Goal: Task Accomplishment & Management: Use online tool/utility

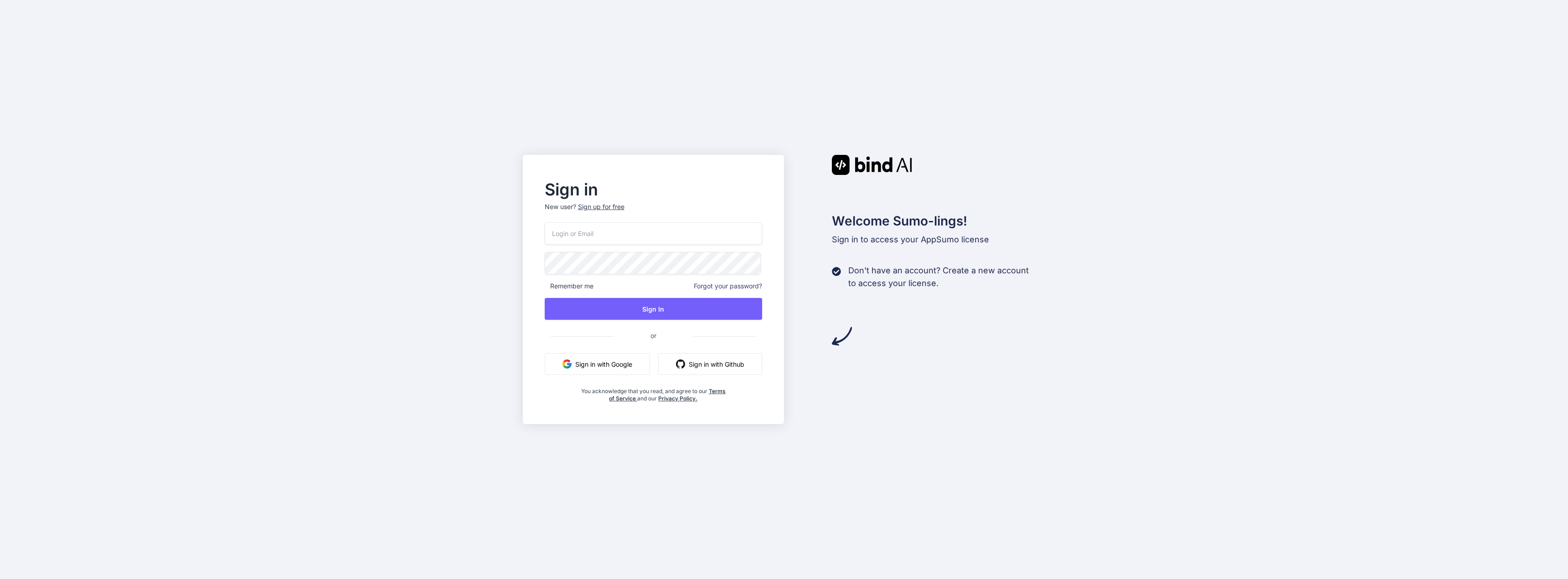
click at [596, 368] on button "Sign in with Google" at bounding box center [597, 364] width 105 height 22
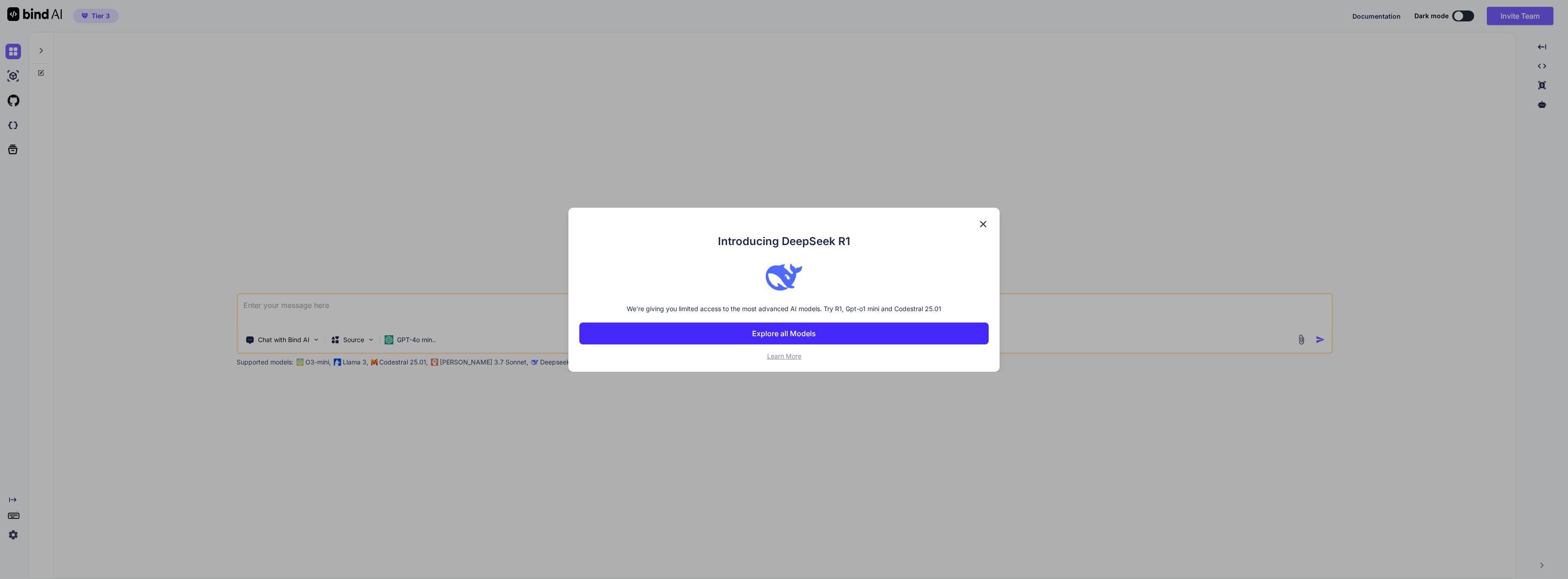
click at [984, 224] on img at bounding box center [983, 224] width 11 height 11
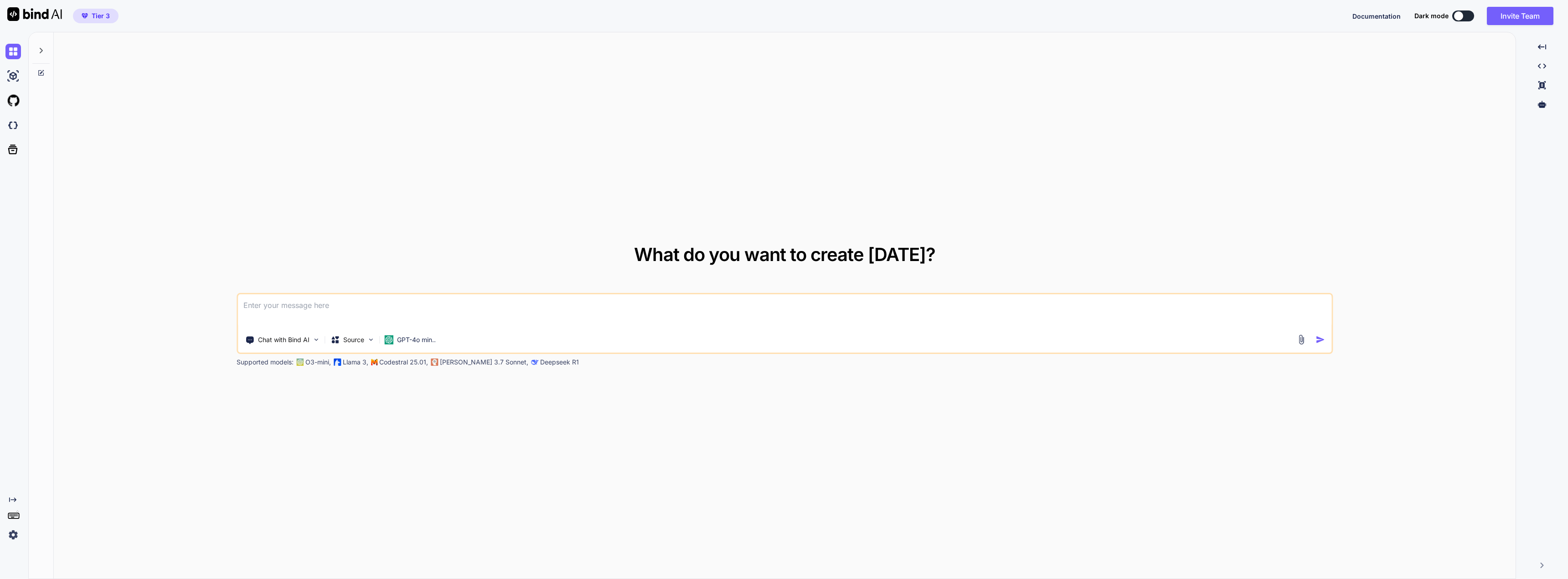
click at [16, 532] on img at bounding box center [13, 535] width 16 height 16
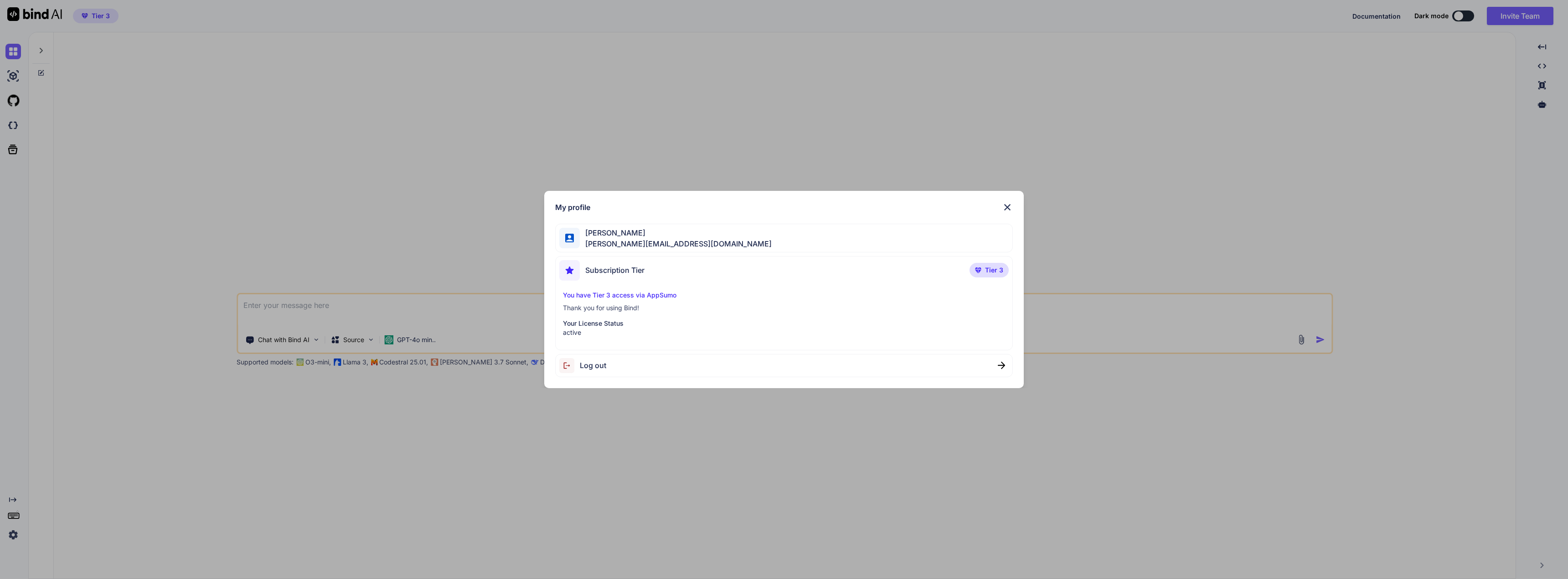
click at [1006, 207] on img at bounding box center [1008, 207] width 11 height 11
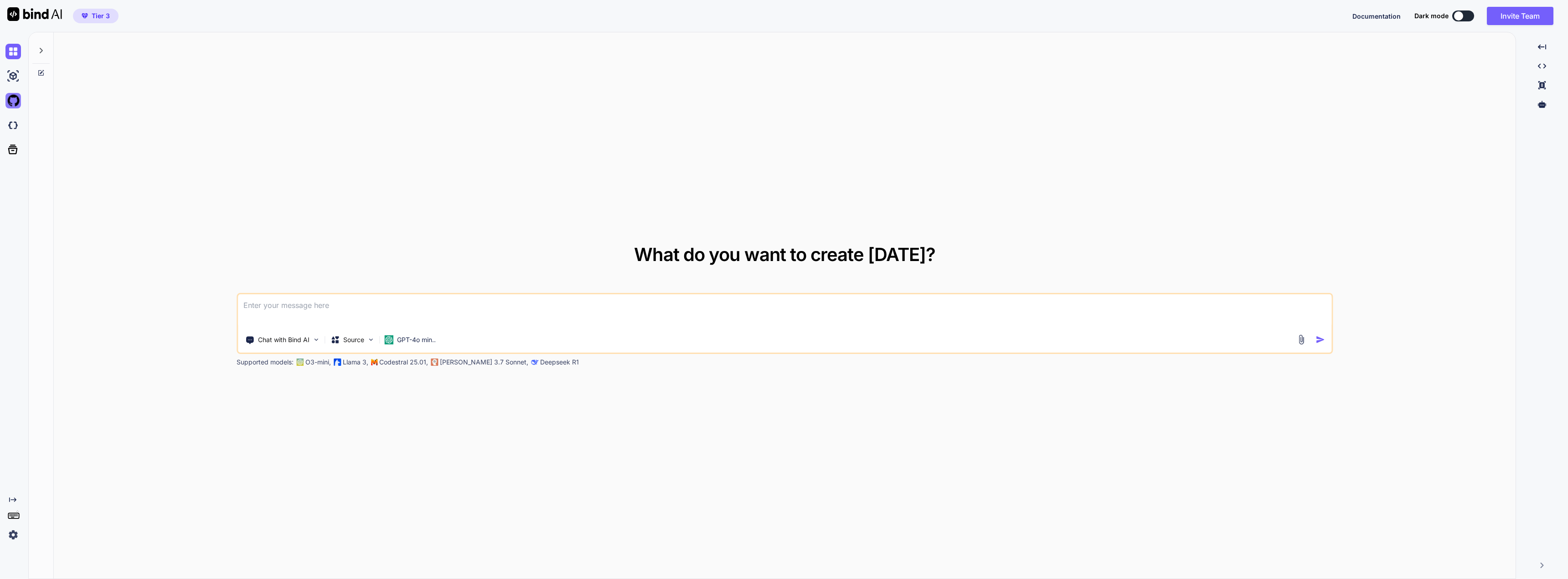
click at [14, 102] on img at bounding box center [13, 100] width 16 height 16
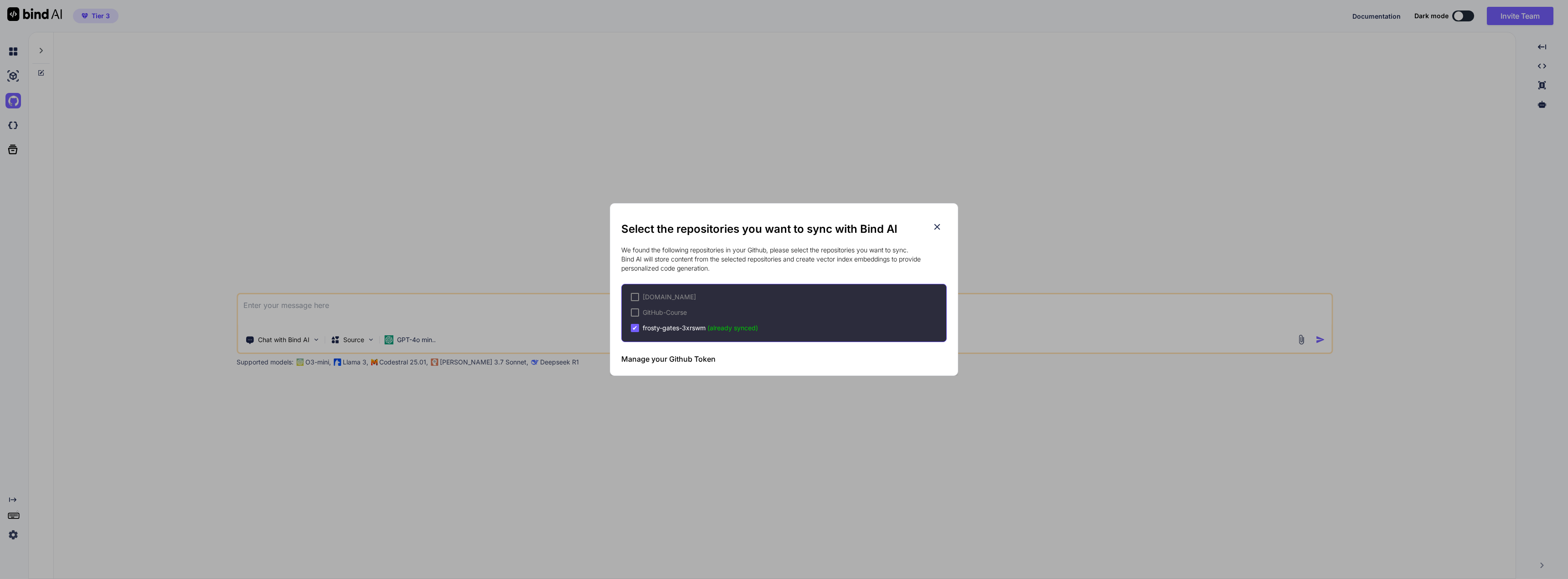
click at [636, 328] on span "✔" at bounding box center [635, 328] width 6 height 9
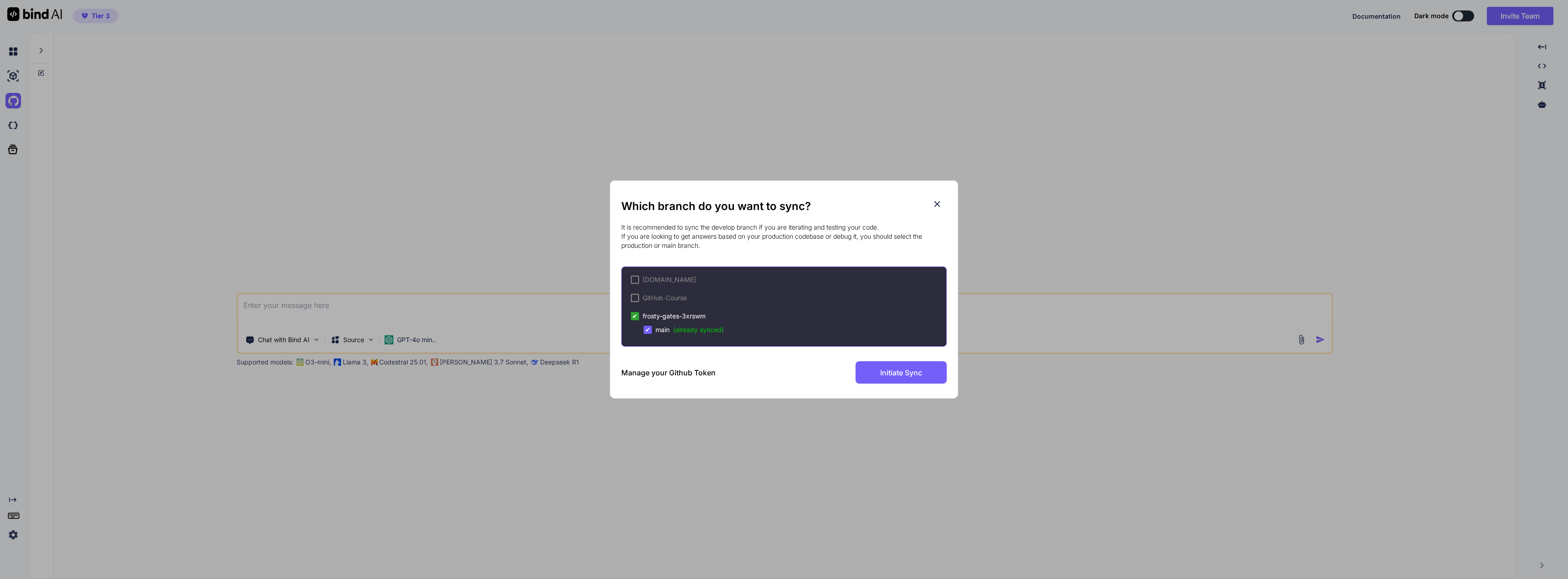
click at [650, 331] on span "✔" at bounding box center [648, 330] width 6 height 9
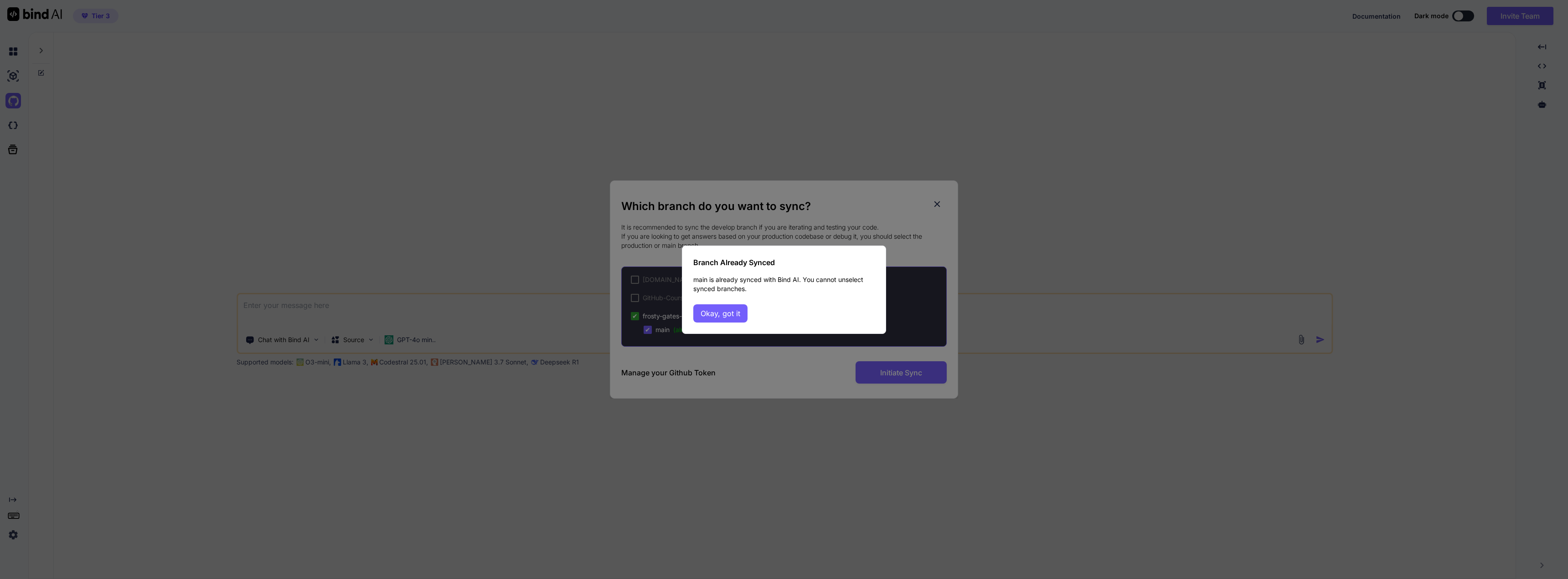
click at [752, 312] on div "Branch Already Synced main is already synced with Bind AI. You cannot unselect …" at bounding box center [784, 290] width 204 height 88
click at [721, 315] on button "Okay, got it" at bounding box center [721, 313] width 54 height 18
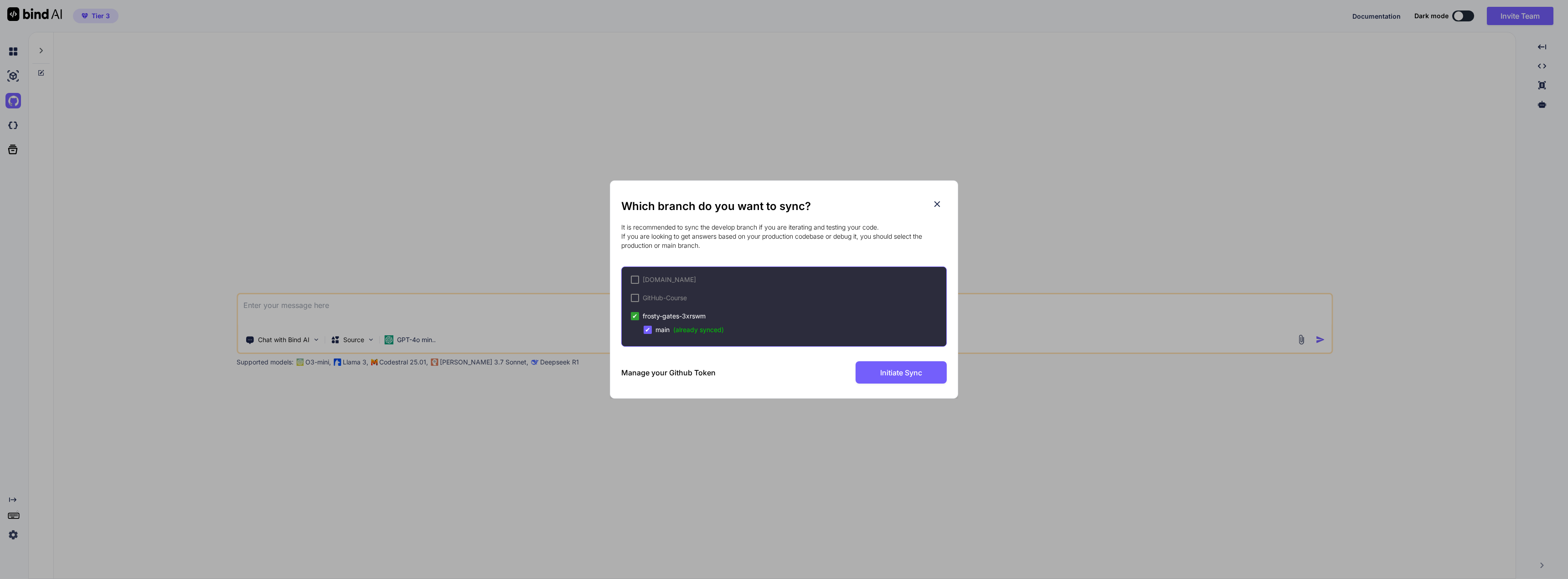
click at [635, 373] on h3 "Manage your Github Token" at bounding box center [668, 373] width 95 height 11
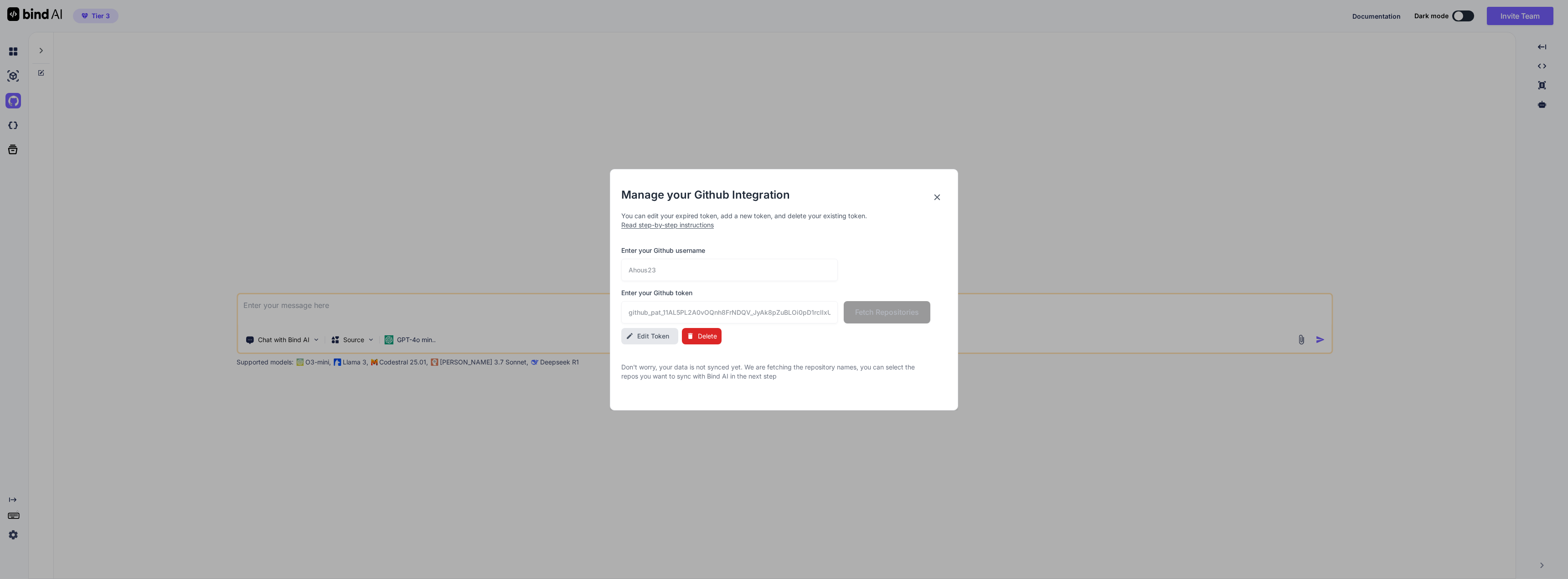
click at [699, 333] on span "Delete" at bounding box center [708, 336] width 19 height 9
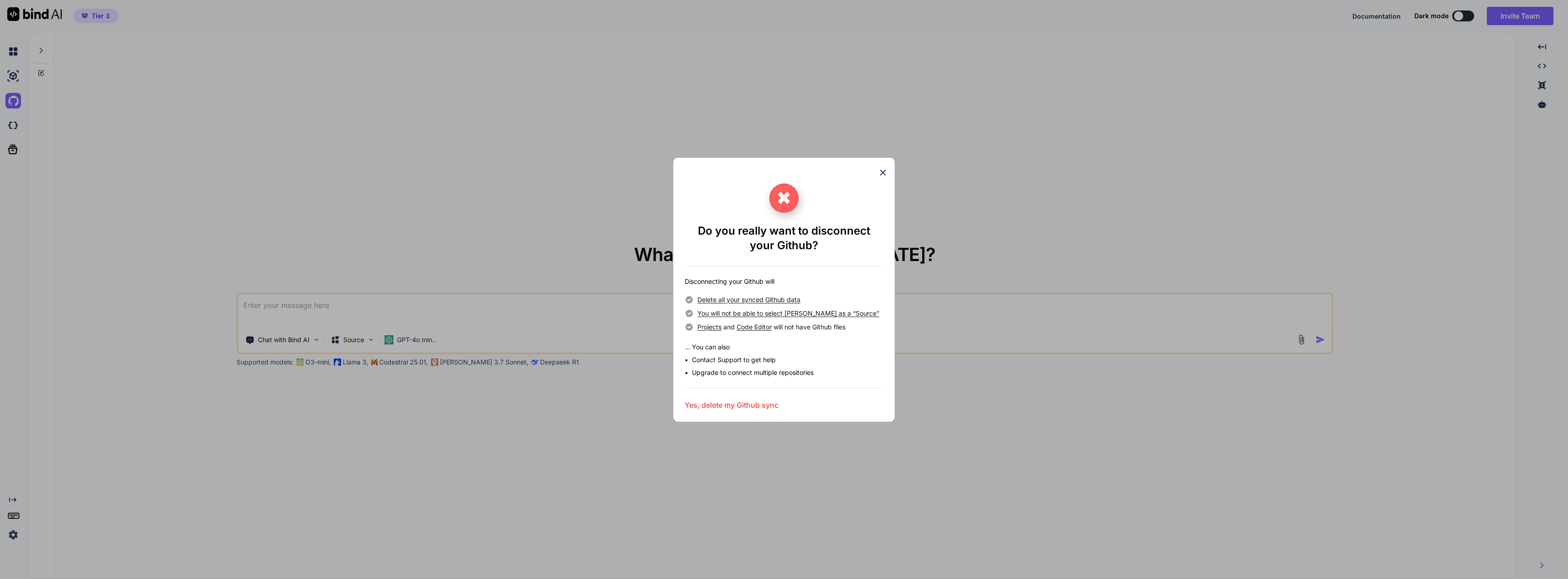
click at [714, 406] on h3 "Yes, delete my Github sync" at bounding box center [732, 406] width 94 height 11
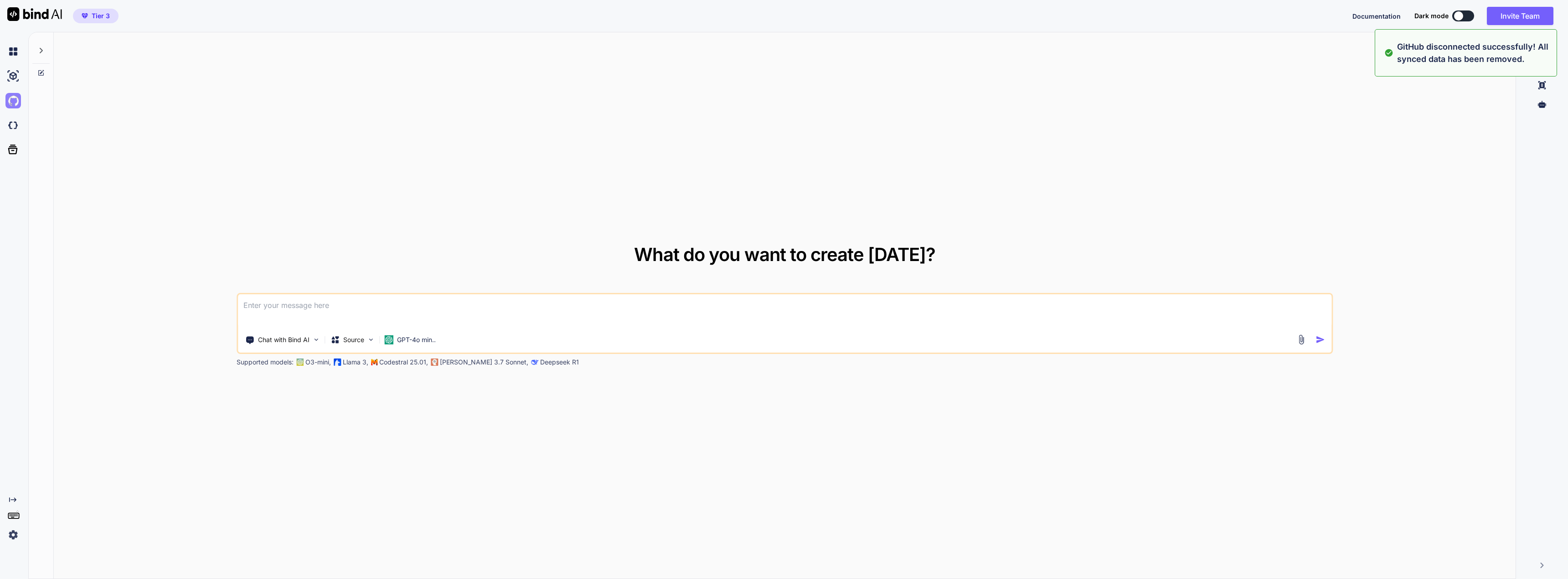
click at [13, 101] on img at bounding box center [13, 100] width 16 height 16
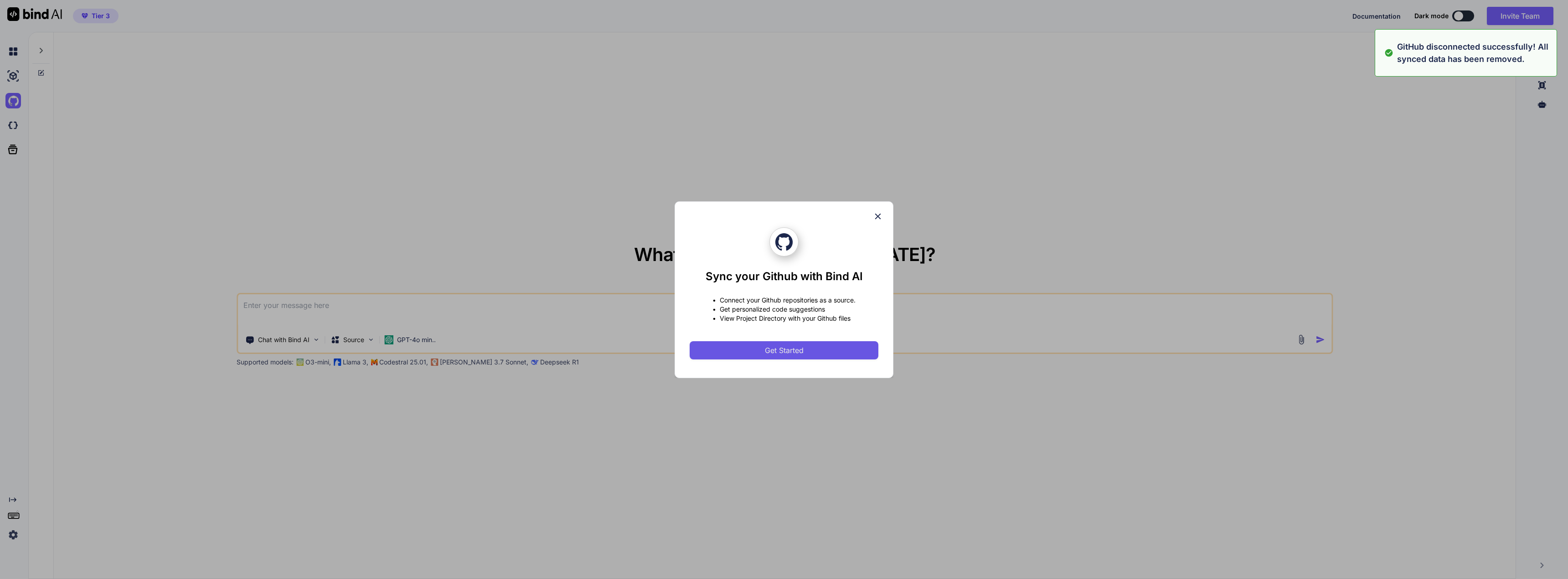
click at [769, 345] on span "Get Started" at bounding box center [784, 350] width 38 height 11
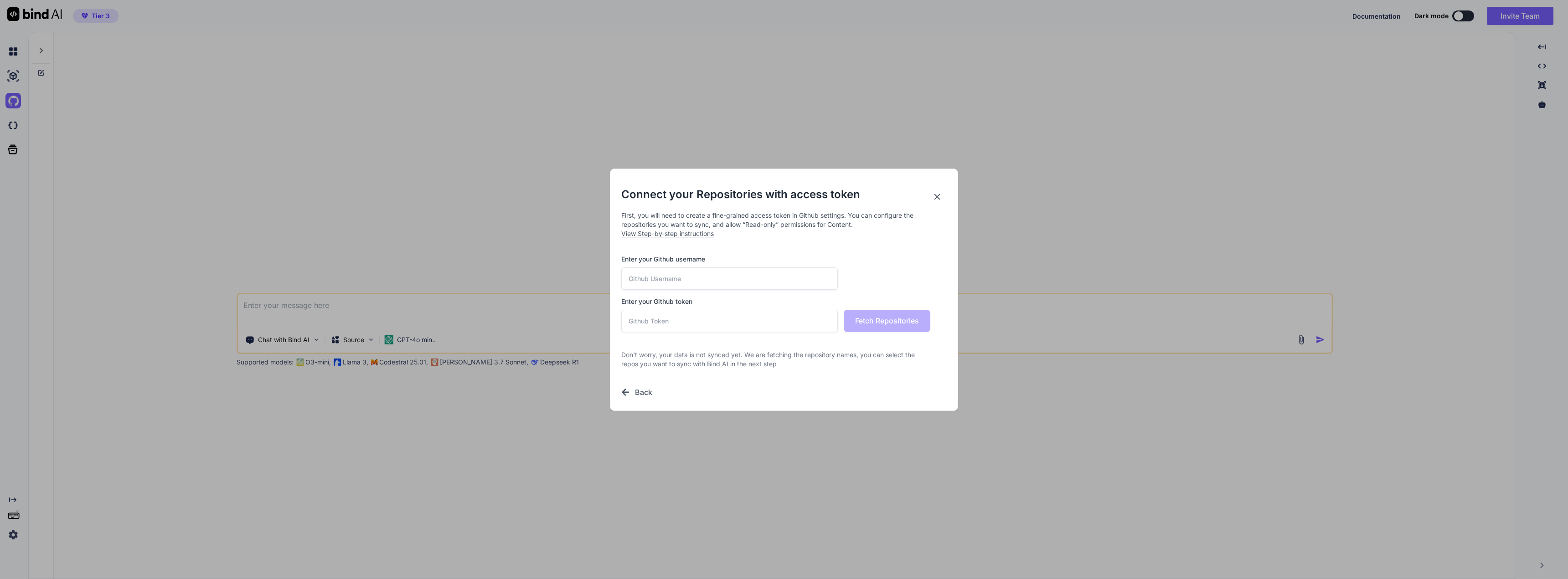
click at [694, 282] on input "text" at bounding box center [729, 279] width 217 height 22
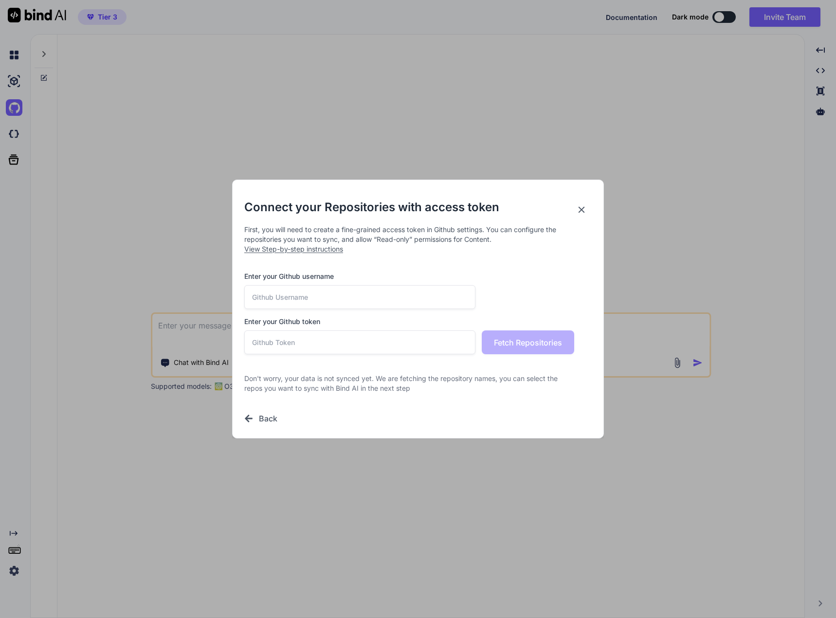
click at [275, 250] on span "View Step-by-step instructions" at bounding box center [293, 249] width 99 height 8
paste input "Ahous23"
type input "Ahous23"
paste input "github_pat_11AL5PL2A0bICtejRtIaUj_Q3baWTjzKpSXgr8c7RIlv8zjBihzjj6l5fvFBxQrrlgN7…"
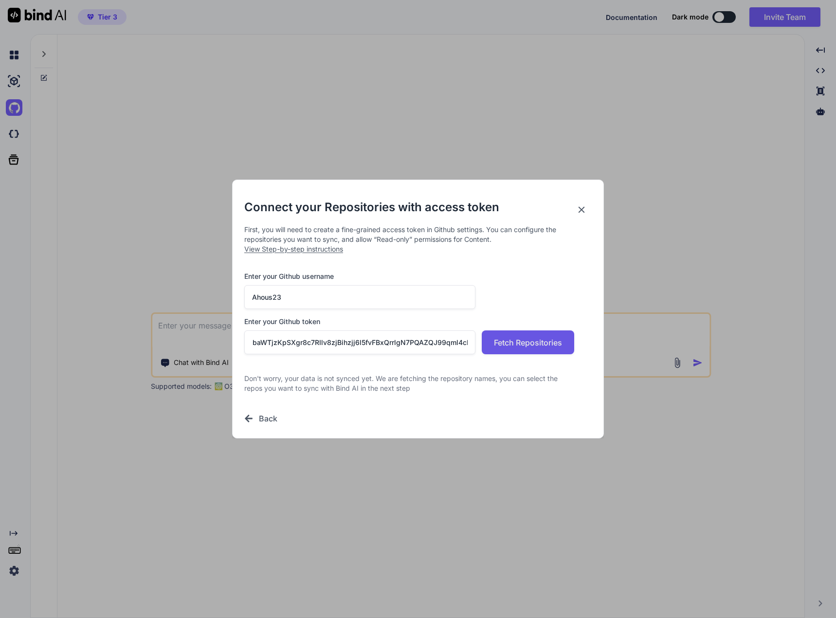
type input "github_pat_11AL5PL2A0bICtejRtIaUj_Q3baWTjzKpSXgr8c7RIlv8zjBihzjj6l5fvFBxQrrlgN7…"
click at [522, 344] on span "Fetch Repositories" at bounding box center [528, 343] width 68 height 12
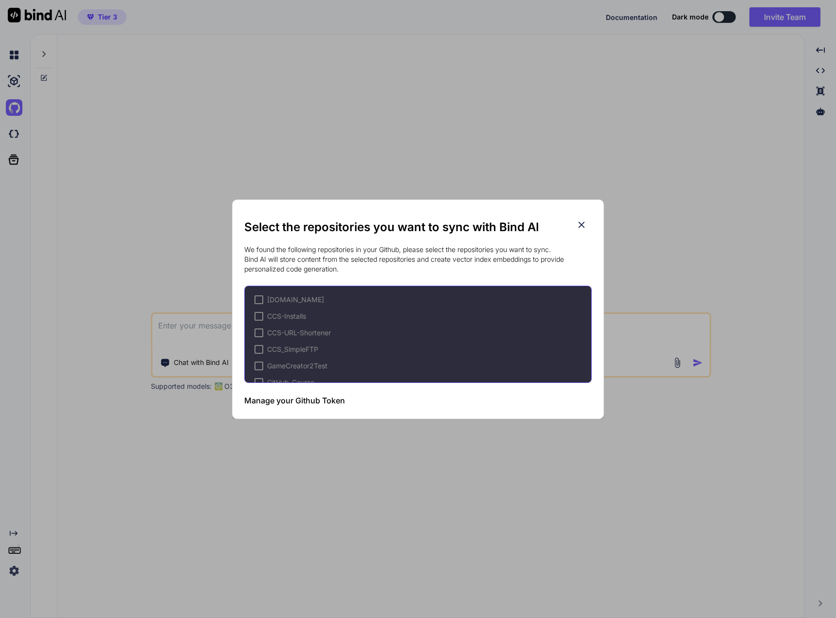
click at [256, 299] on div at bounding box center [258, 299] width 9 height 9
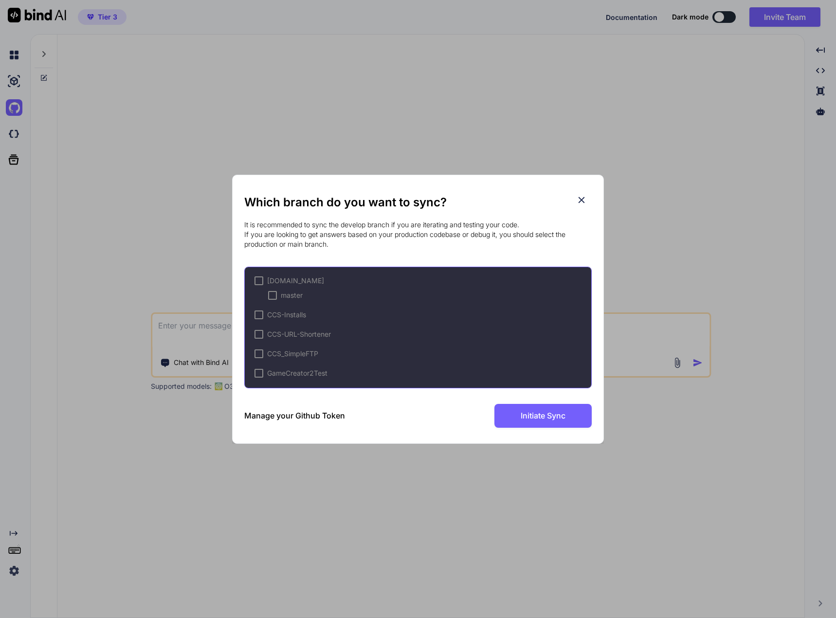
click at [258, 316] on div at bounding box center [258, 314] width 9 height 9
click at [259, 282] on div at bounding box center [258, 280] width 9 height 9
click at [258, 298] on span "✔" at bounding box center [259, 300] width 6 height 10
click at [257, 281] on span "✔" at bounding box center [259, 281] width 6 height 10
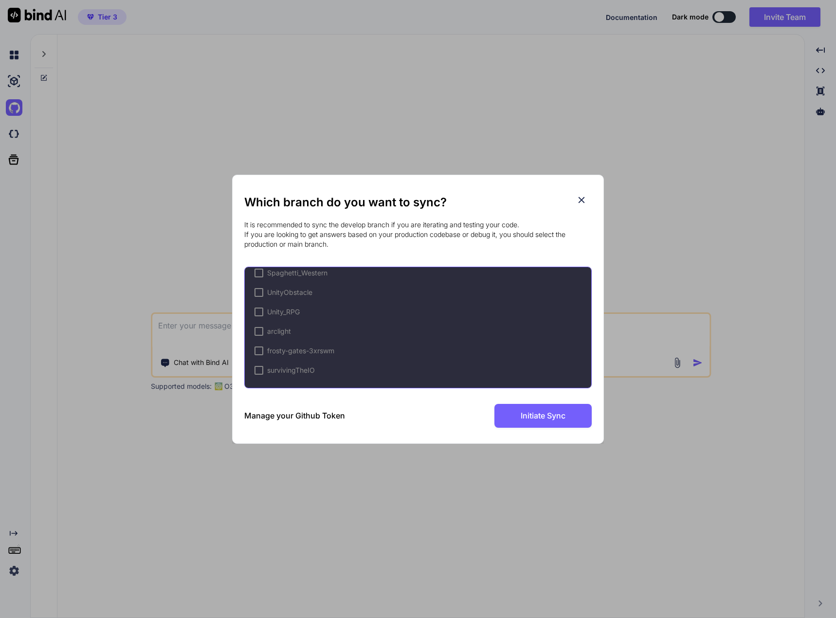
click at [257, 352] on div at bounding box center [258, 350] width 9 height 9
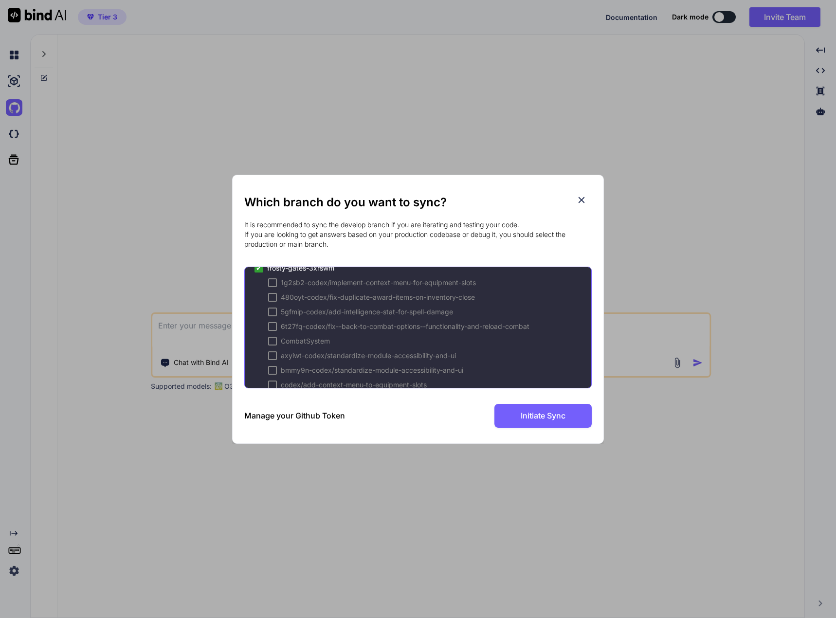
scroll to position [285, 0]
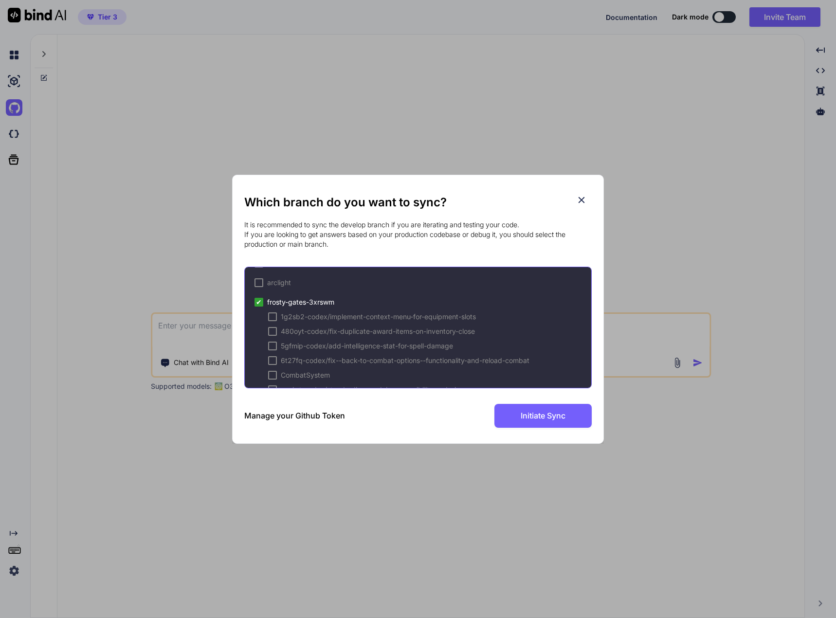
click at [272, 317] on div at bounding box center [272, 316] width 9 height 9
click at [274, 335] on div at bounding box center [272, 331] width 9 height 9
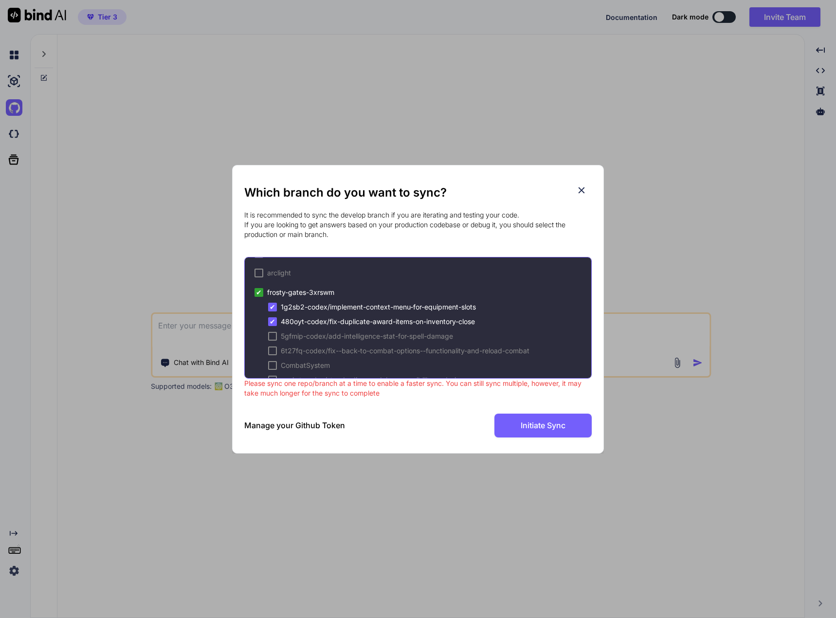
click at [271, 338] on div at bounding box center [272, 336] width 9 height 9
click at [271, 346] on div "6t27fq-codex/fix--back-to-combat-options--functionality-and-reload-combat" at bounding box center [398, 351] width 261 height 10
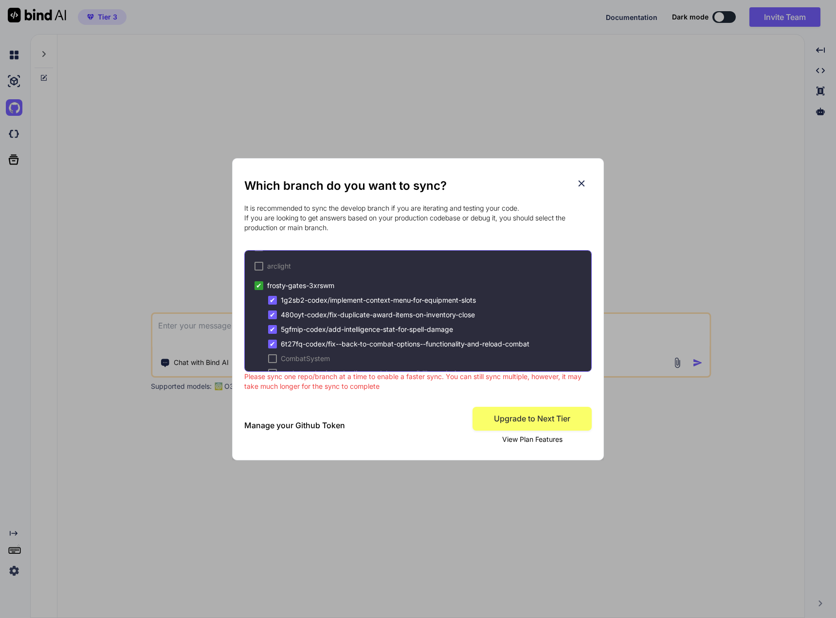
click at [269, 356] on div at bounding box center [272, 358] width 9 height 9
click at [274, 359] on span "✔" at bounding box center [272, 359] width 6 height 10
click at [274, 345] on span "✔" at bounding box center [272, 344] width 6 height 10
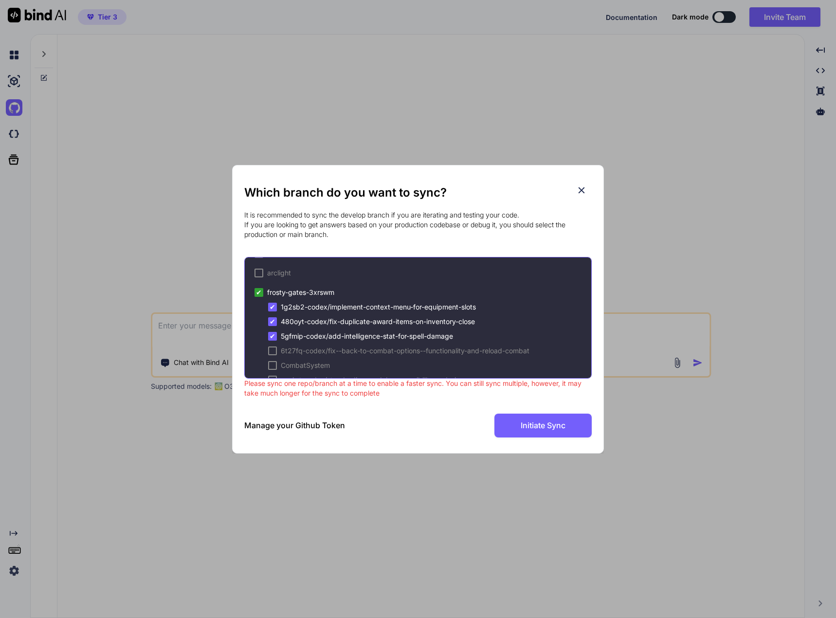
click at [273, 337] on span "✔" at bounding box center [272, 336] width 6 height 10
click at [272, 321] on span "✔" at bounding box center [272, 322] width 6 height 10
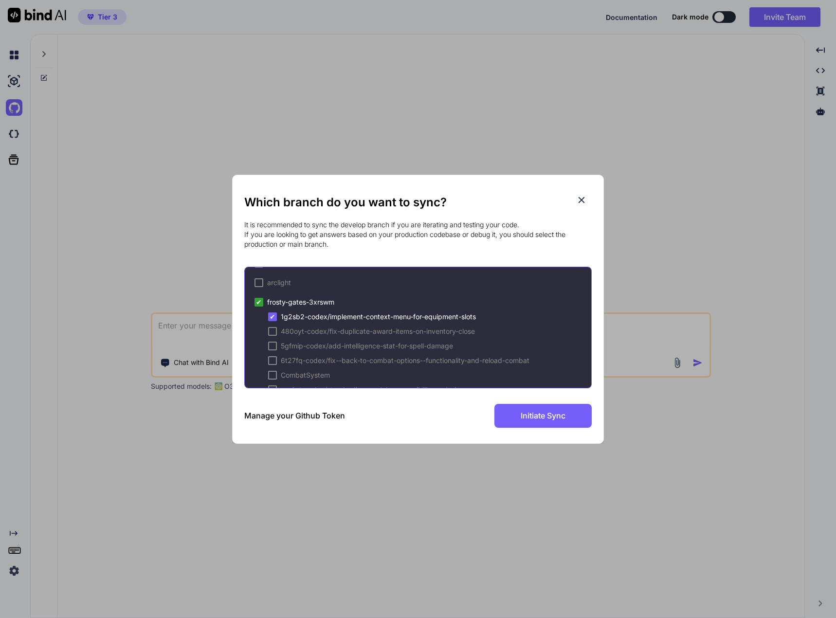
click at [271, 319] on span "✔" at bounding box center [272, 317] width 6 height 10
click at [256, 300] on div at bounding box center [258, 302] width 9 height 9
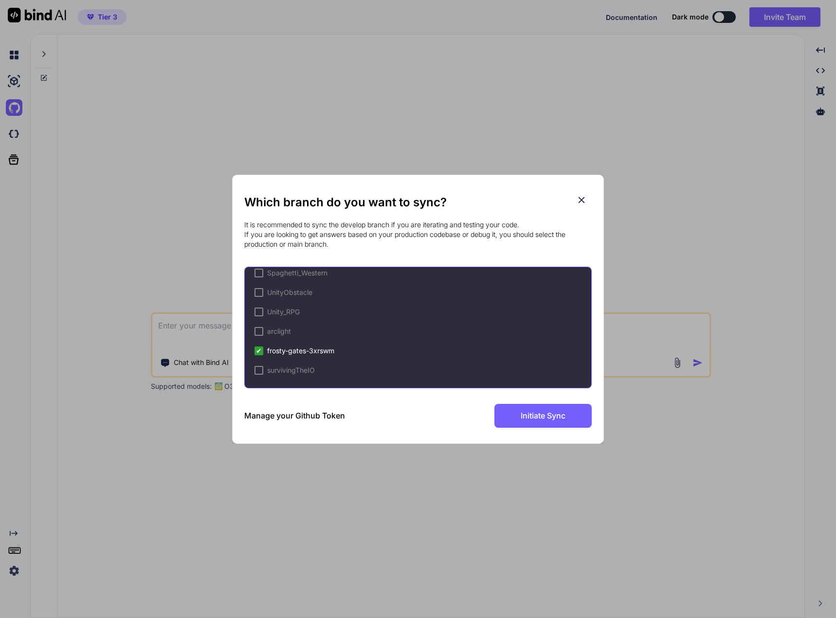
click at [259, 371] on div at bounding box center [258, 370] width 9 height 9
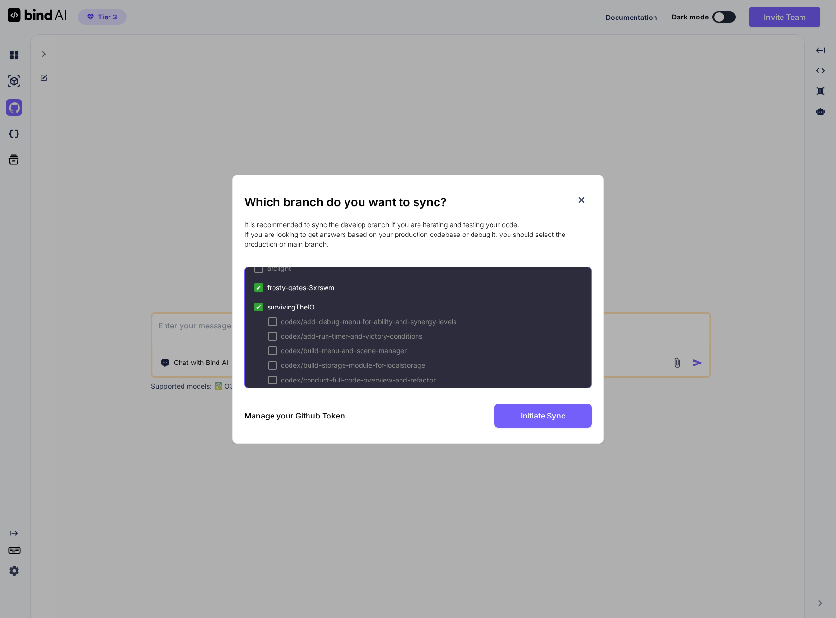
scroll to position [334, 0]
click at [273, 284] on div at bounding box center [272, 287] width 9 height 9
click at [273, 288] on span "✔" at bounding box center [272, 288] width 6 height 10
click at [261, 273] on div at bounding box center [258, 272] width 9 height 9
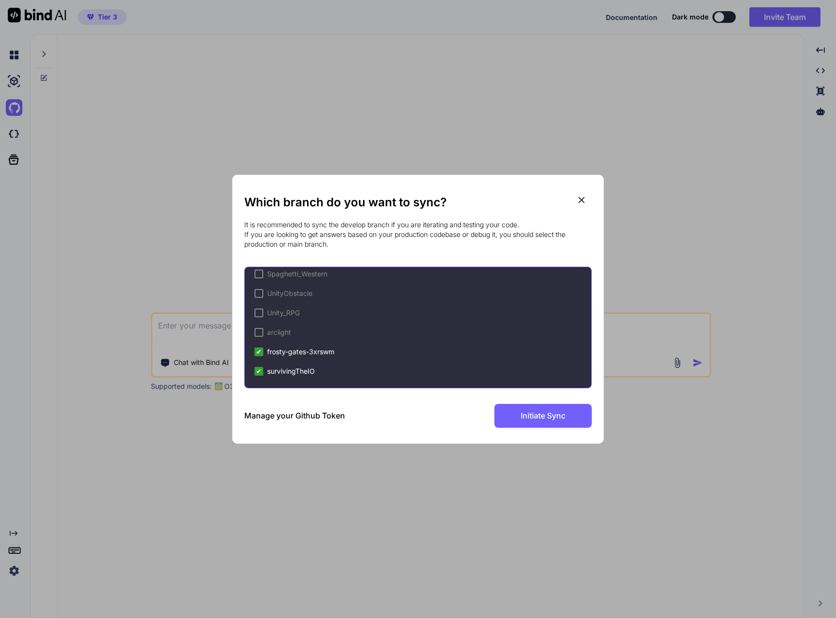
scroll to position [236, 0]
click at [259, 349] on span "✔" at bounding box center [259, 351] width 6 height 10
click at [283, 371] on span "survivingTheIO" at bounding box center [291, 370] width 48 height 10
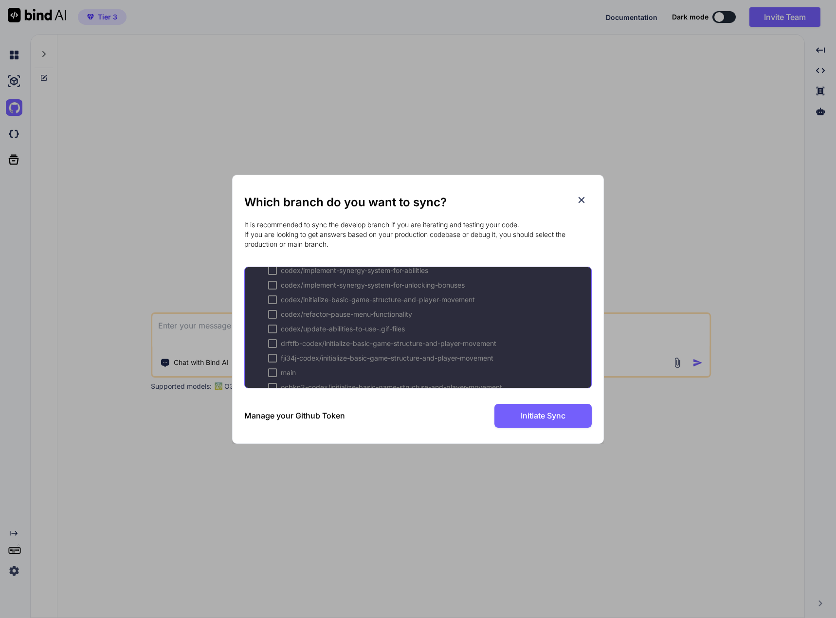
scroll to position [645, 0]
click at [271, 355] on div at bounding box center [272, 355] width 9 height 9
click at [271, 355] on span "✔" at bounding box center [272, 356] width 6 height 10
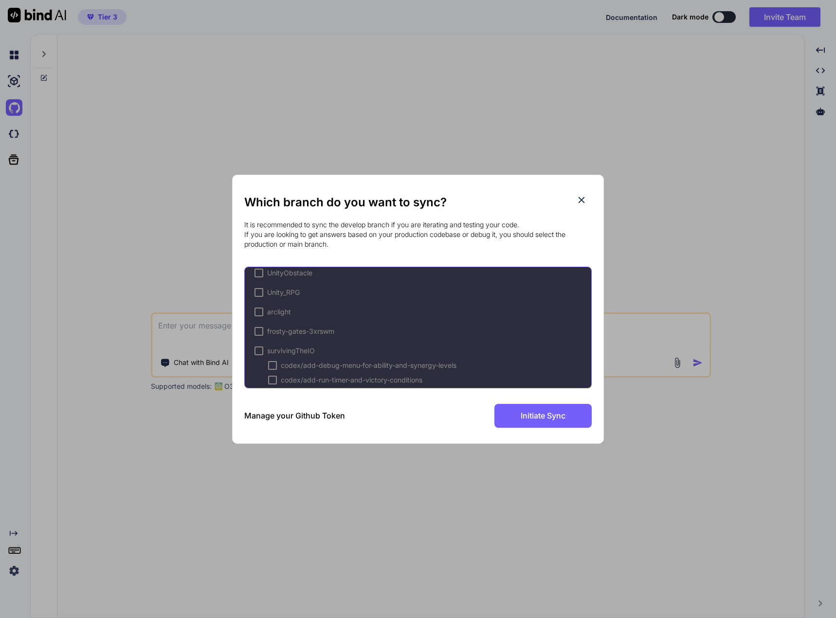
click at [288, 348] on span "survivingTheIO" at bounding box center [291, 351] width 48 height 10
click at [259, 369] on div at bounding box center [258, 370] width 9 height 9
click at [579, 197] on icon at bounding box center [581, 200] width 6 height 6
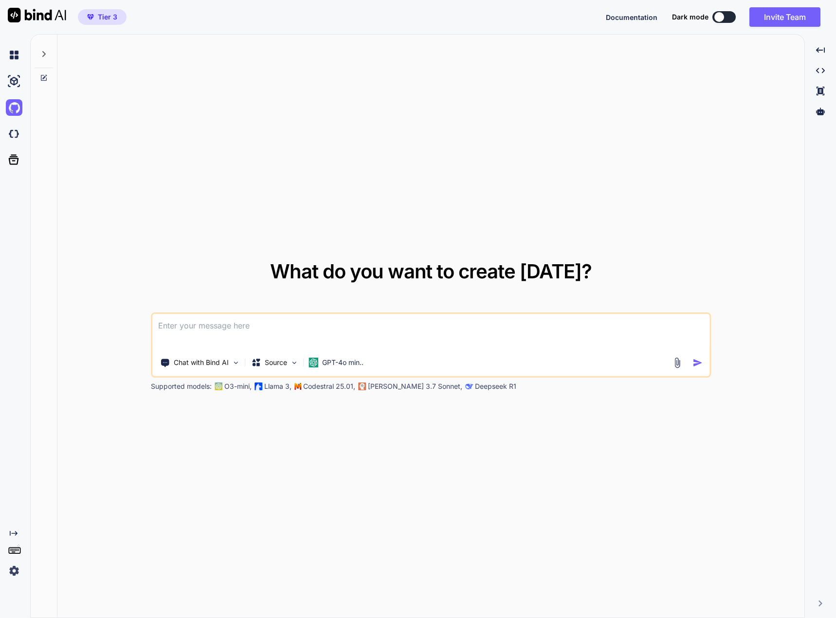
click at [24, 102] on div at bounding box center [16, 107] width 20 height 17
click at [14, 108] on img at bounding box center [14, 107] width 17 height 17
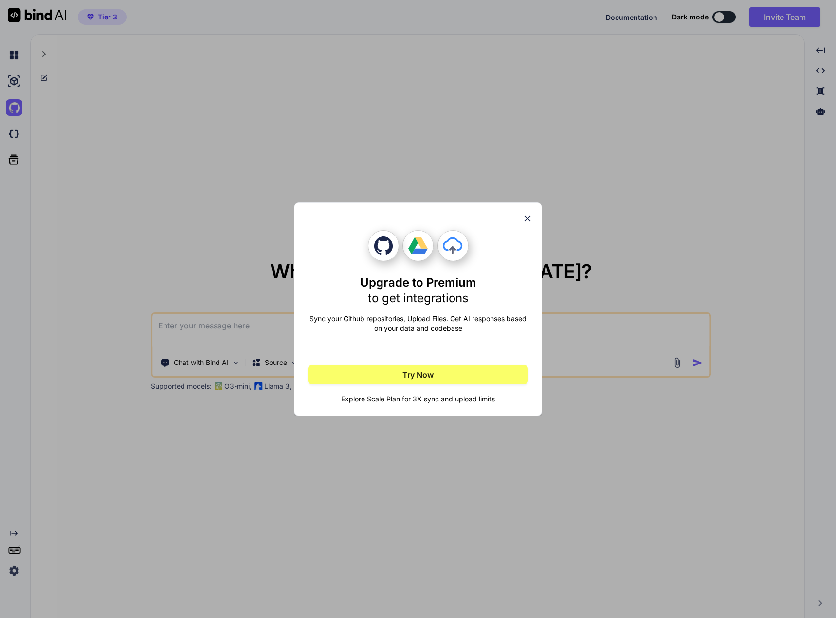
click at [527, 214] on icon at bounding box center [527, 218] width 11 height 11
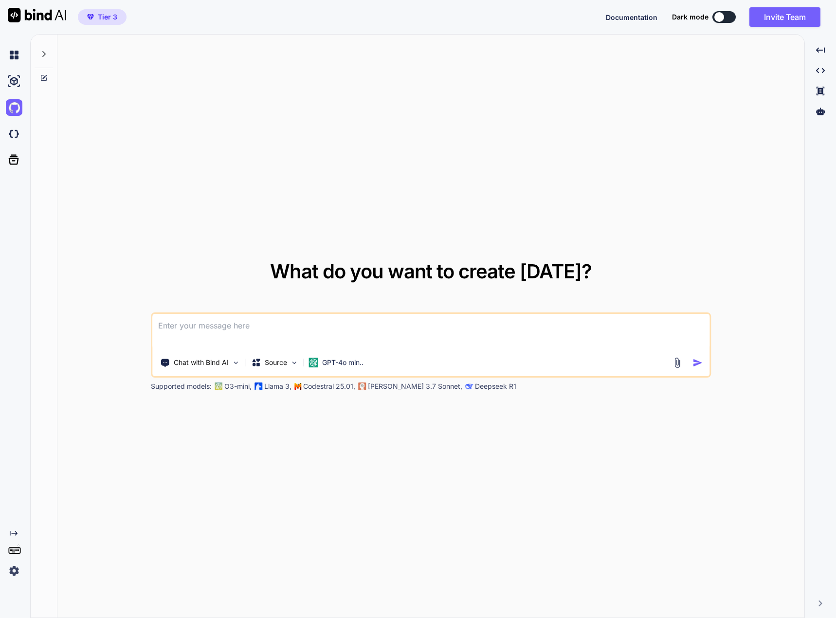
click at [94, 18] on span "Tier 3" at bounding box center [102, 17] width 38 height 10
click at [19, 109] on img at bounding box center [14, 107] width 17 height 17
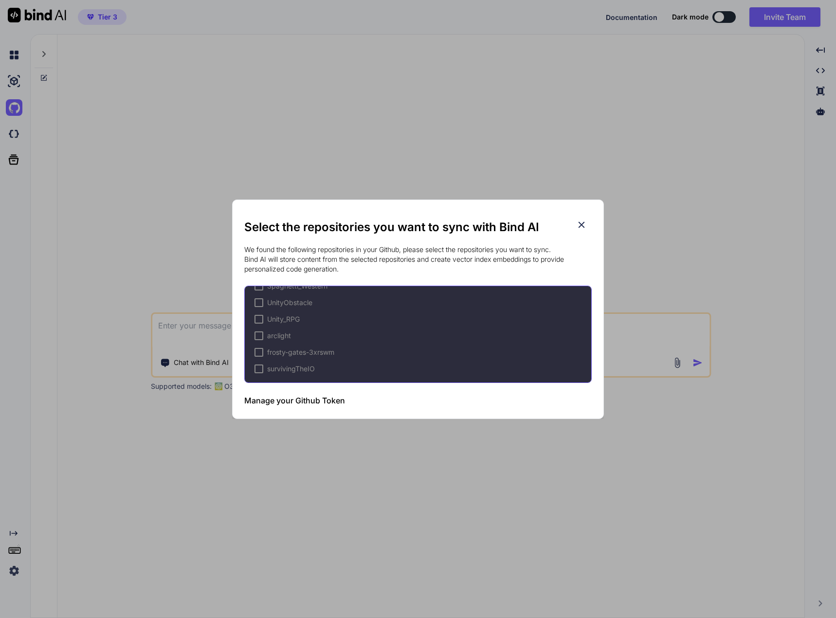
scroll to position [197, 0]
click at [260, 367] on div at bounding box center [258, 367] width 9 height 9
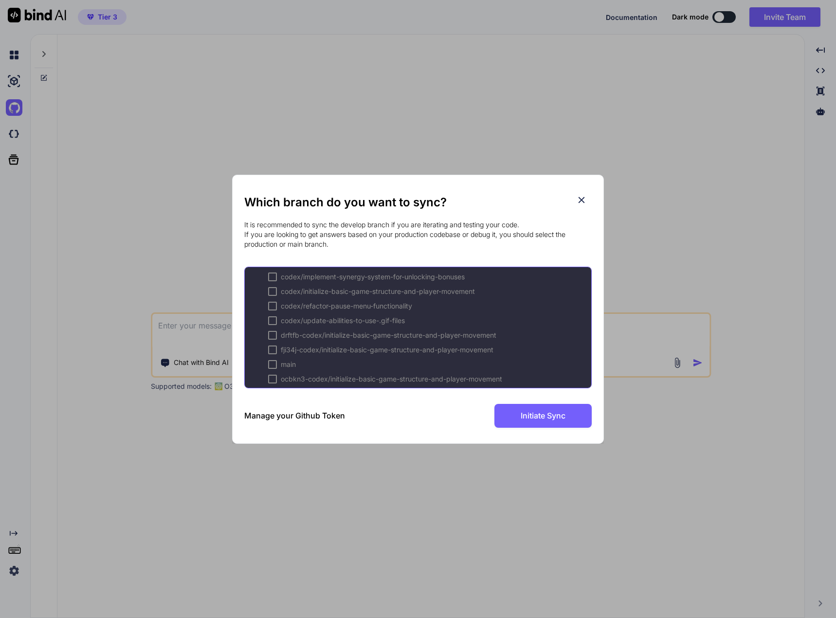
scroll to position [630, 0]
click at [272, 355] on div at bounding box center [272, 355] width 9 height 9
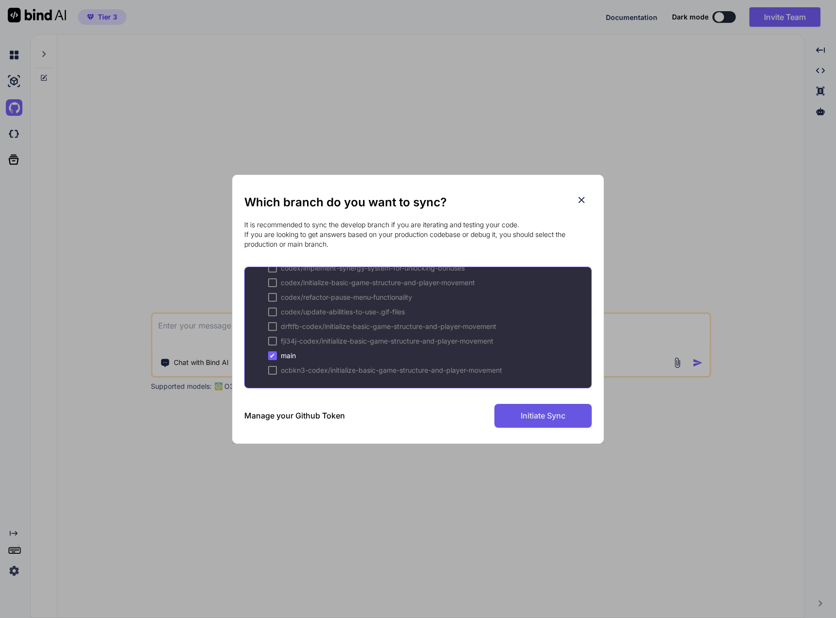
click at [539, 414] on span "Initiate Sync" at bounding box center [542, 416] width 45 height 12
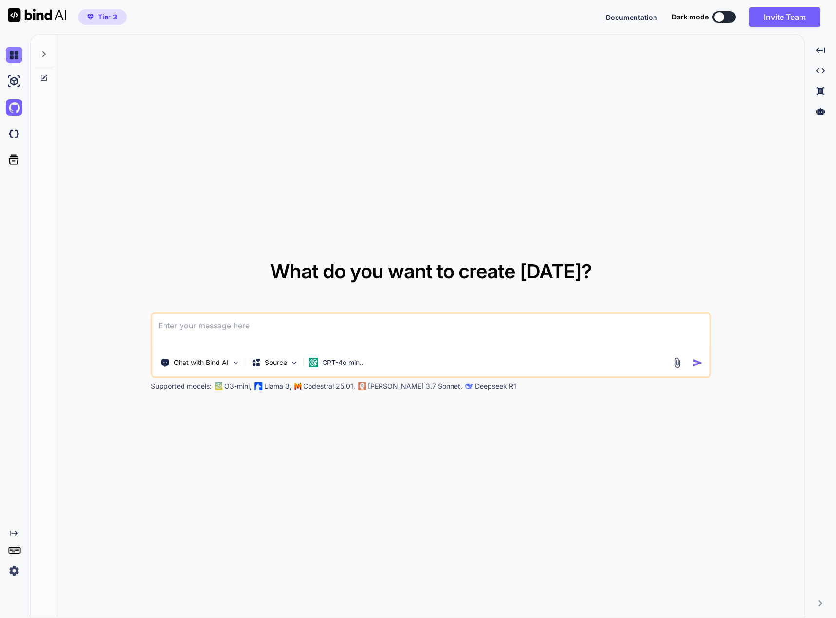
click at [12, 57] on img at bounding box center [14, 55] width 17 height 17
click at [45, 52] on icon at bounding box center [44, 54] width 8 height 8
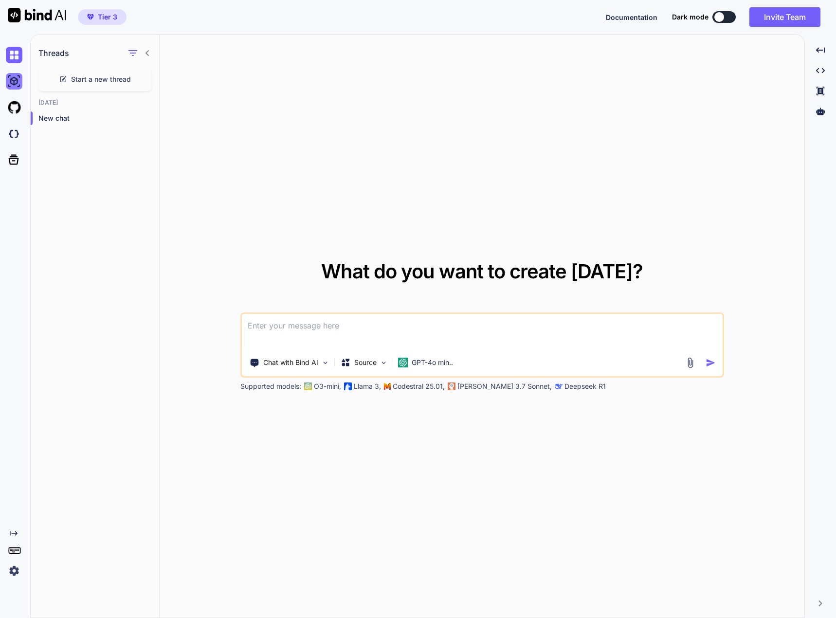
click at [16, 80] on img at bounding box center [14, 81] width 17 height 17
type textarea "x"
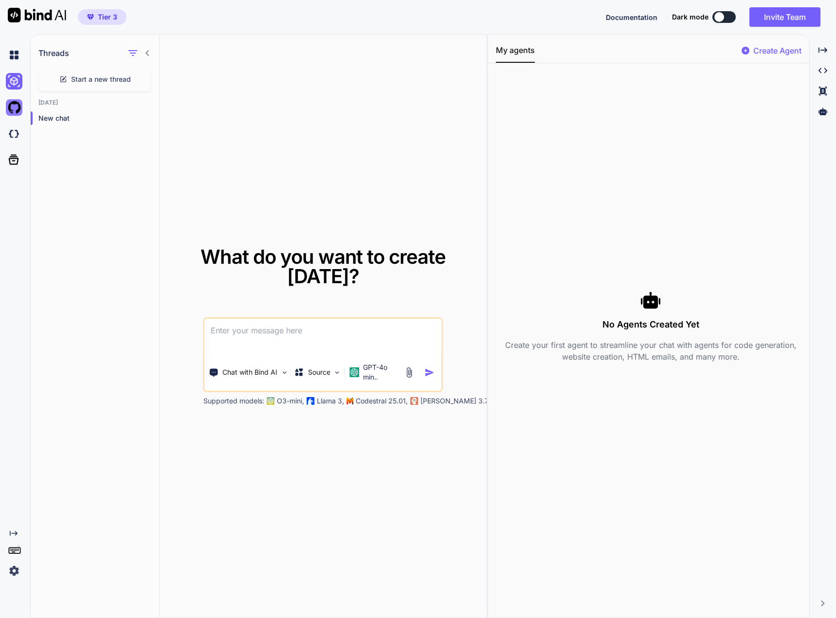
click at [17, 108] on img at bounding box center [14, 107] width 17 height 17
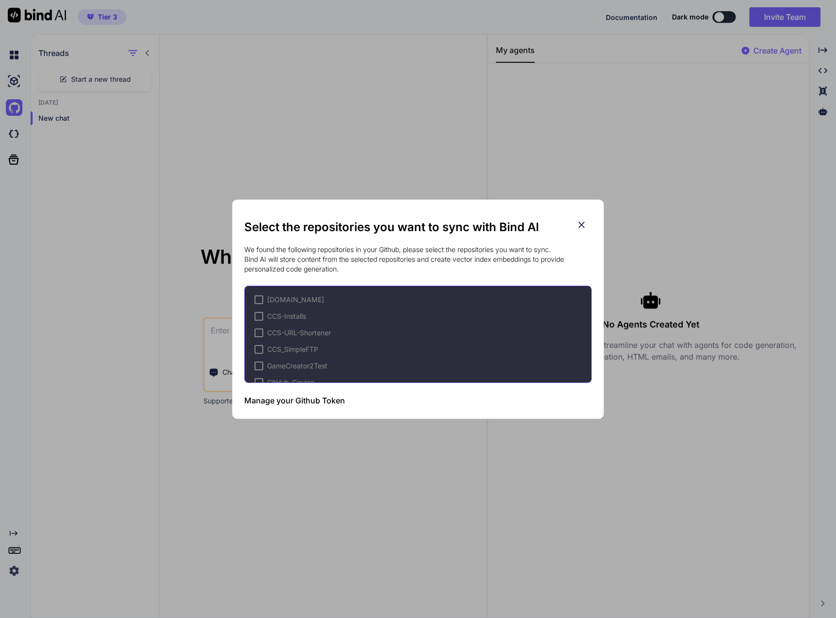
scroll to position [197, 0]
click at [582, 222] on icon at bounding box center [581, 224] width 11 height 11
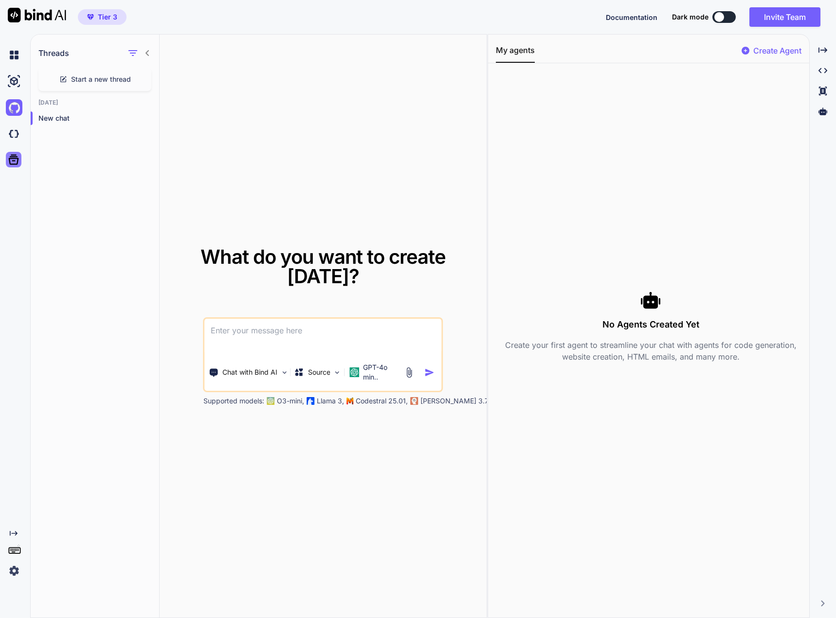
click at [8, 158] on icon at bounding box center [14, 160] width 14 height 14
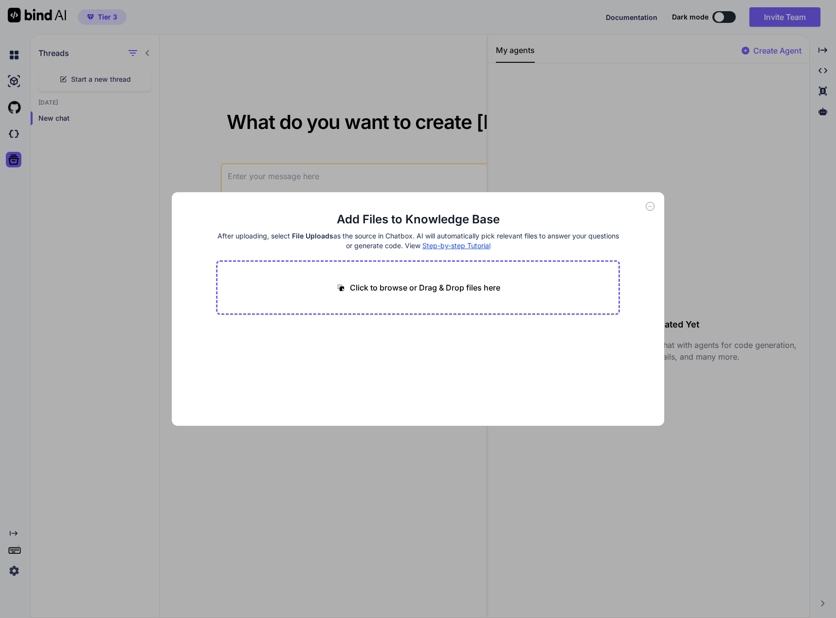
click at [651, 204] on icon at bounding box center [649, 206] width 9 height 9
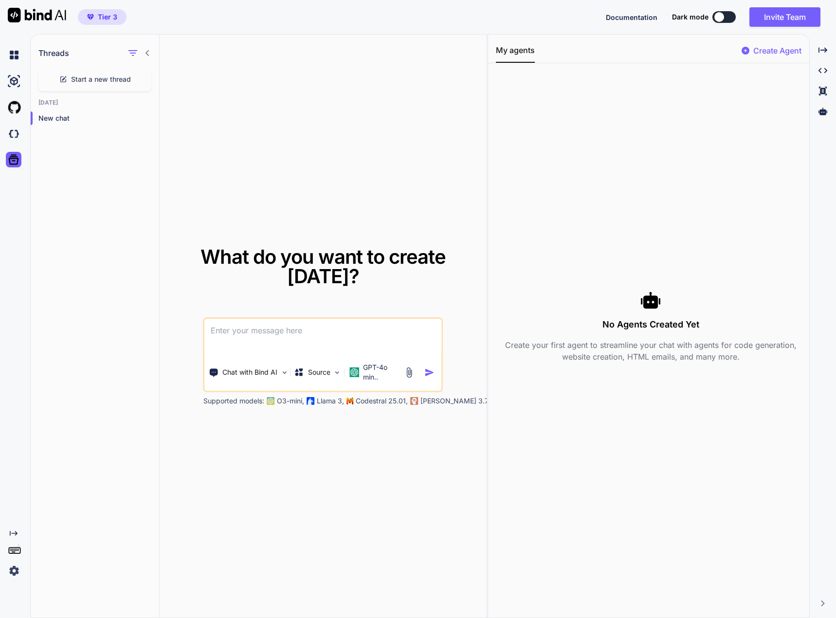
click at [22, 16] on img at bounding box center [37, 15] width 58 height 15
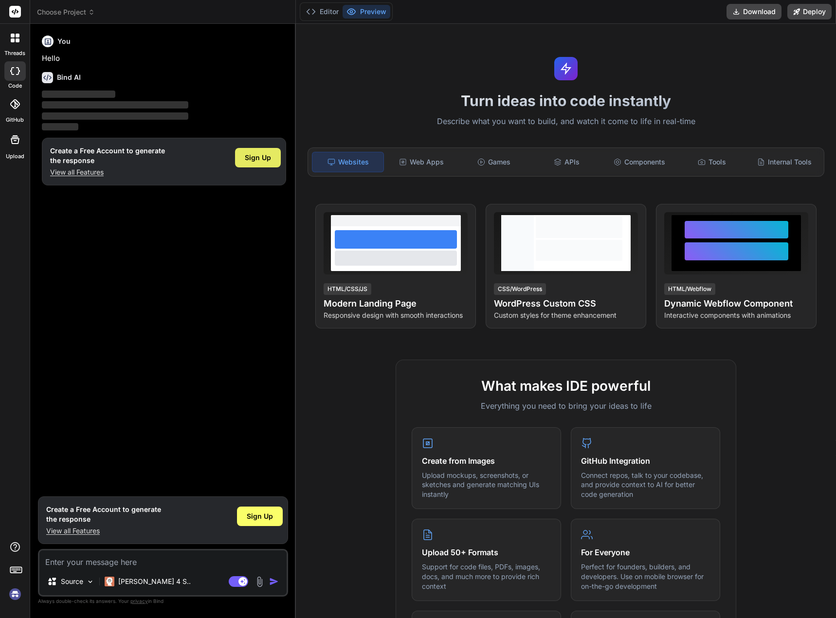
click at [259, 154] on span "Sign Up" at bounding box center [258, 158] width 26 height 10
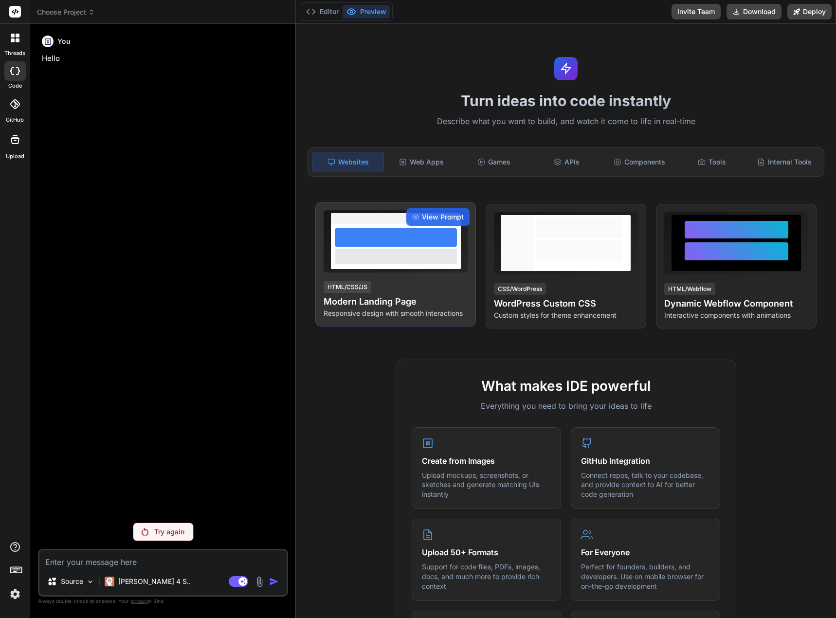
click at [390, 243] on div at bounding box center [396, 237] width 122 height 18
click at [445, 216] on span "View Prompt" at bounding box center [443, 217] width 42 height 10
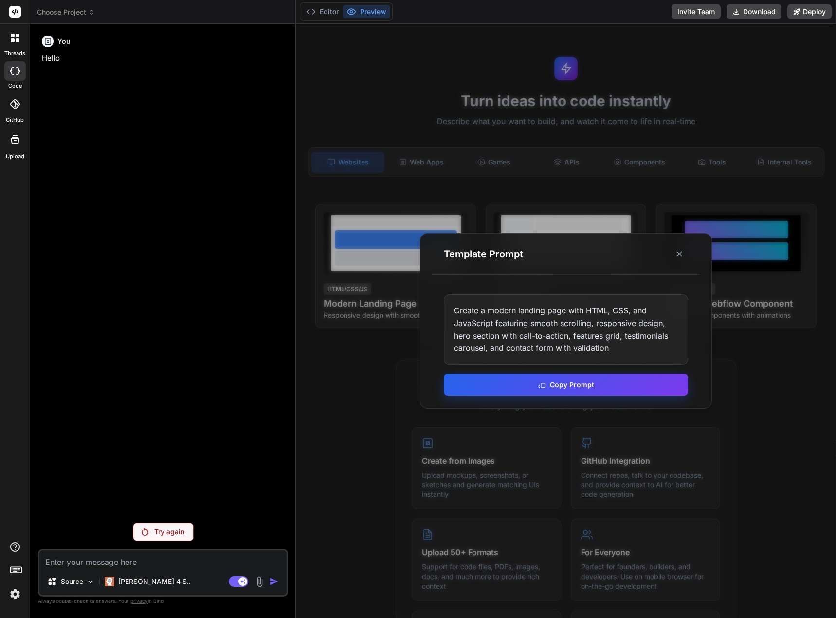
click at [562, 382] on button "Copy Prompt" at bounding box center [566, 385] width 244 height 22
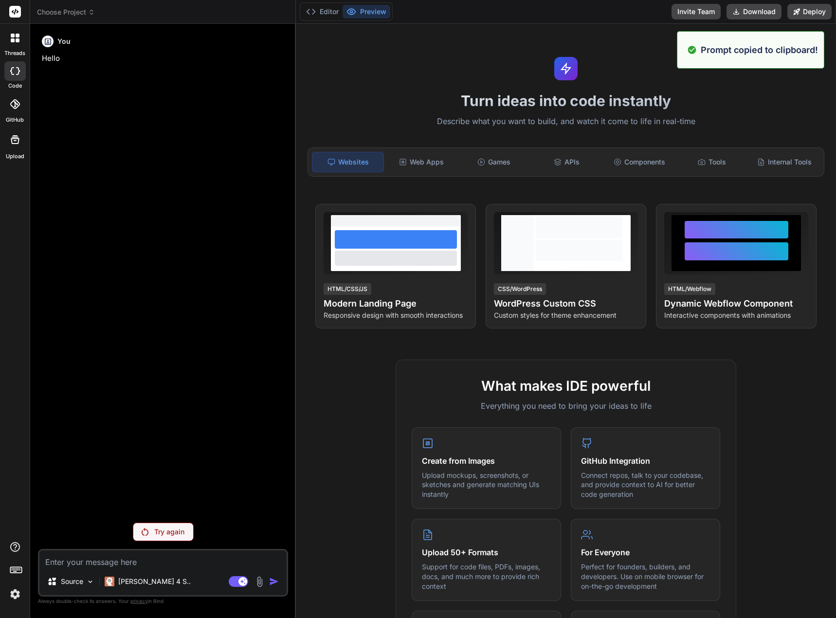
click at [138, 557] on textarea at bounding box center [162, 559] width 247 height 18
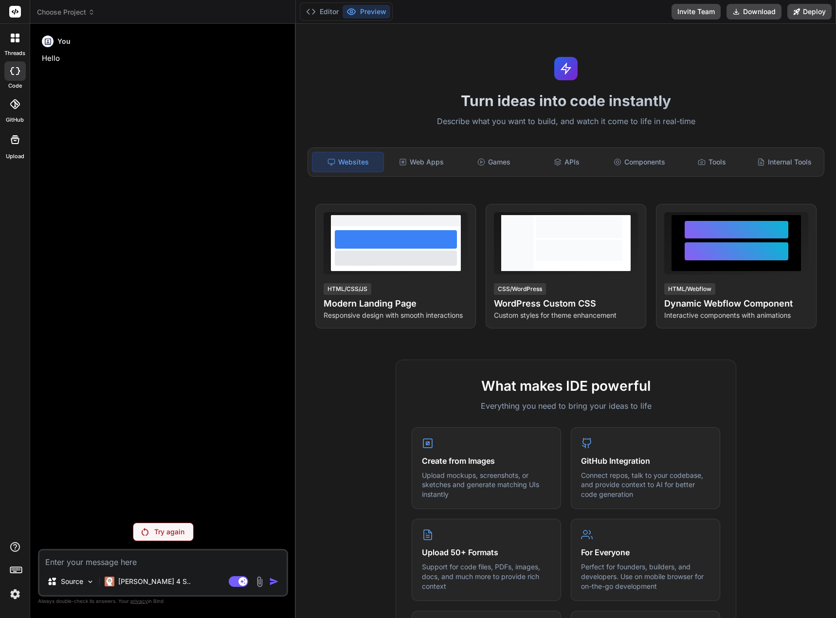
paste textarea "Create a modern landing page with HTML, CSS, and JavaScript featuring smooth sc…"
type textarea "x"
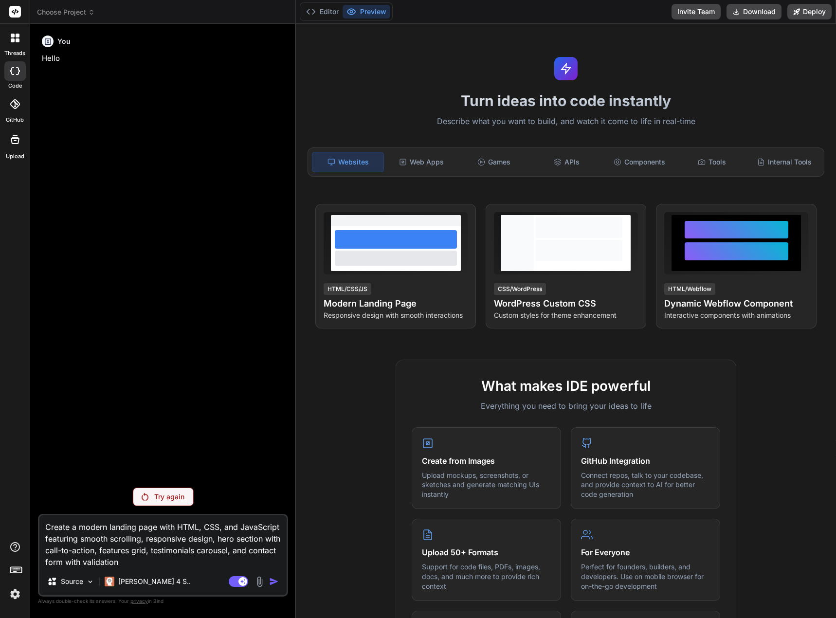
type textarea "Create a modern landing page with HTML, CSS, and JavaScript featuring smooth sc…"
click at [220, 560] on textarea "Create a modern landing page with HTML, CSS, and JavaScript featuring smooth sc…" at bounding box center [162, 541] width 247 height 53
type textarea "x"
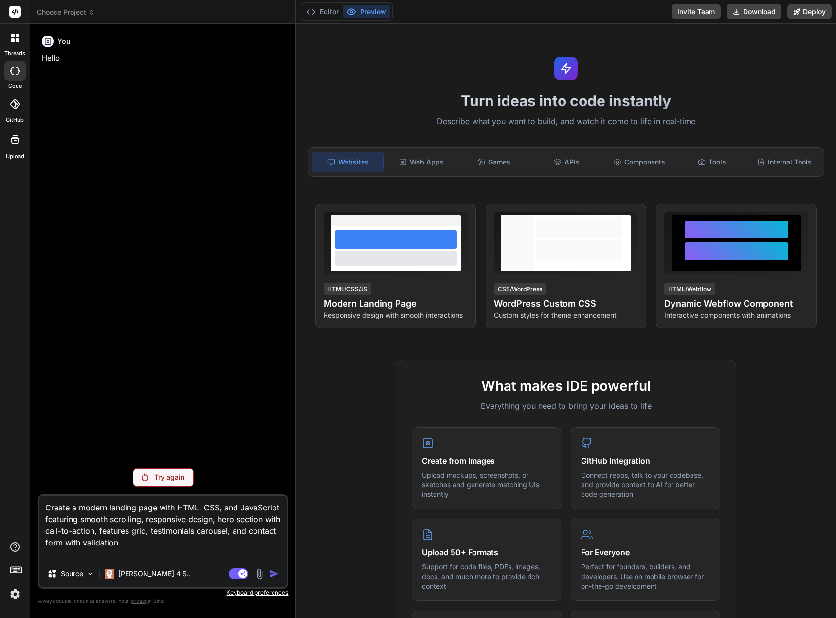
type textarea "Create a modern landing page with HTML, CSS, and JavaScript featuring smooth sc…"
click at [172, 481] on p "Try again" at bounding box center [169, 477] width 30 height 10
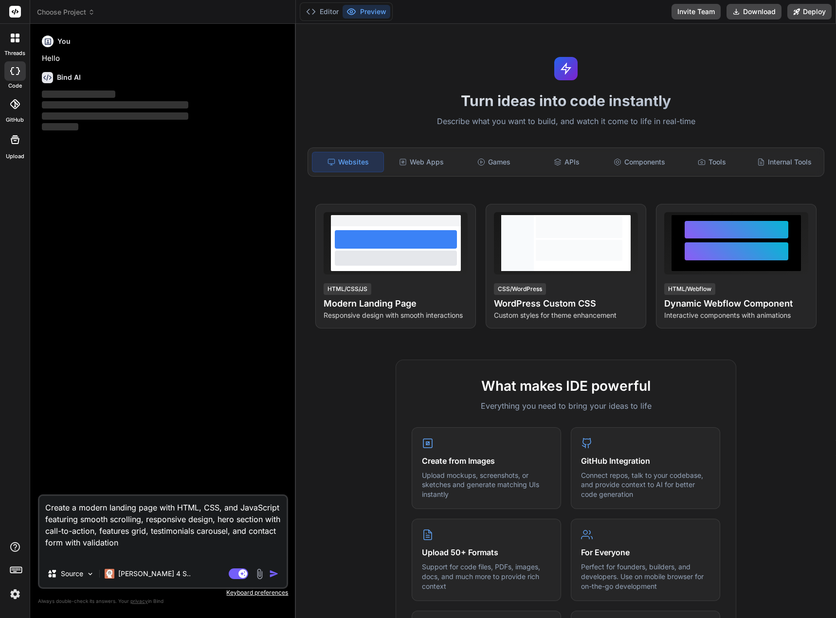
click at [136, 537] on textarea "Create a modern landing page with HTML, CSS, and JavaScript featuring smooth sc…" at bounding box center [162, 528] width 247 height 64
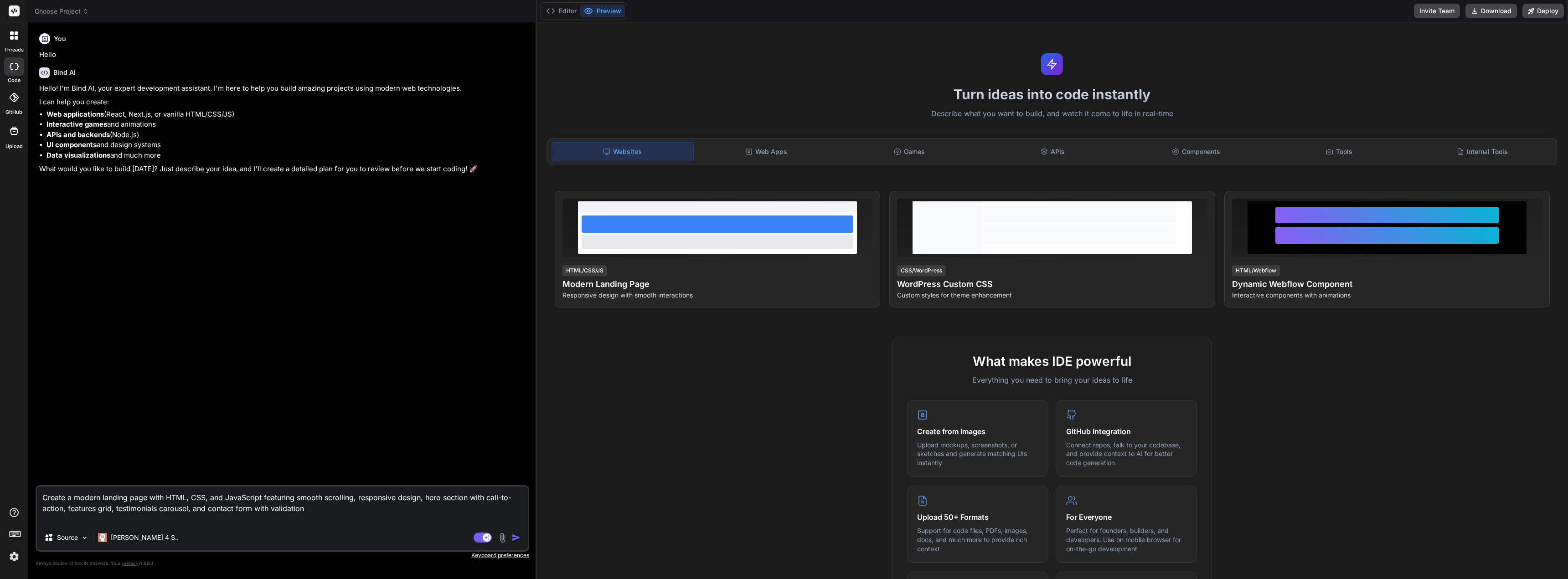
click at [514, 539] on img "button" at bounding box center [516, 538] width 9 height 9
type textarea "x"
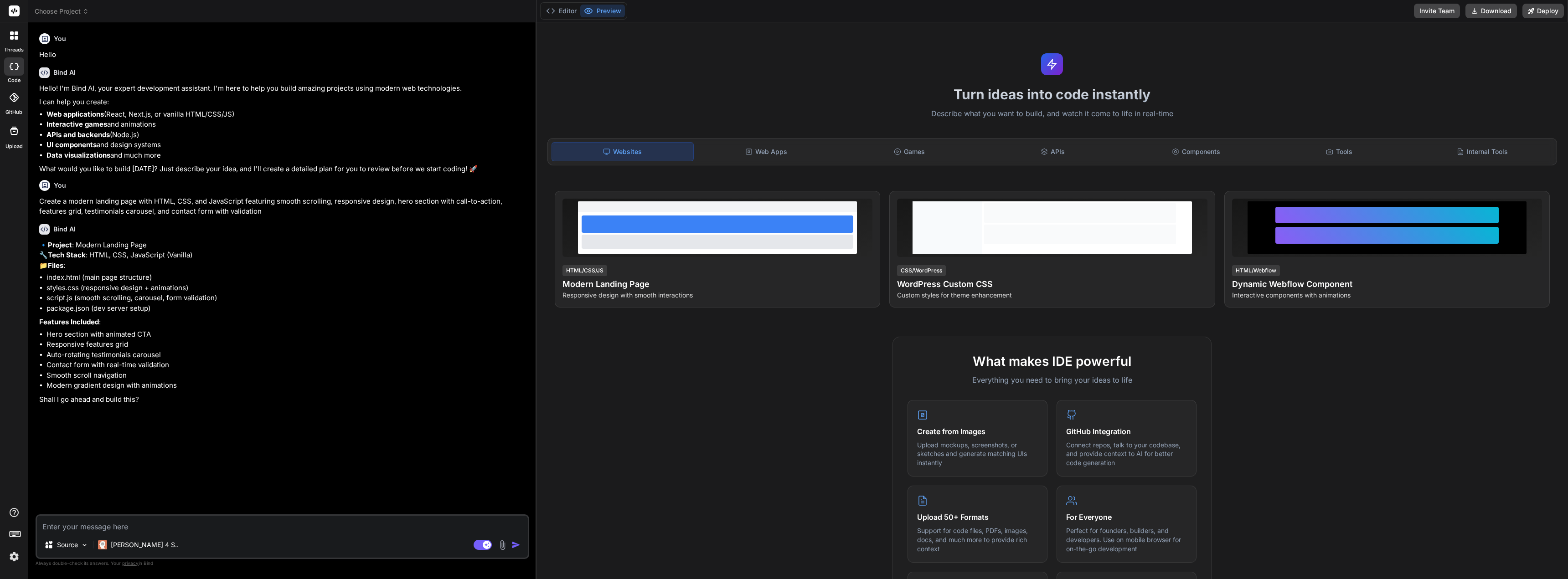
click at [213, 517] on textarea at bounding box center [282, 525] width 491 height 17
type textarea "x"
type textarea "y"
type textarea "x"
type textarea "ye"
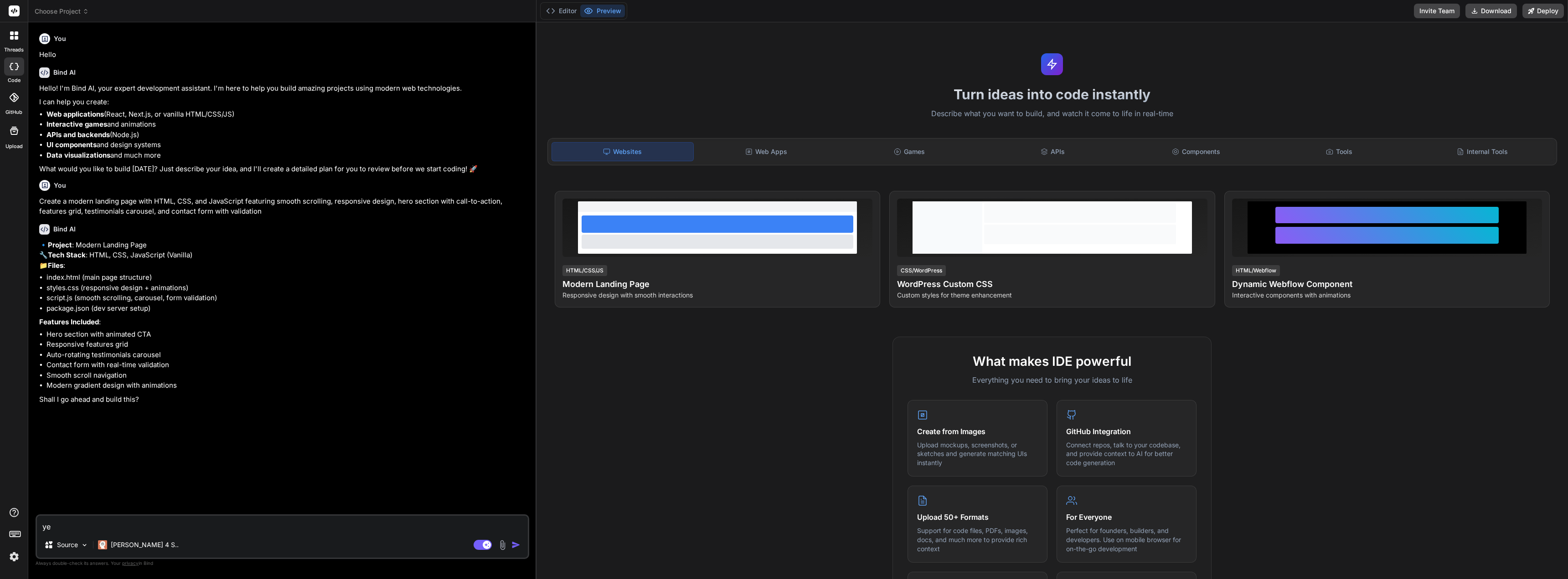
type textarea "x"
type textarea "yes"
click at [517, 545] on img "button" at bounding box center [516, 545] width 9 height 9
type textarea "x"
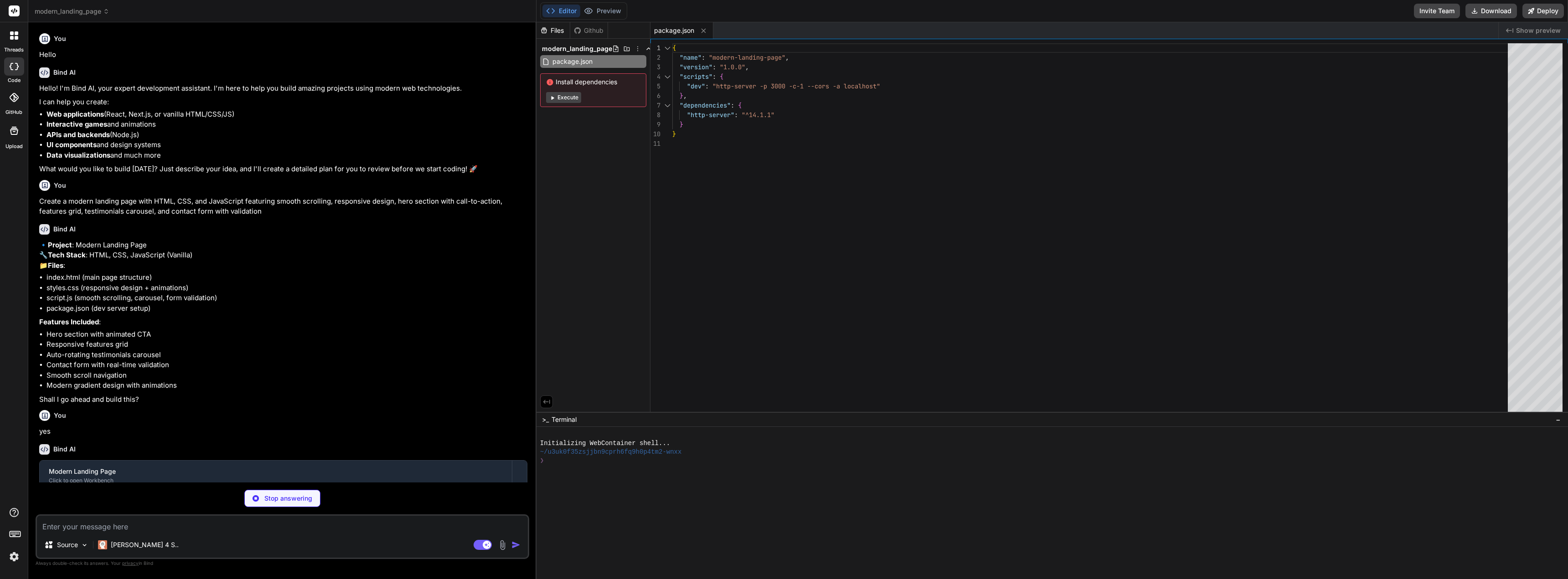
click at [565, 99] on button "Execute" at bounding box center [563, 97] width 35 height 11
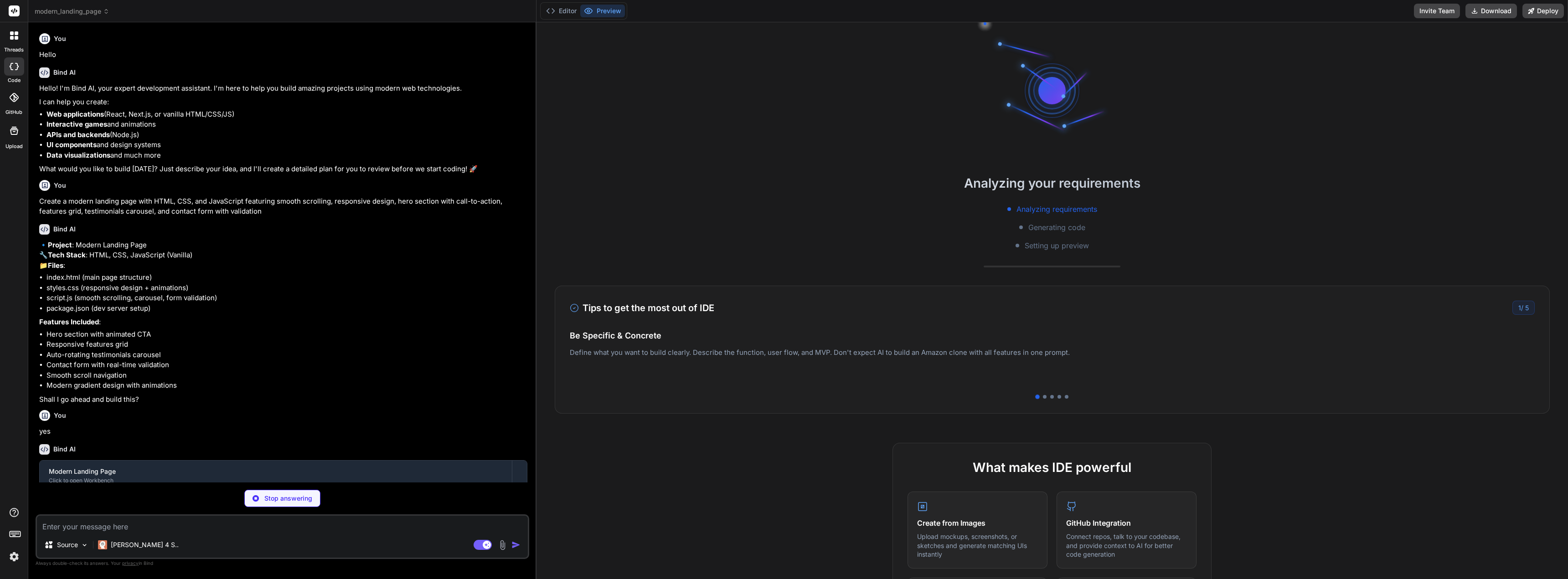
scroll to position [26, 0]
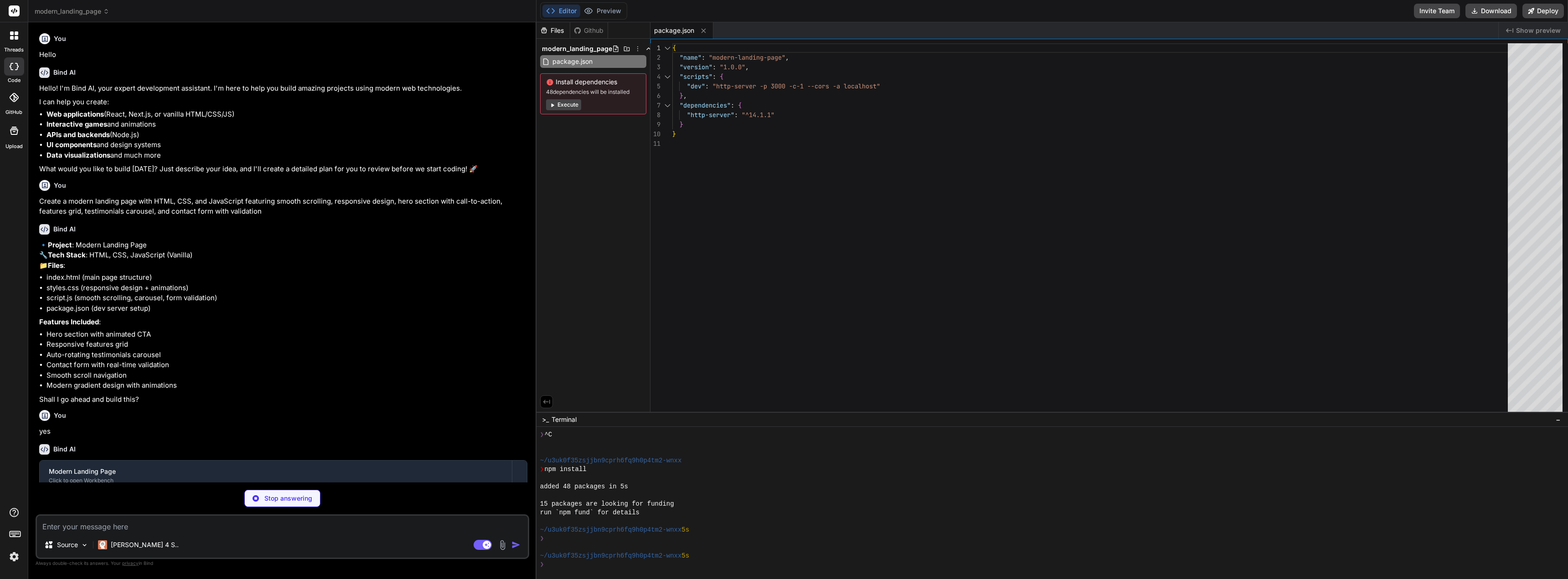
click at [564, 100] on button "Execute" at bounding box center [563, 105] width 35 height 11
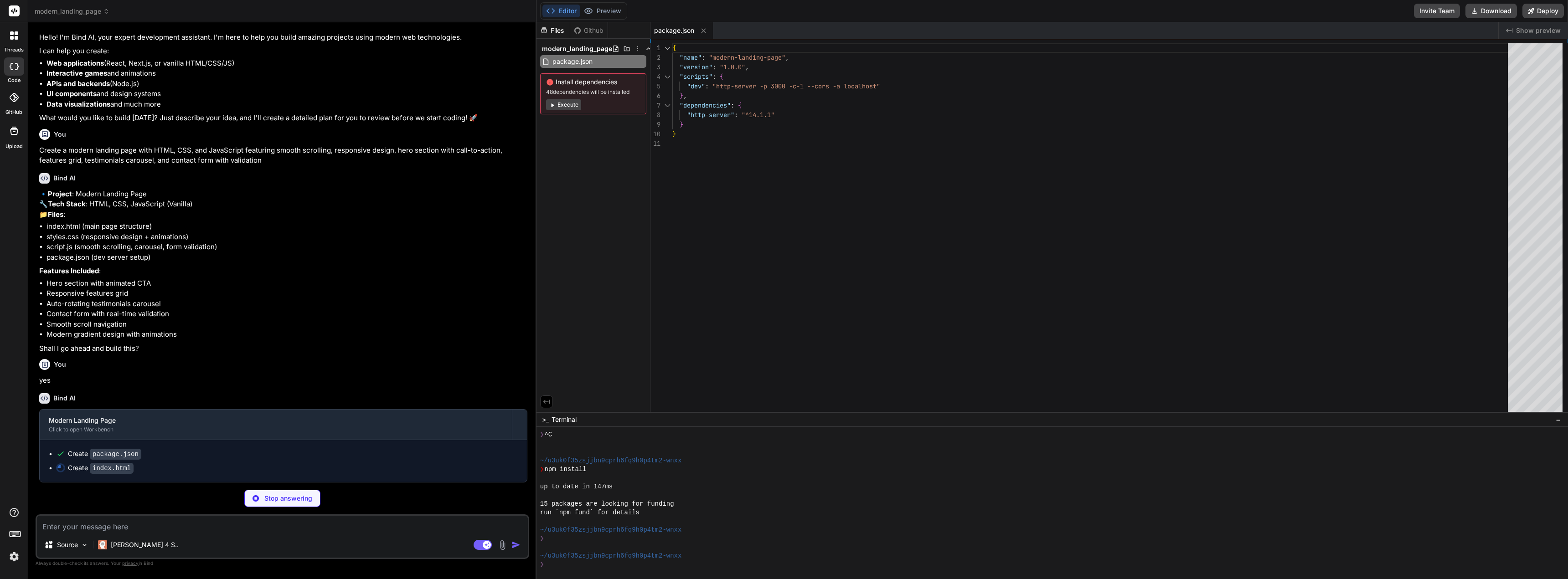
click at [132, 564] on span "privacy" at bounding box center [130, 563] width 17 height 6
click at [123, 565] on span "privacy" at bounding box center [130, 563] width 17 height 6
click at [133, 565] on span "privacy" at bounding box center [130, 563] width 17 height 6
click at [128, 565] on span "privacy" at bounding box center [130, 563] width 17 height 6
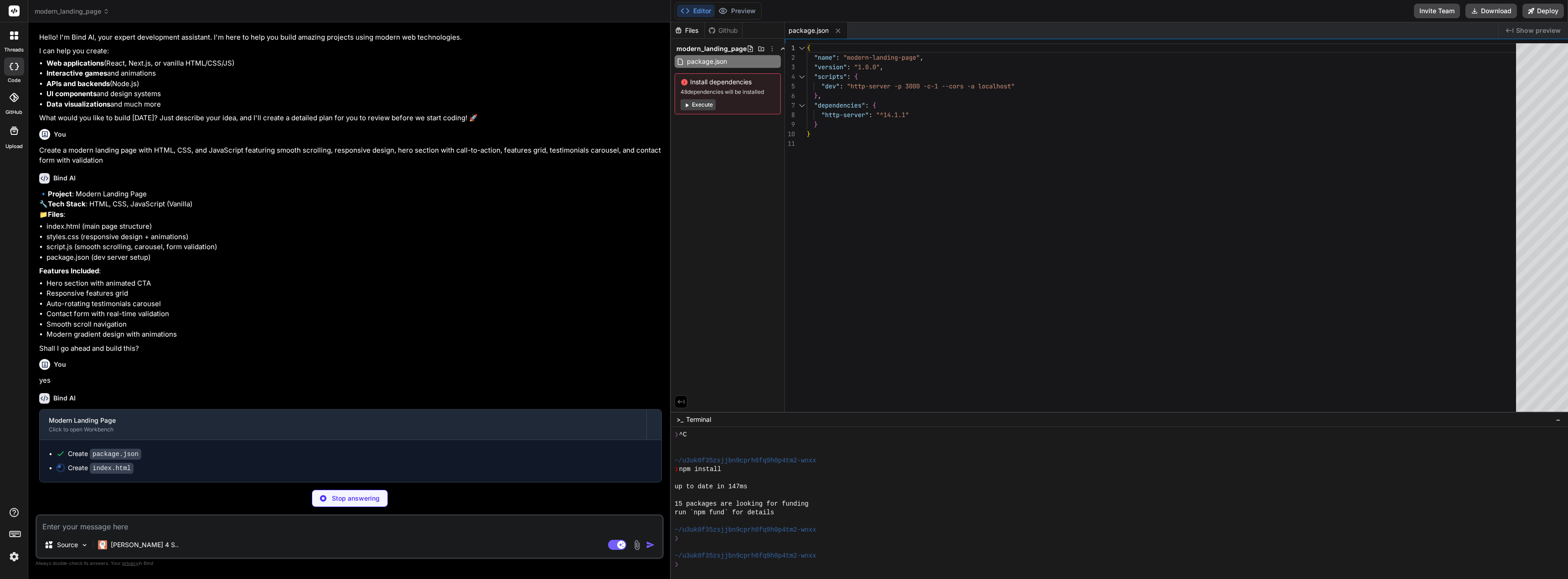
scroll to position [61, 0]
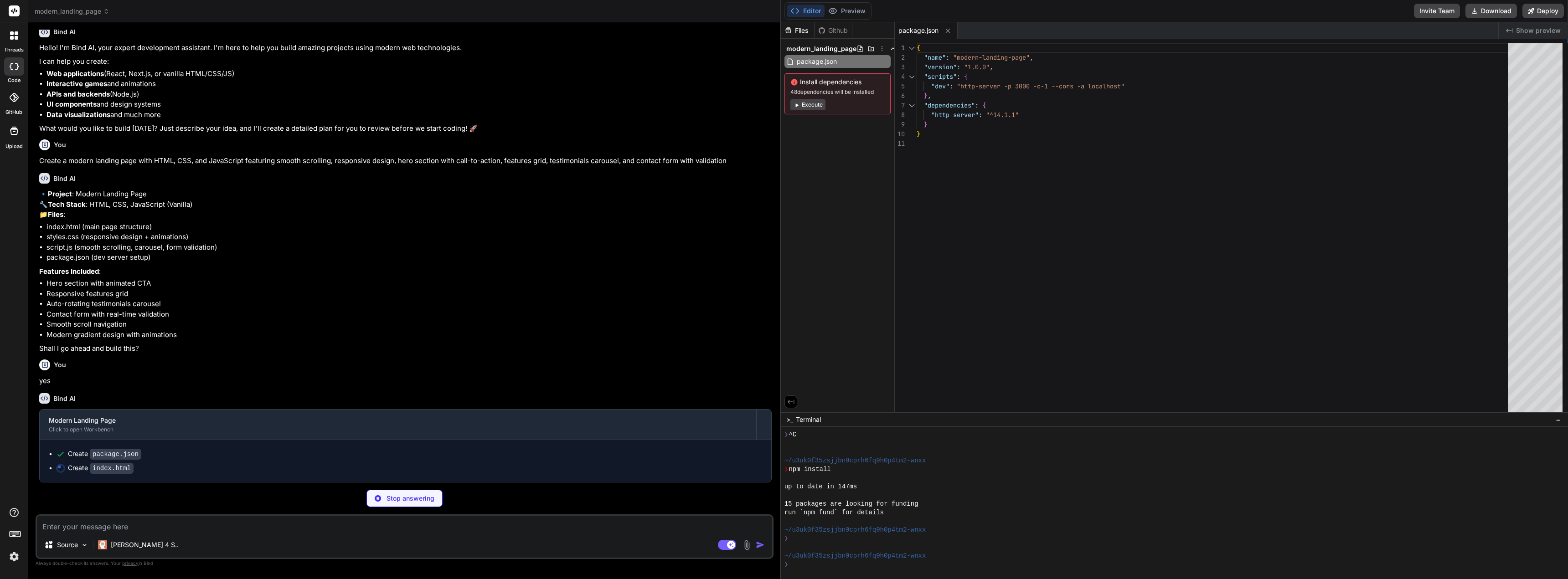
drag, startPoint x: 536, startPoint y: 460, endPoint x: 770, endPoint y: 460, distance: 234.0
click at [770, 460] on div "Bind AI Web Search Created with Pixso. Code Generator You Hello Bind AI Hello! …" at bounding box center [404, 301] width 753 height 557
click at [131, 565] on span "privacy" at bounding box center [130, 563] width 17 height 6
click at [130, 559] on p "Always double-check its answers. Your privacy in Bind" at bounding box center [407, 563] width 742 height 8
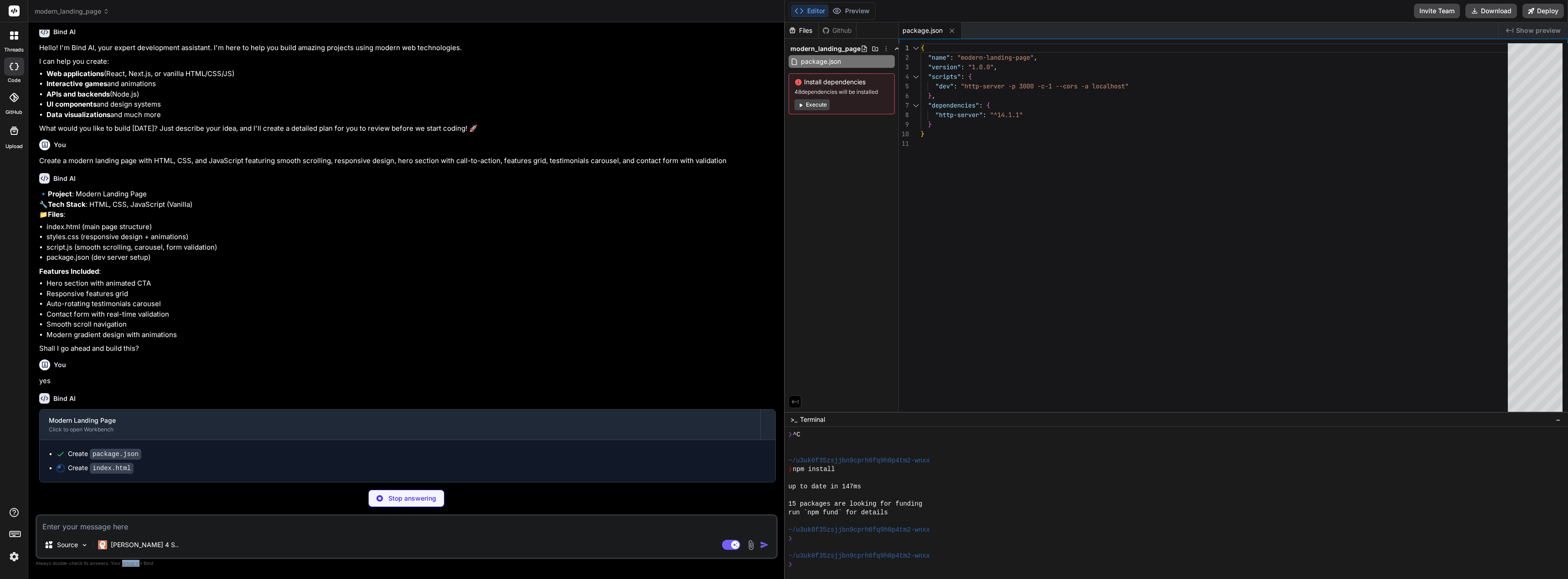
click at [129, 563] on span "privacy" at bounding box center [130, 563] width 17 height 6
type textarea "x"
type textarea "<script src="script.js"></script> </body> </html>"
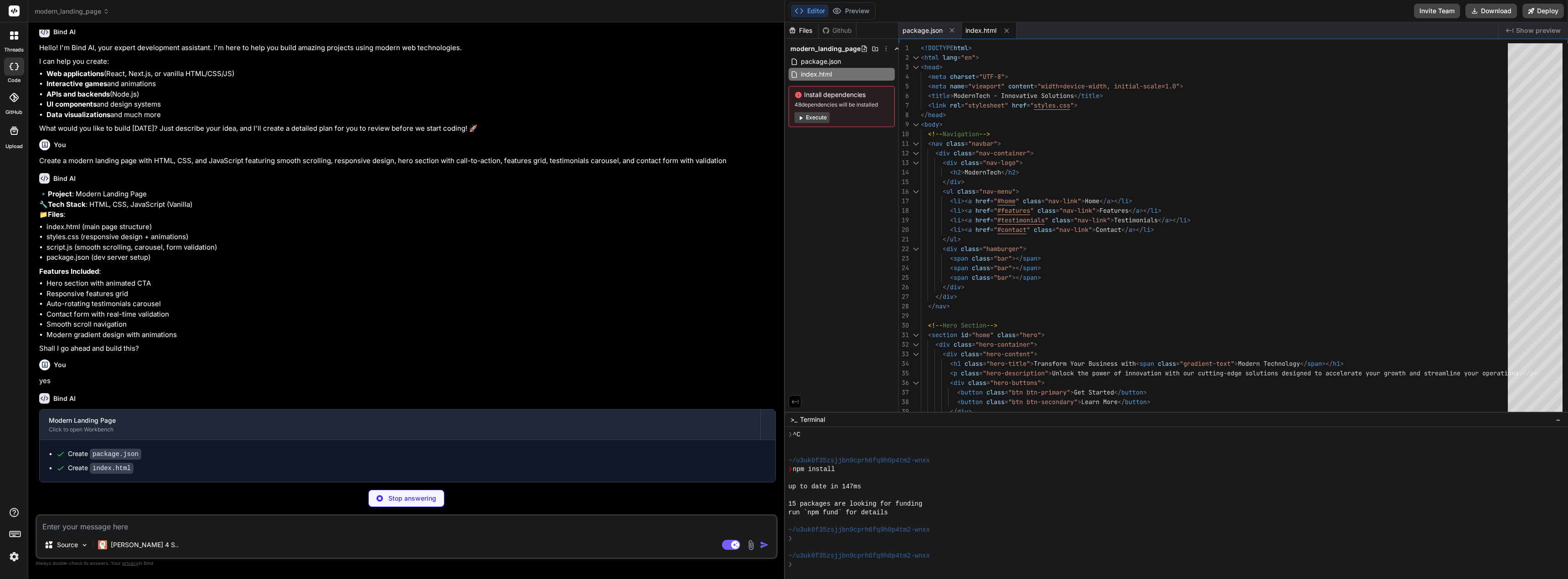
scroll to position [71, 0]
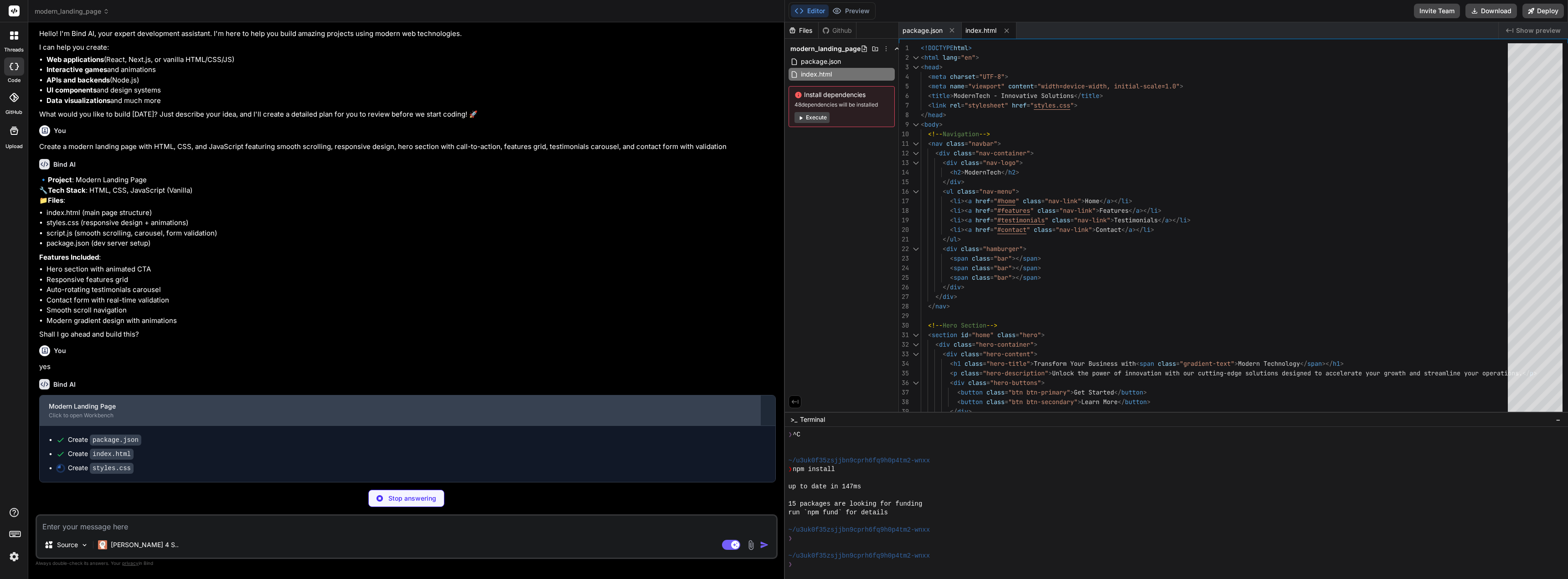
click at [319, 411] on div "Modern Landing Page" at bounding box center [400, 407] width 703 height 9
click at [185, 411] on div "Modern Landing Page" at bounding box center [400, 407] width 703 height 9
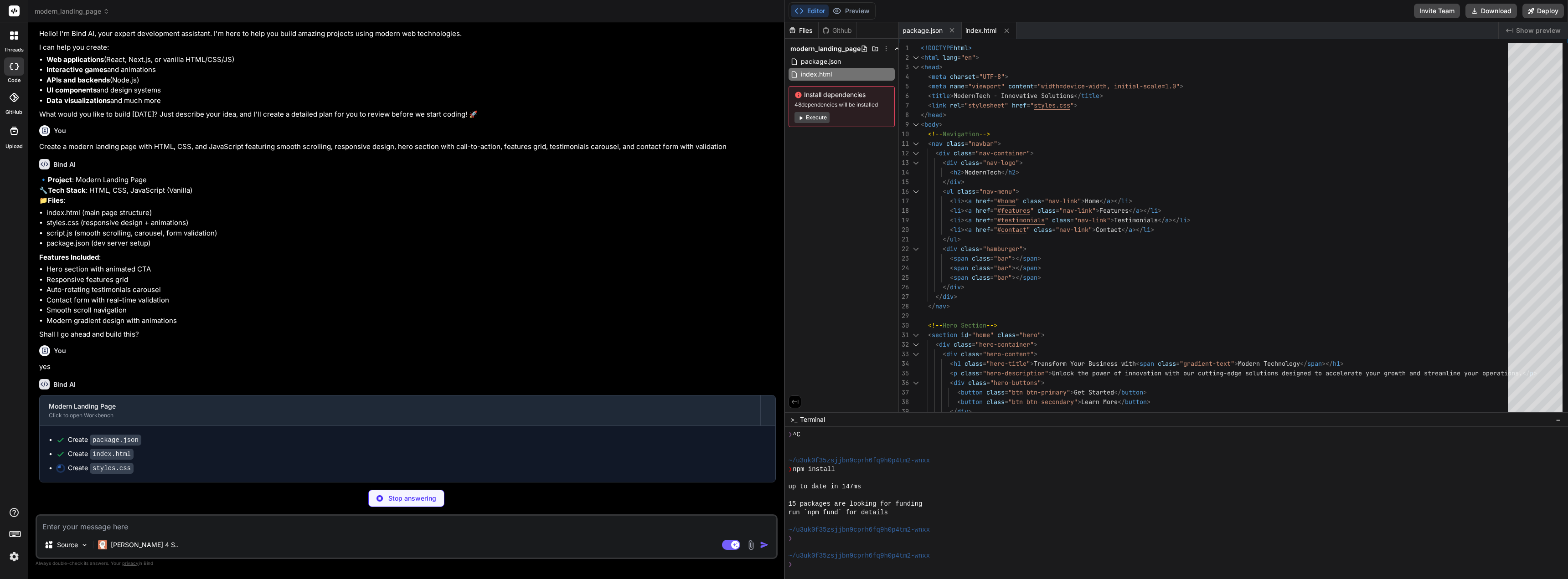
click at [783, 31] on span "Show preview" at bounding box center [1539, 31] width 45 height 9
type textarea "x"
click at [783, 28] on span "package.json" at bounding box center [922, 31] width 40 height 9
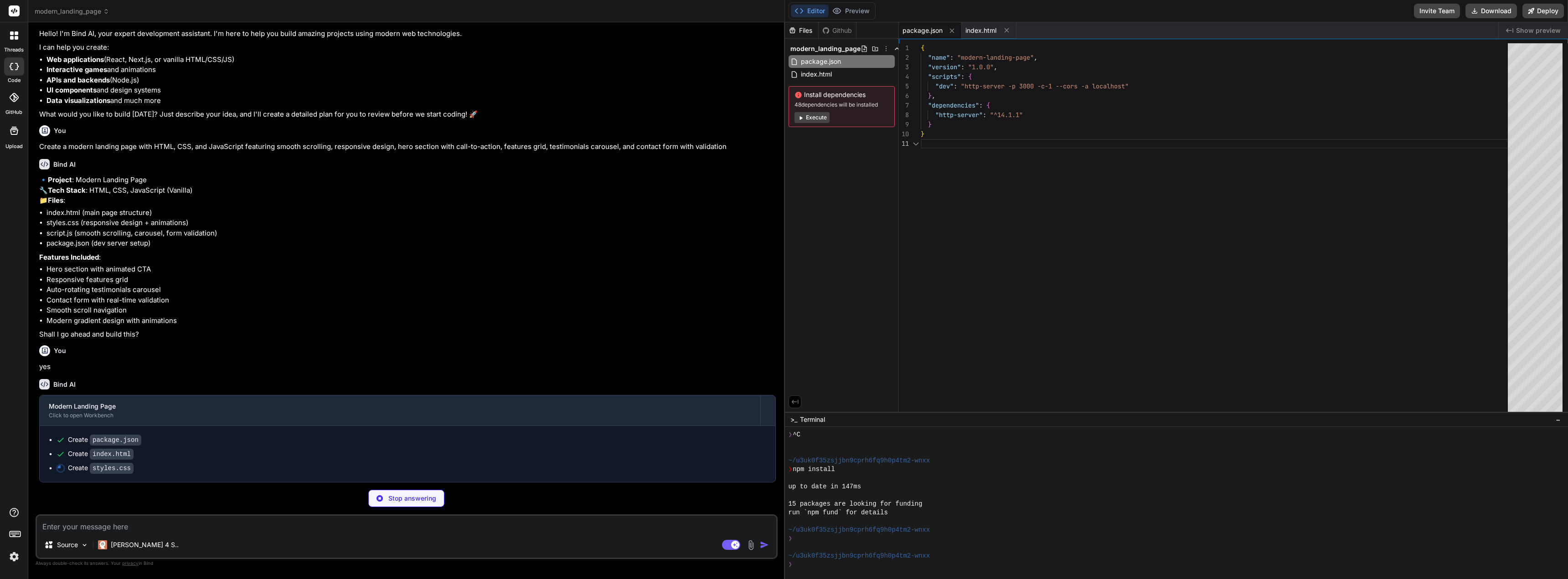
type textarea "x"
click at [783, 26] on span "index.html" at bounding box center [980, 31] width 31 height 9
type textarea "<script src="script.js"></script> </body> </html>"
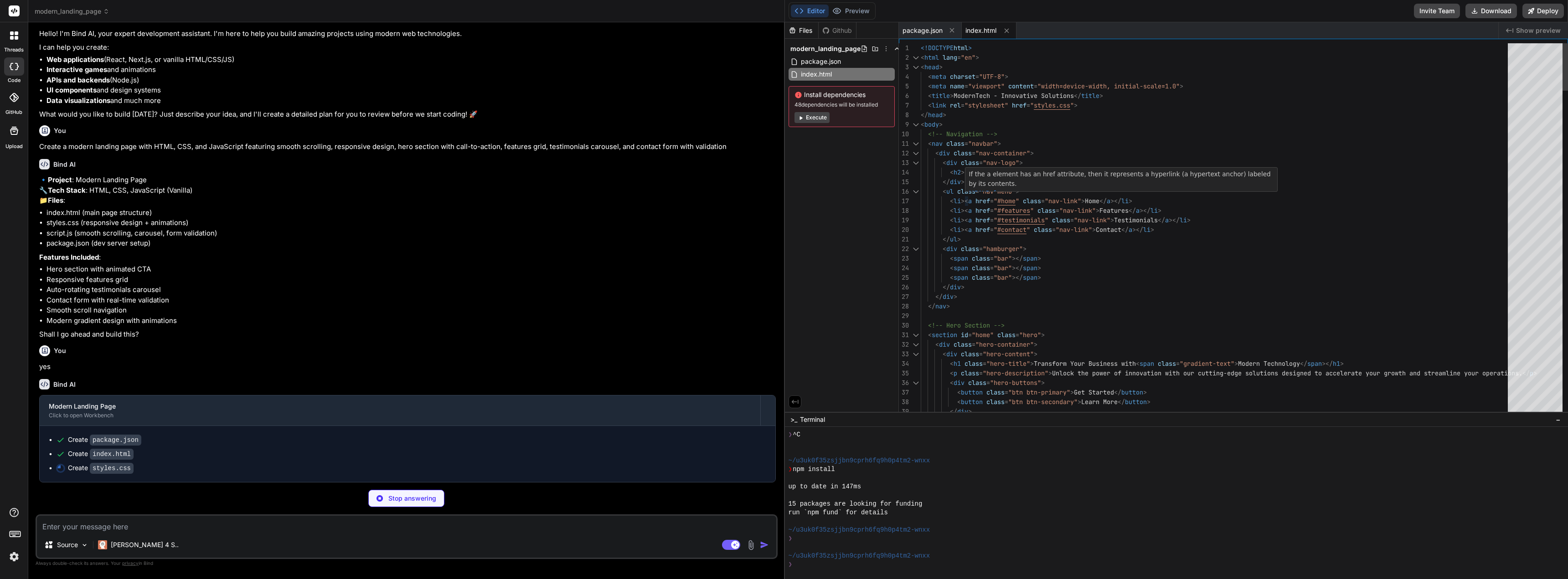
type textarea "x"
type textarea "<nav class="navbar"> <div class="nav-container"> <div class="nav-logo"> <h2>Mod…"
type textarea "x"
type textarea "</ul> <div class="hamburger"> <span class="bar"></span> <span class="bar"></spa…"
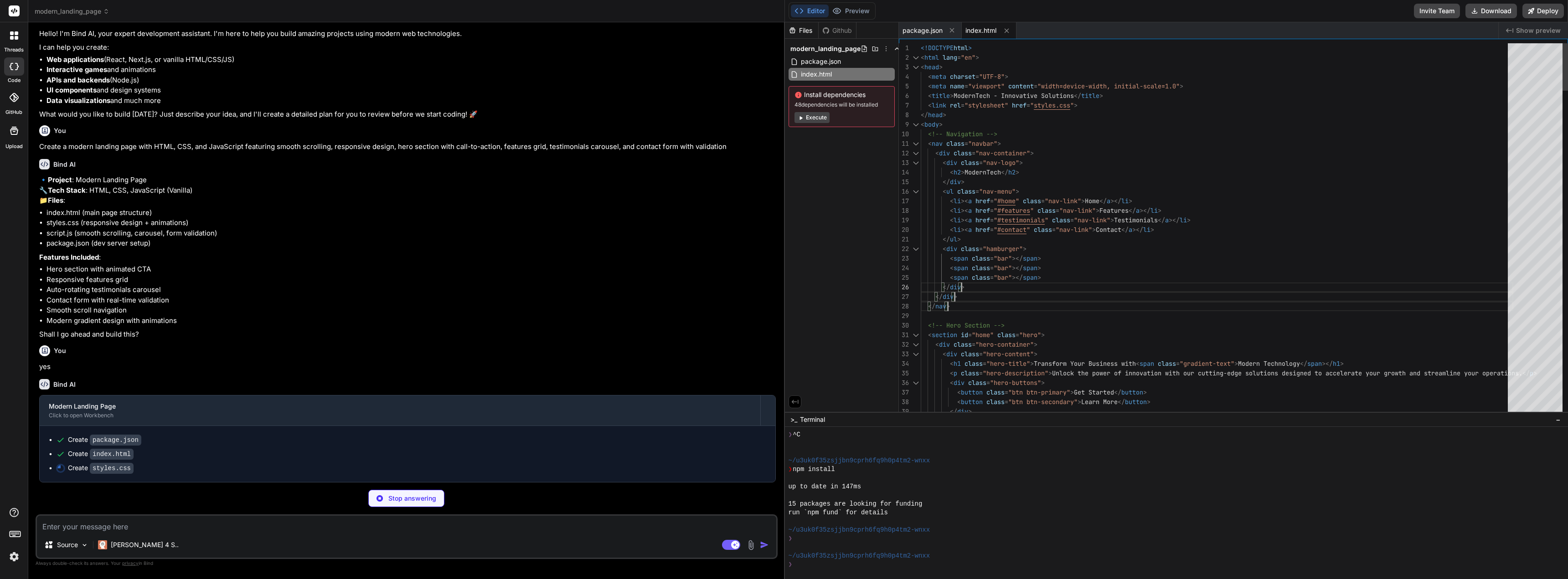
type textarea "x"
type textarea "<section id="home" class="hero"> <div class="hero-container"> <div class="hero-…"
drag, startPoint x: 1098, startPoint y: 280, endPoint x: 1090, endPoint y: 344, distance: 64.5
type textarea "x"
type textarea "</ul> <div class="hamburger"> <span class="bar"></span> <span class="bar"></spa…"
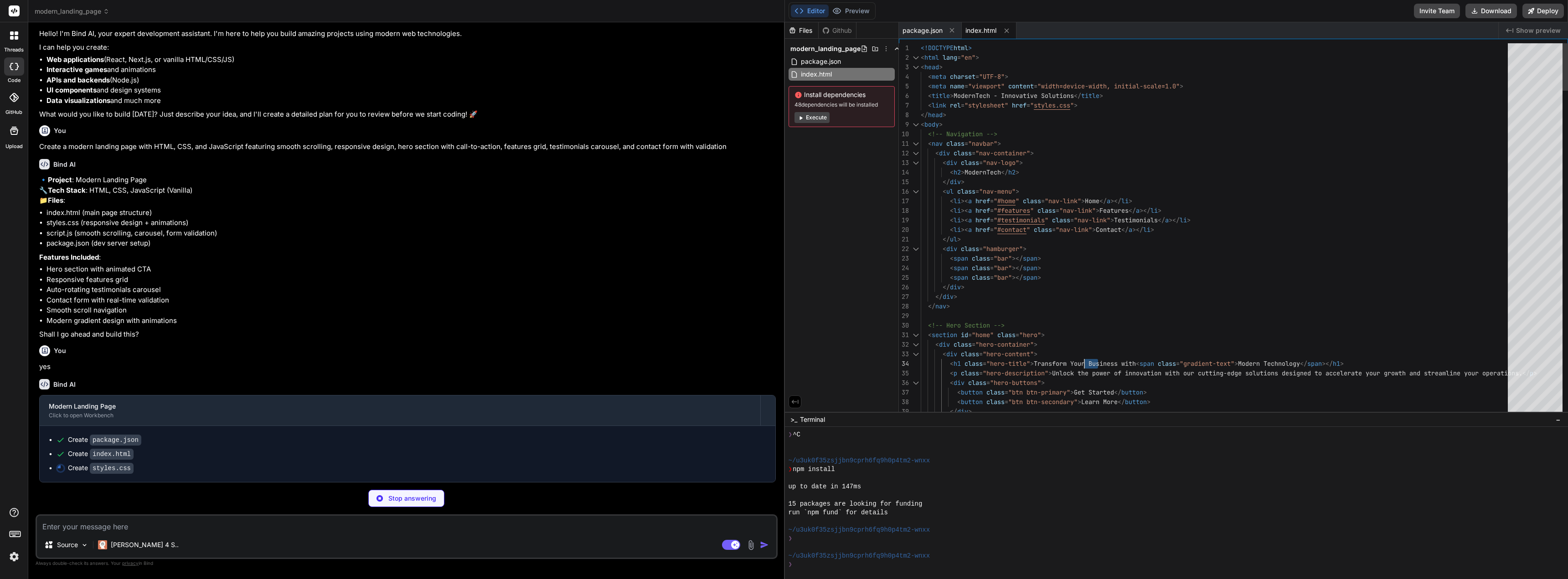
type textarea "x"
type textarea "<section id="home" class="hero"> <div class="hero-container"> <div class="hero-…"
type textarea "x"
type textarea "</ul> <div class="hamburger"> <span class="bar"></span> <span class="bar"></spa…"
drag, startPoint x: 1075, startPoint y: 319, endPoint x: 1076, endPoint y: 349, distance: 30.0
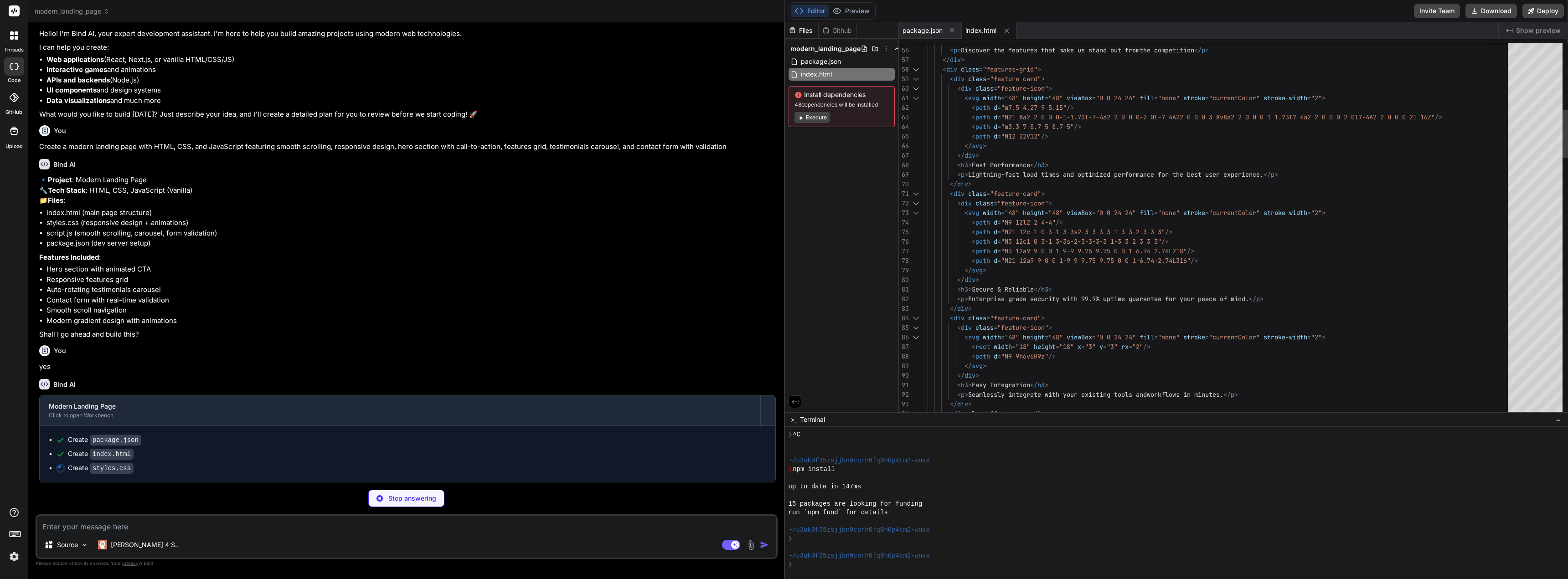
type textarea "x"
type textarea "}"
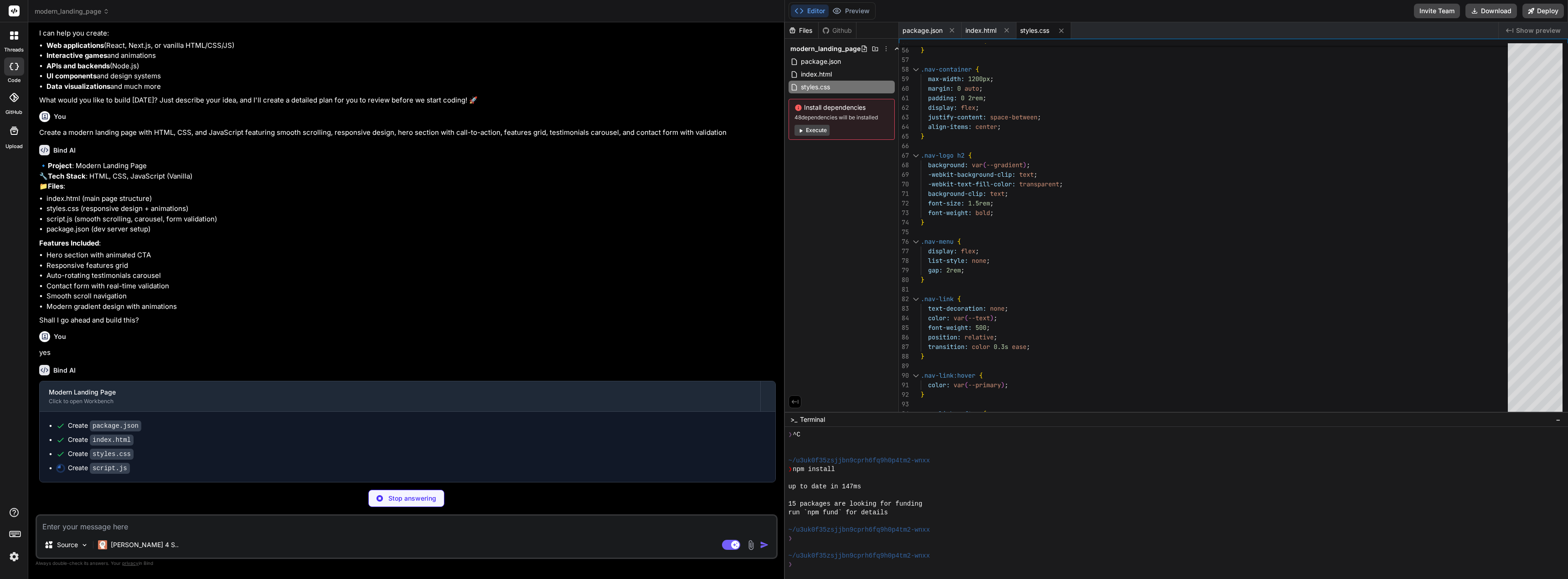
scroll to position [89, 0]
type textarea "x"
type textarea "navLinks.forEach(link => { link.classList.remove('active'); if (link.getAttribu…"
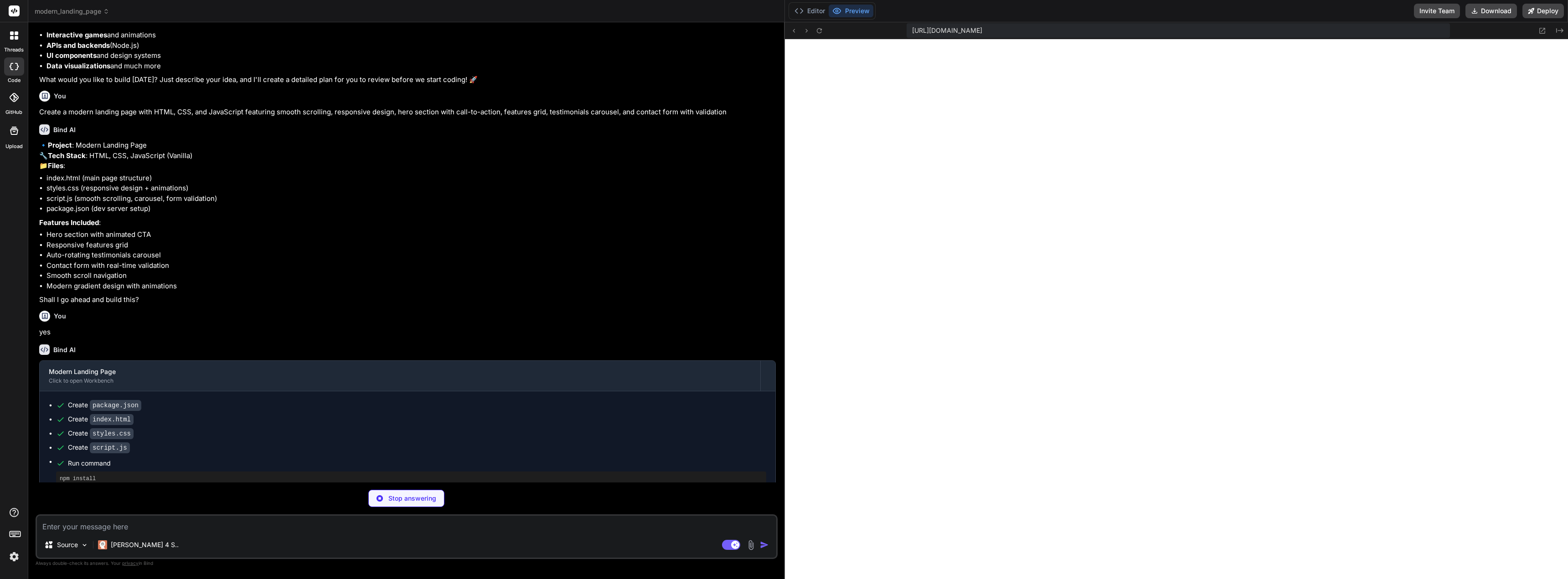
scroll to position [563, 0]
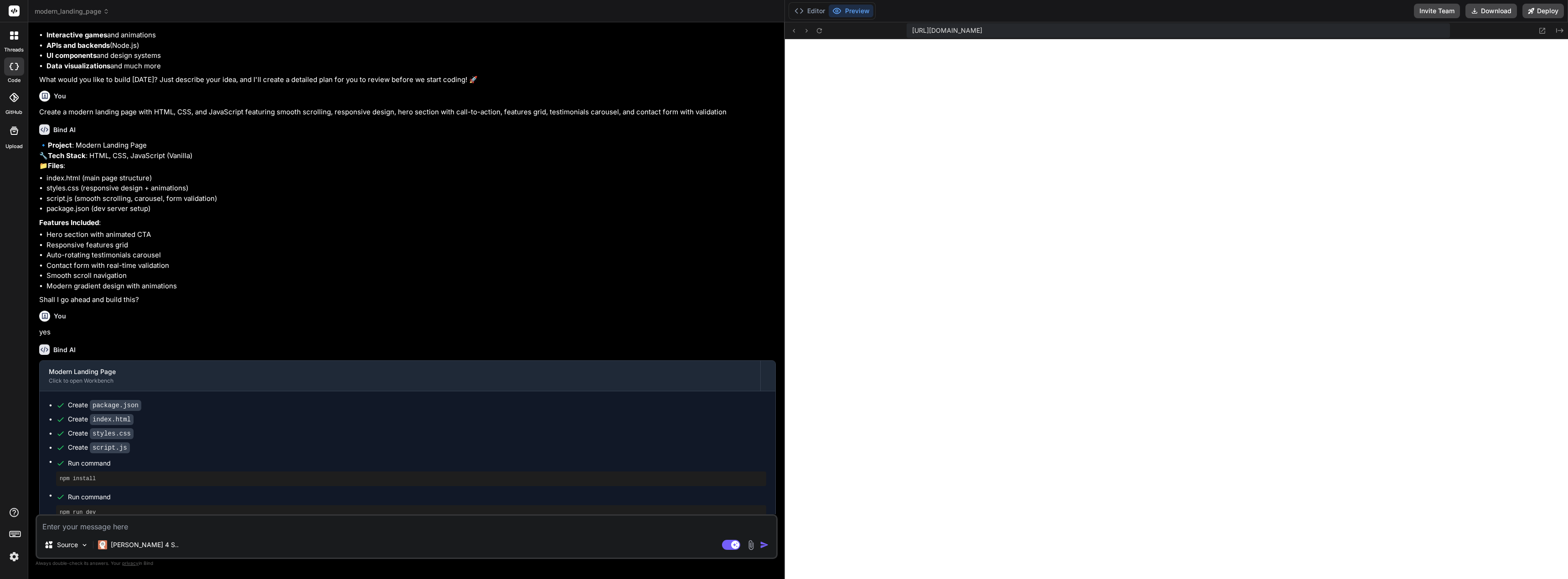
click at [11, 38] on icon at bounding box center [12, 37] width 4 height 4
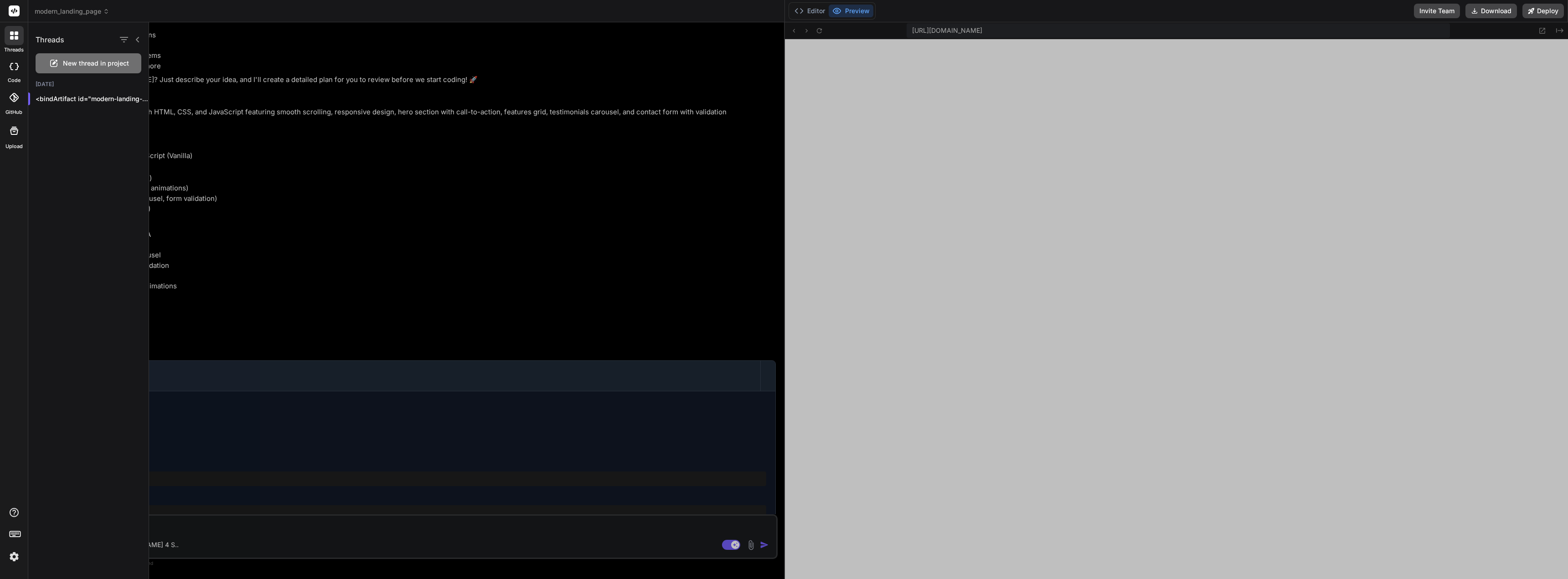
click at [11, 65] on icon at bounding box center [11, 67] width 4 height 7
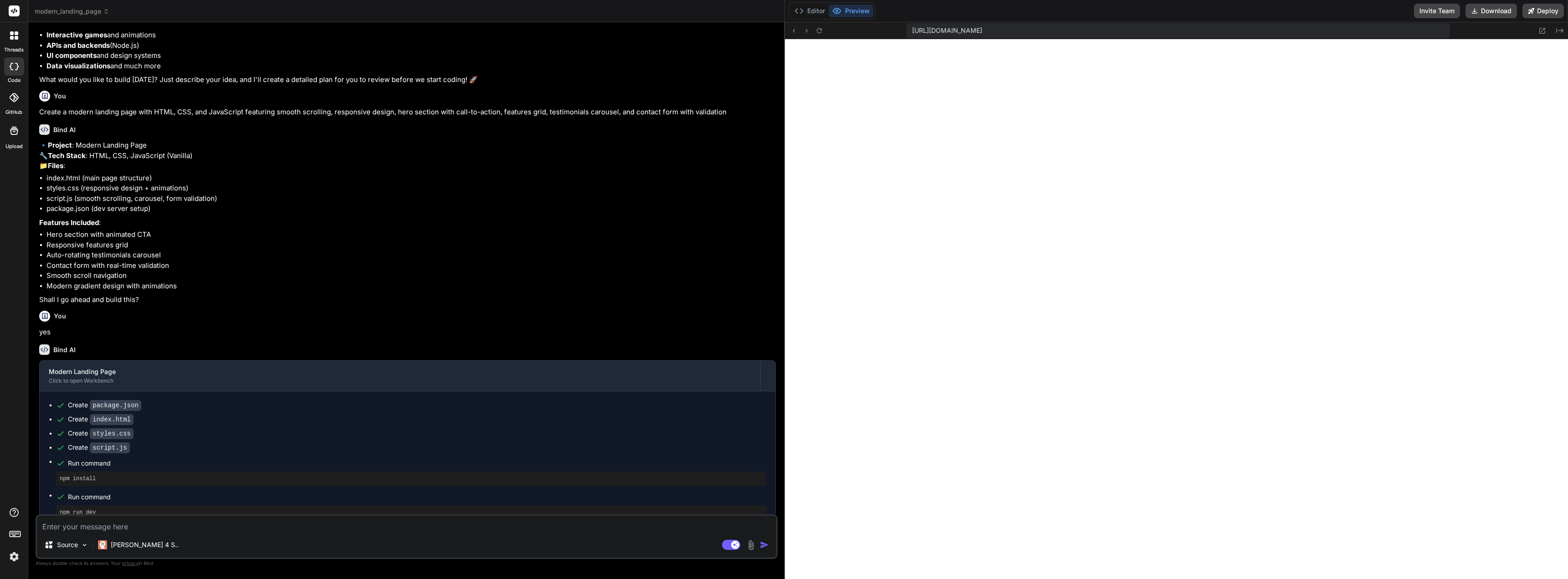
click at [10, 101] on icon at bounding box center [14, 97] width 9 height 9
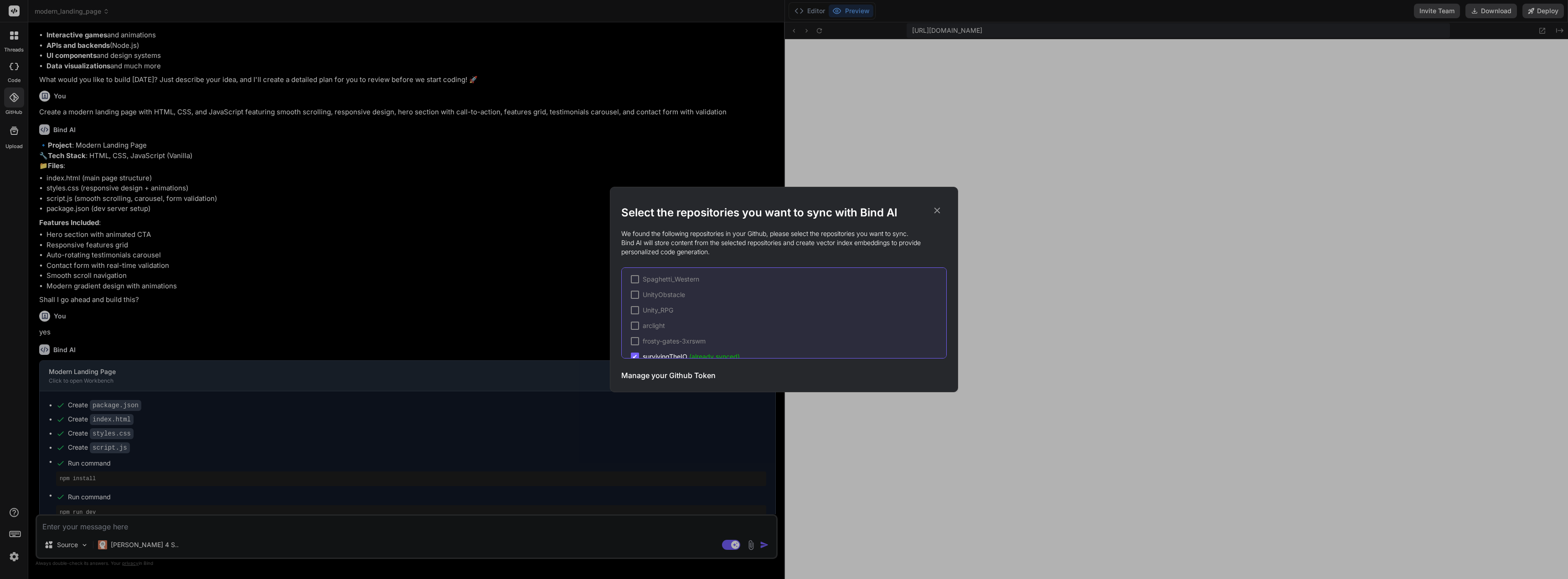
scroll to position [185, 0]
click at [783, 210] on icon at bounding box center [937, 210] width 10 height 10
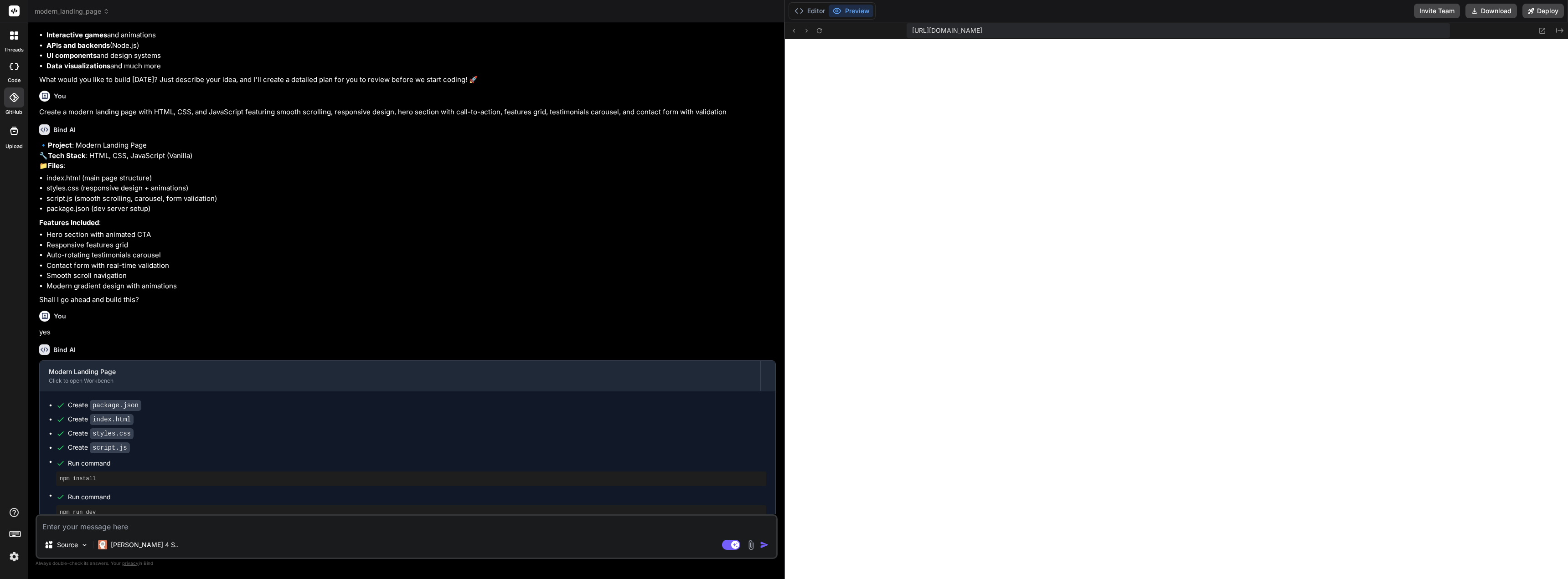
click at [15, 13] on rect at bounding box center [14, 11] width 11 height 11
click at [10, 70] on div at bounding box center [13, 66] width 20 height 18
click at [66, 9] on span "modern_landing_page" at bounding box center [72, 11] width 75 height 9
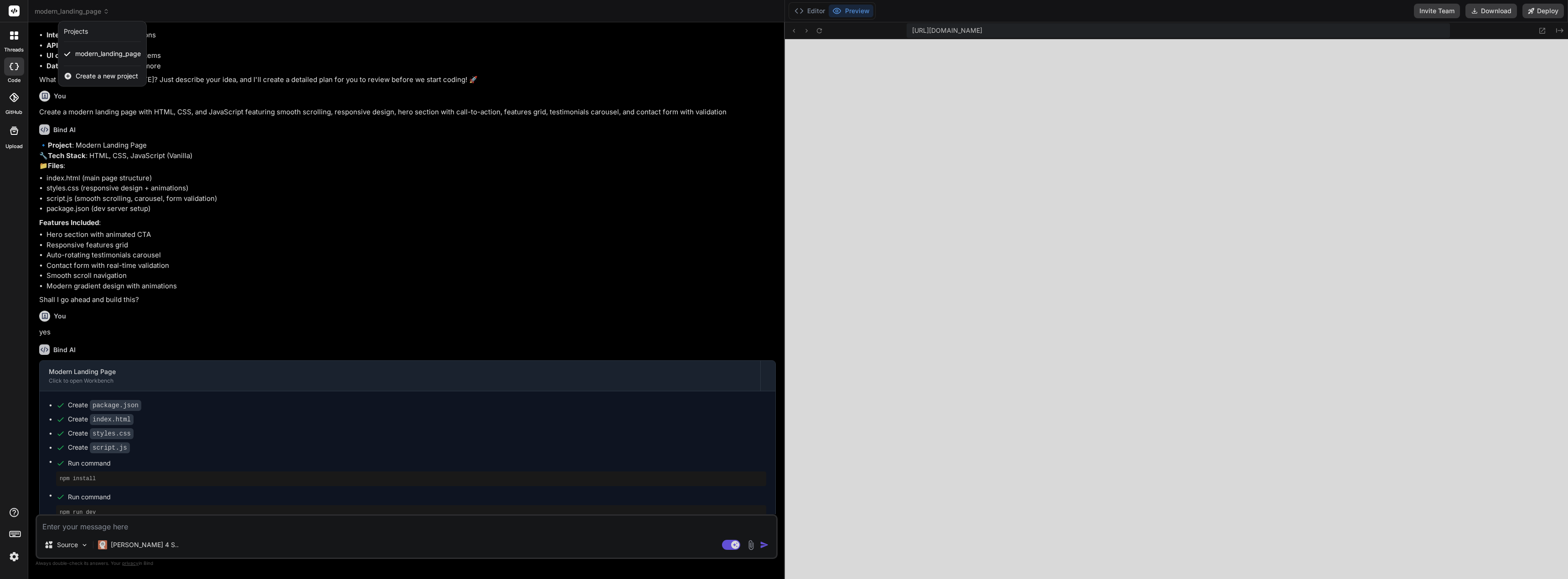
click at [75, 74] on div "Create a new project" at bounding box center [102, 76] width 88 height 20
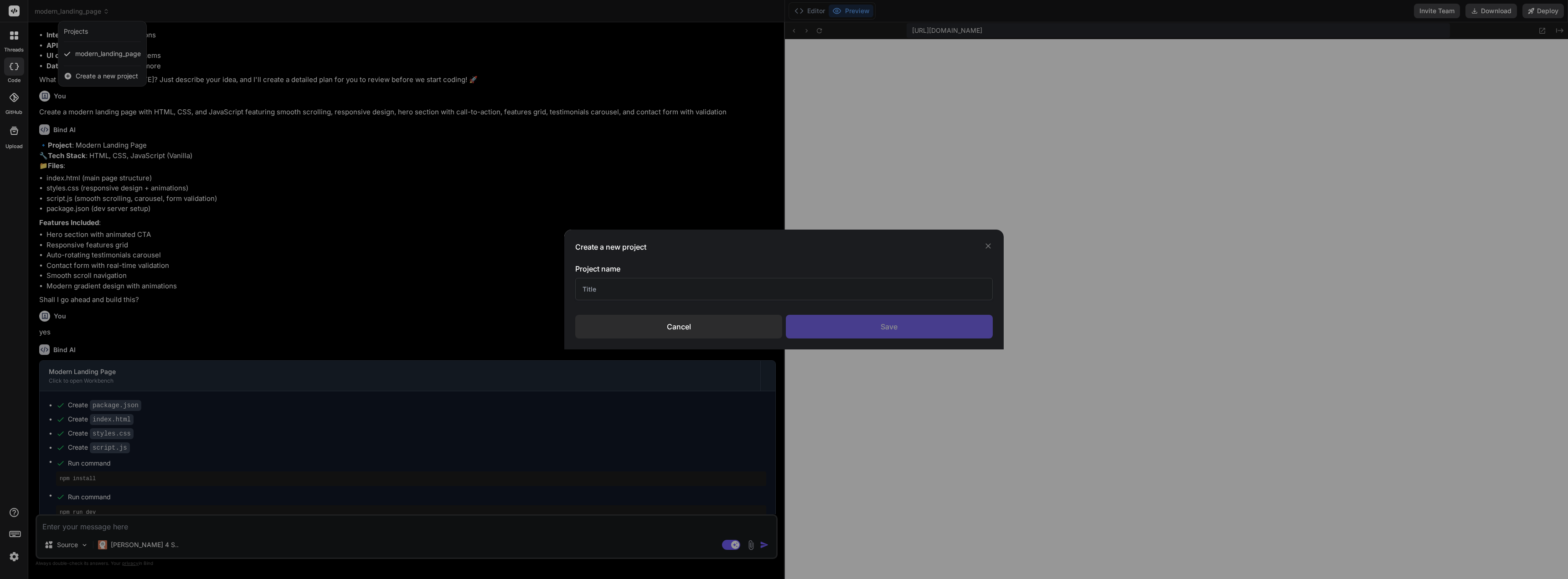
type textarea "x"
click at [651, 290] on input "text" at bounding box center [784, 290] width 417 height 22
type input "Surviving the IO"
click at [783, 321] on div "Save" at bounding box center [889, 326] width 207 height 23
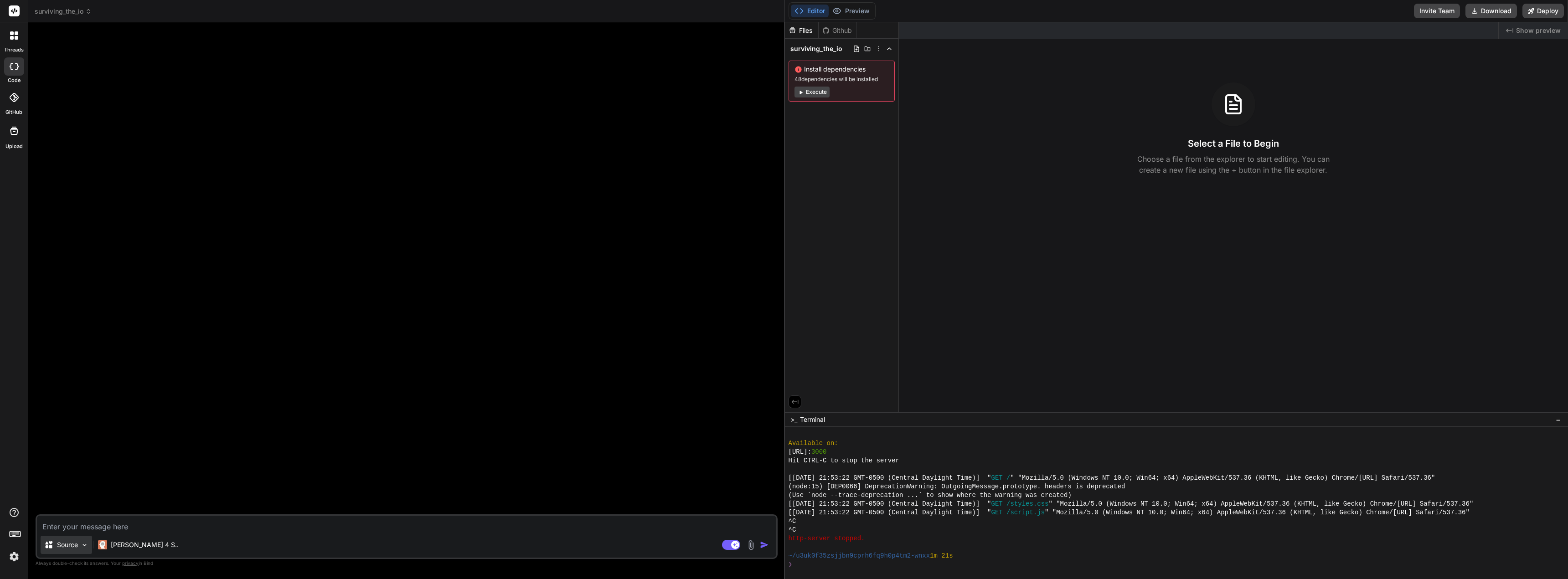
click at [62, 548] on p "Source" at bounding box center [67, 545] width 21 height 9
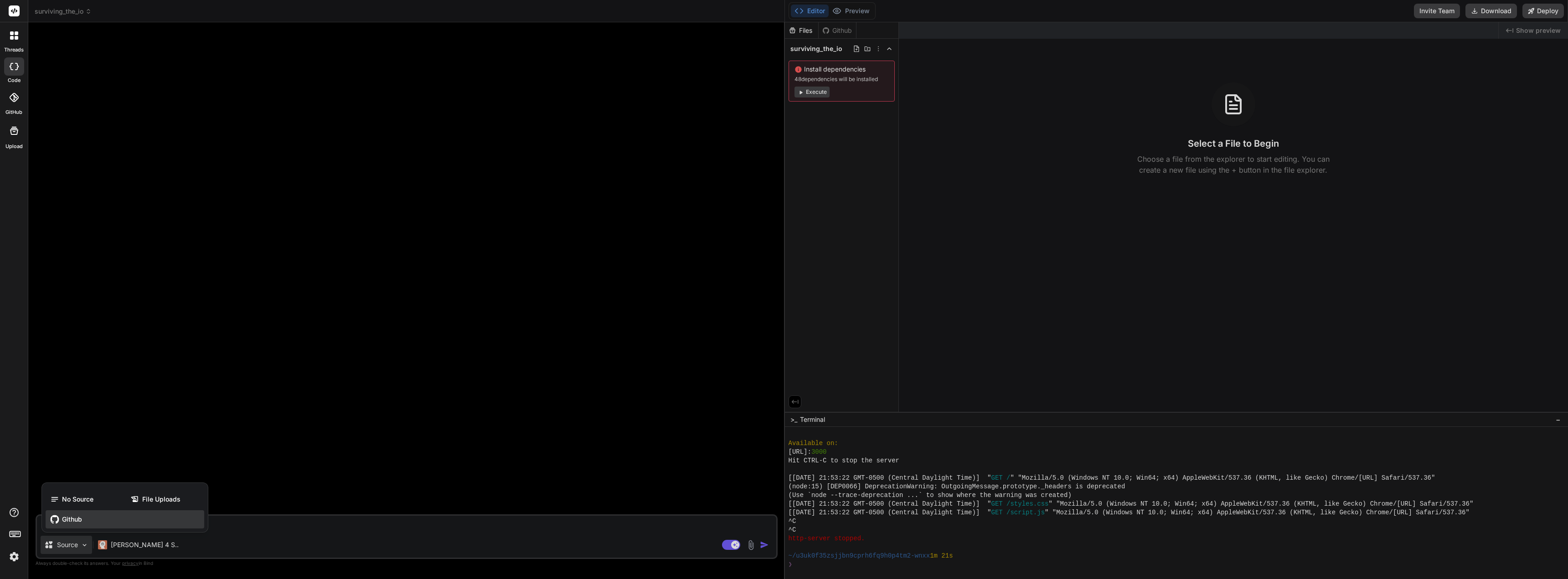
click at [76, 512] on div "Github" at bounding box center [125, 519] width 158 height 18
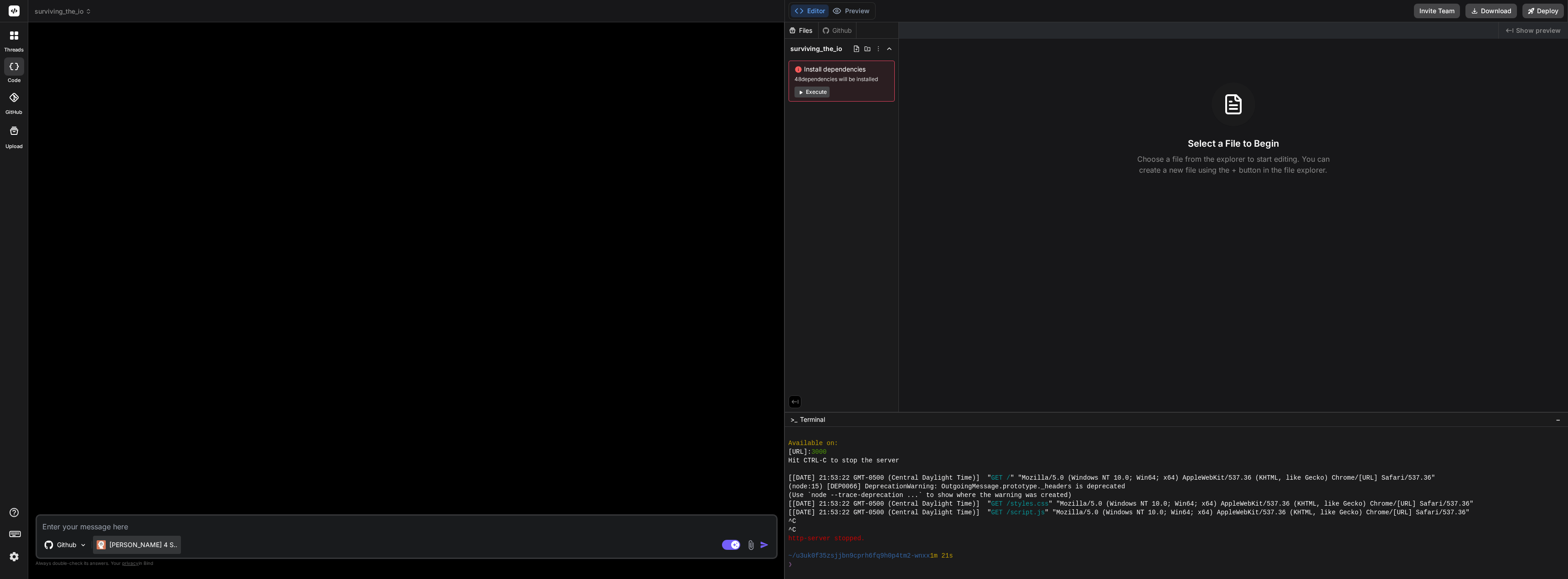
click at [122, 539] on div "[PERSON_NAME] 4 S.." at bounding box center [137, 544] width 88 height 18
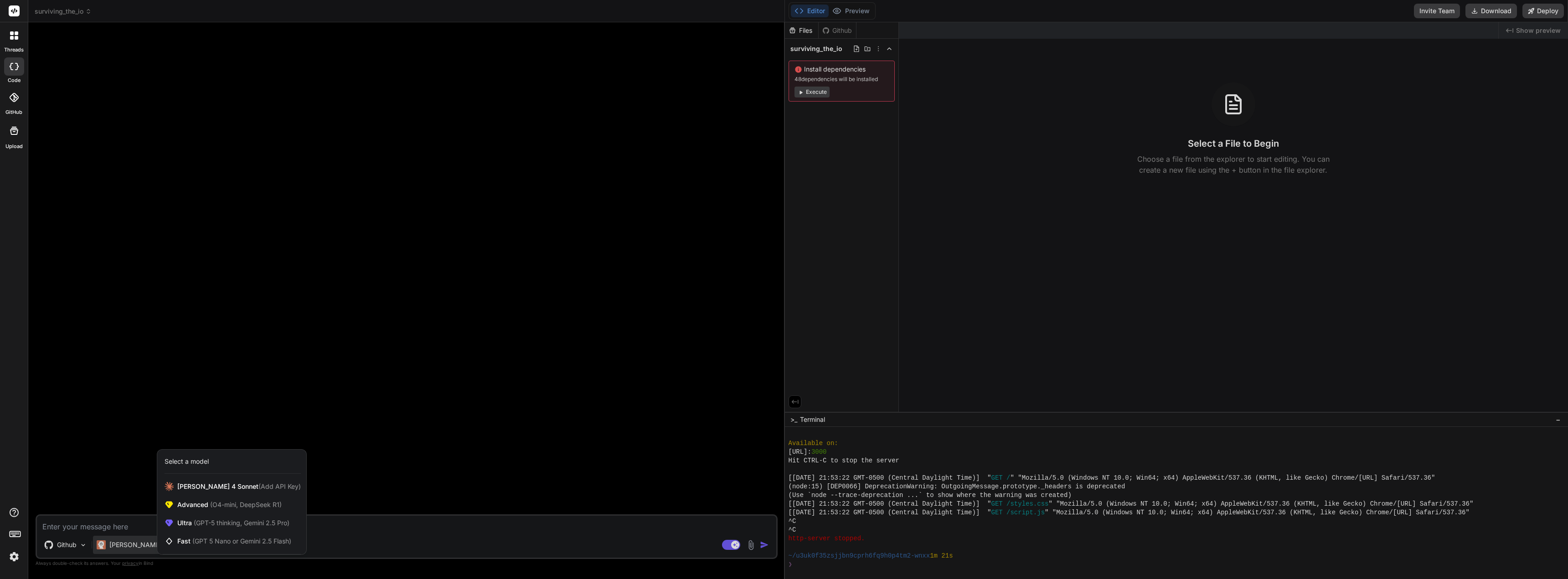
click at [96, 523] on div at bounding box center [784, 290] width 1568 height 579
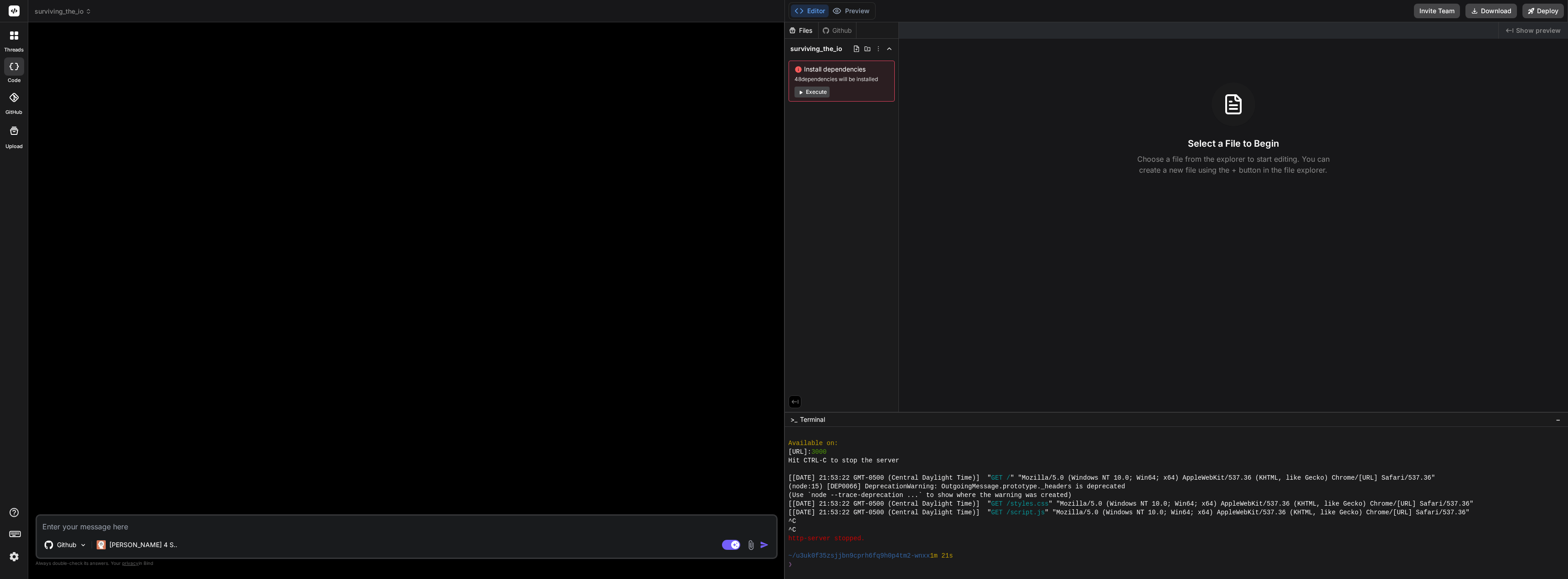
drag, startPoint x: 98, startPoint y: 519, endPoint x: 98, endPoint y: 524, distance: 5.0
click at [98, 520] on textarea at bounding box center [406, 525] width 739 height 17
type textarea "x"
type textarea "R"
type textarea "x"
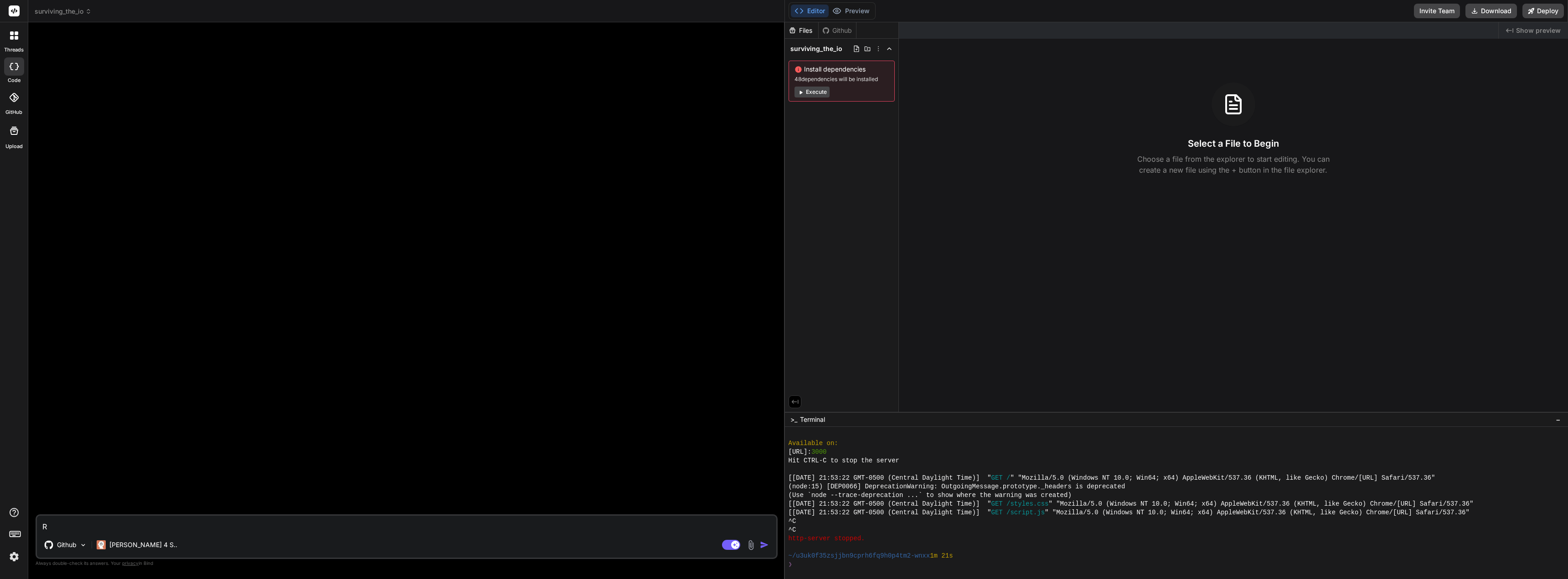
type textarea "Re"
type textarea "x"
type textarea "Rev"
type textarea "x"
type textarea "Revi"
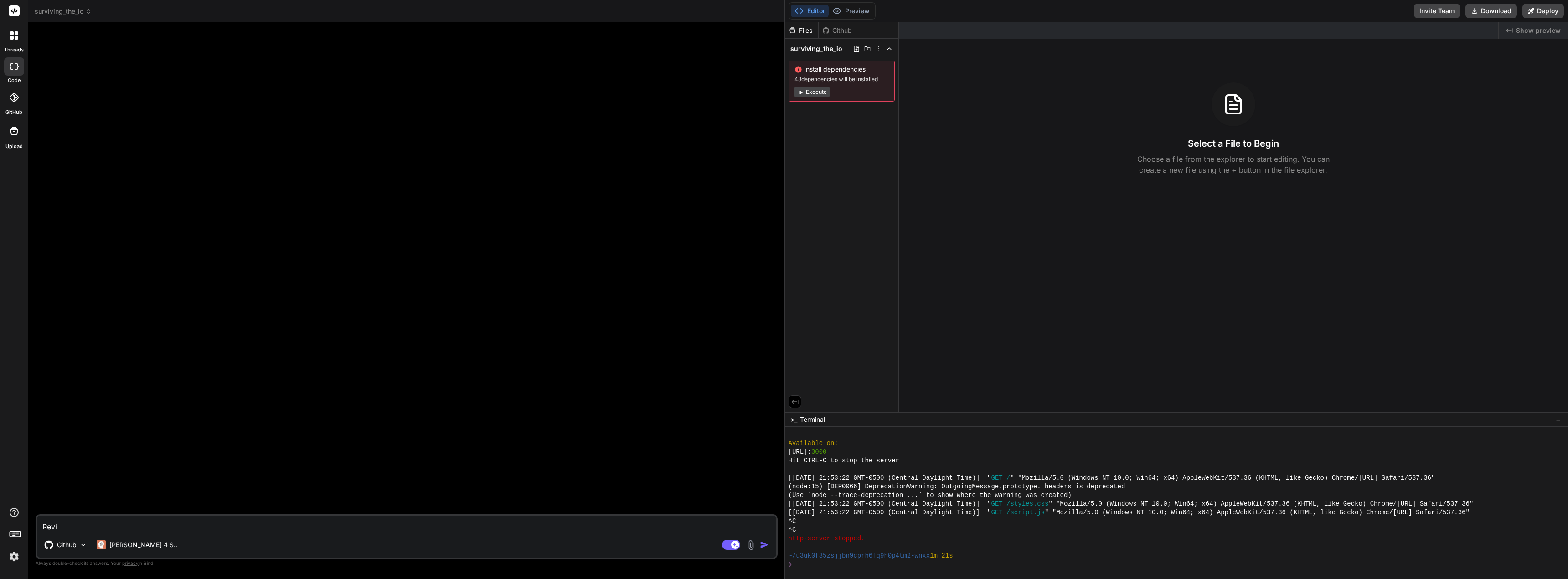
type textarea "x"
type textarea "Revie"
type textarea "x"
type textarea "Review"
type textarea "x"
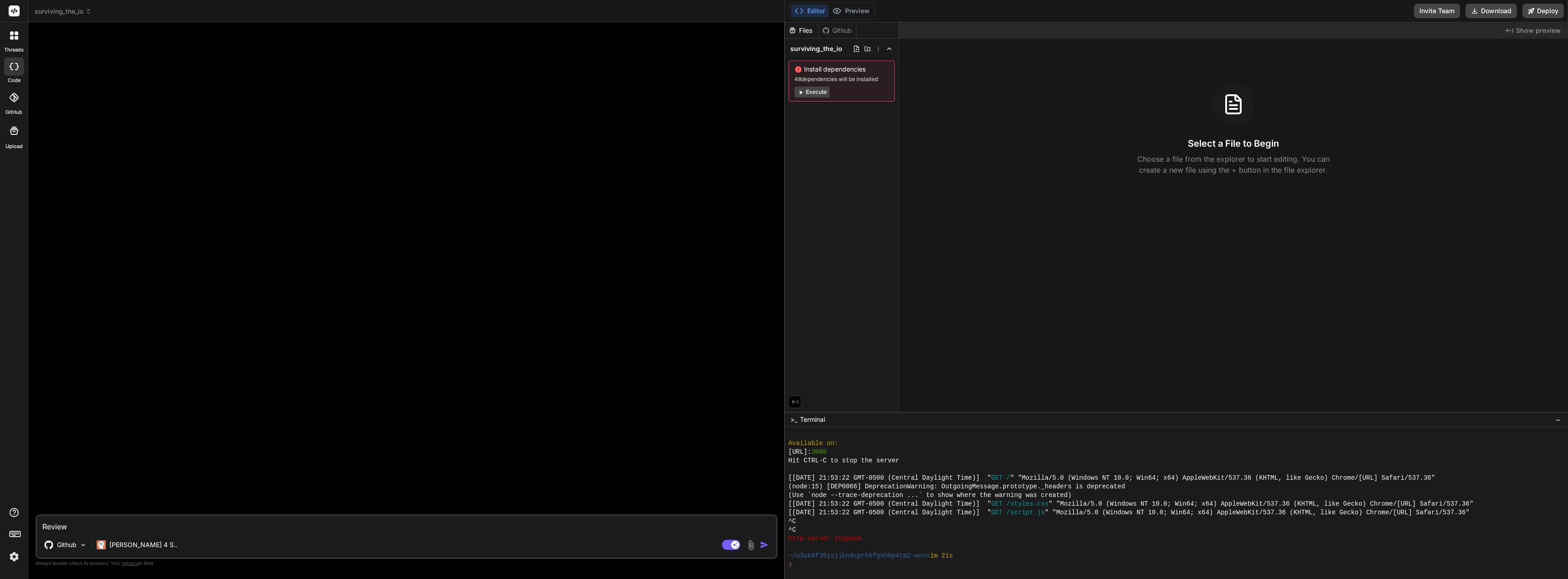
type textarea "Review"
type textarea "x"
type textarea "Review m"
type textarea "x"
type textarea "Review my"
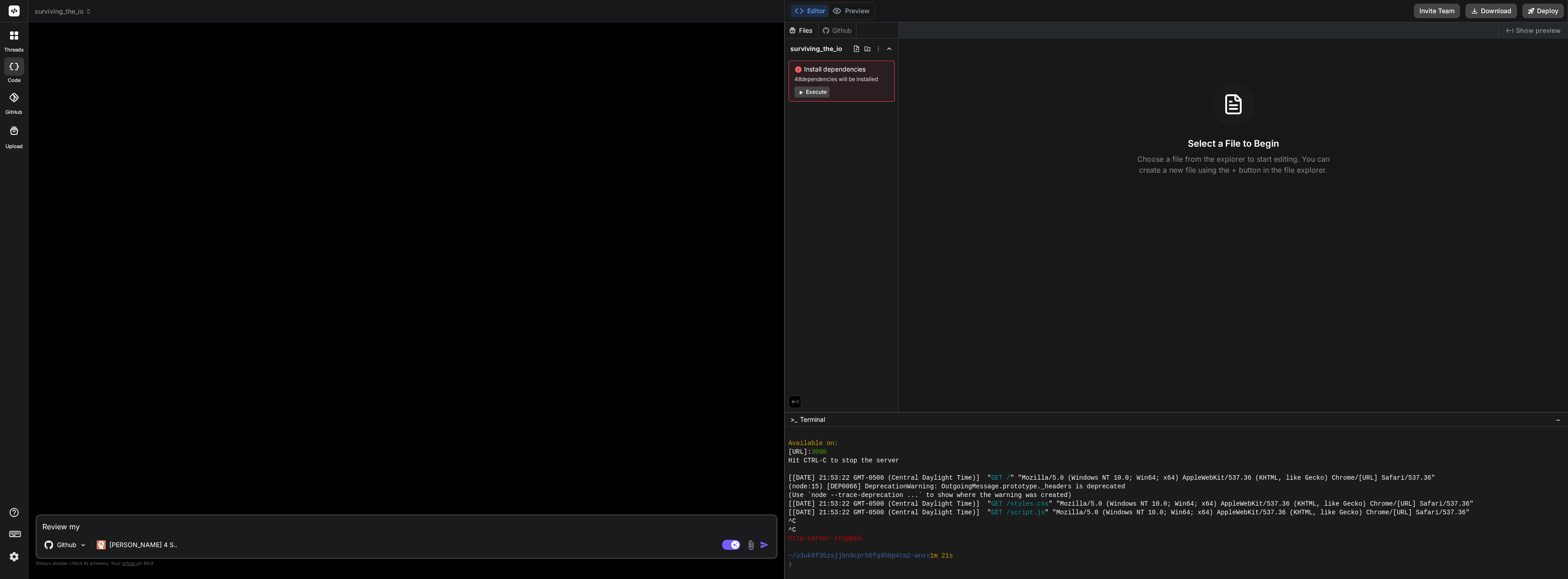
type textarea "x"
type textarea "Review my"
type textarea "x"
type textarea "Review my G"
type textarea "x"
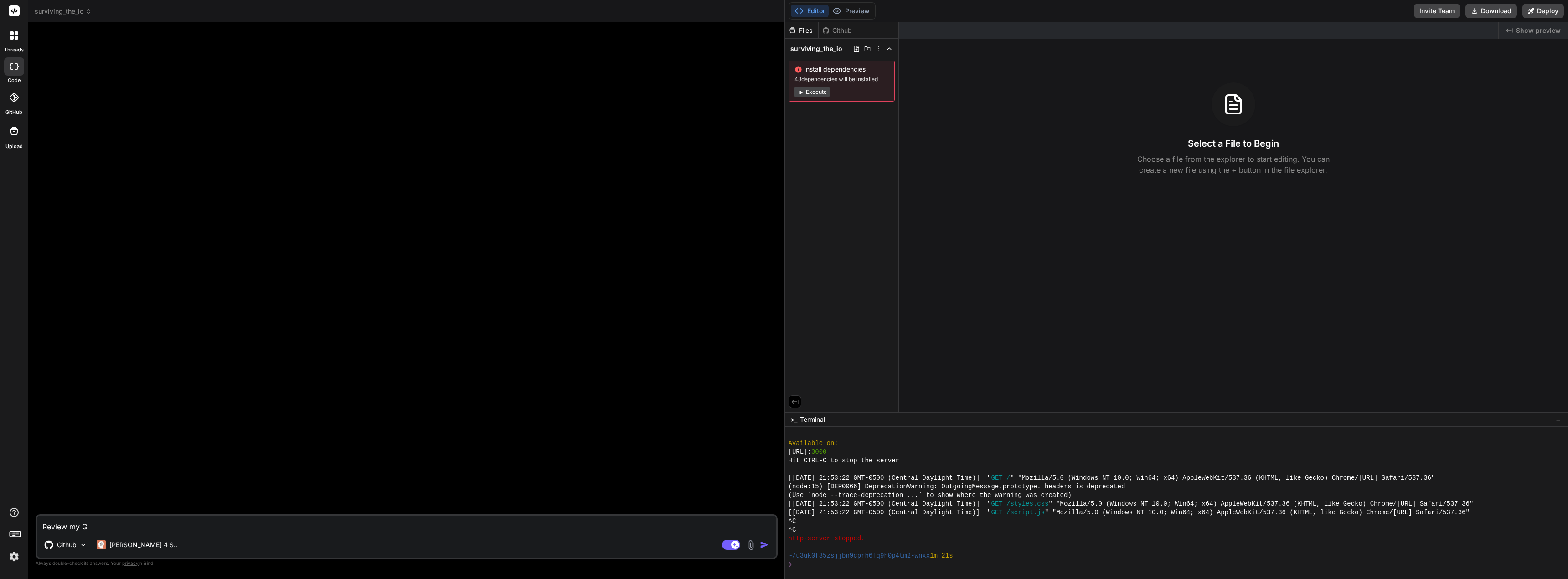
type textarea "Review my Gi"
type textarea "x"
type textarea "Review my Git"
type textarea "x"
type textarea "Review my Githu"
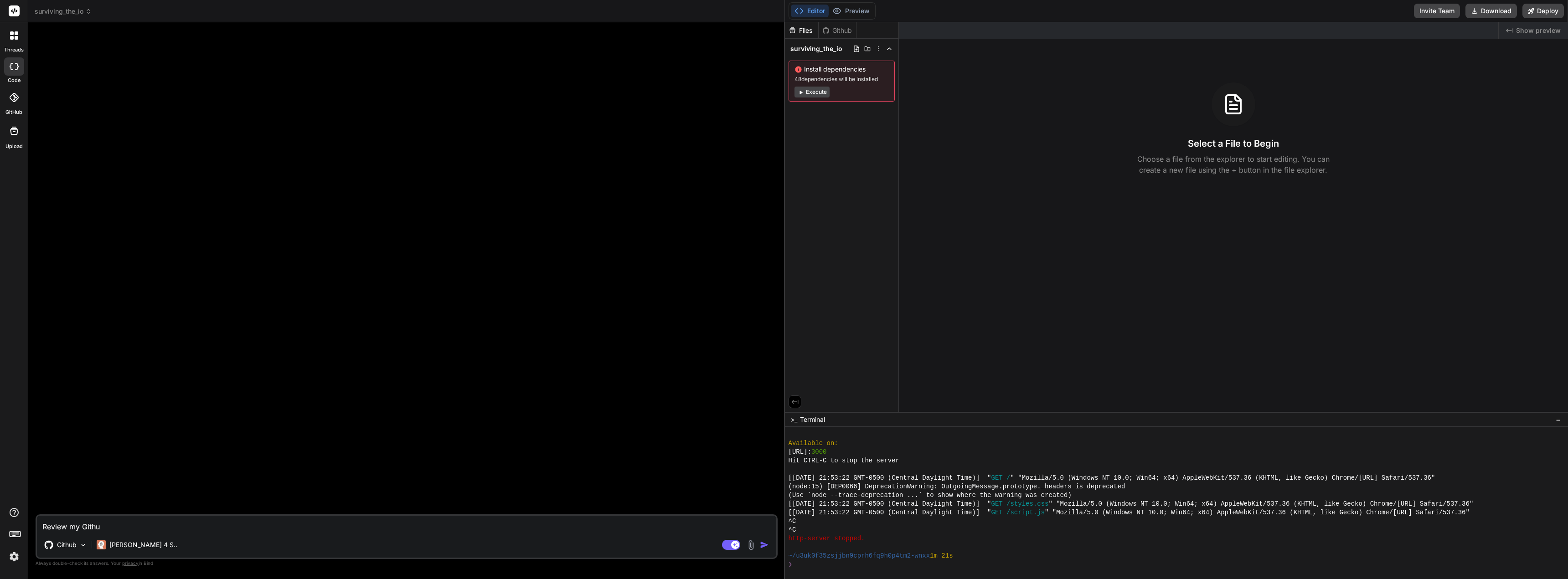
type textarea "x"
type textarea "Review my Github"
type textarea "x"
type textarea "Review my Github"
type textarea "x"
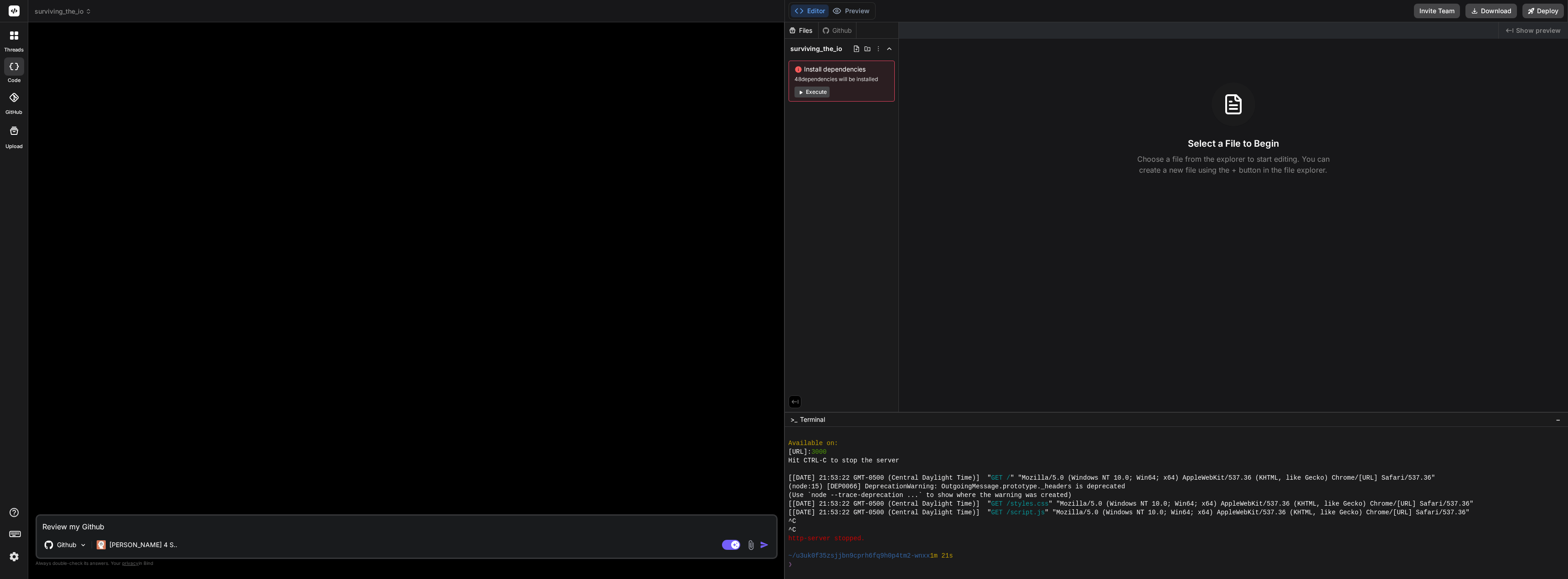
type textarea "Review my Github c"
type textarea "x"
type textarea "Review my Github co"
type textarea "x"
type textarea "Review my Github cod"
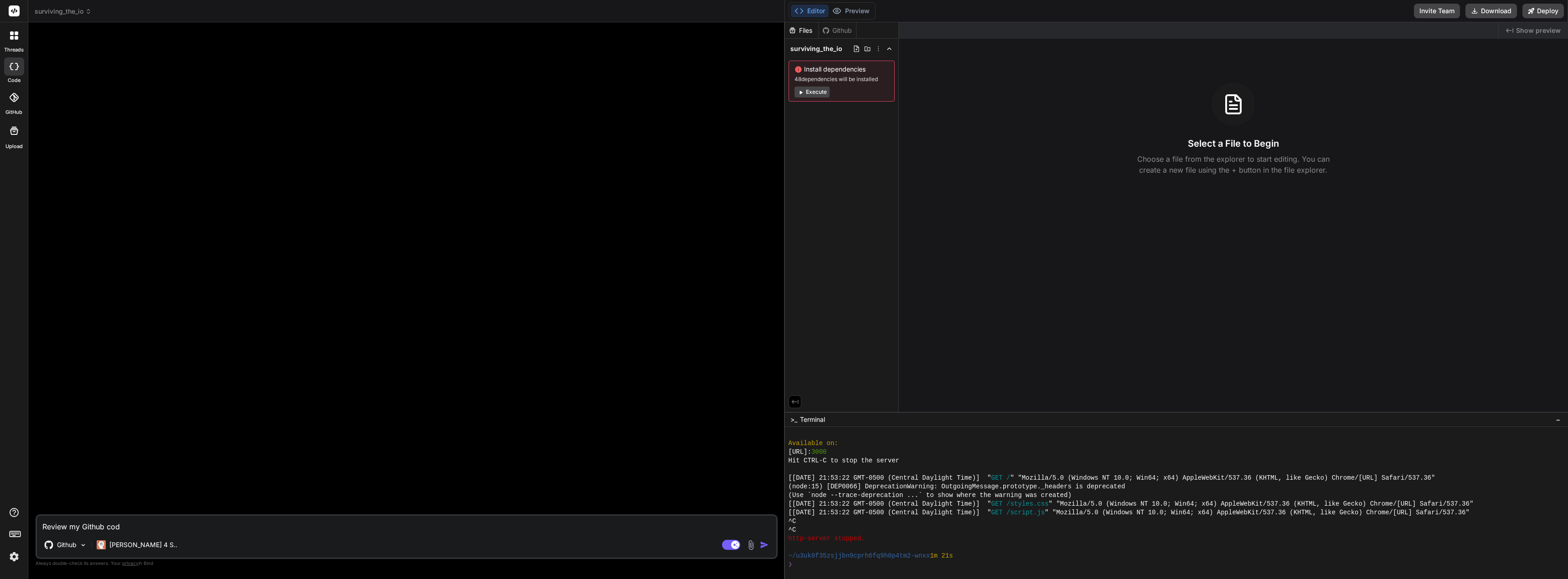
type textarea "x"
type textarea "Review my Github code"
type textarea "x"
type textarea "Review my Github code"
type textarea "x"
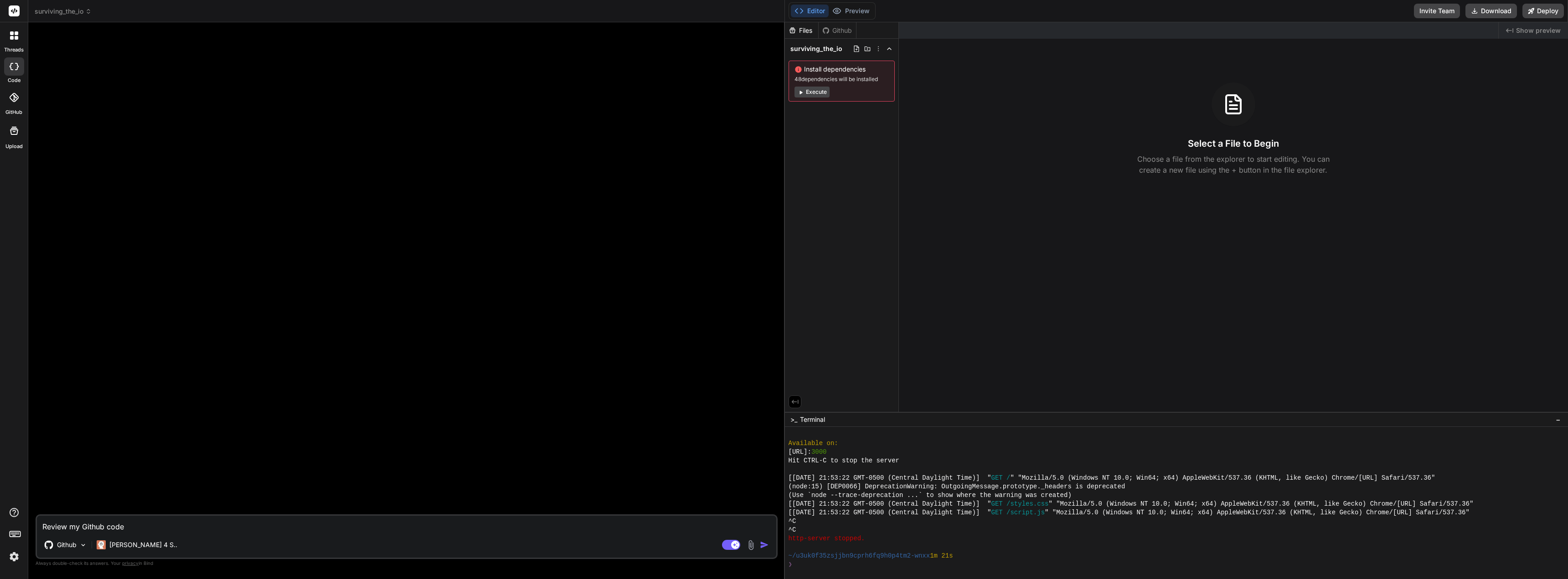
type textarea "Review my Github code i"
type textarea "x"
type textarea "Review my Github code in"
type textarea "x"
type textarea "Review my Github code in"
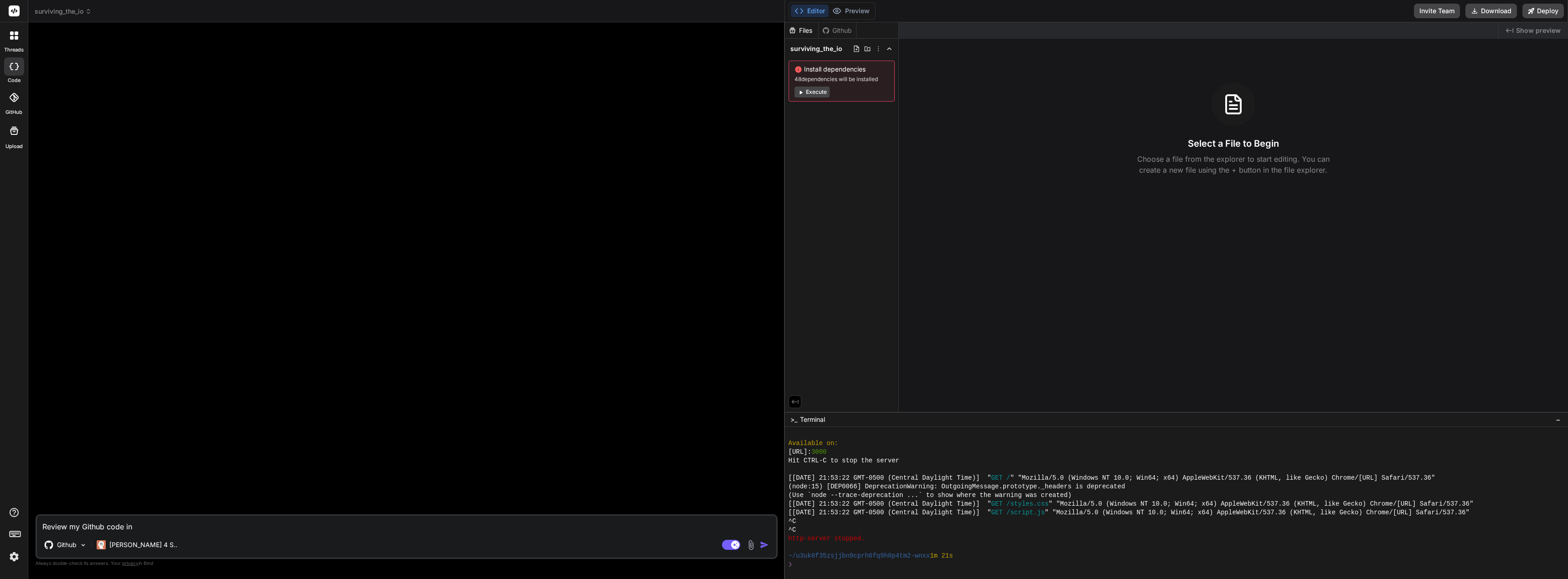
type textarea "x"
type textarea "Review my Github code in i"
type textarea "x"
type textarea "Review my Github code in it"
type textarea "x"
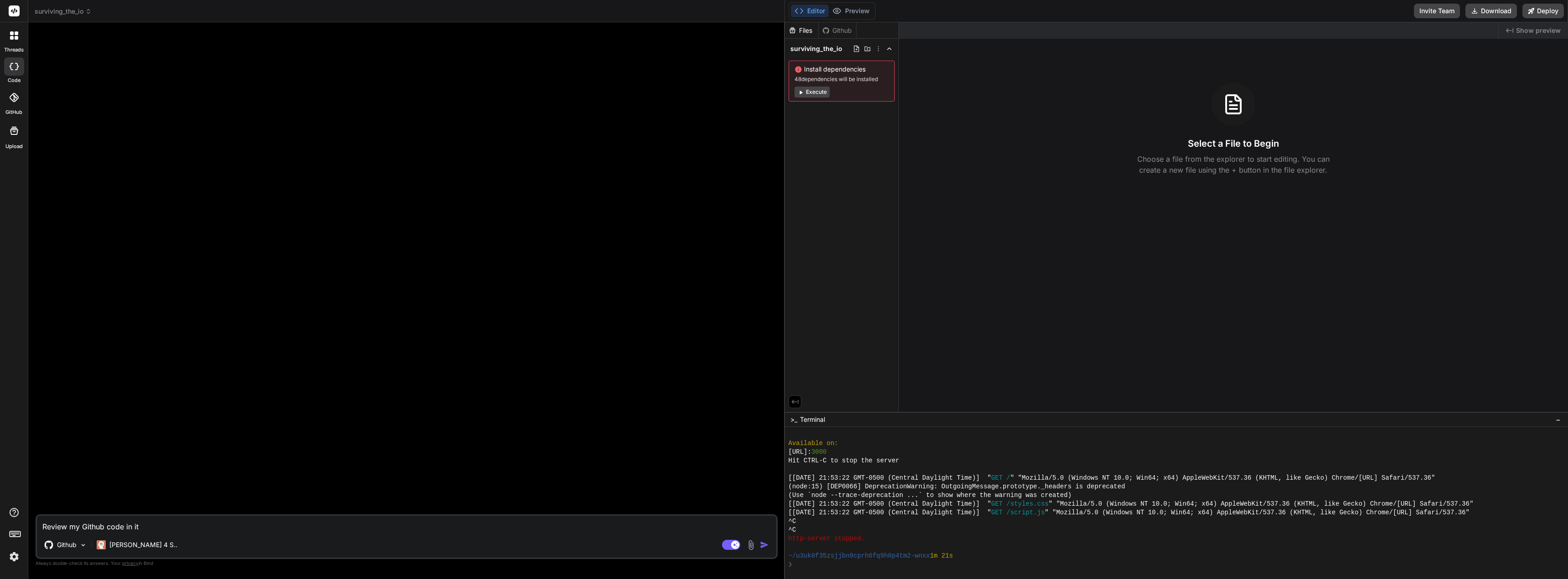
type textarea "Review my Github code in its"
type textarea "x"
type textarea "Review my Github code in its"
type textarea "x"
type textarea "Review my Github code in its e"
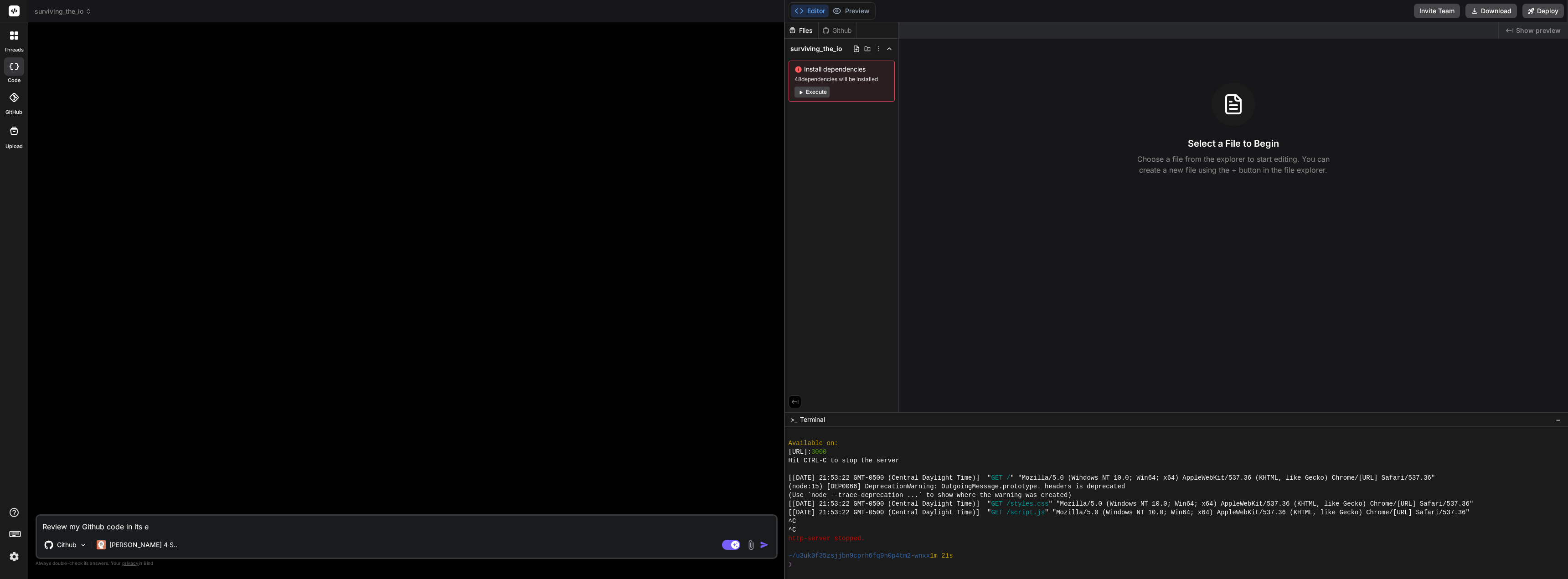
type textarea "x"
type textarea "Review my Github code in its en"
type textarea "x"
type textarea "Review my Github code in its ent"
type textarea "x"
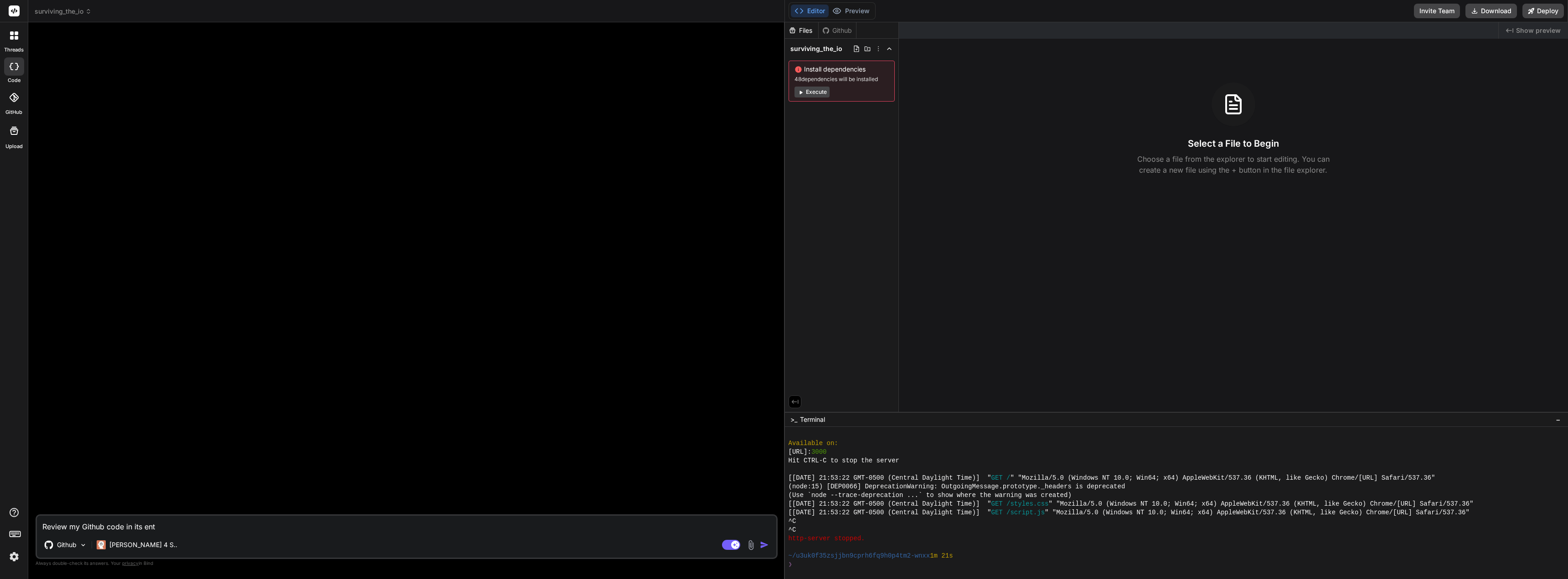
type textarea "Review my Github code in its enti"
type textarea "x"
type textarea "Review my Github code in its entir"
type textarea "x"
type textarea "Review my Github code in its entire"
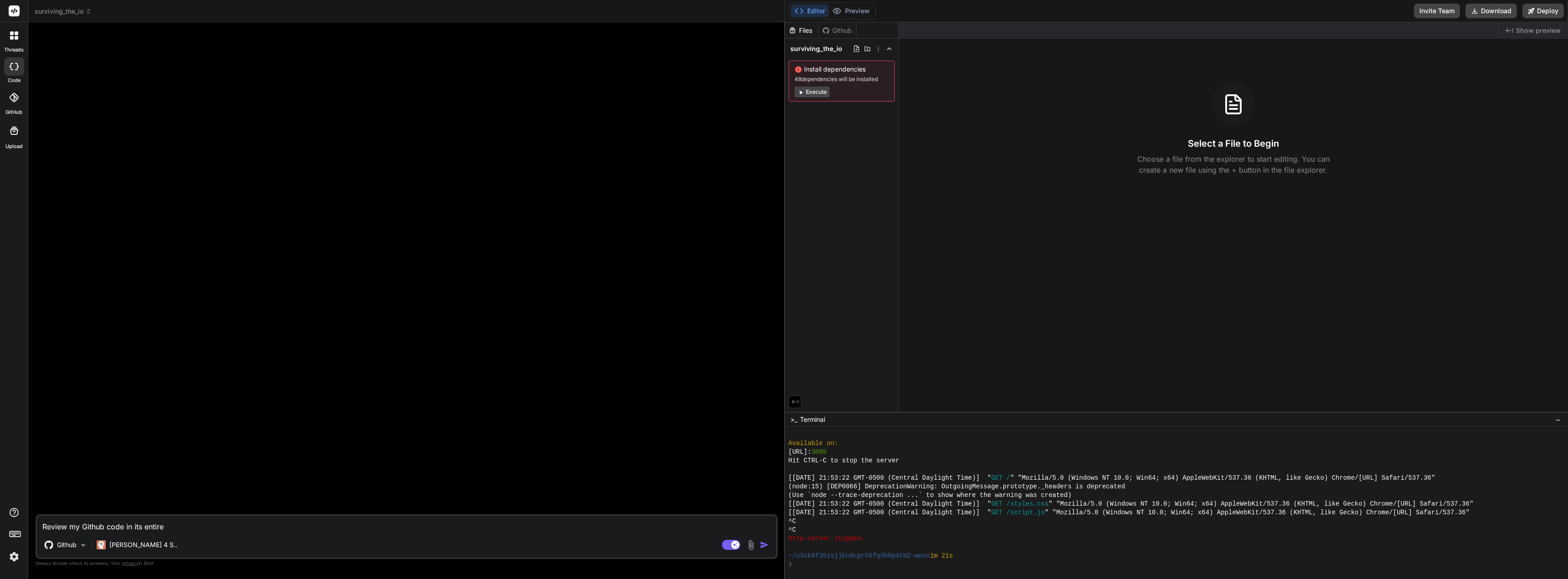
type textarea "x"
type textarea "Review my Github code in its entiret"
type textarea "x"
type textarea "Review my Github code in its entirety"
type textarea "x"
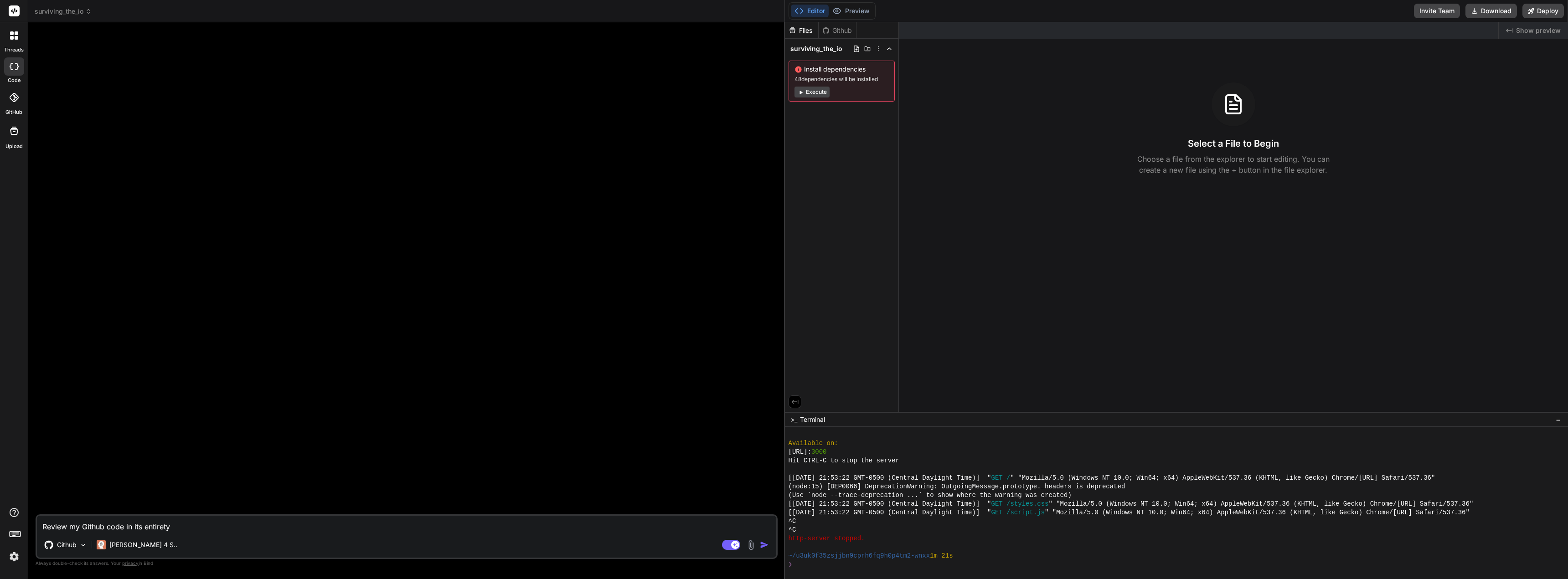
type textarea "Review my Github code in its entirety,"
type textarea "x"
type textarea "Review my Github code in its entirety,"
type textarea "x"
type textarea "Review my Github code in its entirety, f"
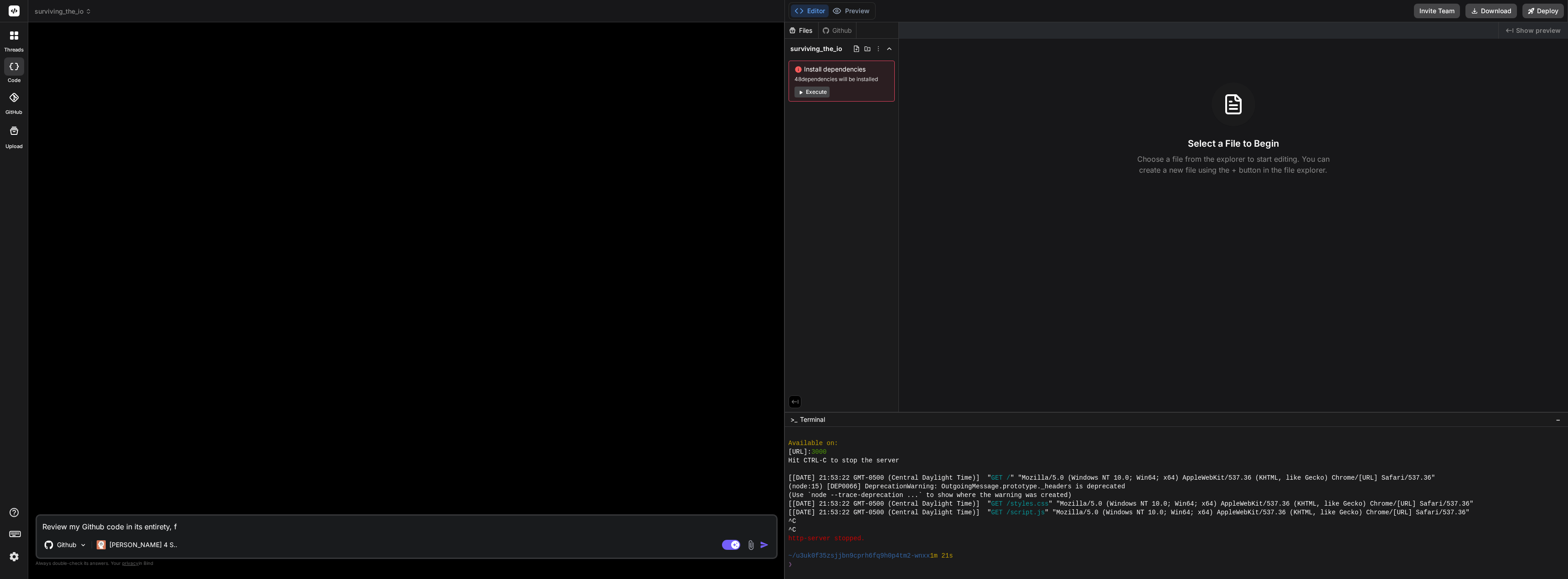
type textarea "x"
type textarea "Review my Github code in its entirety, fi"
type textarea "x"
type textarea "Review my Github code in its entirety, fin"
type textarea "x"
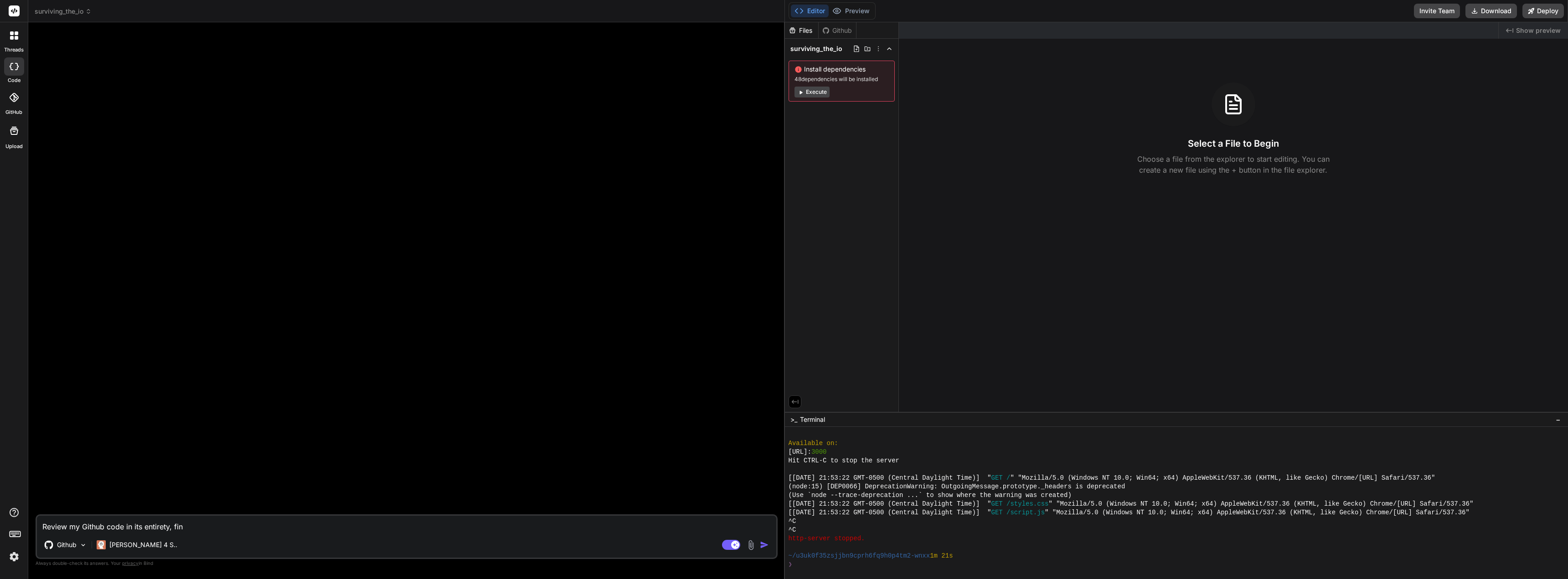
type textarea "Review my Github code in its entirety, find"
type textarea "x"
type textarea "Review my Github code in its entirety, find"
type textarea "x"
type textarea "Review my Github code in its entirety, find b"
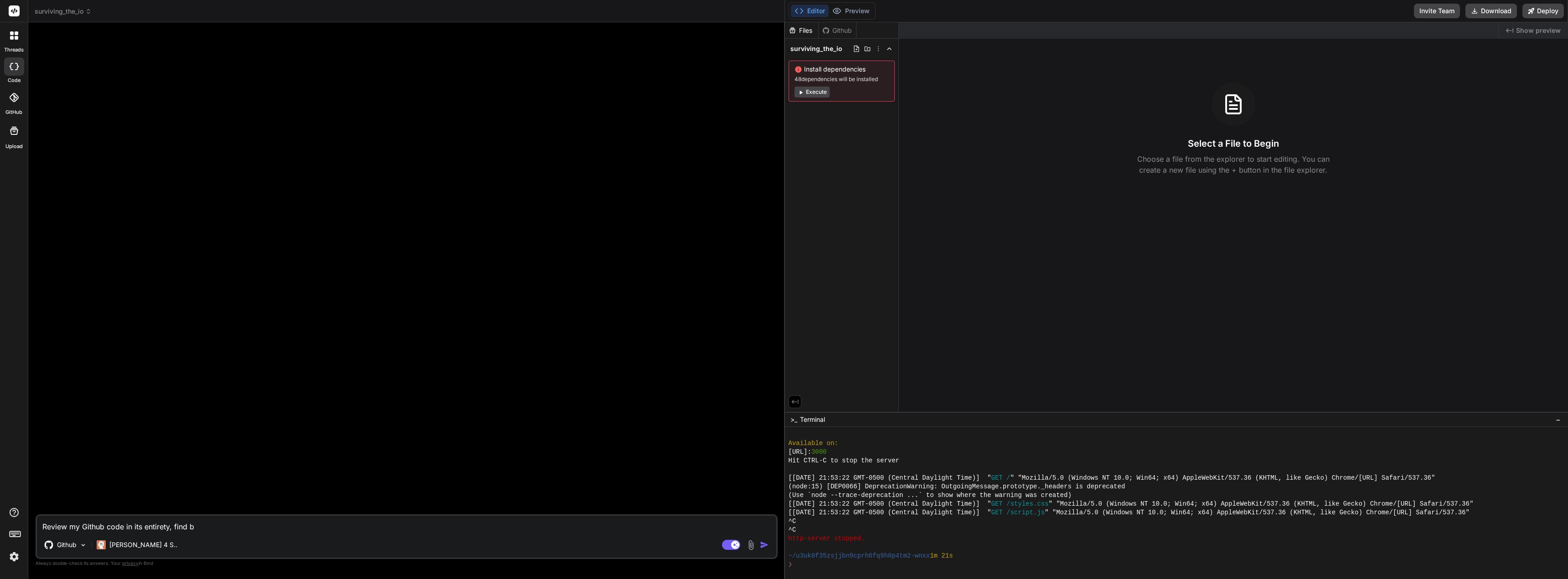
type textarea "x"
type textarea "Review my Github code in its entirety, find bug"
type textarea "x"
type textarea "Review my Github code in its entirety, find bugs"
type textarea "x"
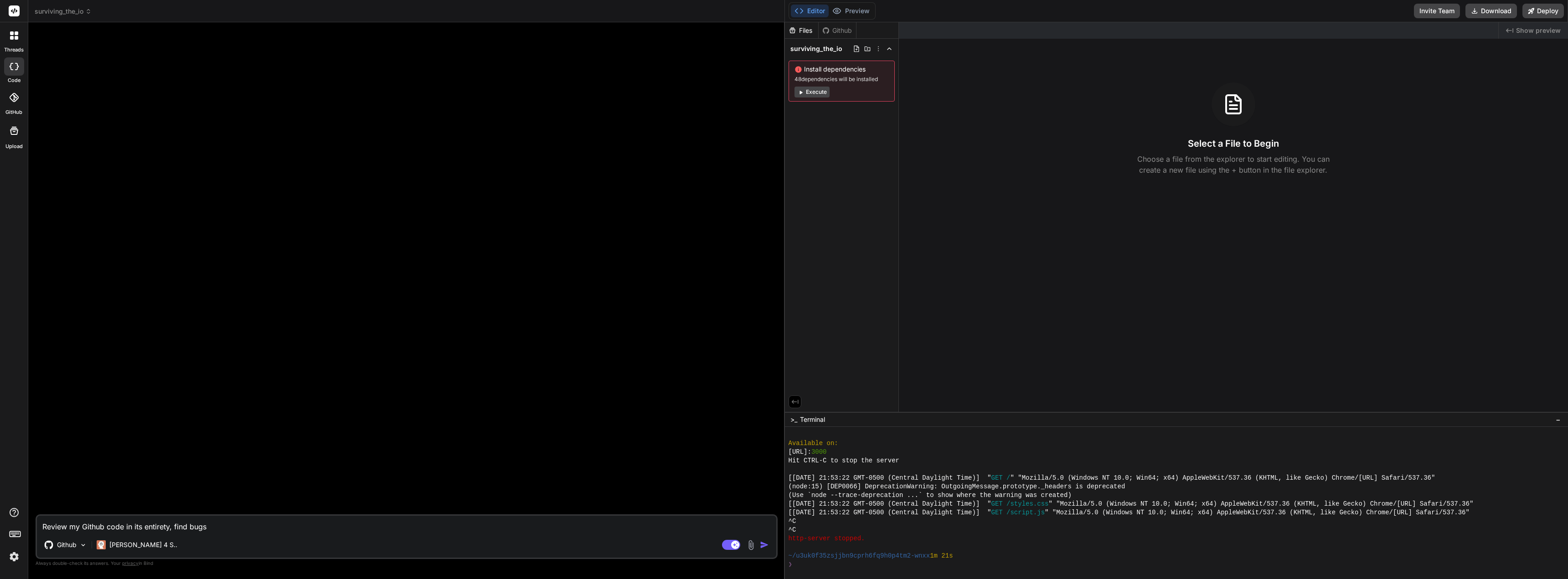
type textarea "Review my Github code in its entirety, find bugs"
type textarea "x"
type textarea "Review my Github code in its entirety, find bugs a"
type textarea "x"
type textarea "Review my Github code in its entirety, find bugs an"
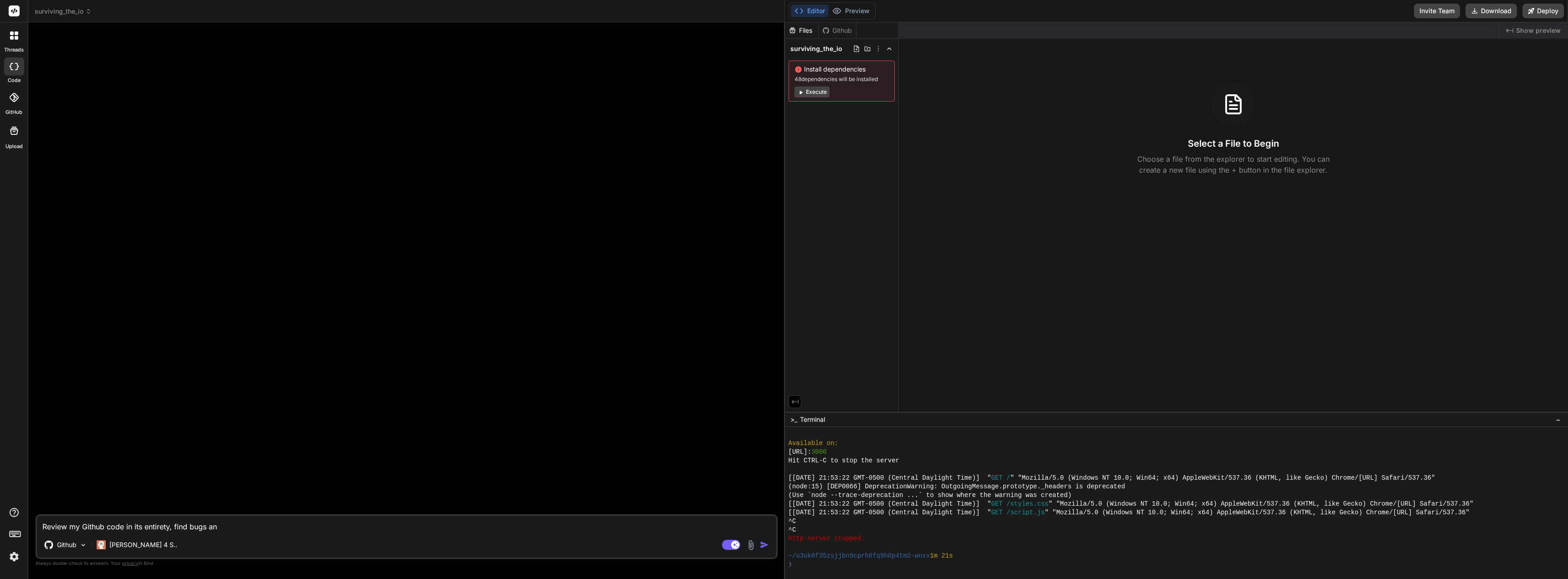
type textarea "x"
type textarea "Review my Github code in its entirety, find bugs and"
type textarea "x"
type textarea "Review my Github code in its entirety, find bugs and"
type textarea "x"
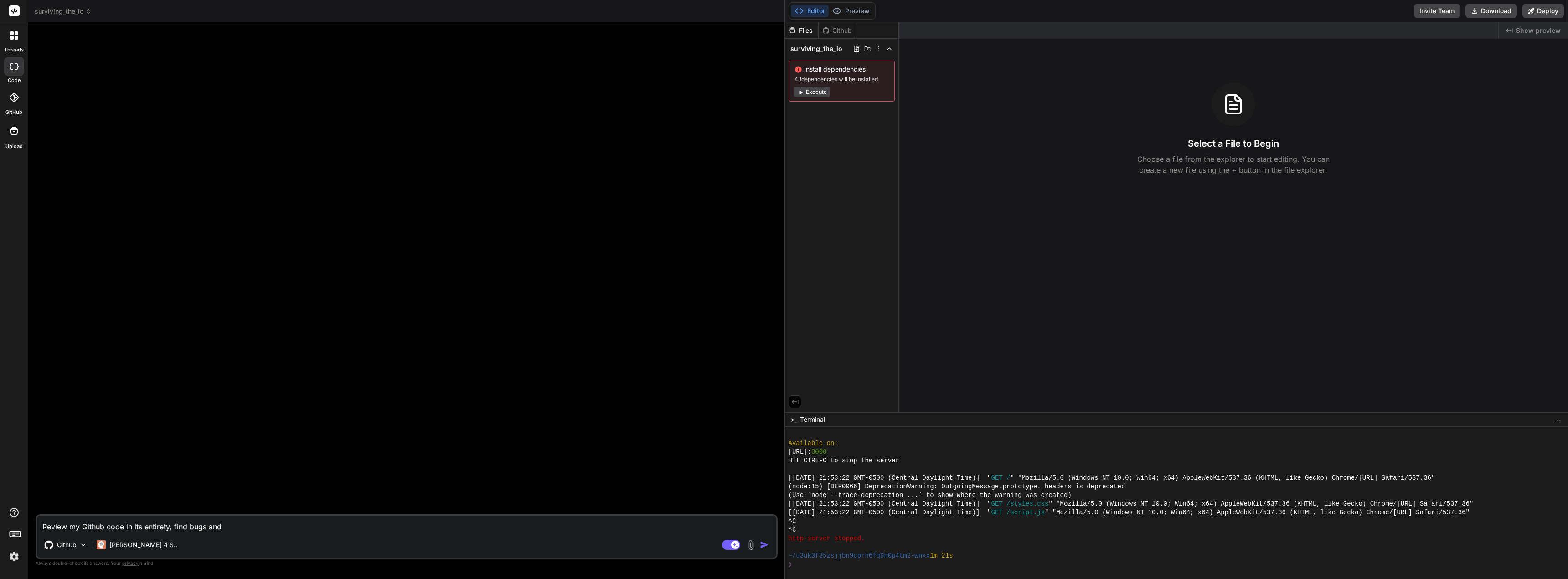
type textarea "Review my Github code in its entirety, find bugs and s"
type textarea "x"
type textarea "Review my Github code in its entirety, find bugs and sq"
type textarea "x"
type textarea "Review my Github code in its entirety, find bugs and squ"
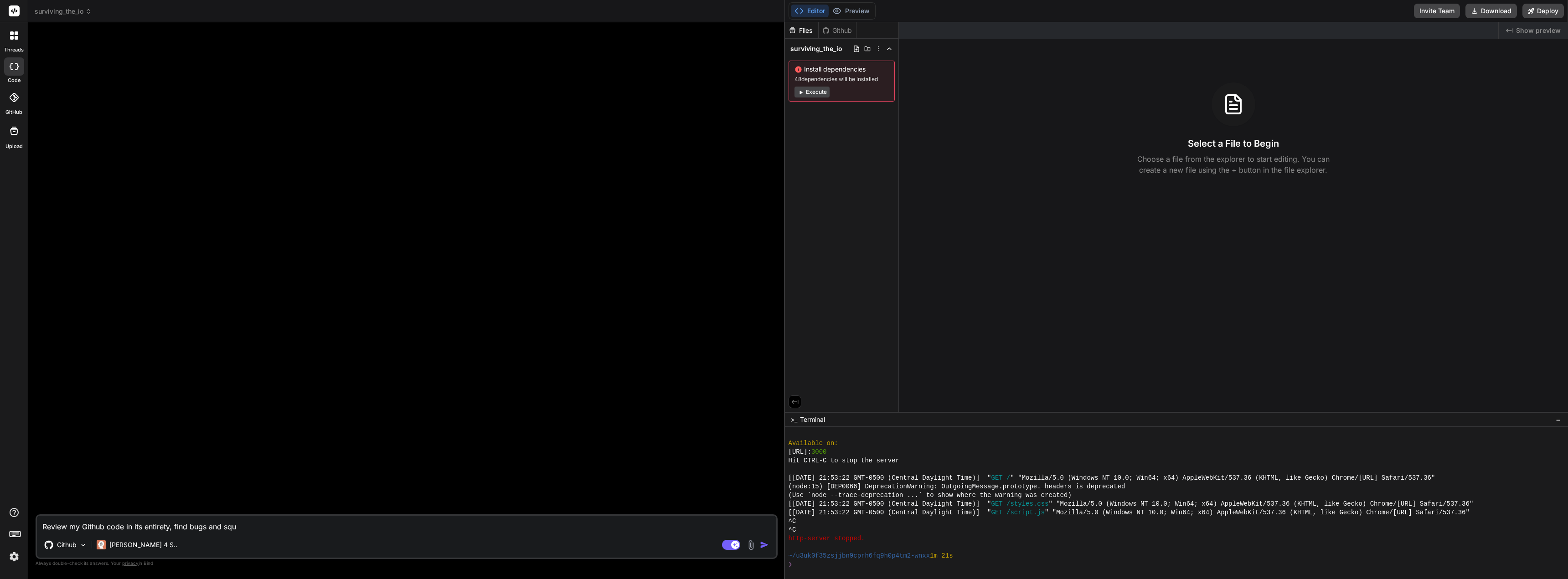
type textarea "x"
type textarea "Review my Github code in its entirety, find bugs and squa"
type textarea "x"
type textarea "Review my Github code in its entirety, find bugs and squas"
type textarea "x"
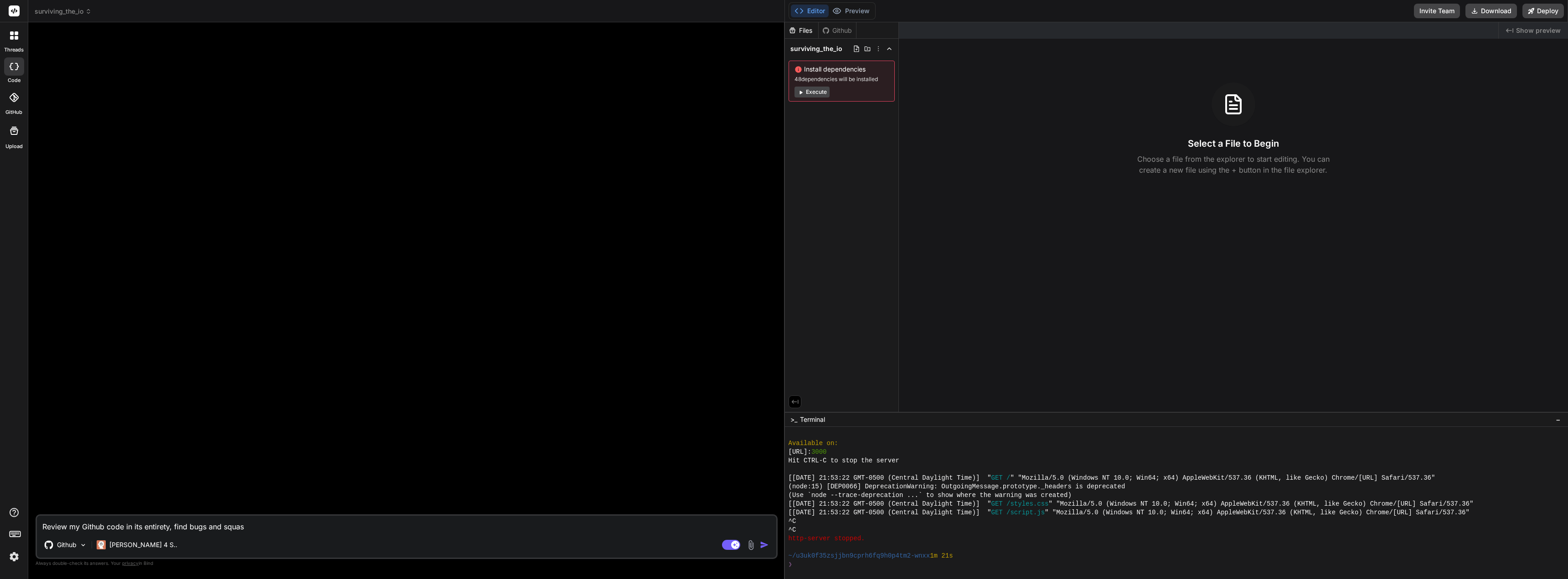
type textarea "Review my Github code in its entirety, find bugs and squash"
type textarea "x"
type textarea "Review my Github code in its entirety, find bugs and squash"
type textarea "x"
type textarea "Review my Github code in its entirety, find bugs and squash t"
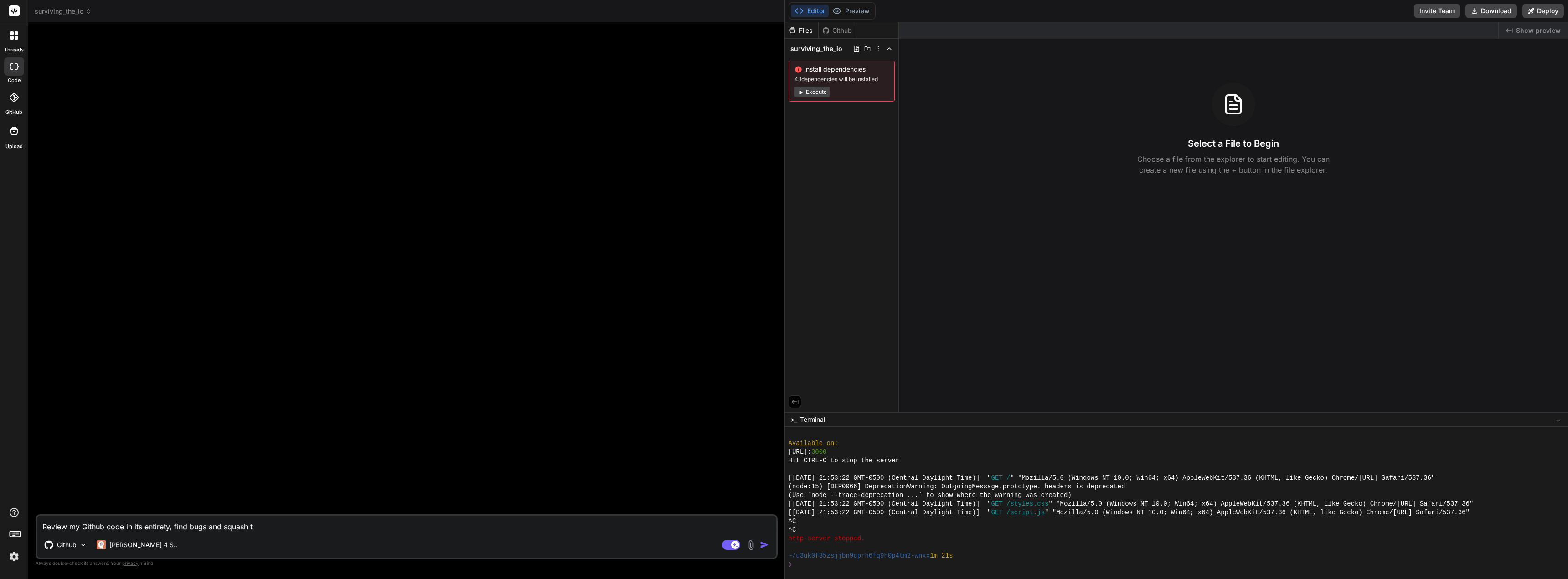
type textarea "x"
type textarea "Review my Github code in its entirety, find bugs and squash th"
type textarea "x"
type textarea "Review my Github code in its entirety, find bugs and squash the"
type textarea "x"
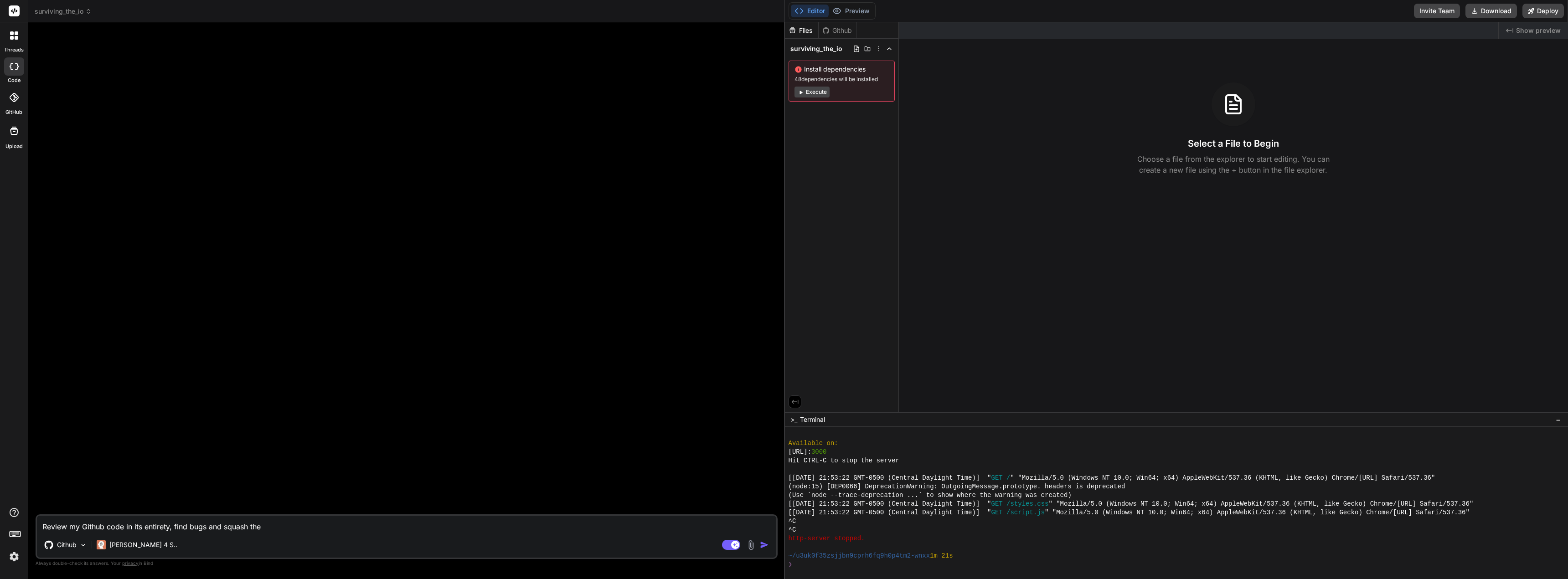
type textarea "Review my Github code in its entirety, find bugs and squash them"
type textarea "x"
type textarea "Review my Github code in its entirety, find bugs and squash them,"
type textarea "x"
type textarea "Review my Github code in its entirety, find bugs and squash them,"
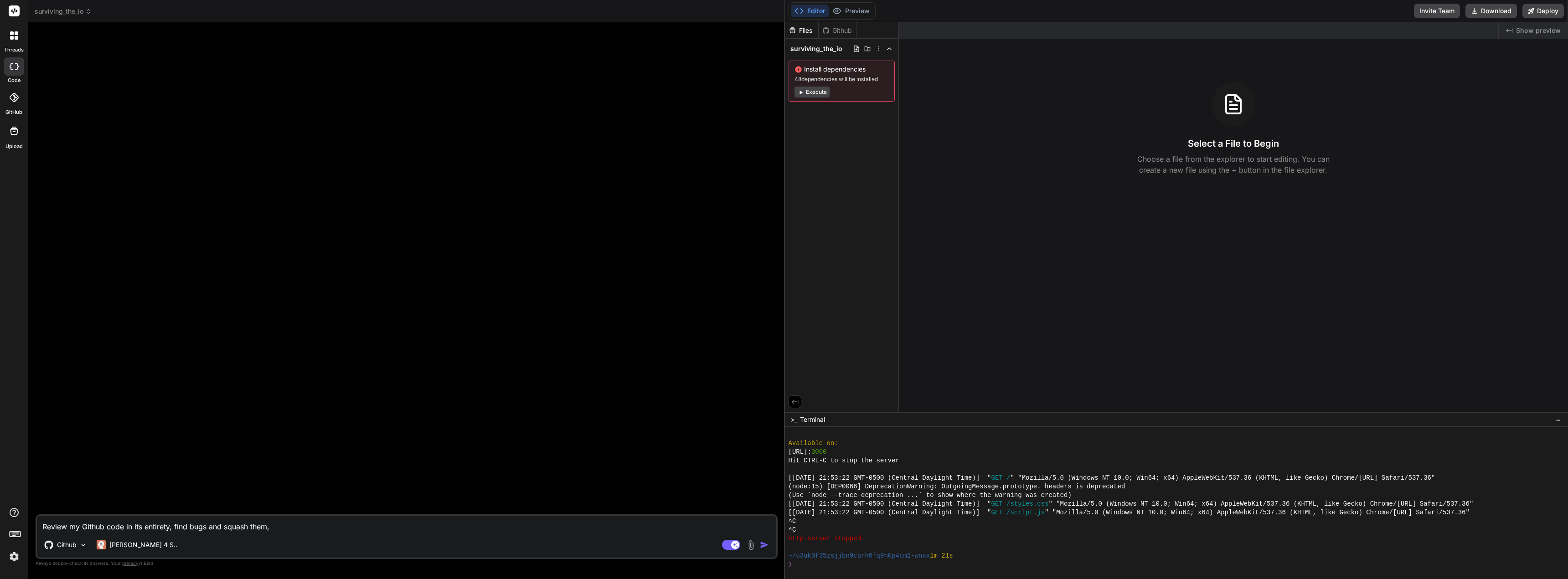
type textarea "x"
type textarea "Review my Github code in its entirety, find bugs and squash them, m"
type textarea "x"
type textarea "Review my Github code in its entirety, find bugs and squash them, ma"
type textarea "x"
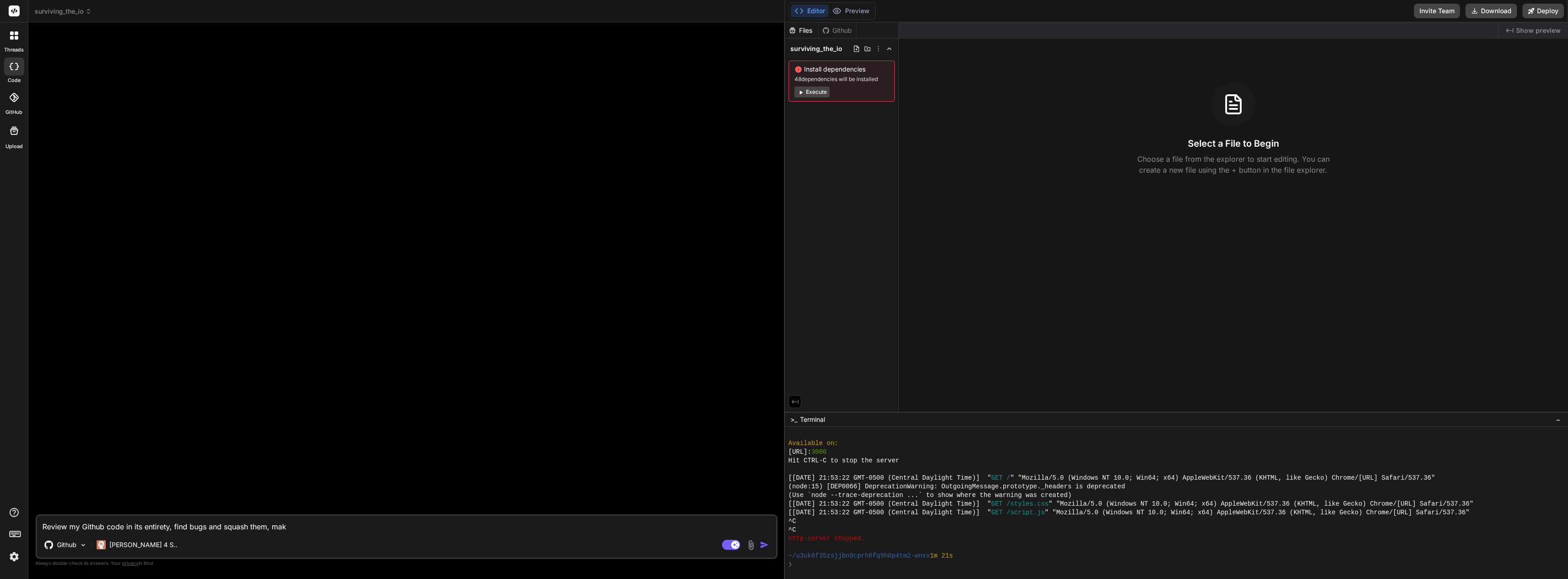
type textarea "Review my Github code in its entirety, find bugs and squash them, make"
type textarea "x"
type textarea "Review my Github code in its entirety, find bugs and squash them, make"
type textarea "x"
type textarea "Review my Github code in its entirety, find bugs and squash them, make p"
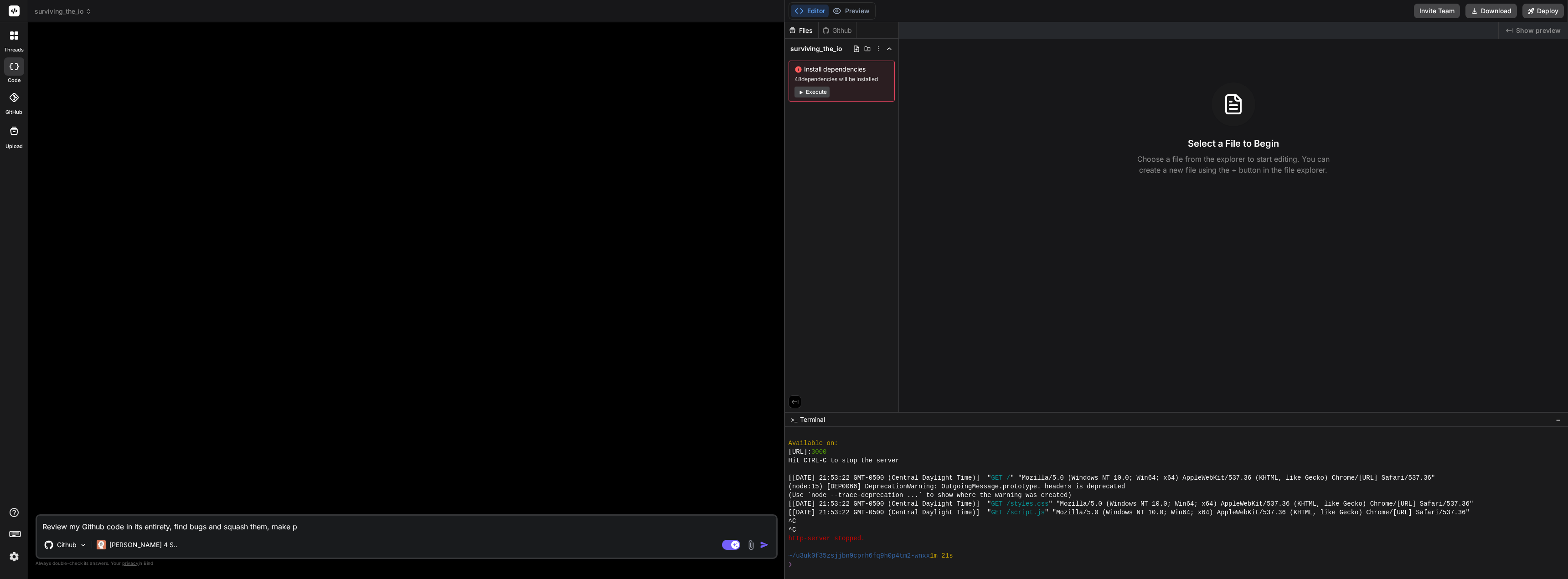
type textarea "x"
type textarea "Review my Github code in its entirety, find bugs and squash them, make pe"
type textarea "x"
type textarea "Review my Github code in its entirety, find bugs and squash them, make per"
type textarea "x"
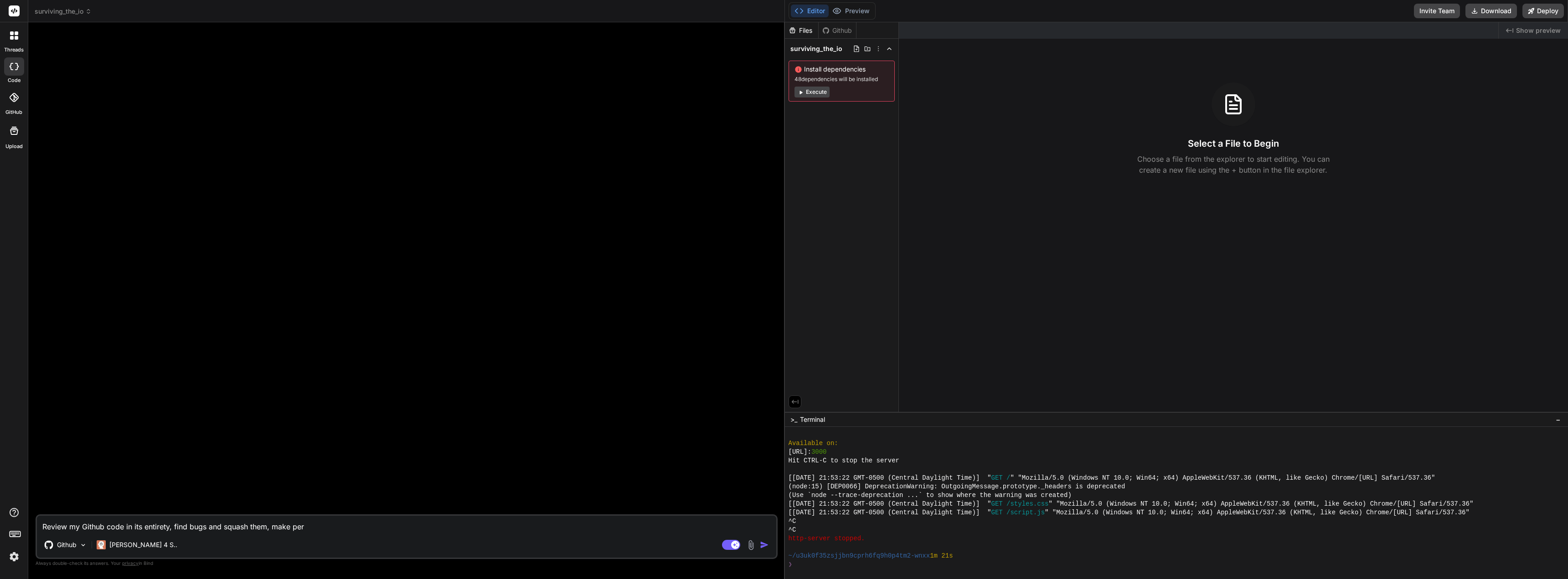
type textarea "Review my Github code in its entirety, find bugs and squash them, make perm"
type textarea "x"
type textarea "Review my Github code in its entirety, find bugs and squash them, make per"
type textarea "x"
type textarea "Review my Github code in its entirety, find bugs and squash them, make perf"
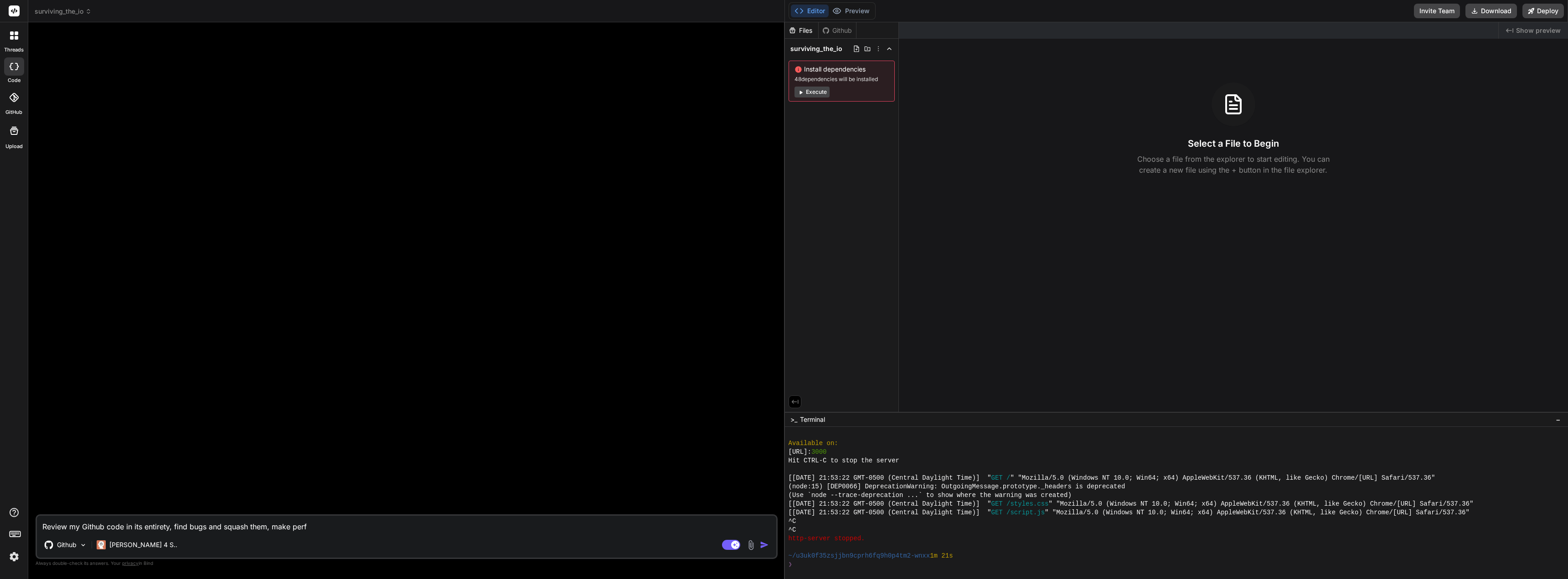
type textarea "x"
type textarea "Review my Github code in its entirety, find bugs and squash them, make perfo"
type textarea "x"
type textarea "Review my Github code in its entirety, find bugs and squash them, make perfor"
type textarea "x"
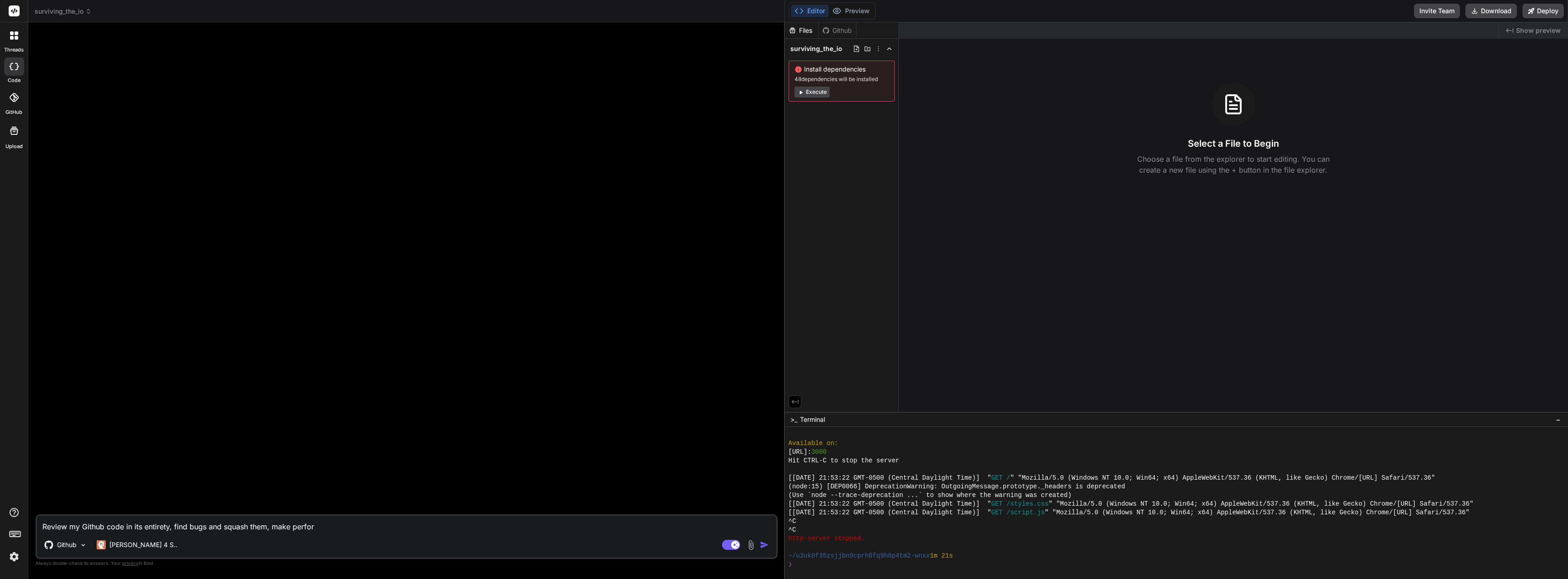
type textarea "Review my Github code in its entirety, find bugs and squash them, make perform"
type textarea "x"
type textarea "Review my Github code in its entirety, find bugs and squash them, make performa"
type textarea "x"
type textarea "Review my Github code in its entirety, find bugs and squash them, make performan"
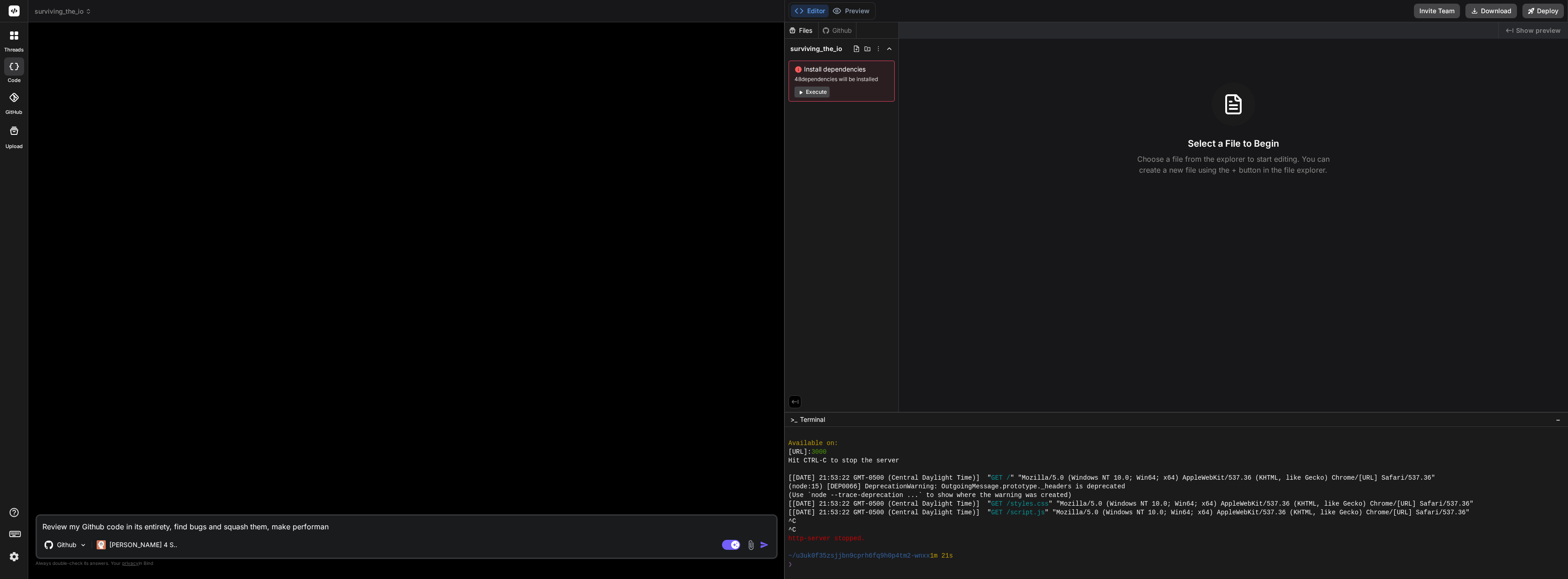
type textarea "x"
type textarea "Review my Github code in its entirety, find bugs and squash them, make performa…"
type textarea "x"
type textarea "Review my Github code in its entirety, find bugs and squash them, make performa…"
click at [763, 548] on img "button" at bounding box center [765, 545] width 9 height 9
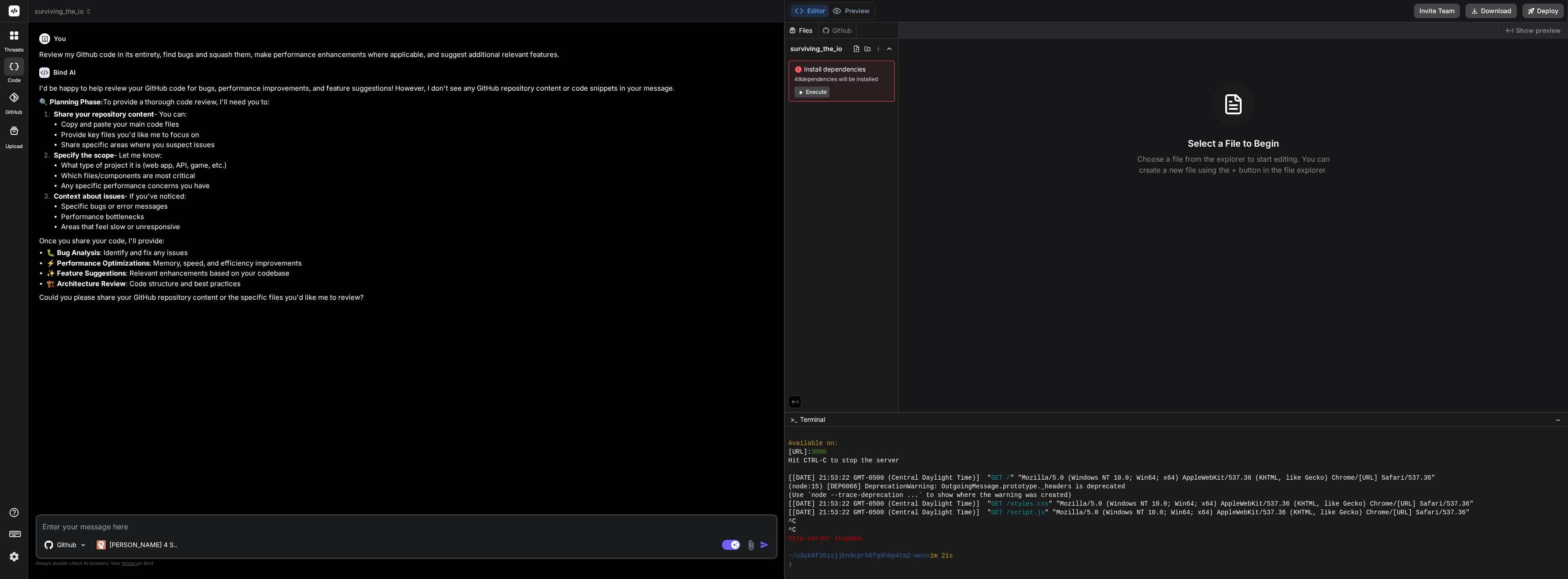
click at [15, 100] on icon at bounding box center [14, 97] width 9 height 9
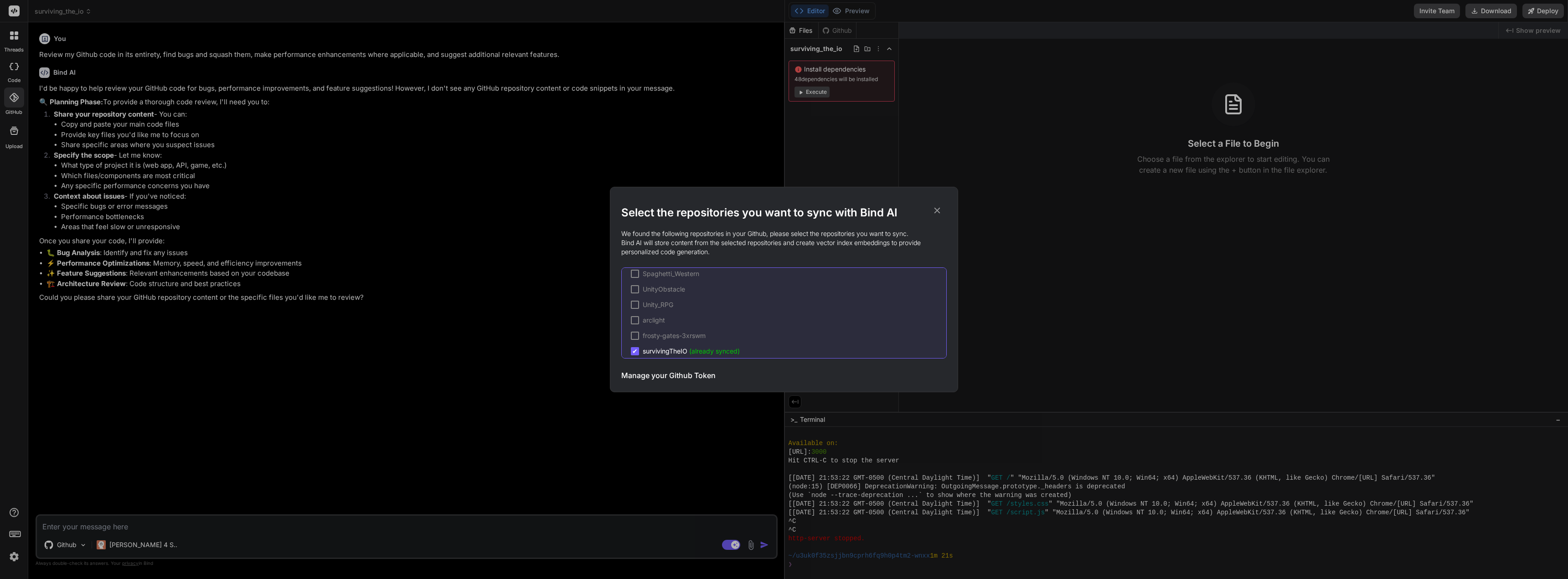
scroll to position [185, 0]
click at [669, 341] on span "survivingTheIO (already synced)" at bounding box center [692, 345] width 97 height 9
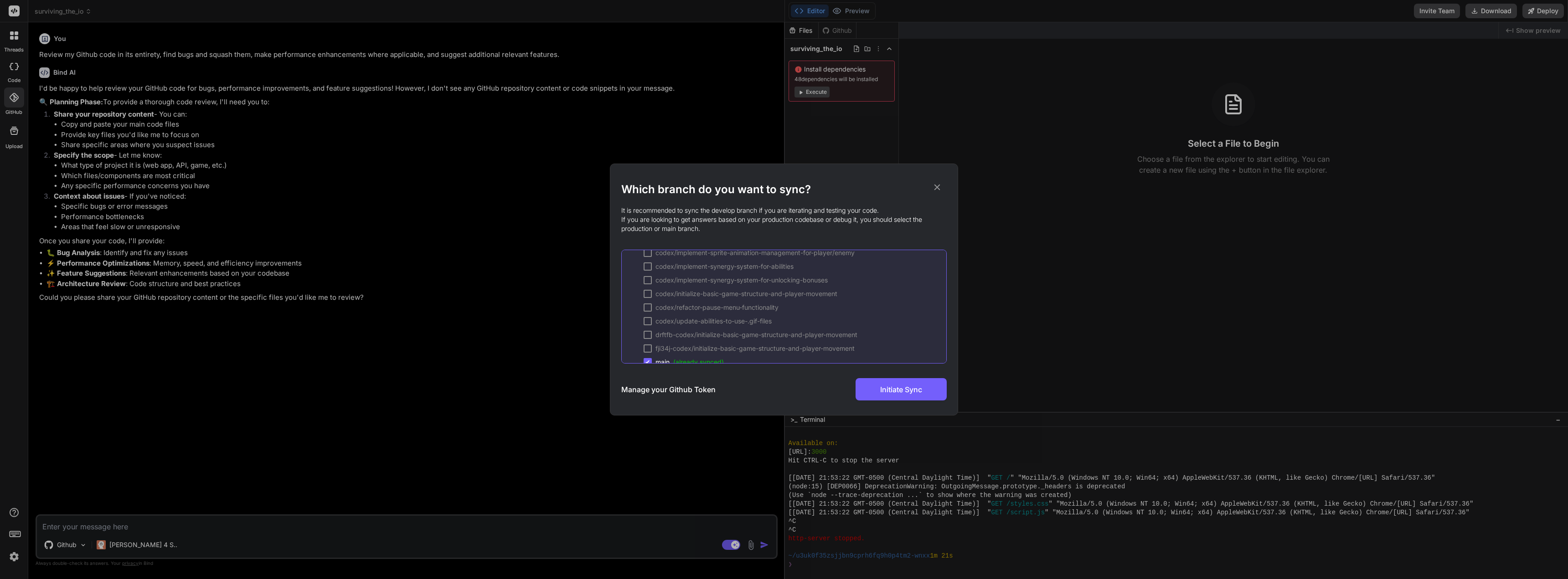
scroll to position [590, 0]
click at [650, 334] on div "✔" at bounding box center [648, 333] width 8 height 8
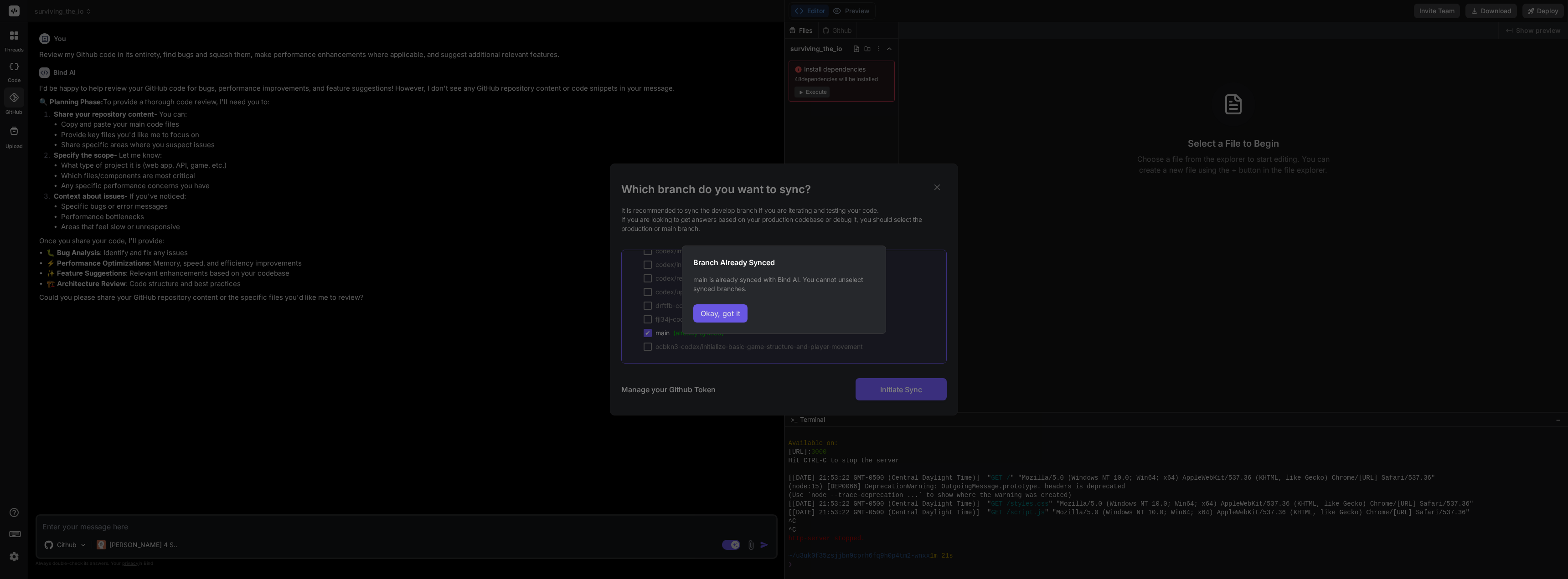
click at [733, 317] on button "Okay, got it" at bounding box center [721, 313] width 54 height 18
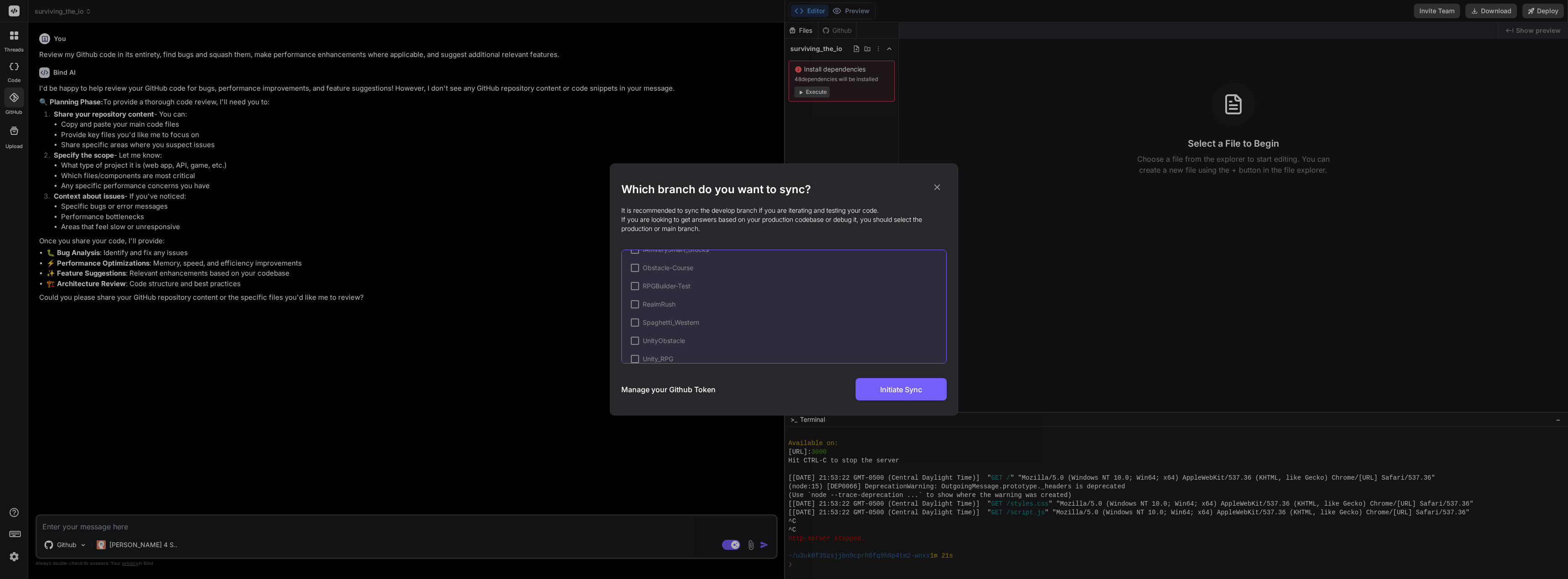
scroll to position [135, 0]
click at [635, 313] on div at bounding box center [635, 310] width 8 height 8
click at [650, 327] on div at bounding box center [648, 323] width 8 height 8
click at [783, 391] on span "Initiate Sync" at bounding box center [901, 390] width 42 height 11
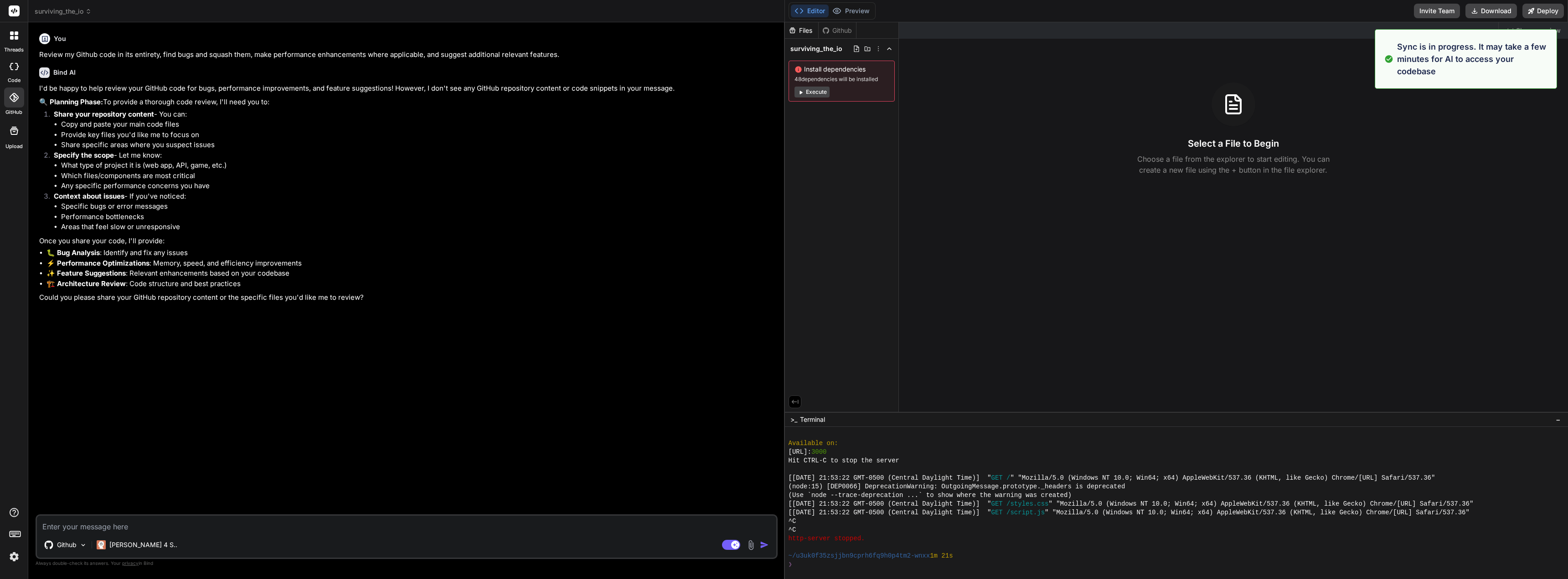
click at [10, 107] on div at bounding box center [13, 96] width 20 height 20
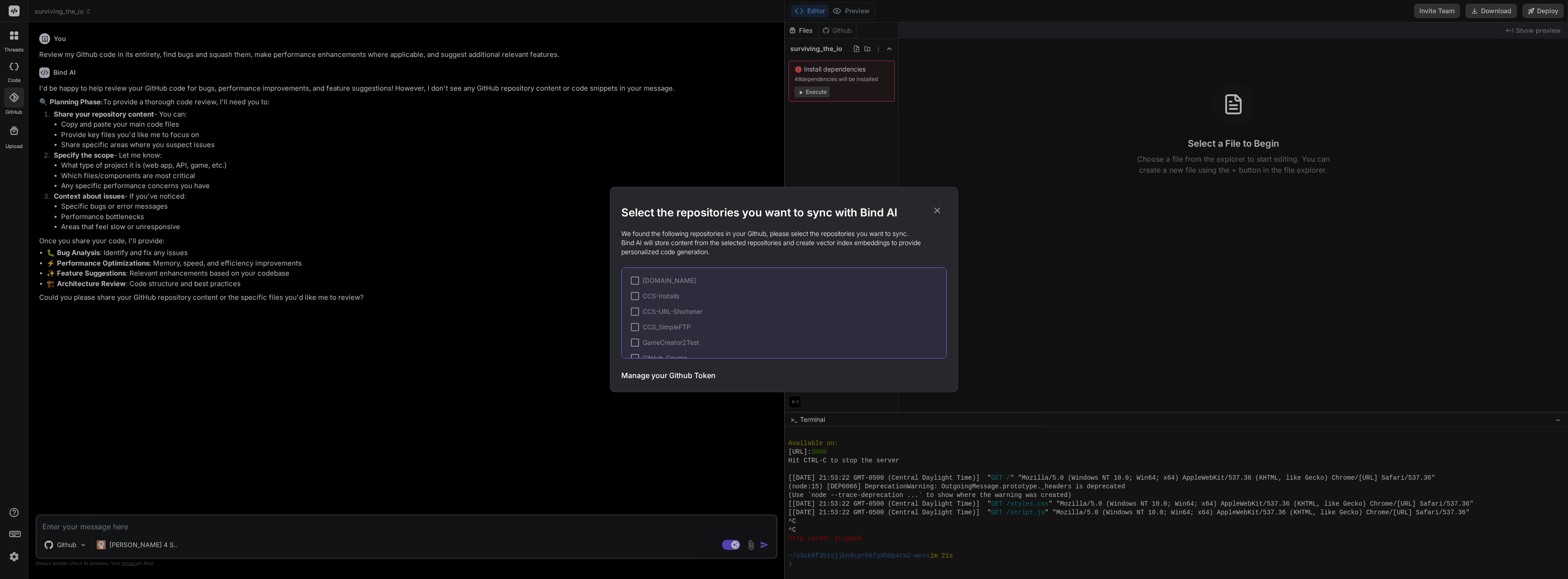
scroll to position [185, 0]
click at [631, 300] on div at bounding box center [635, 298] width 8 height 8
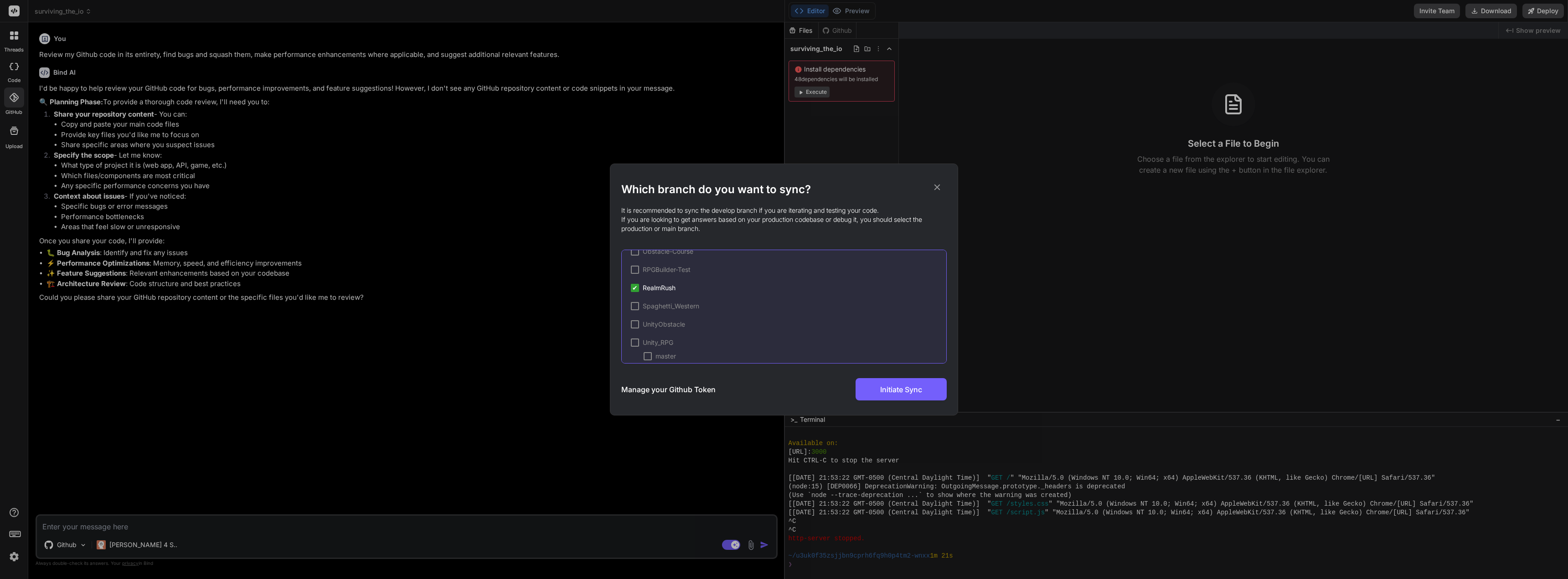
scroll to position [221, 0]
click at [783, 192] on div "Which branch do you want to sync? It is recommended to sync the develop branch …" at bounding box center [784, 291] width 325 height 218
click at [783, 188] on icon at bounding box center [937, 187] width 6 height 6
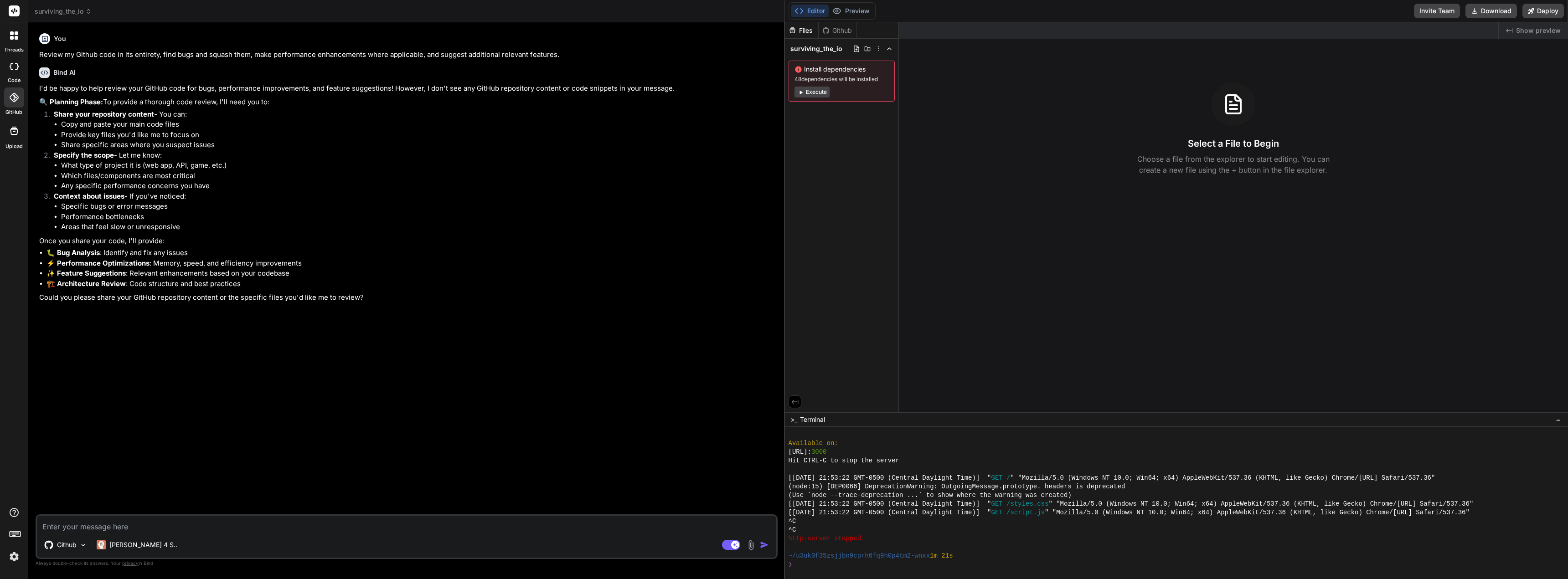
click at [783, 34] on div "Github" at bounding box center [838, 31] width 37 height 9
click at [783, 26] on div "Github" at bounding box center [838, 31] width 37 height 9
click at [783, 97] on button "Execute" at bounding box center [812, 92] width 35 height 11
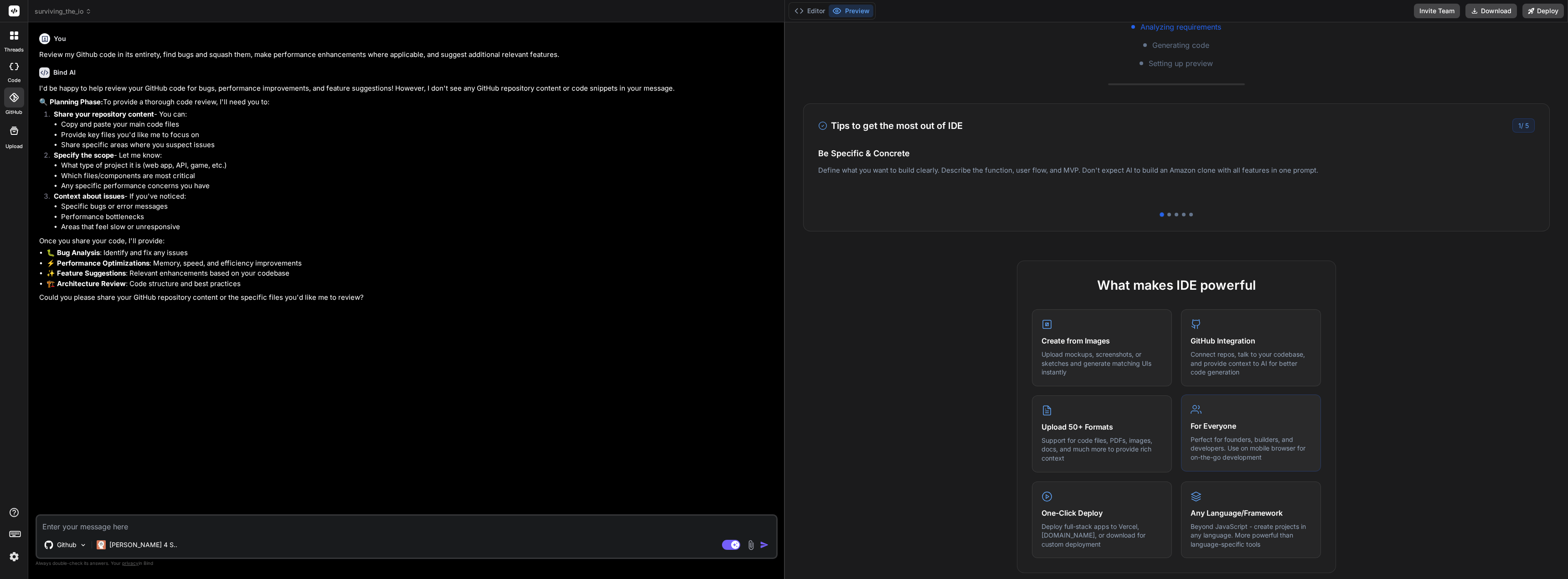
scroll to position [736, 0]
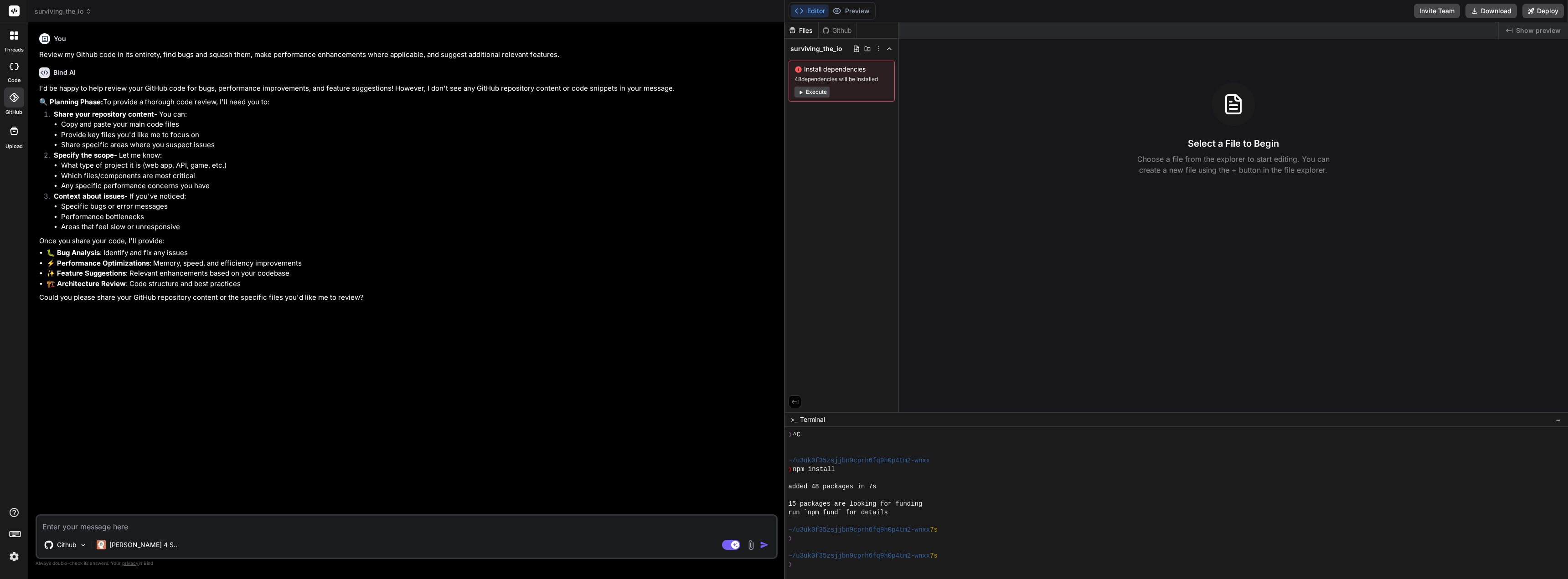
click at [783, 27] on div "Github" at bounding box center [838, 31] width 37 height 9
click at [783, 55] on div "surviving_the_io Install dependencies 48 dependencies will be installed Execute" at bounding box center [842, 71] width 113 height 67
click at [783, 49] on span "surviving_the_io" at bounding box center [815, 49] width 52 height 9
click at [783, 32] on div "Github" at bounding box center [838, 31] width 37 height 9
click at [783, 31] on icon at bounding box center [826, 31] width 7 height 7
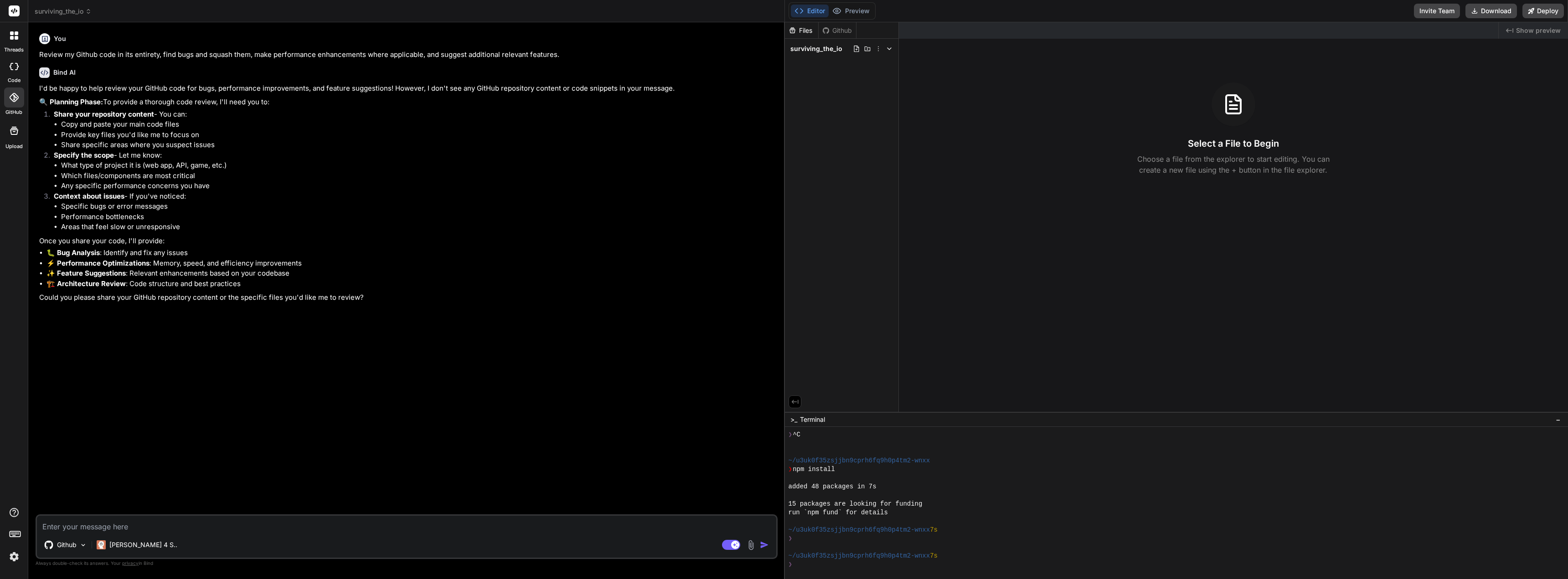
click at [72, 13] on span "surviving_the_io" at bounding box center [63, 11] width 57 height 9
click at [118, 8] on div at bounding box center [784, 290] width 1568 height 579
click at [15, 562] on img at bounding box center [14, 557] width 16 height 16
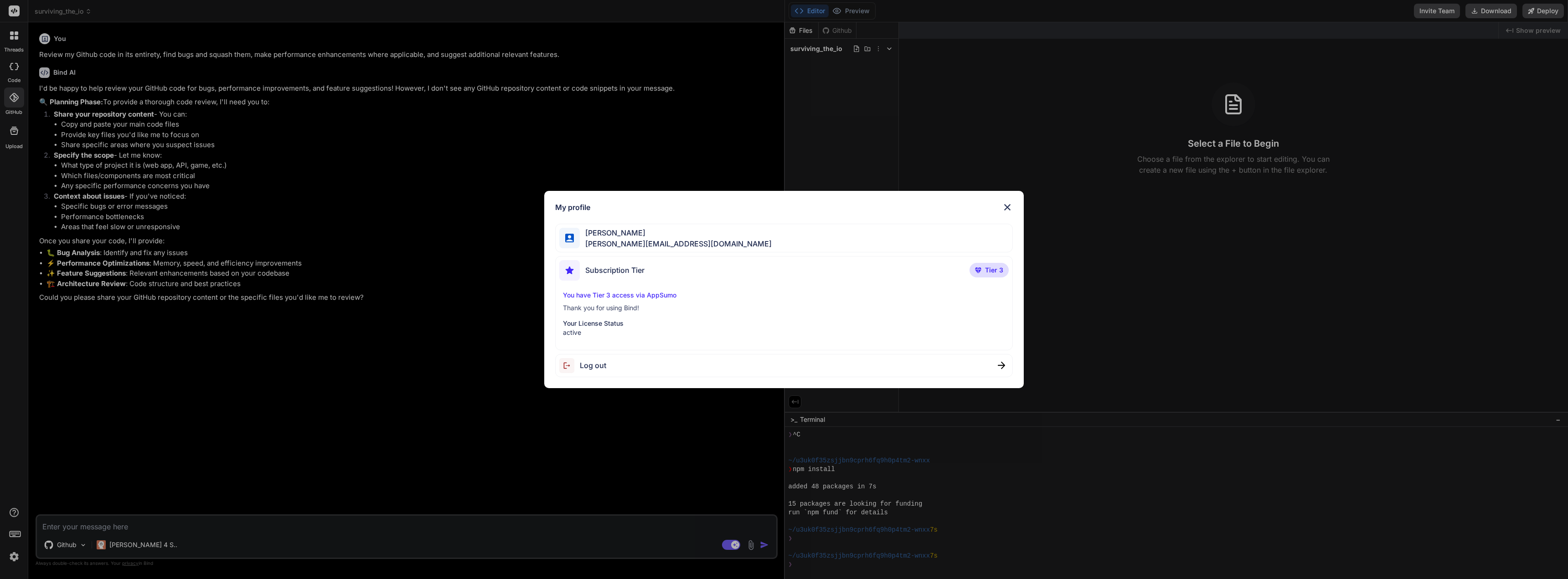
click at [330, 369] on div "My profile Aaron House aaron@completecomputer.solutions Subscription Tier Tier …" at bounding box center [784, 290] width 1568 height 579
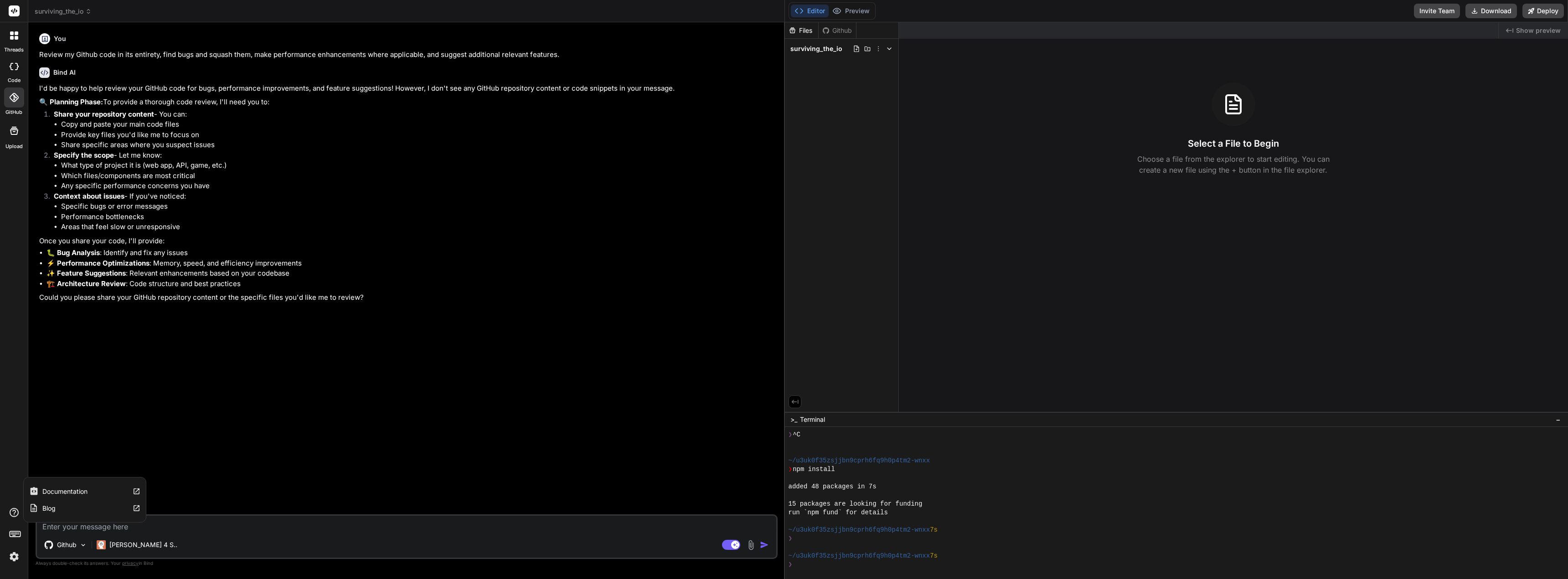
click at [56, 491] on label "Documentation" at bounding box center [65, 492] width 45 height 9
click at [103, 103] on strong "🔍 Planning Phase:" at bounding box center [71, 101] width 64 height 8
click at [783, 49] on icon at bounding box center [857, 49] width 7 height 7
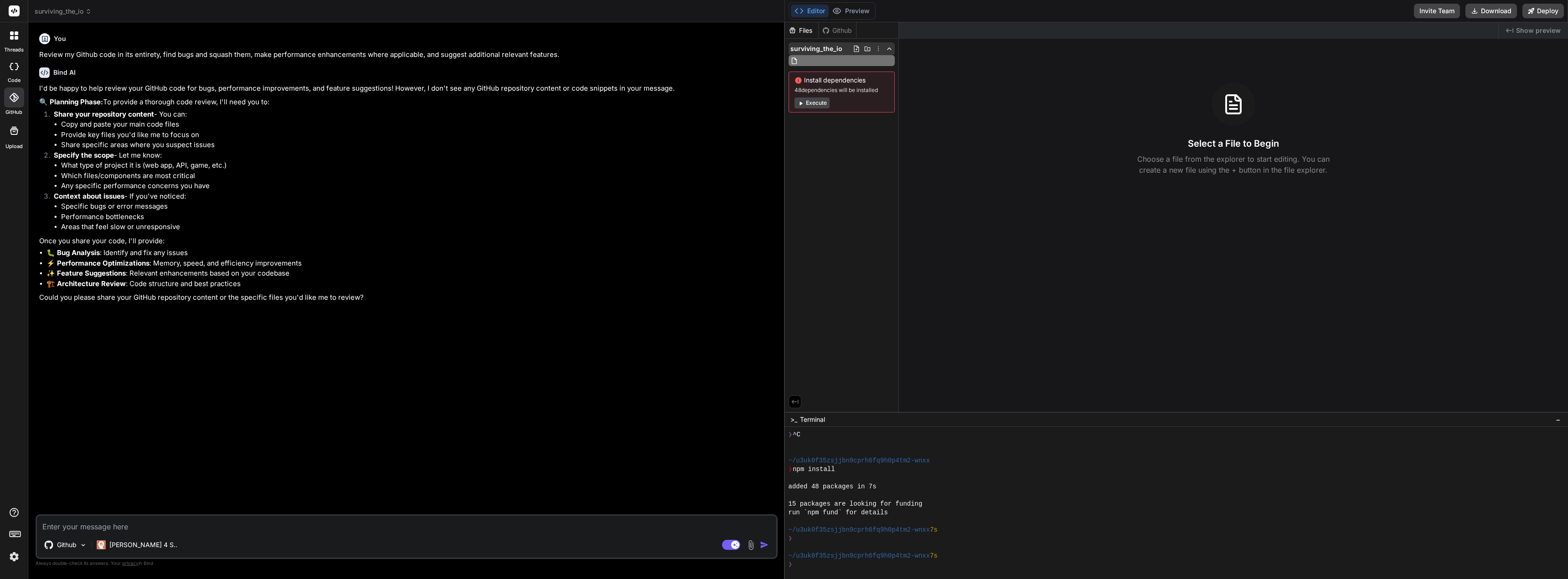
click at [783, 49] on icon at bounding box center [868, 49] width 7 height 7
click at [783, 49] on icon at bounding box center [878, 49] width 7 height 7
click at [783, 103] on div at bounding box center [1177, 301] width 784 height 557
click at [753, 548] on img at bounding box center [751, 544] width 10 height 10
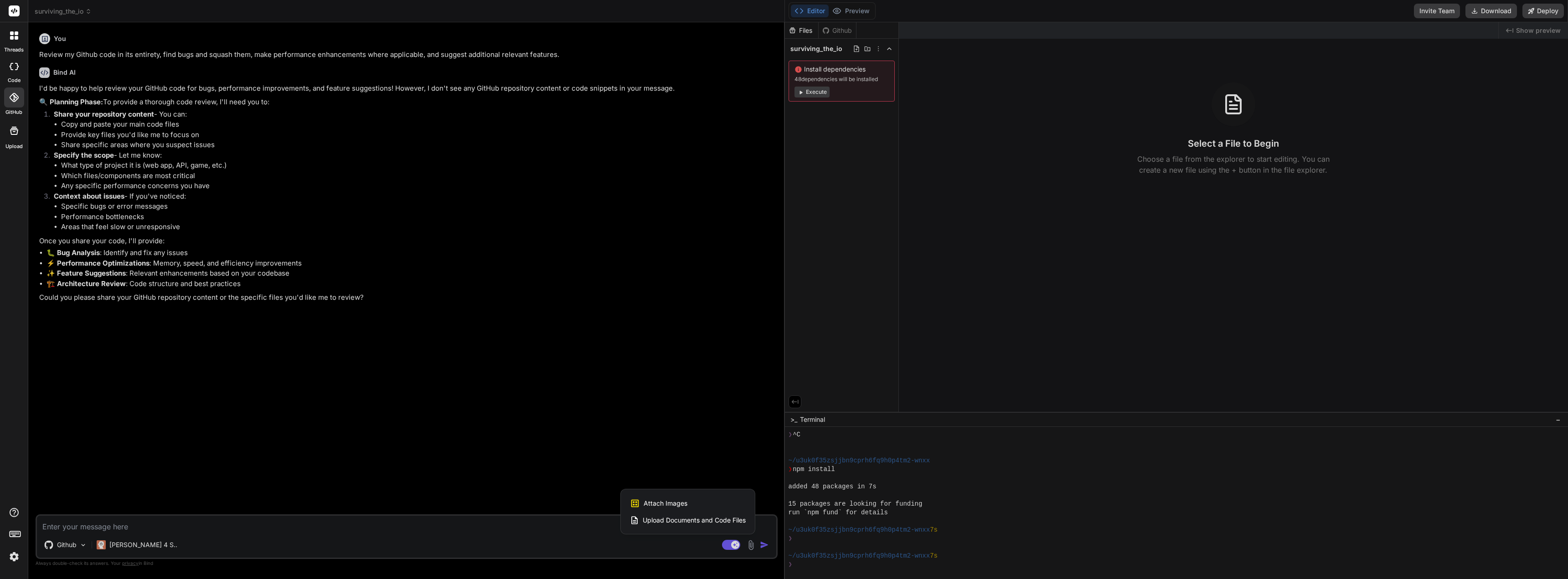
click at [686, 519] on span "Upload Documents and Code Files" at bounding box center [694, 521] width 103 height 9
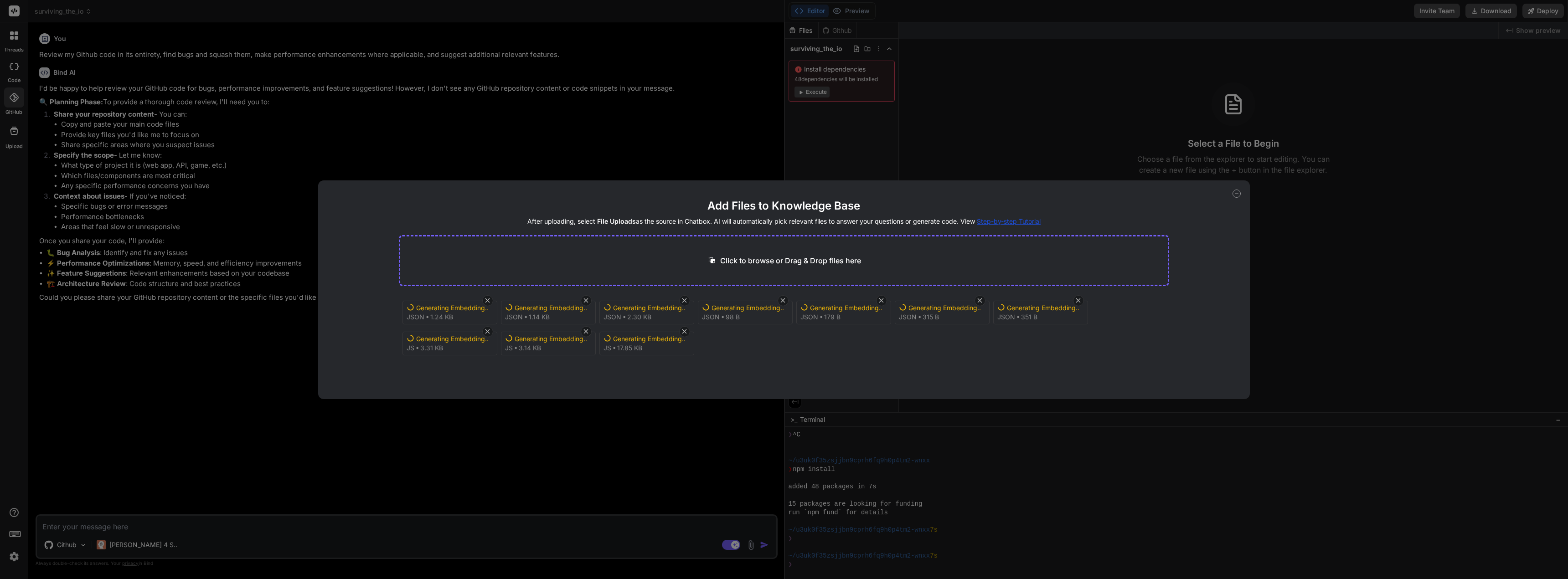
scroll to position [0, 0]
click at [483, 303] on div at bounding box center [488, 303] width 11 height 11
click at [488, 302] on icon at bounding box center [487, 303] width 5 height 5
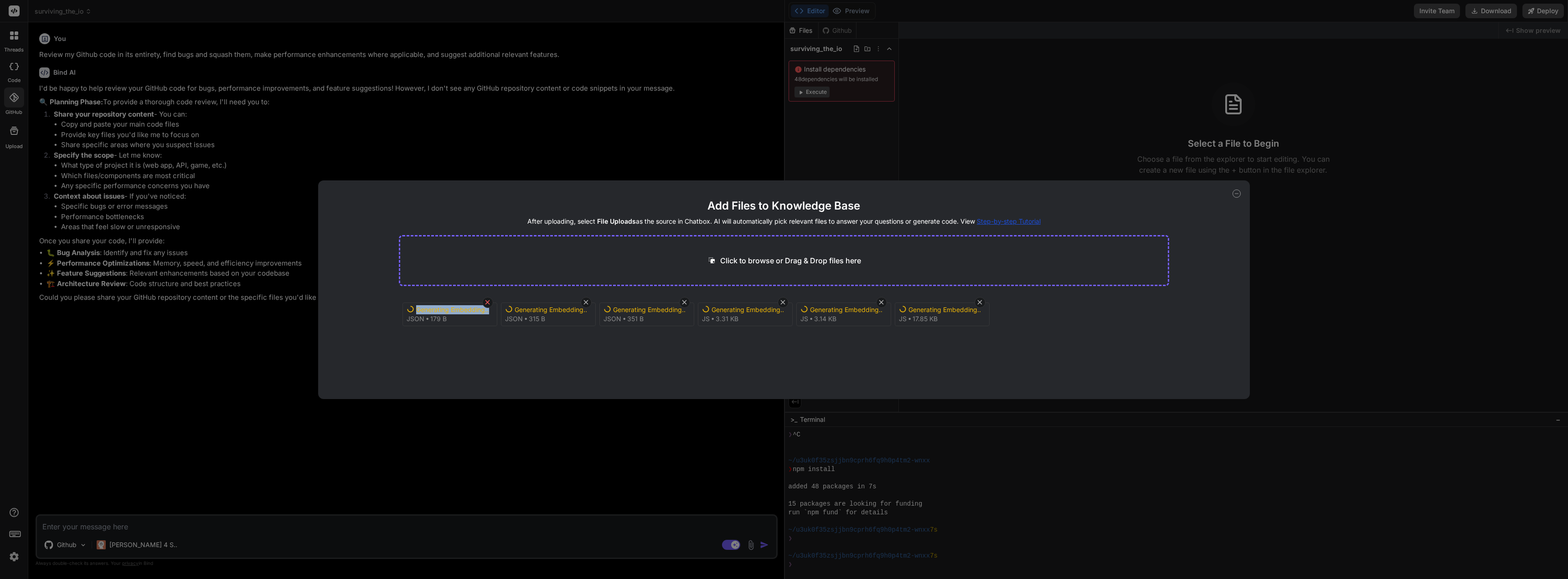
click at [488, 302] on icon at bounding box center [487, 303] width 5 height 5
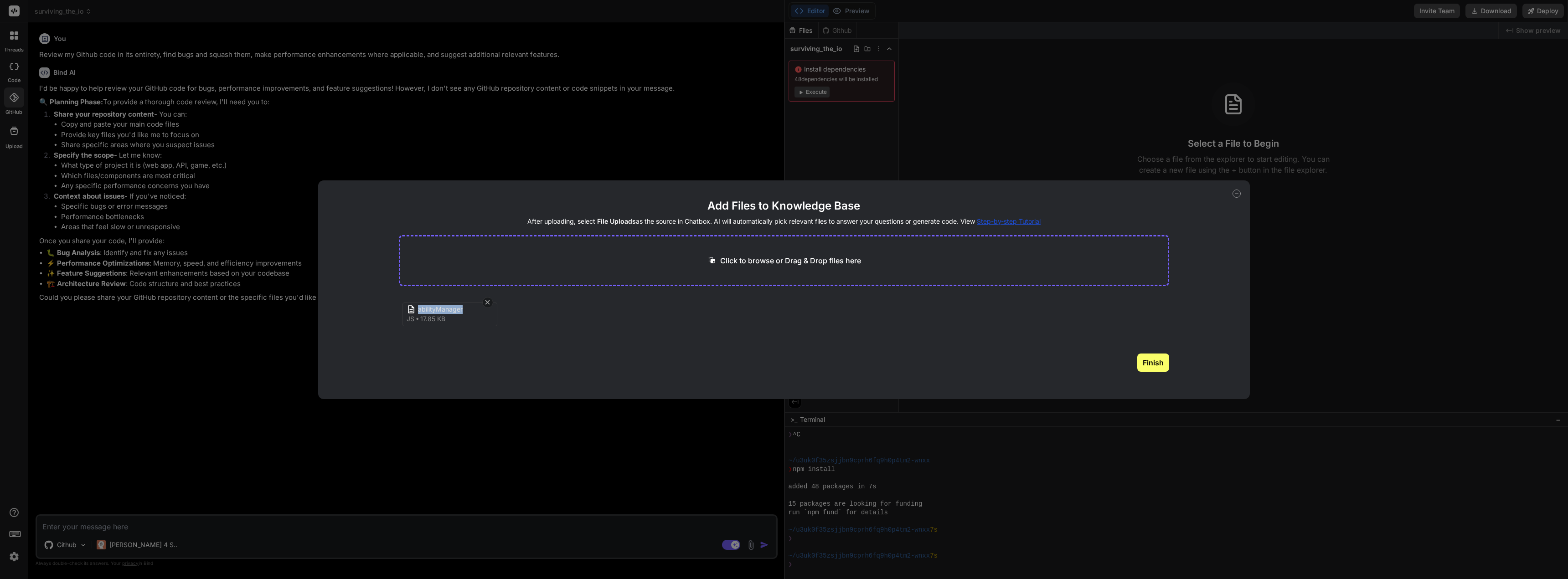
click at [488, 302] on icon at bounding box center [487, 303] width 5 height 5
click at [428, 312] on div "js" at bounding box center [465, 310] width 131 height 11
click at [783, 195] on div "Add Files to Knowledge Base After uploading, select File Uploads as the source …" at bounding box center [784, 290] width 933 height 218
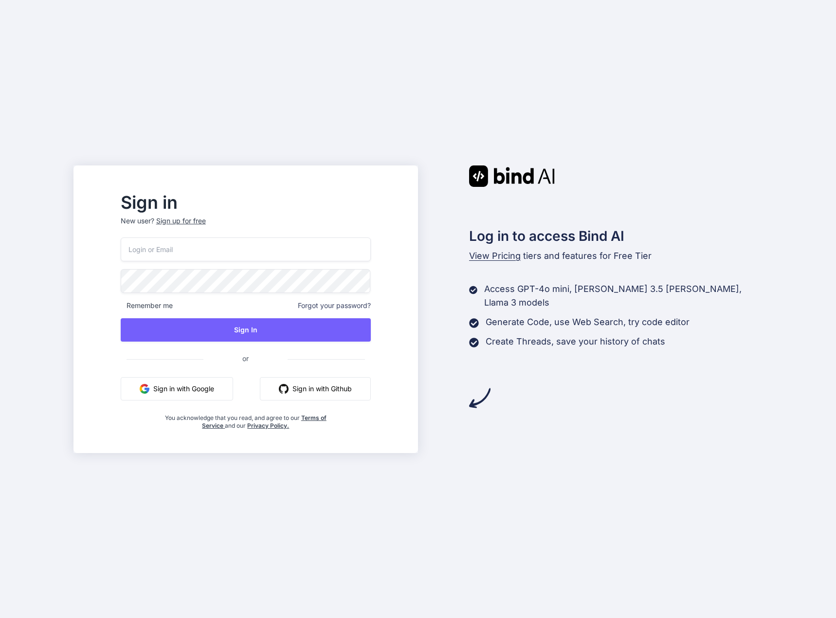
click at [212, 393] on button "Sign in with Google" at bounding box center [177, 388] width 112 height 23
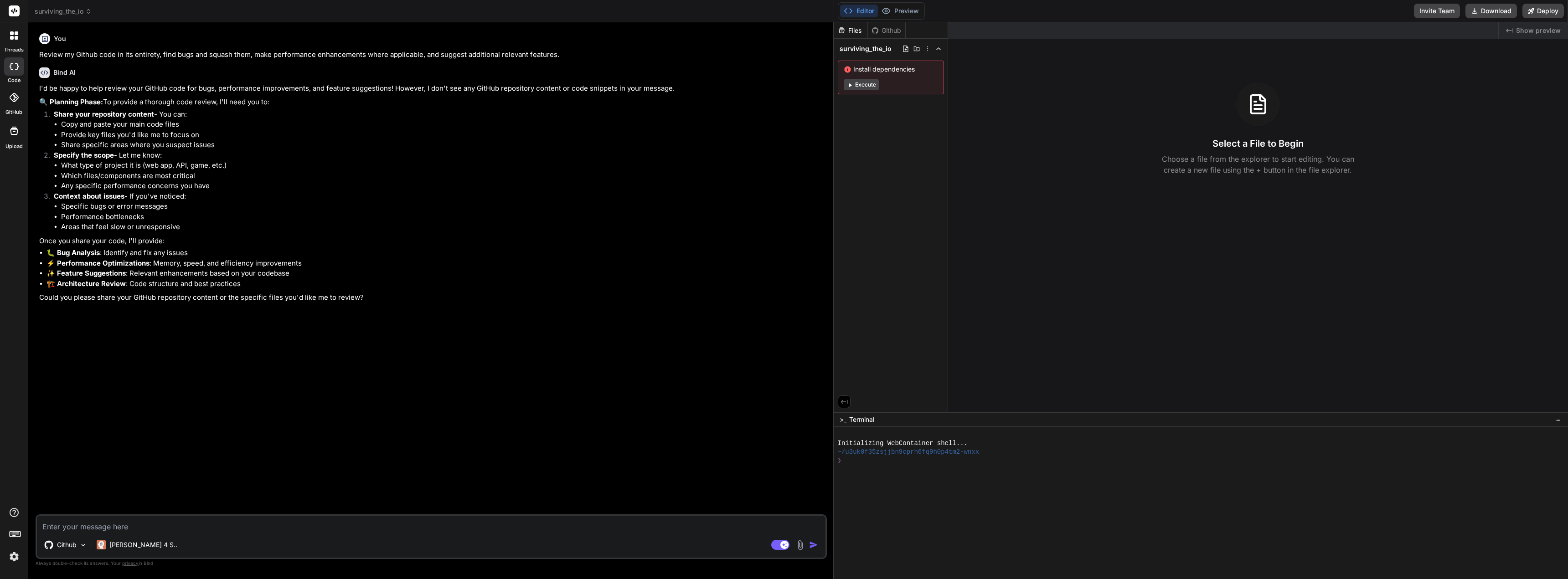
drag, startPoint x: 535, startPoint y: 152, endPoint x: 821, endPoint y: 187, distance: 288.1
click at [821, 187] on div "Bind AI Web Search Created with Pixso. Code Generator You Review my Github code…" at bounding box center [431, 301] width 806 height 557
click at [797, 545] on img at bounding box center [799, 544] width 10 height 10
click at [724, 519] on span "Upload Documents and Code Files" at bounding box center [743, 521] width 103 height 9
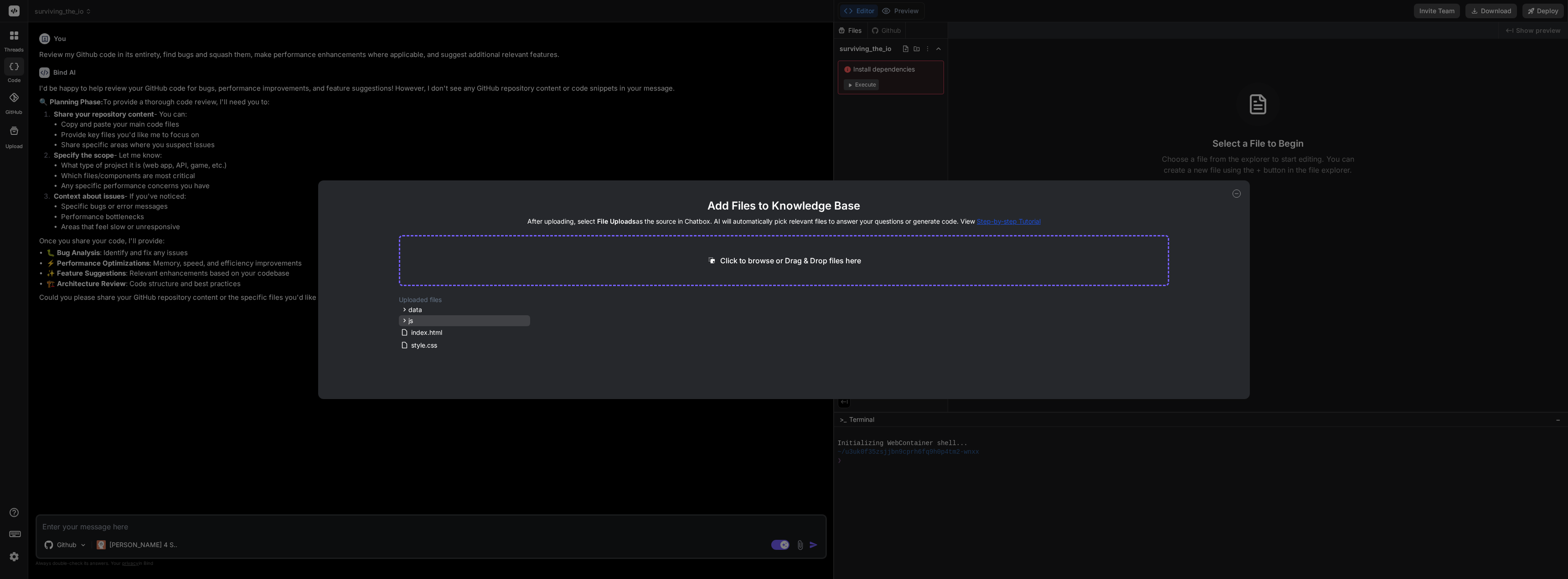
click at [406, 321] on icon at bounding box center [405, 320] width 7 height 7
click at [522, 352] on icon at bounding box center [524, 353] width 7 height 7
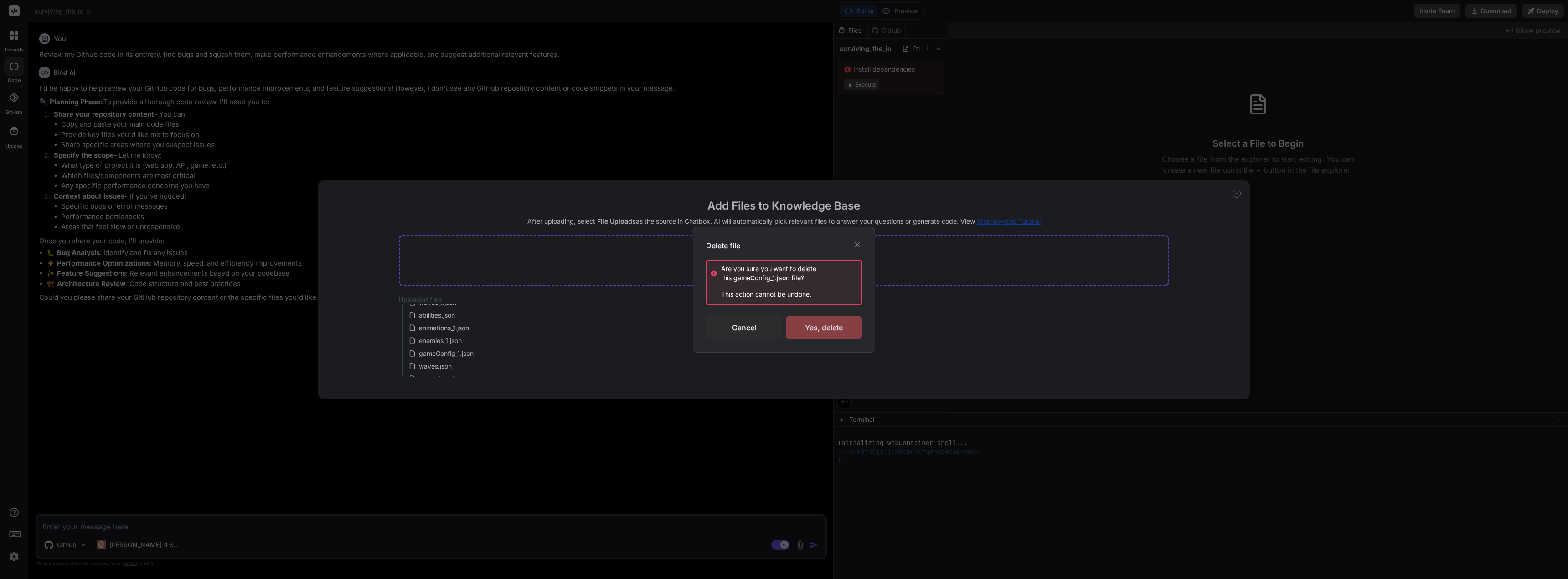
click at [834, 332] on div "Yes, delete" at bounding box center [824, 327] width 76 height 23
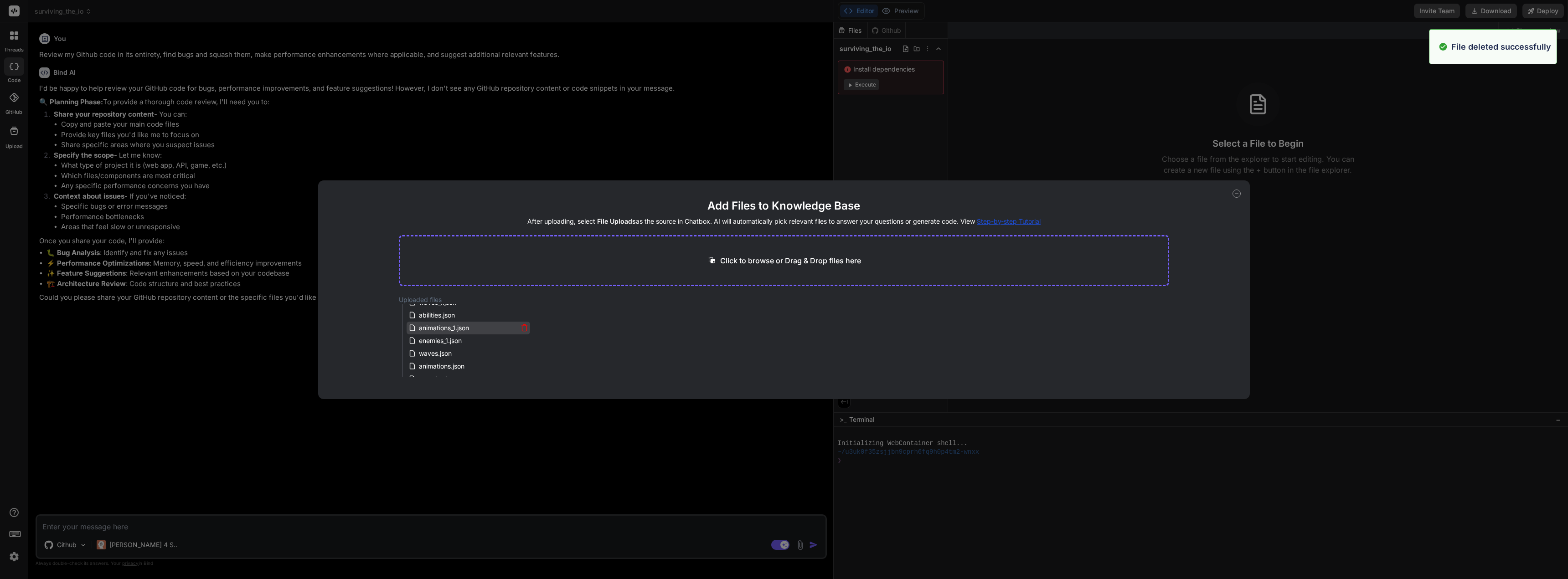
click at [523, 326] on icon at bounding box center [524, 328] width 7 height 7
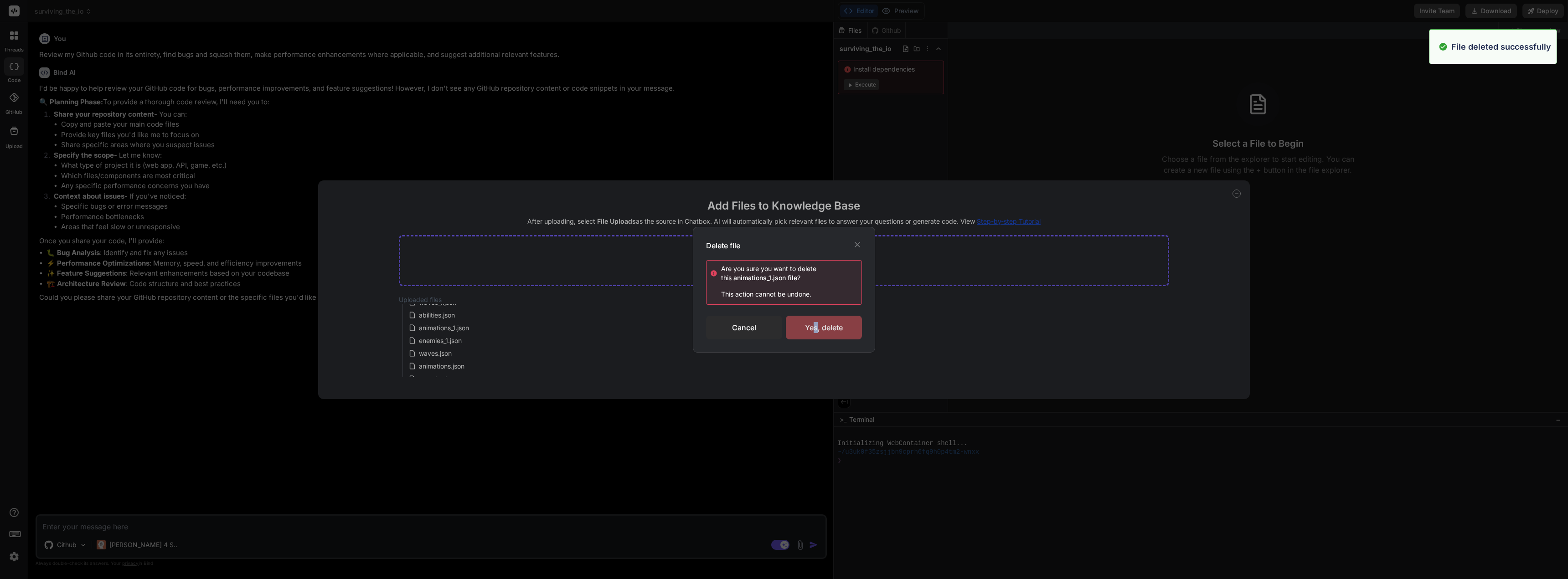
click at [815, 328] on div "Yes, delete" at bounding box center [824, 327] width 76 height 23
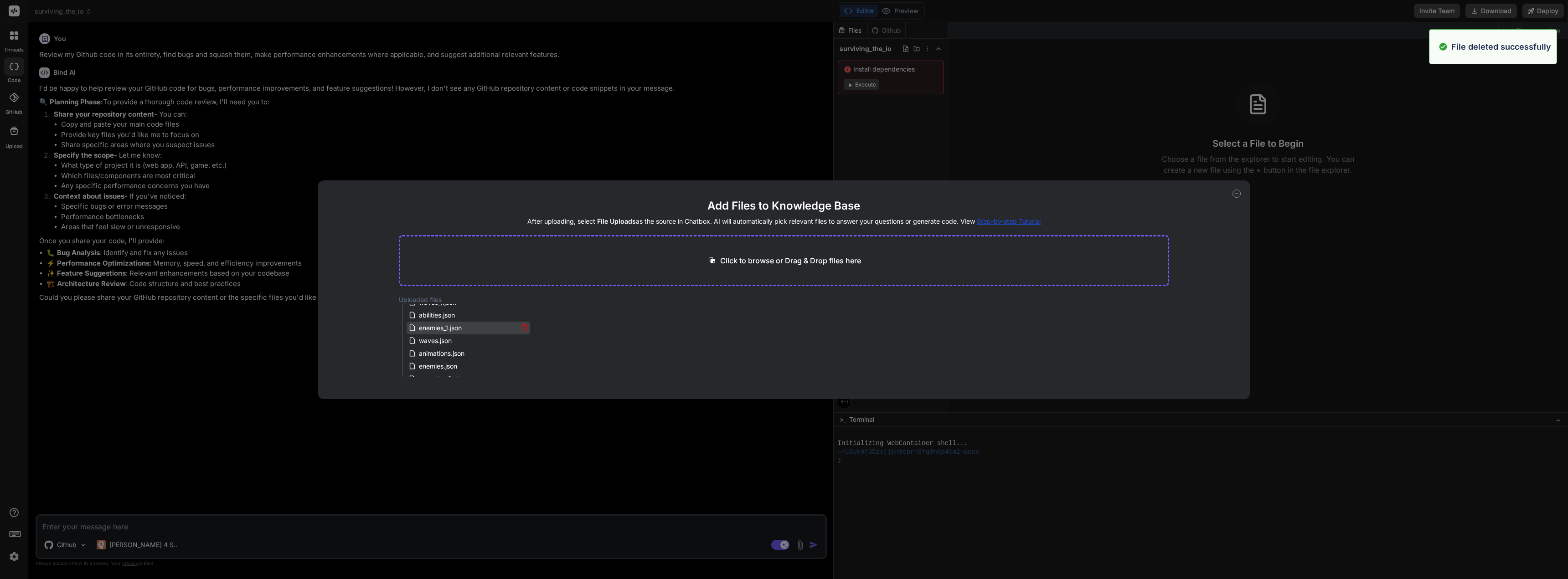
click at [522, 329] on icon at bounding box center [524, 328] width 7 height 7
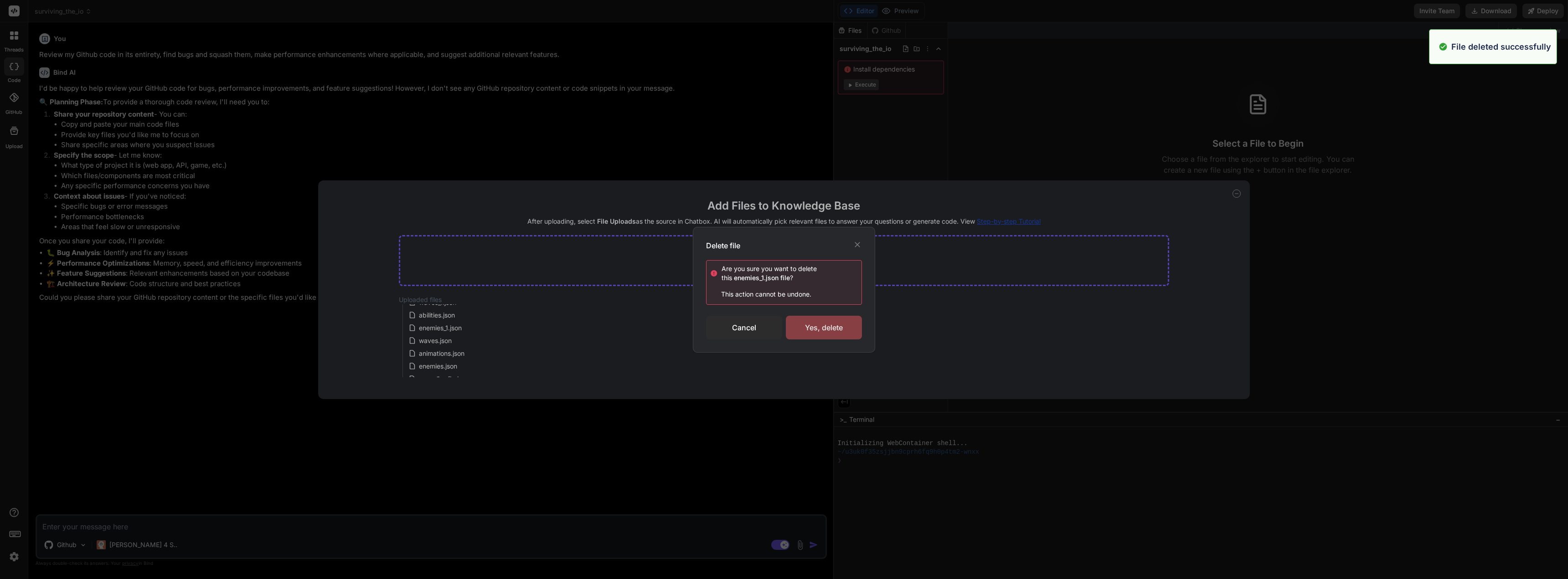
click at [830, 325] on div "Yes, delete" at bounding box center [824, 327] width 76 height 23
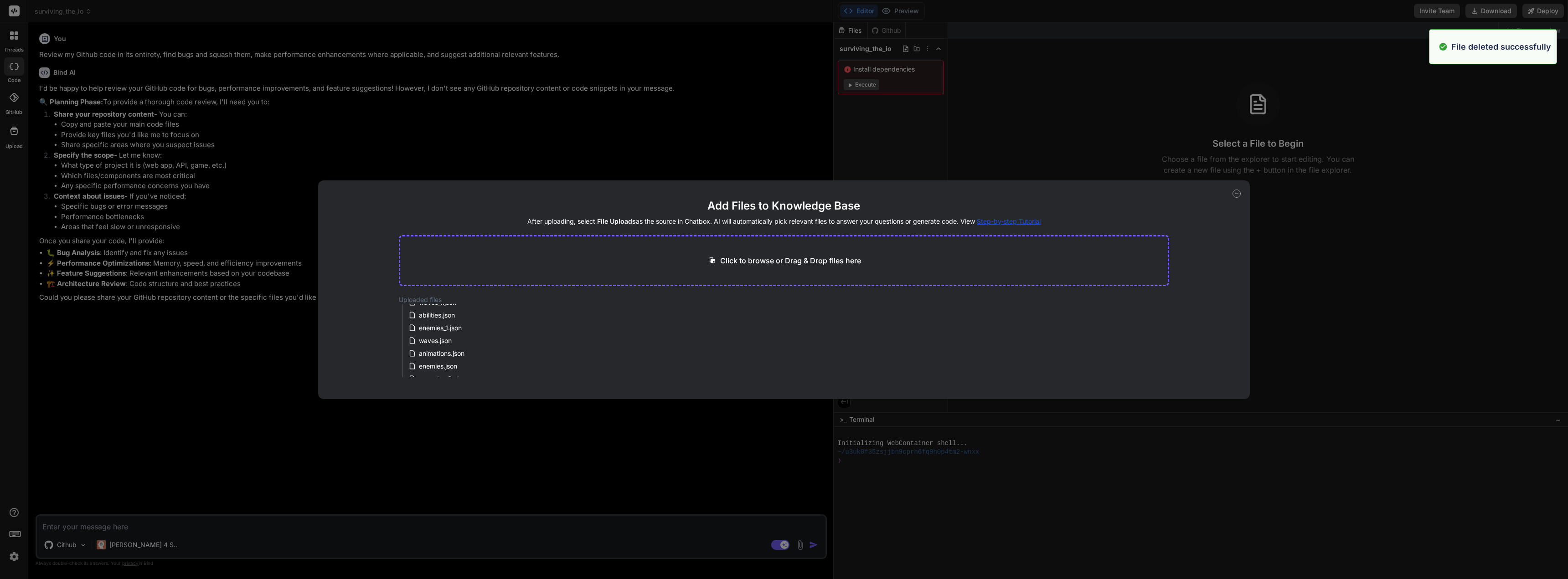
scroll to position [0, 0]
click at [522, 349] on icon at bounding box center [524, 348] width 7 height 7
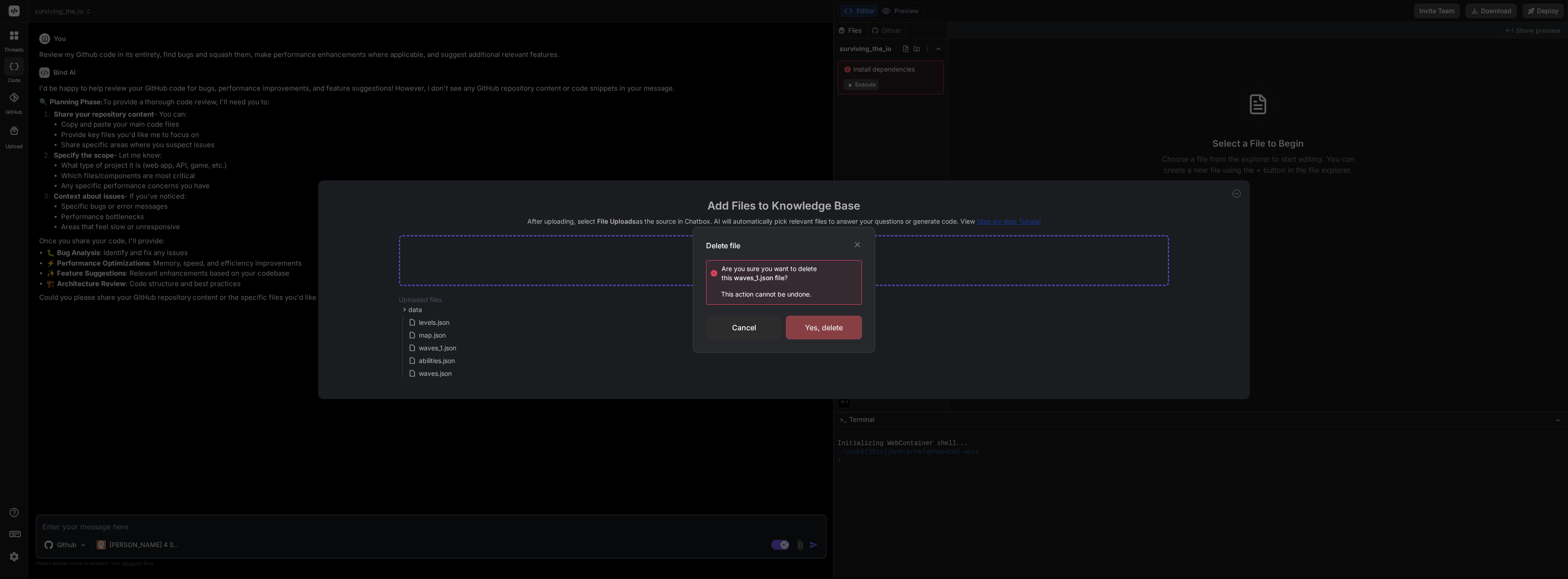
click at [820, 326] on div "Yes, delete" at bounding box center [824, 327] width 76 height 23
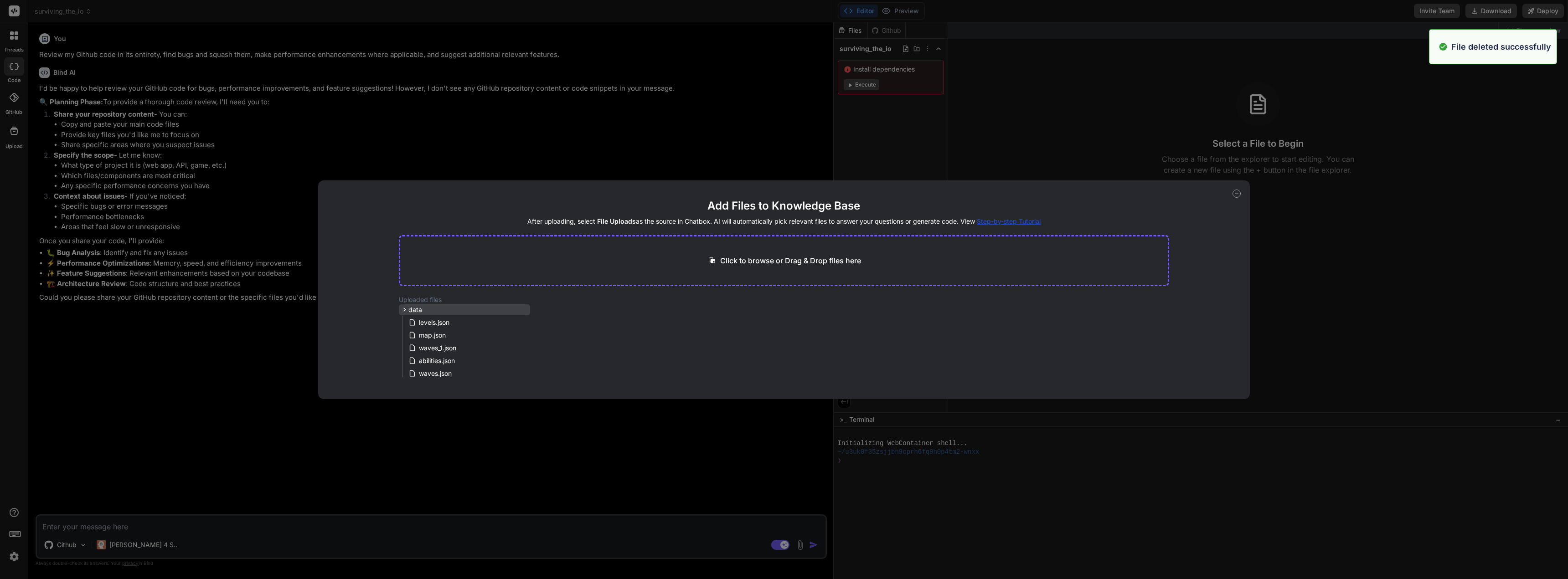
click at [406, 309] on icon at bounding box center [405, 309] width 7 height 7
click at [402, 320] on icon at bounding box center [405, 320] width 7 height 7
click at [523, 319] on icon at bounding box center [524, 319] width 7 height 7
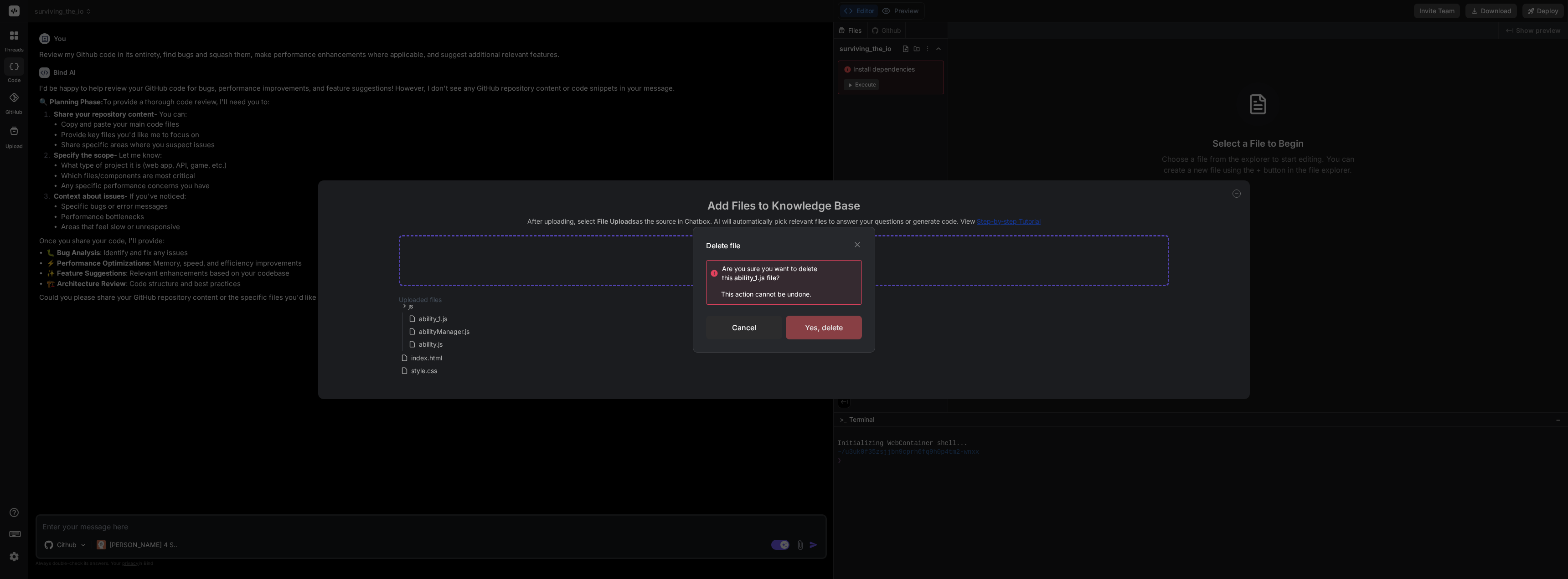
click at [816, 330] on div "Yes, delete" at bounding box center [824, 327] width 76 height 23
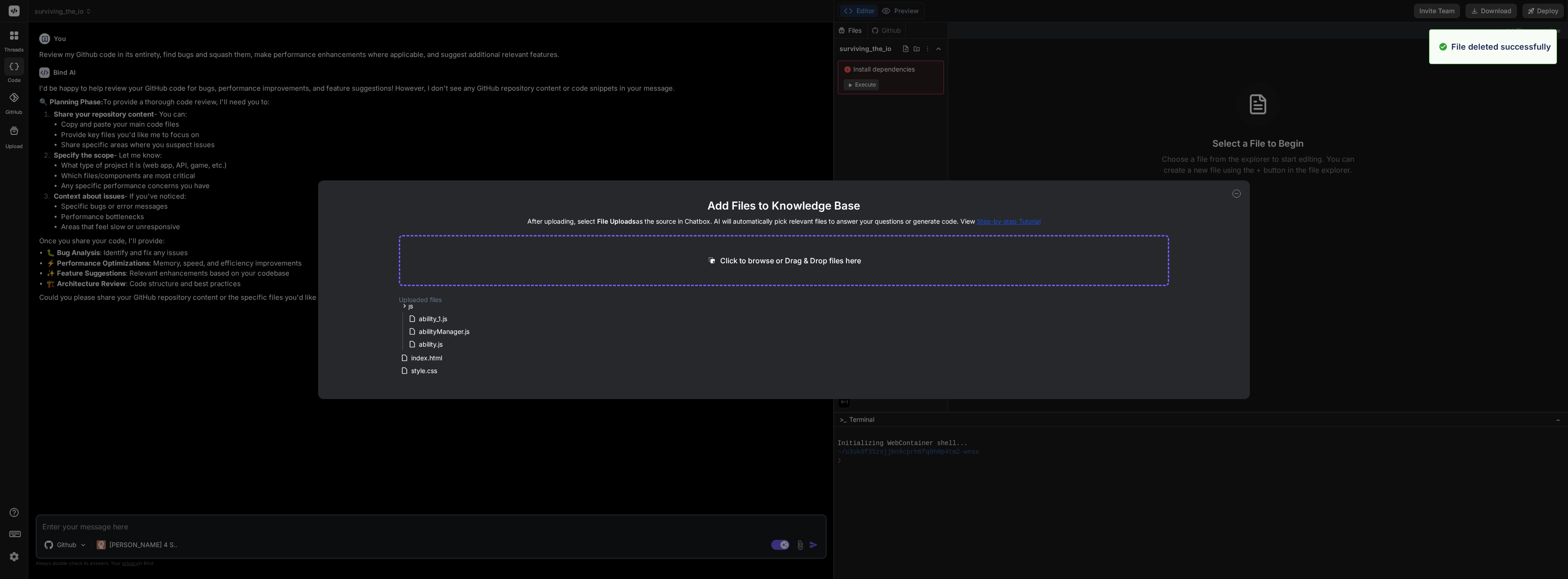
scroll to position [93, 0]
click at [425, 319] on div "js" at bounding box center [465, 319] width 131 height 11
click at [418, 321] on div "js" at bounding box center [465, 321] width 131 height 11
click at [418, 321] on span "levels.json" at bounding box center [434, 323] width 33 height 11
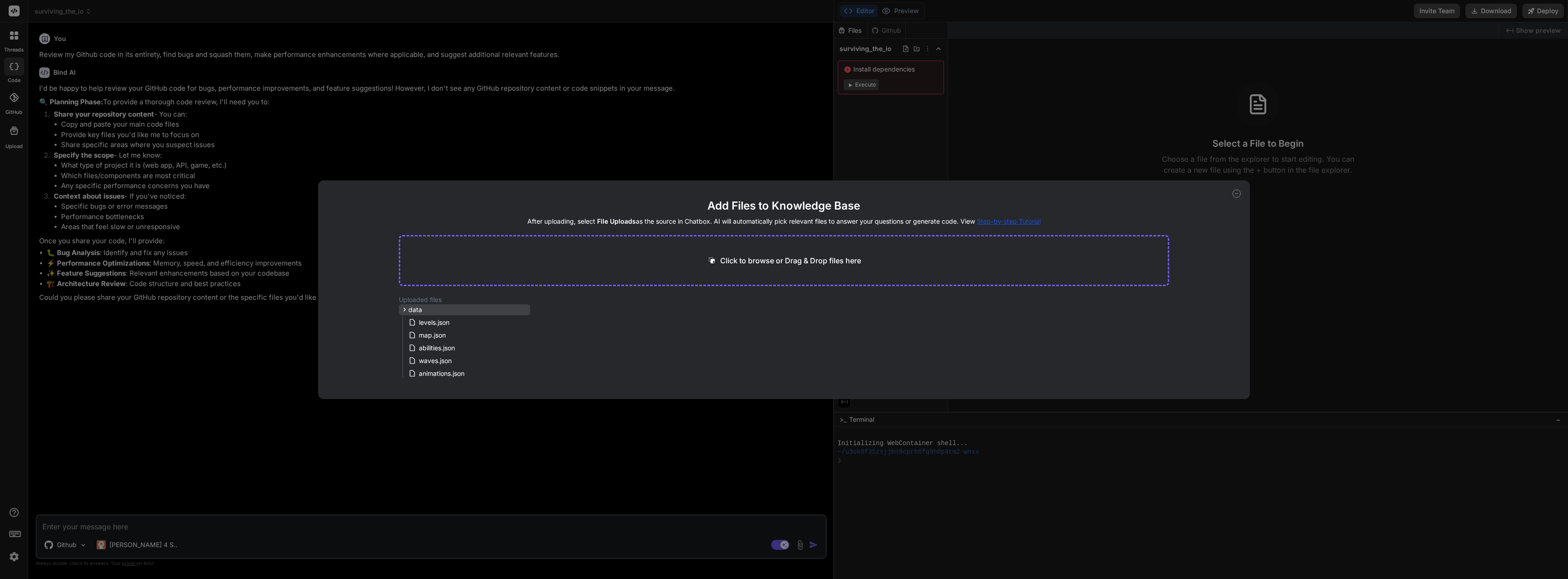
click at [401, 308] on icon at bounding box center [405, 309] width 7 height 7
click at [417, 320] on div "js" at bounding box center [465, 321] width 131 height 11
click at [436, 328] on span "levels.json" at bounding box center [434, 323] width 33 height 11
click at [522, 325] on icon at bounding box center [524, 322] width 7 height 7
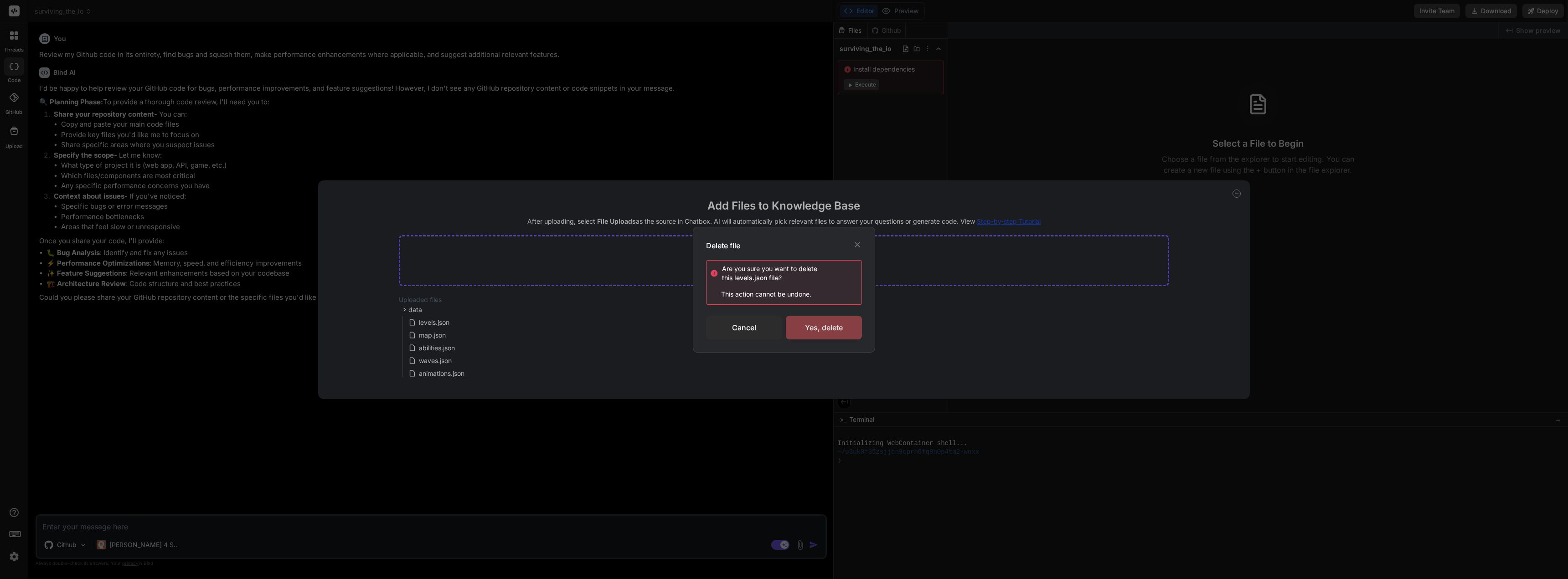
click at [841, 335] on div "Yes, delete" at bounding box center [824, 327] width 76 height 23
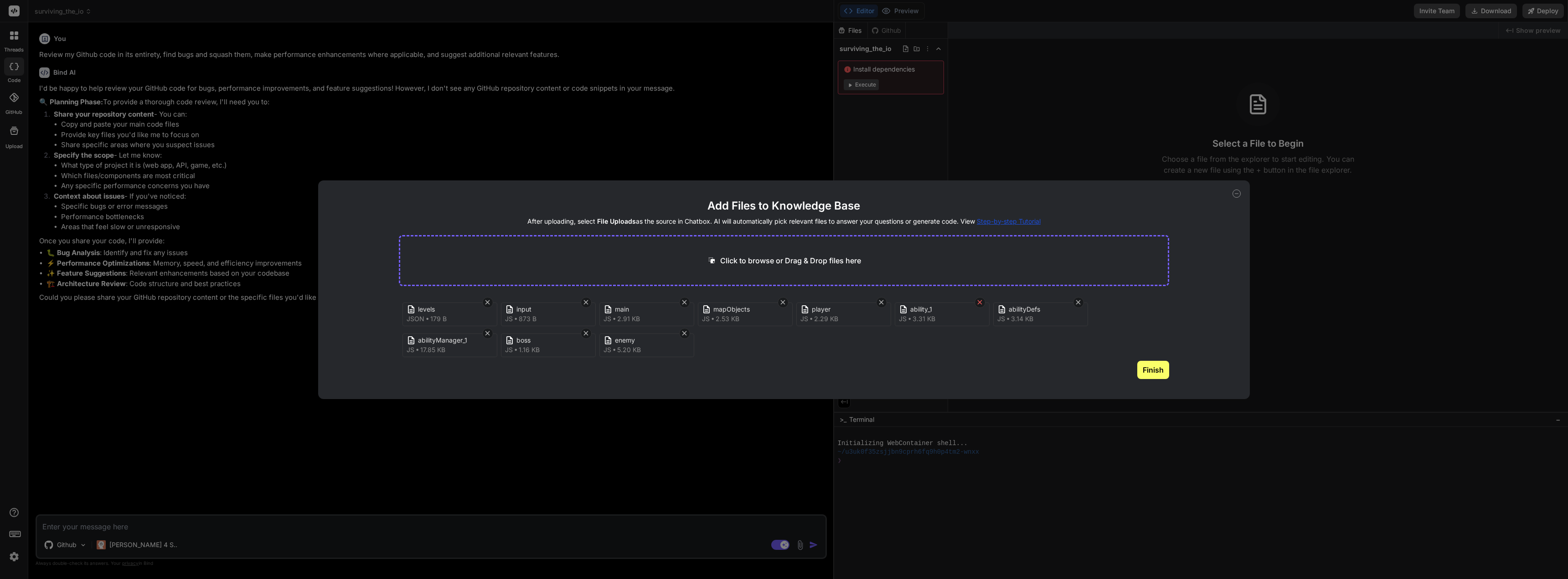
click at [983, 303] on icon at bounding box center [979, 303] width 7 height 7
click at [1076, 300] on icon at bounding box center [1078, 303] width 7 height 7
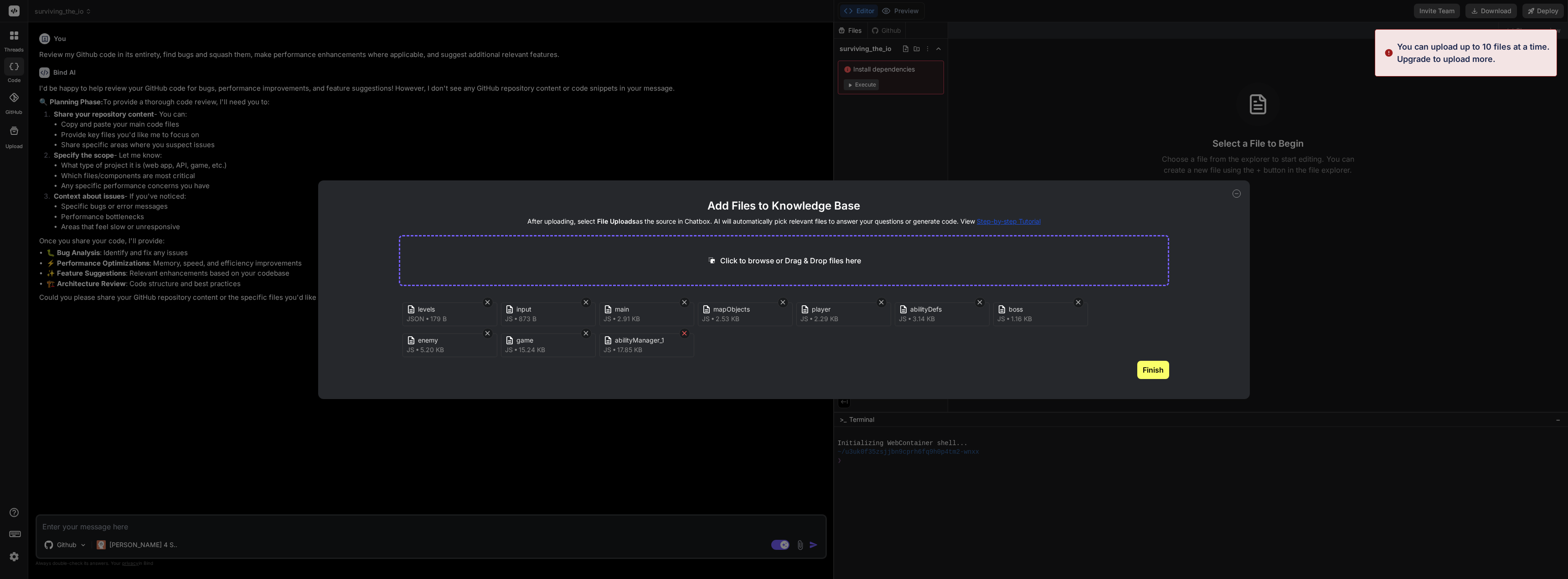
click at [685, 334] on icon at bounding box center [684, 334] width 5 height 5
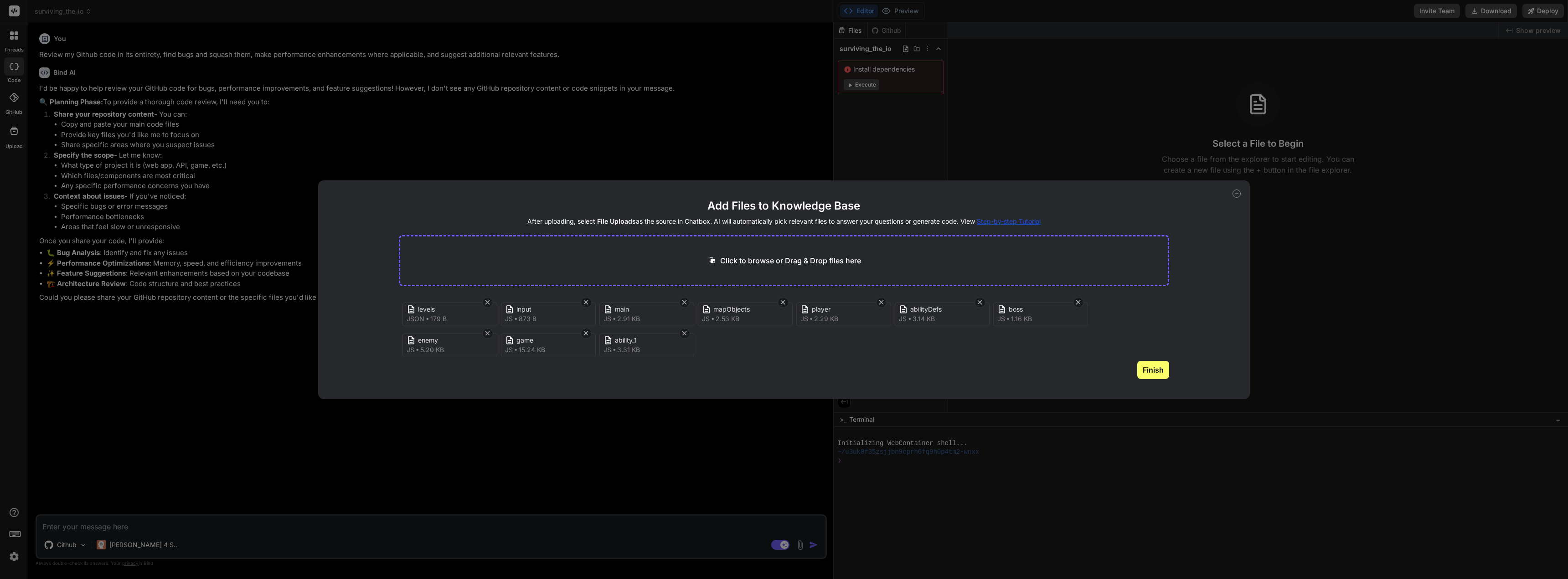
click at [679, 331] on div "levels json 179 B input js 873 B main js 2.91 KB mapObjects js 2.53 KB player j…" at bounding box center [784, 328] width 770 height 66
click at [680, 332] on div at bounding box center [685, 334] width 11 height 11
click at [1154, 373] on button "Finish" at bounding box center [1154, 369] width 32 height 18
click at [1156, 373] on button "Finish" at bounding box center [1154, 369] width 32 height 18
click at [1152, 367] on button "Finish" at bounding box center [1154, 362] width 32 height 18
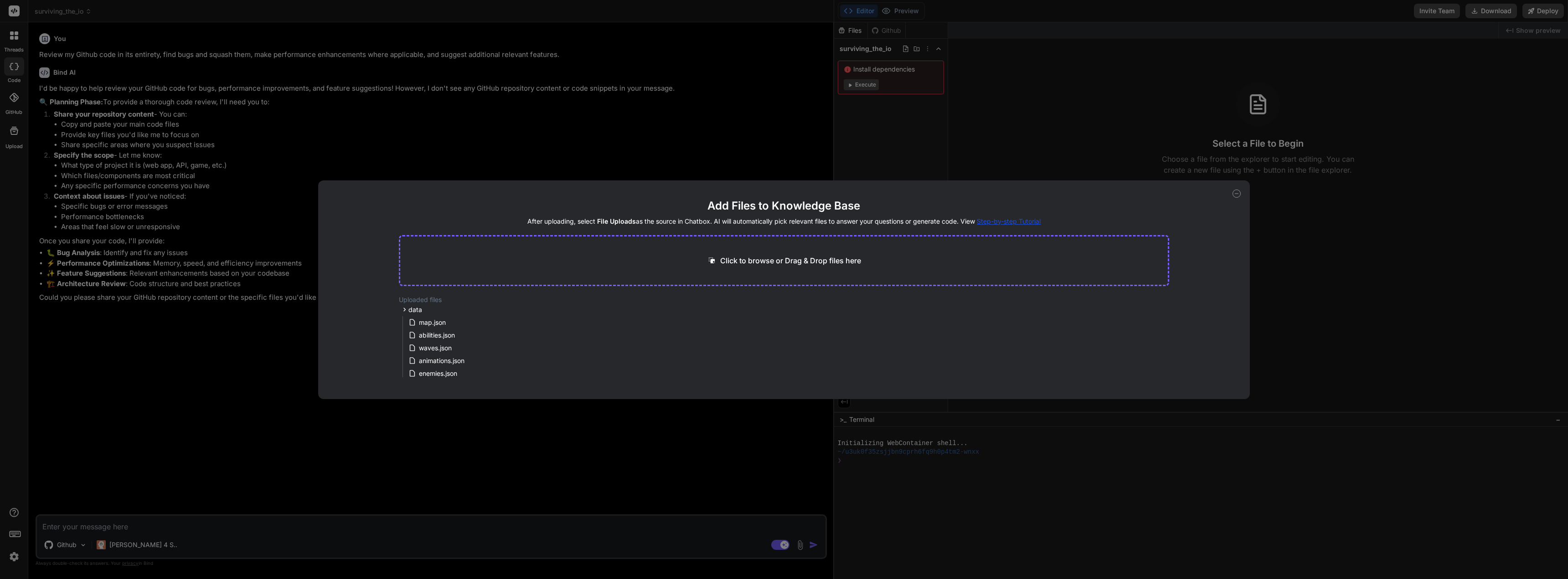
click at [1239, 192] on icon at bounding box center [1236, 193] width 8 height 8
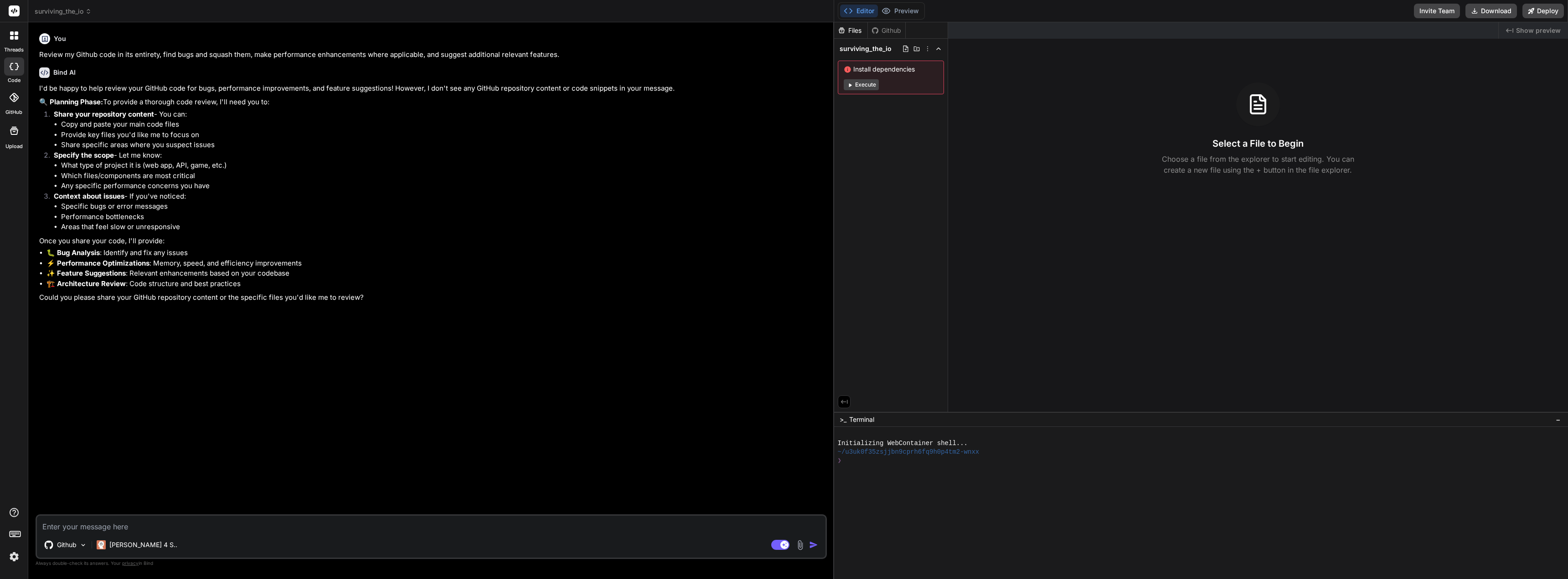
click at [176, 524] on textarea at bounding box center [430, 525] width 788 height 17
type textarea "x"
type textarea "O"
type textarea "x"
type textarea "Ok"
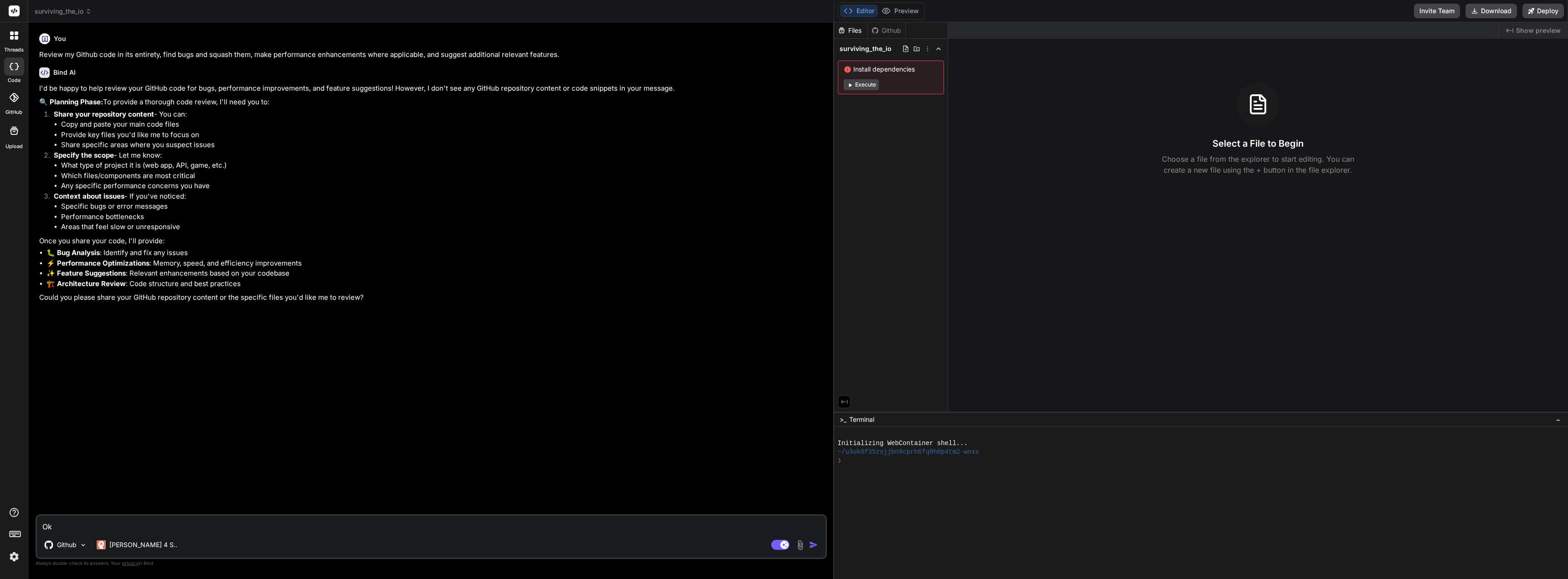
type textarea "x"
type textarea "Oka"
type textarea "x"
type textarea "Okay"
type textarea "x"
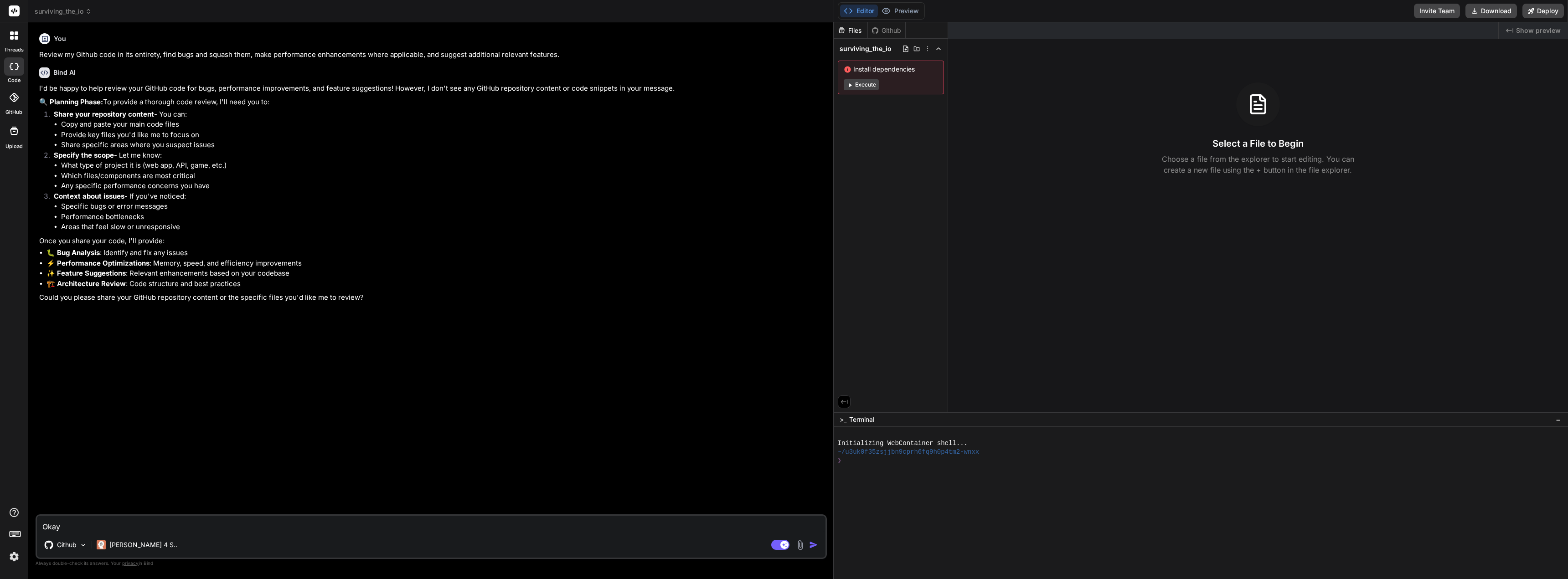
type textarea "Okay,"
type textarea "x"
type textarea "Okay,"
type textarea "x"
type textarea "Okay, t"
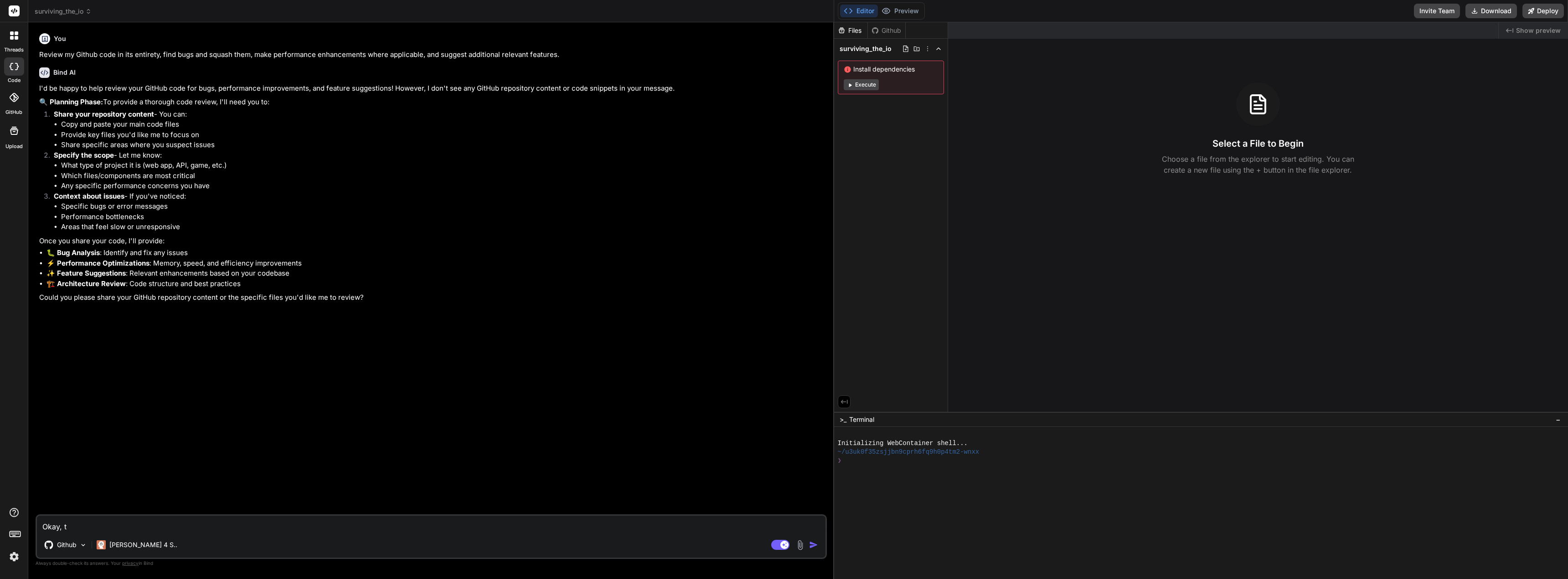
type textarea "x"
type textarea "Okay, tr"
type textarea "x"
type textarea "Okay, try"
type textarea "x"
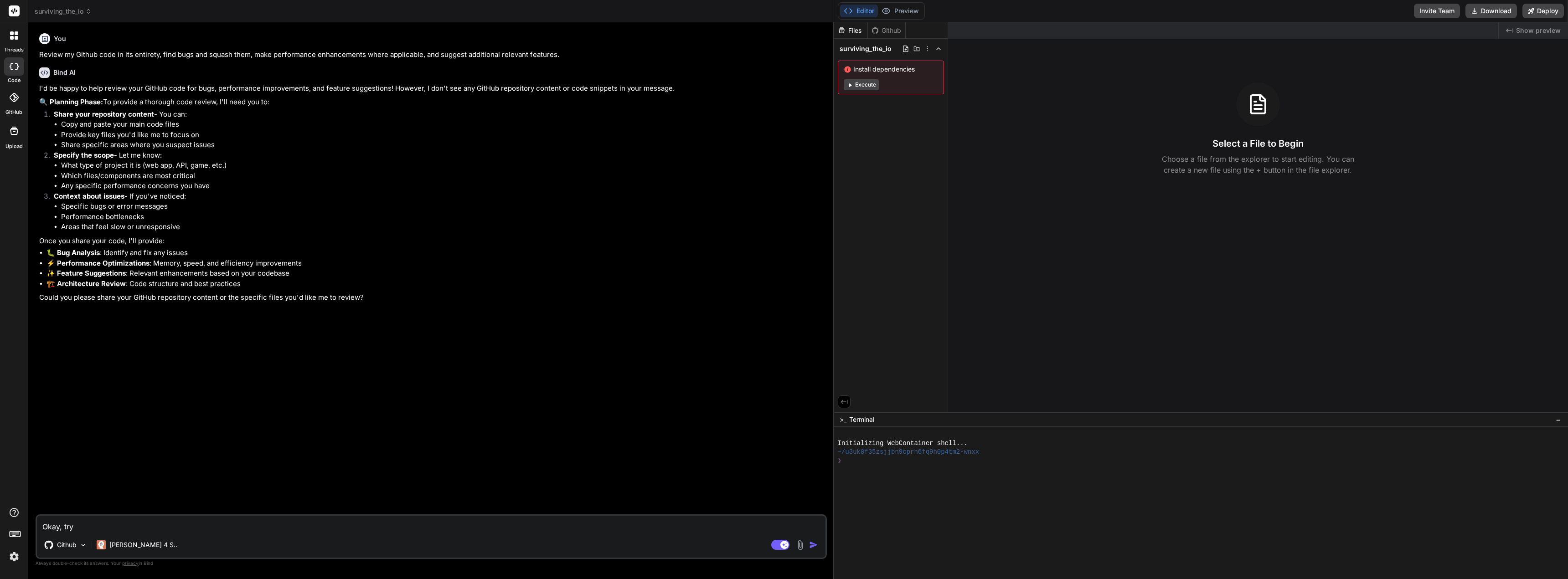
type textarea "Okay, try"
type textarea "x"
type textarea "Okay, try n"
type textarea "x"
type textarea "Okay, try no"
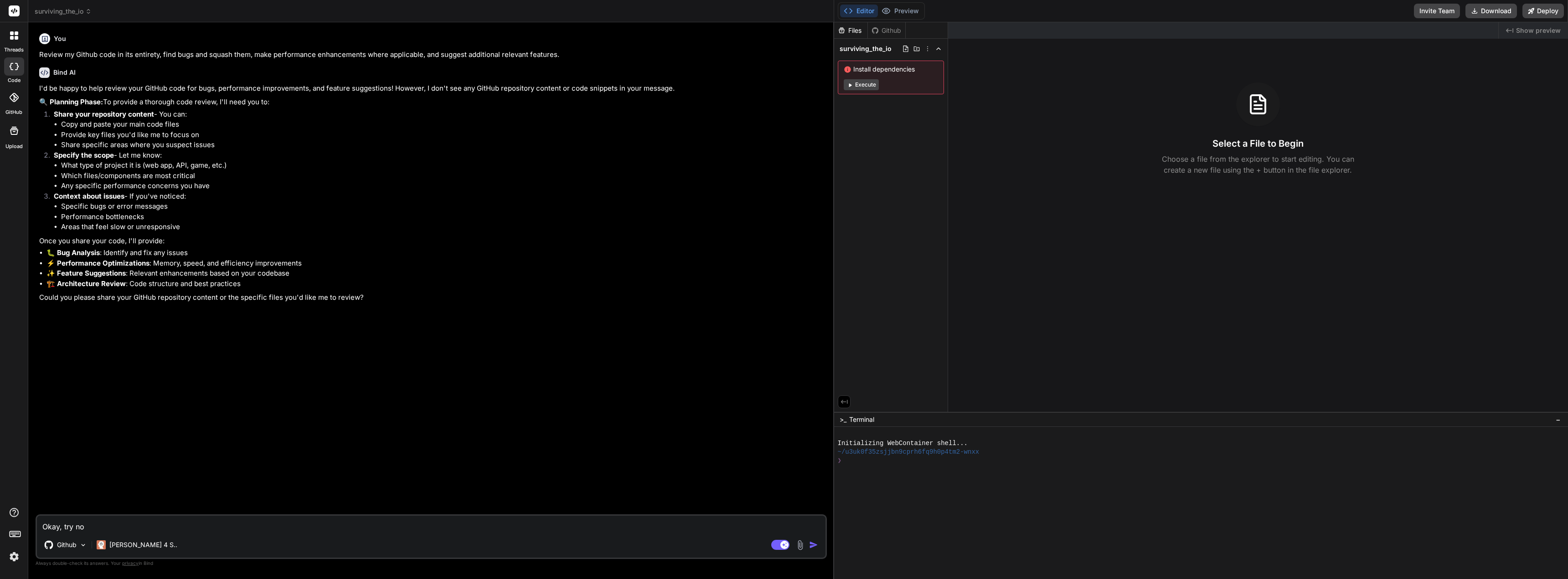
type textarea "x"
type textarea "Okay, try now"
type textarea "x"
type textarea "Okay, try now."
type textarea "x"
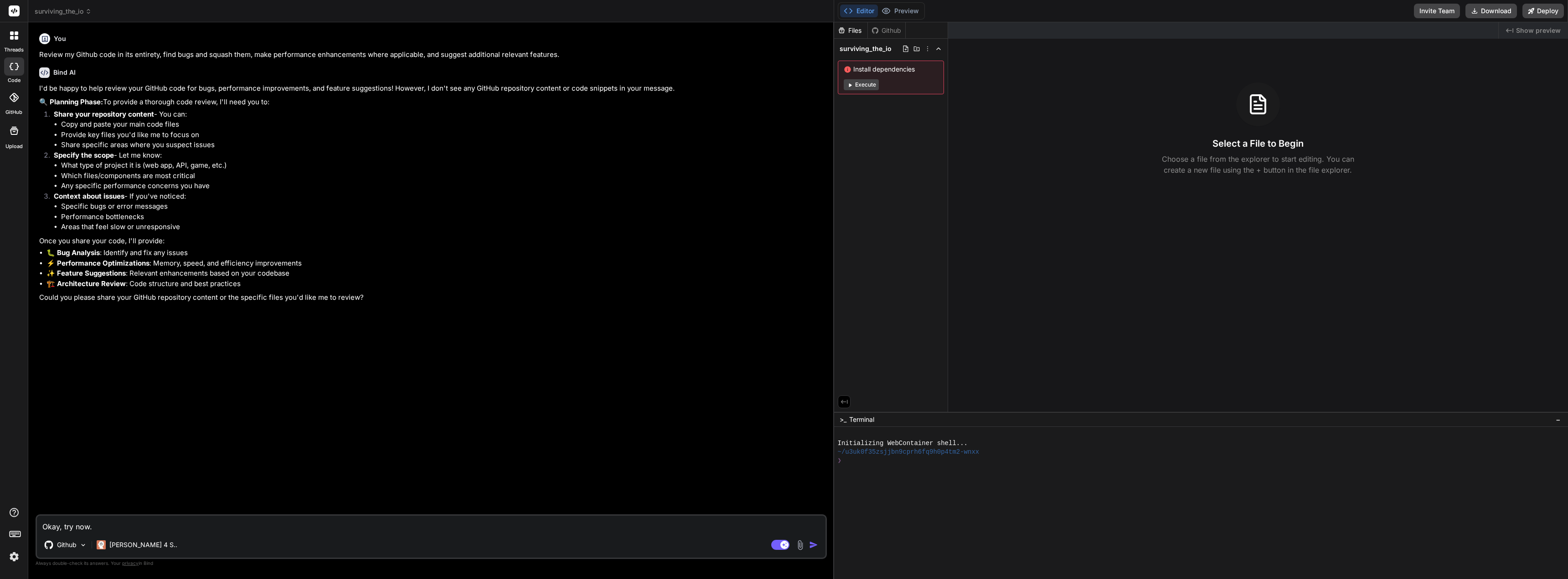
type textarea "Okay, try now."
type textarea "x"
type textarea "Okay, try now. I"
type textarea "x"
type textarea "Okay, try now. I'"
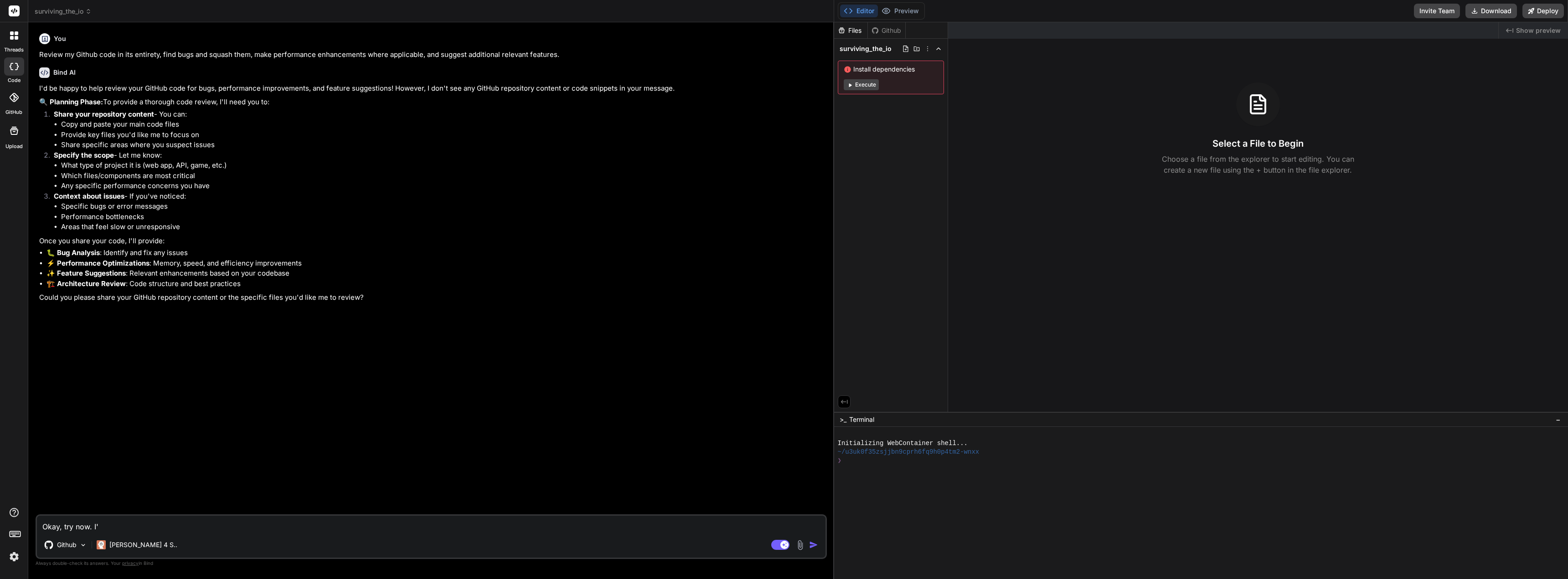
type textarea "x"
type textarea "Okay, try now. I'v"
type textarea "x"
type textarea "Okay, try now. I've"
type textarea "x"
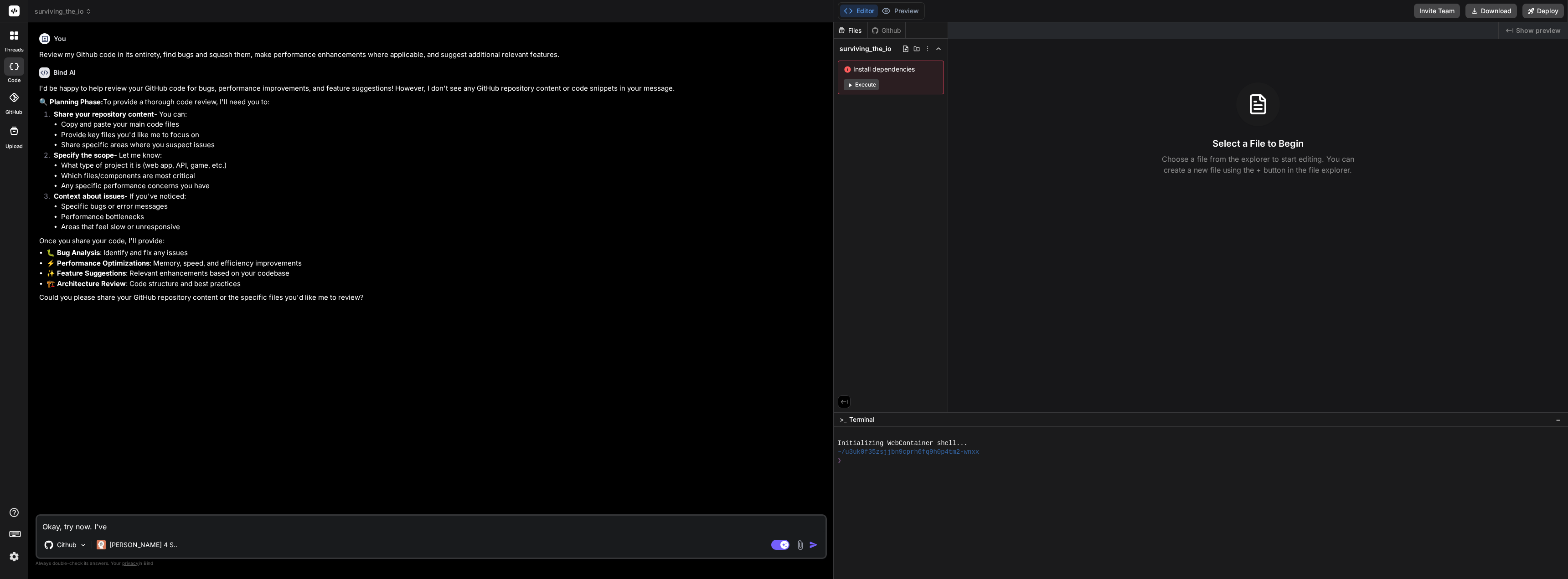
type textarea "Okay, try now. I've"
type textarea "x"
type textarea "Okay, try now. I've u"
type textarea "x"
type textarea "Okay, try now. I've up"
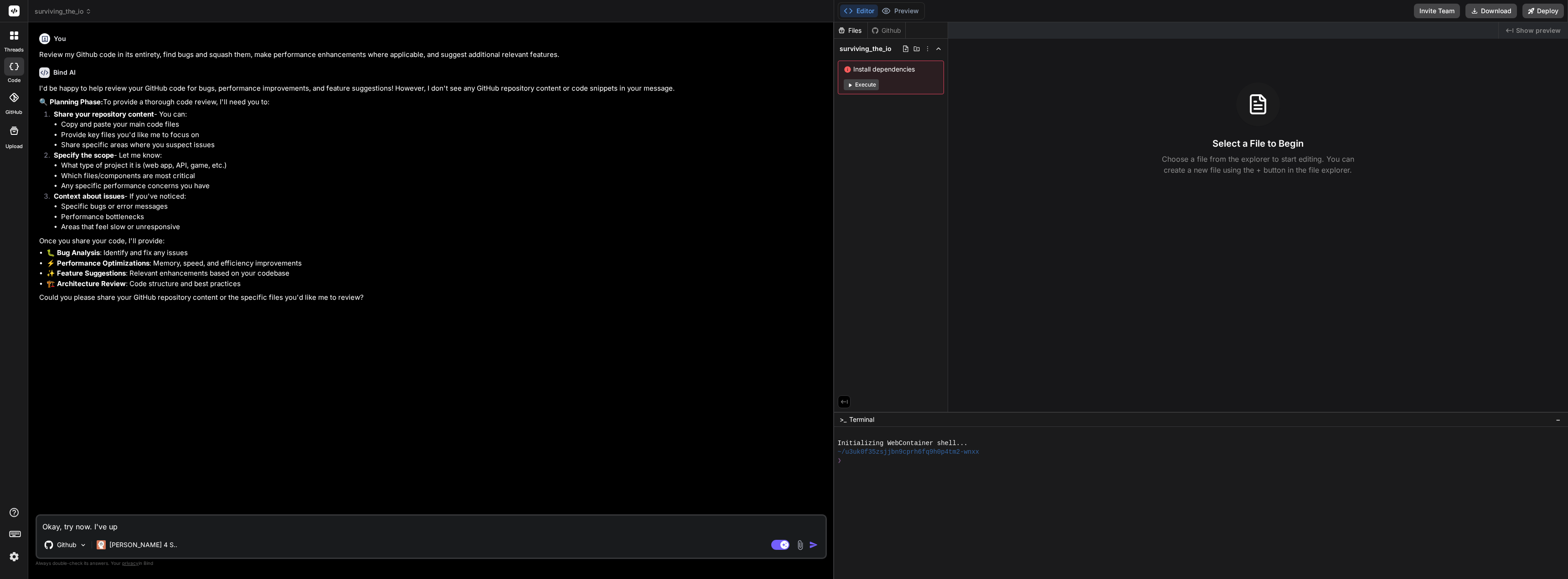
type textarea "x"
type textarea "Okay, try now. I've upl"
type textarea "x"
type textarea "Okay, try now. I've uplo"
type textarea "x"
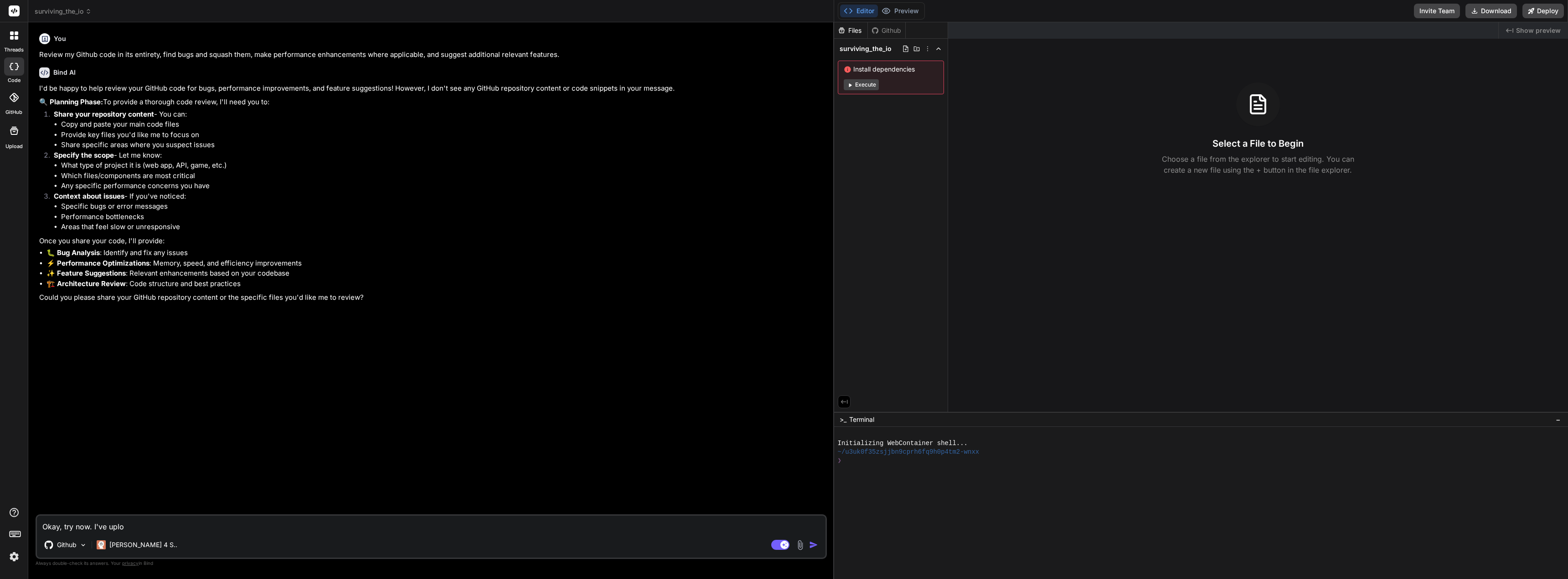
type textarea "Okay, try now. I've uploa"
type textarea "x"
type textarea "Okay, try now. I've upload"
type textarea "x"
type textarea "Okay, try now. I've uploade"
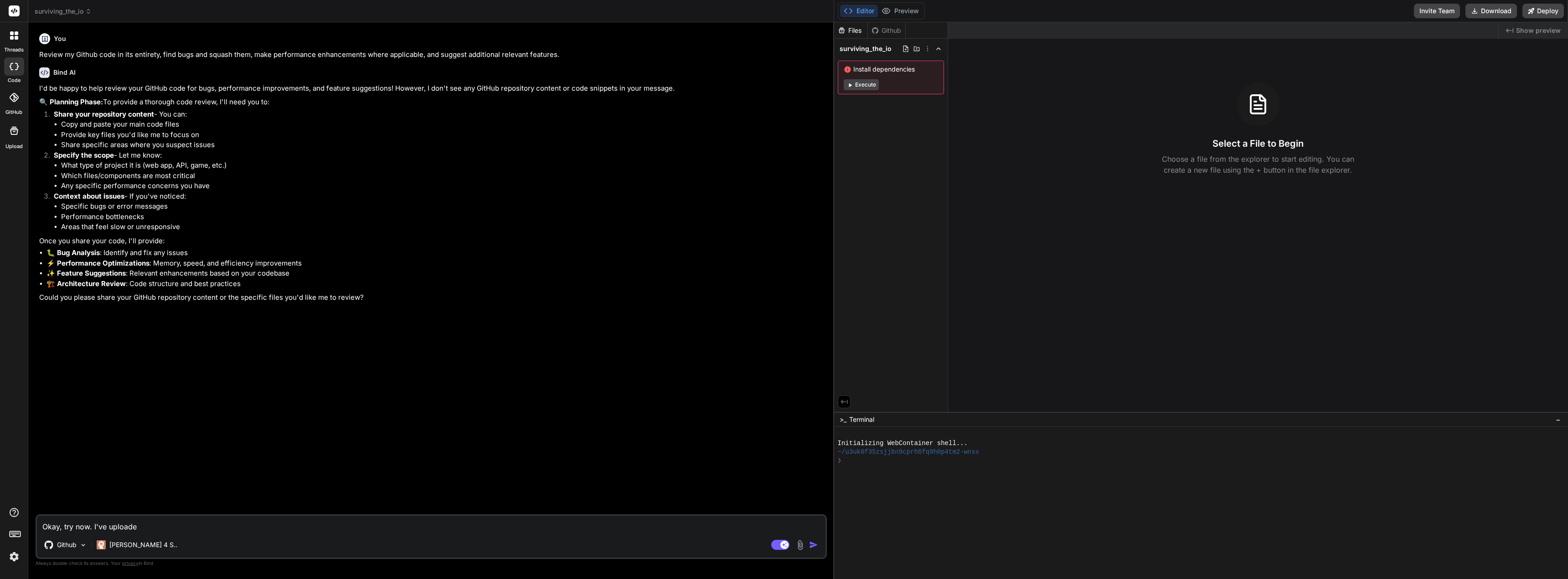
type textarea "x"
type textarea "Okay, try now. I've uploaded"
type textarea "x"
type textarea "Okay, try now. I've uploaded t"
type textarea "x"
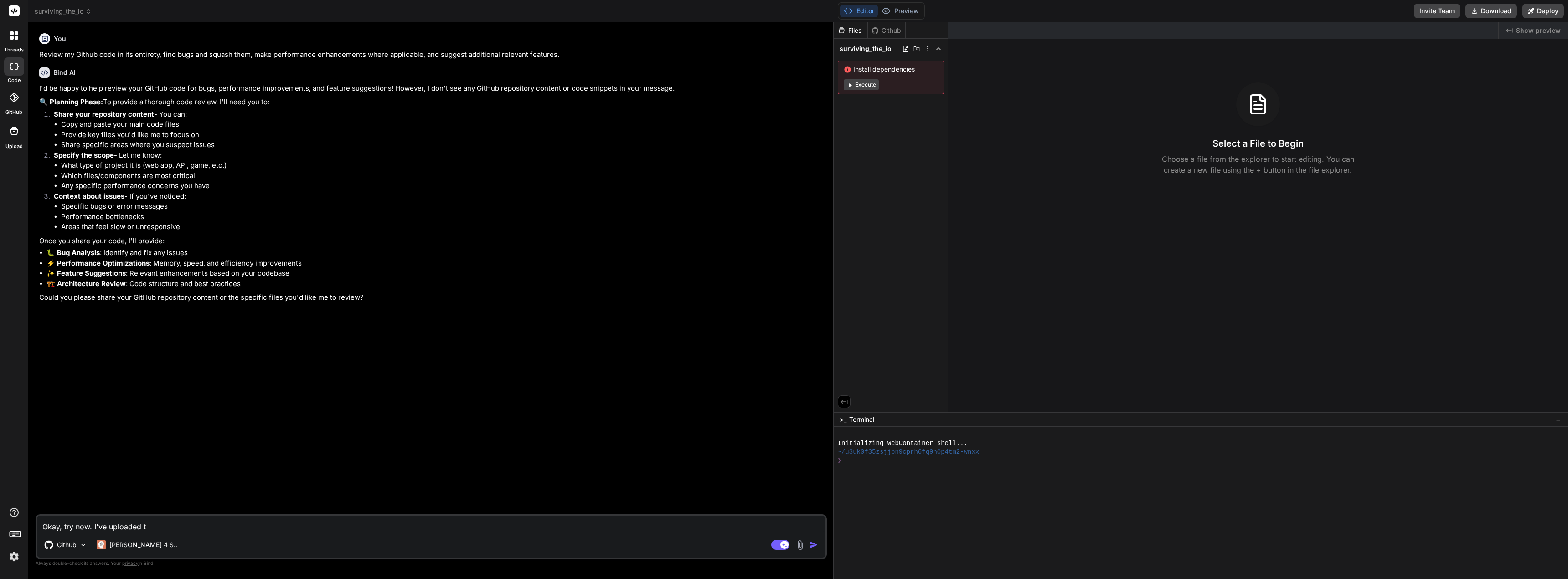
type textarea "Okay, try now. I've uploaded th"
type textarea "x"
type textarea "Okay, try now. I've uploaded the"
type textarea "x"
type textarea "Okay, try now. I've uploaded the"
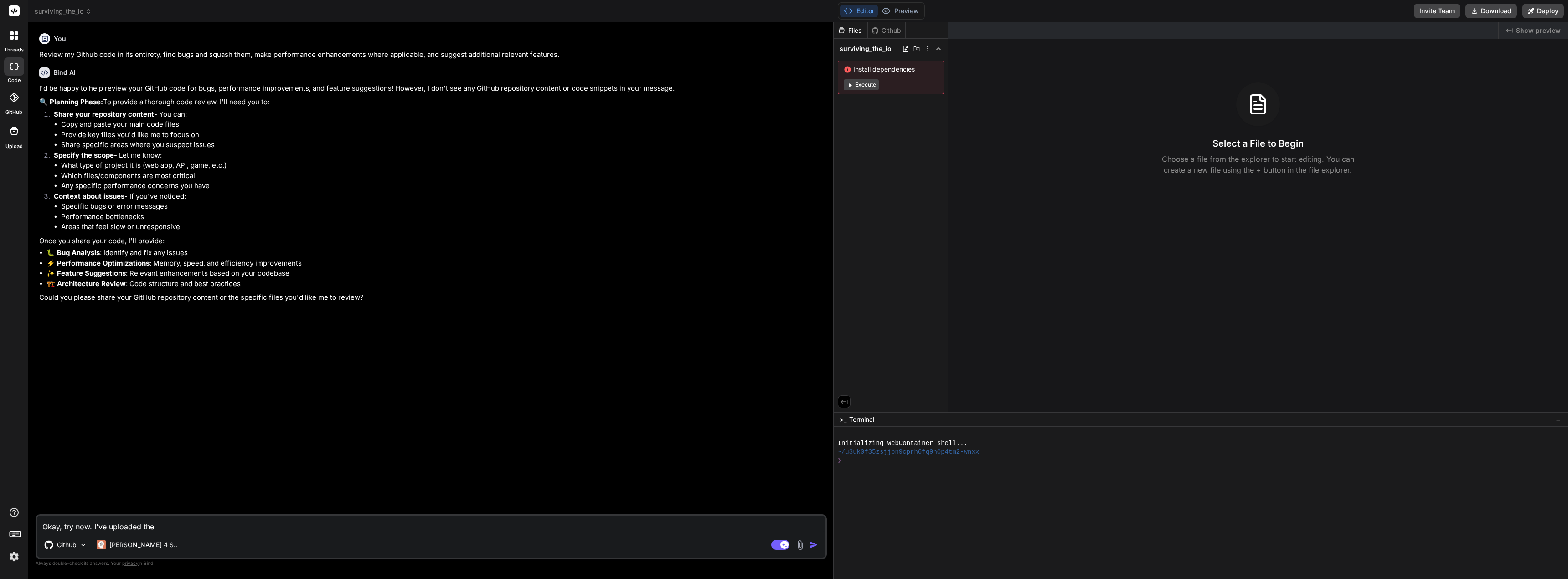
type textarea "x"
type textarea "Okay, try now. I've uploaded the f"
type textarea "x"
type textarea "Okay, try now. I've uploaded the fi"
type textarea "x"
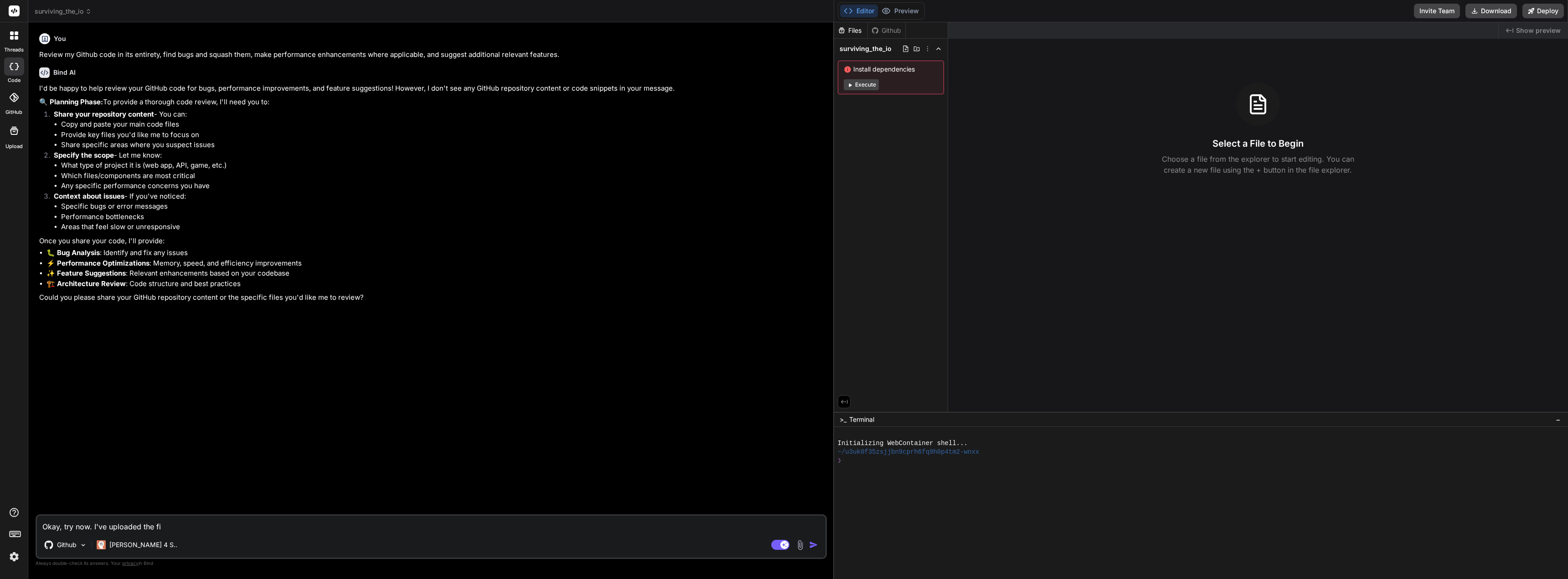
type textarea "Okay, try now. I've uploaded the fil"
type textarea "x"
type textarea "Okay, try now. I've uploaded the file"
type textarea "x"
type textarea "Okay, try now. I've uploaded the files"
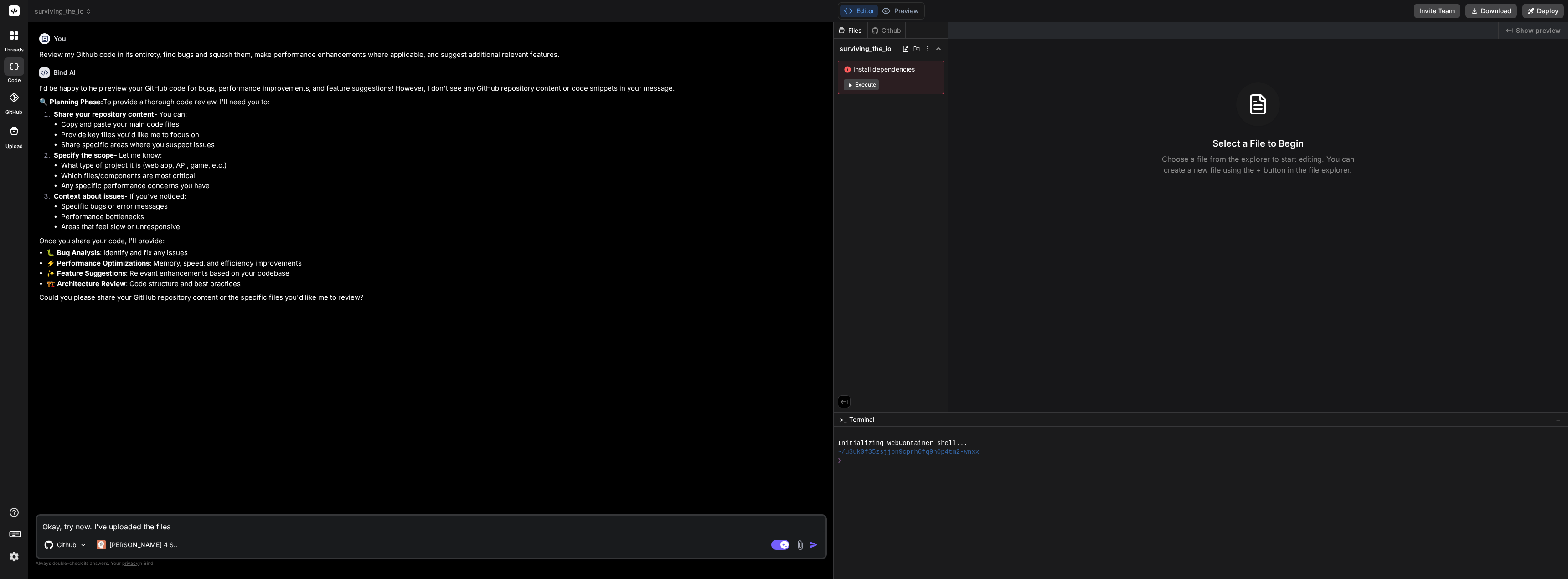
type textarea "x"
type textarea "Okay, try now. I've uploaded the files."
type textarea "x"
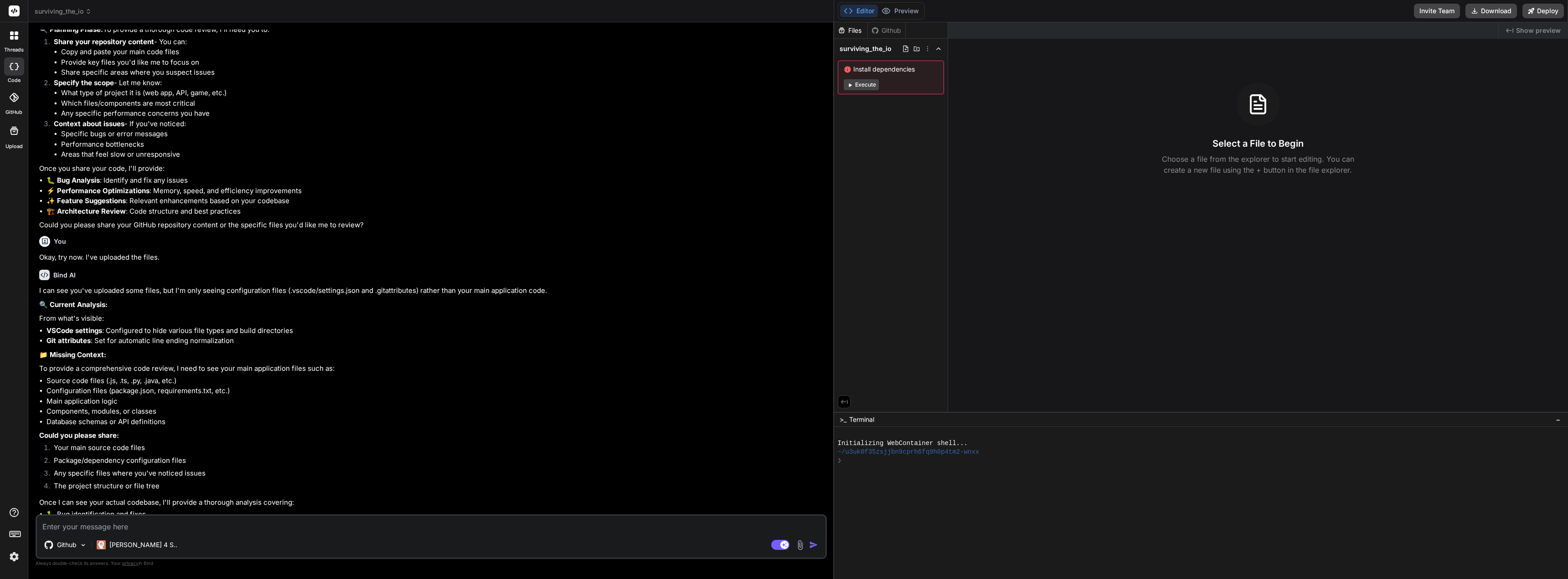
scroll to position [134, 0]
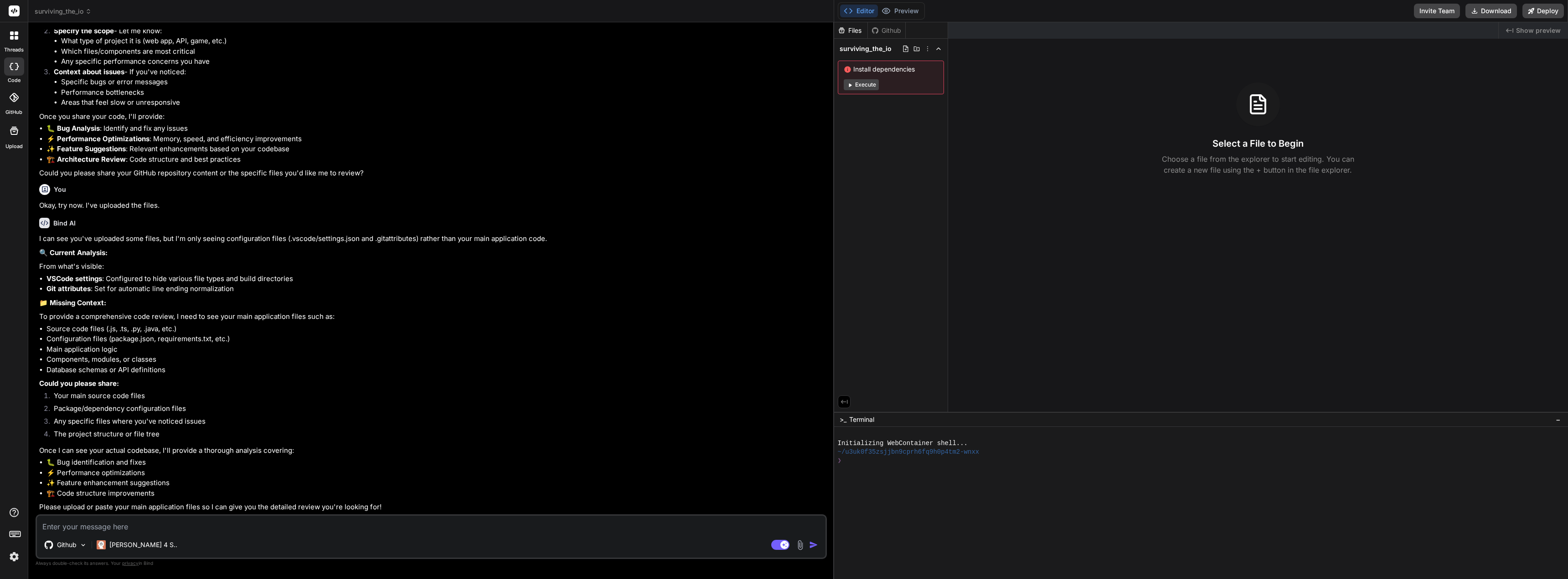
click at [802, 547] on img at bounding box center [799, 544] width 10 height 10
click at [729, 521] on span "Upload Documents and Code Files" at bounding box center [743, 521] width 103 height 9
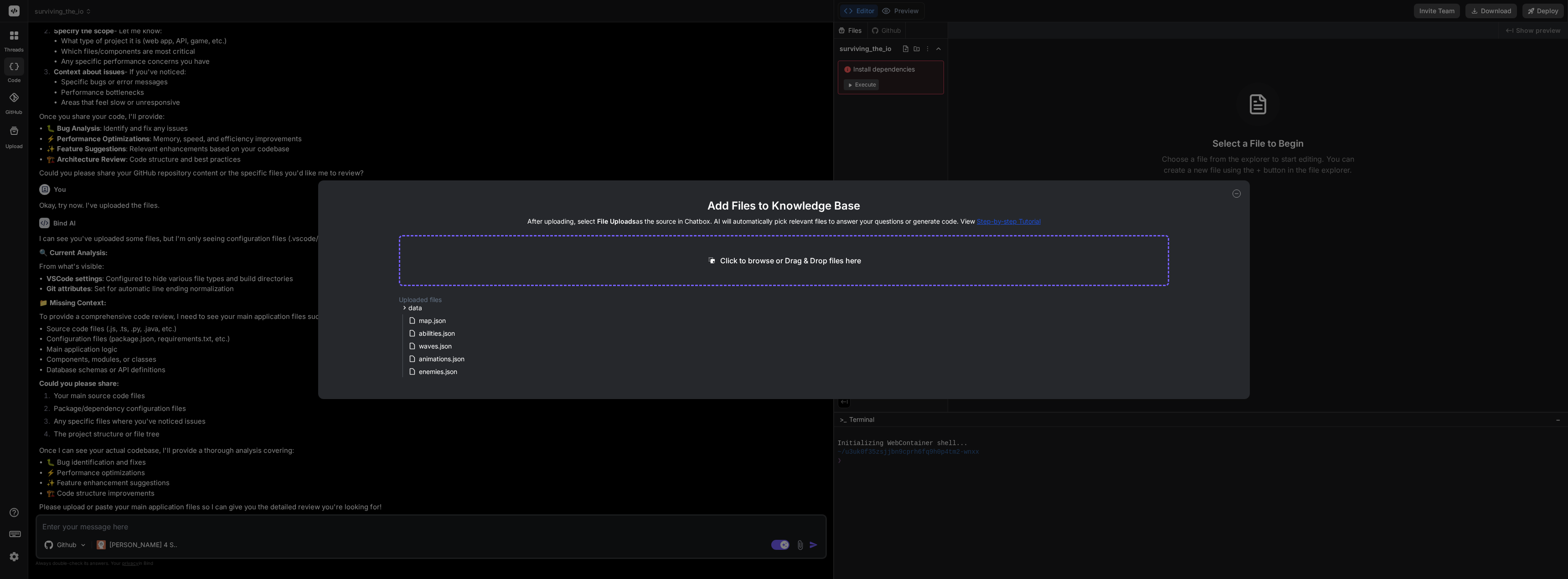
scroll to position [0, 0]
click at [405, 310] on icon at bounding box center [404, 310] width 2 height 4
click at [995, 221] on span "Step-by-step Tutorial" at bounding box center [1008, 221] width 64 height 7
click at [1236, 191] on icon at bounding box center [1236, 193] width 8 height 8
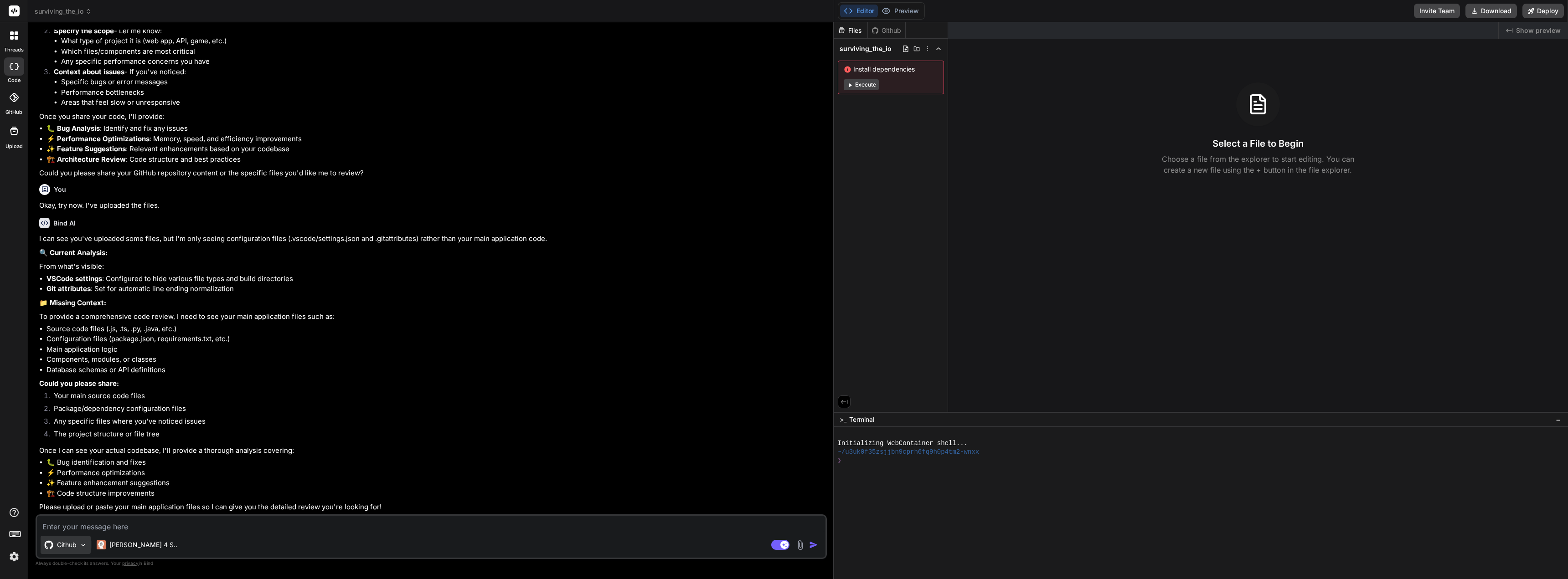
click at [59, 543] on p "Github" at bounding box center [67, 545] width 20 height 9
click at [148, 497] on span "File Uploads" at bounding box center [161, 499] width 38 height 9
click at [112, 526] on textarea at bounding box center [430, 525] width 788 height 17
type textarea "x"
type textarea "T"
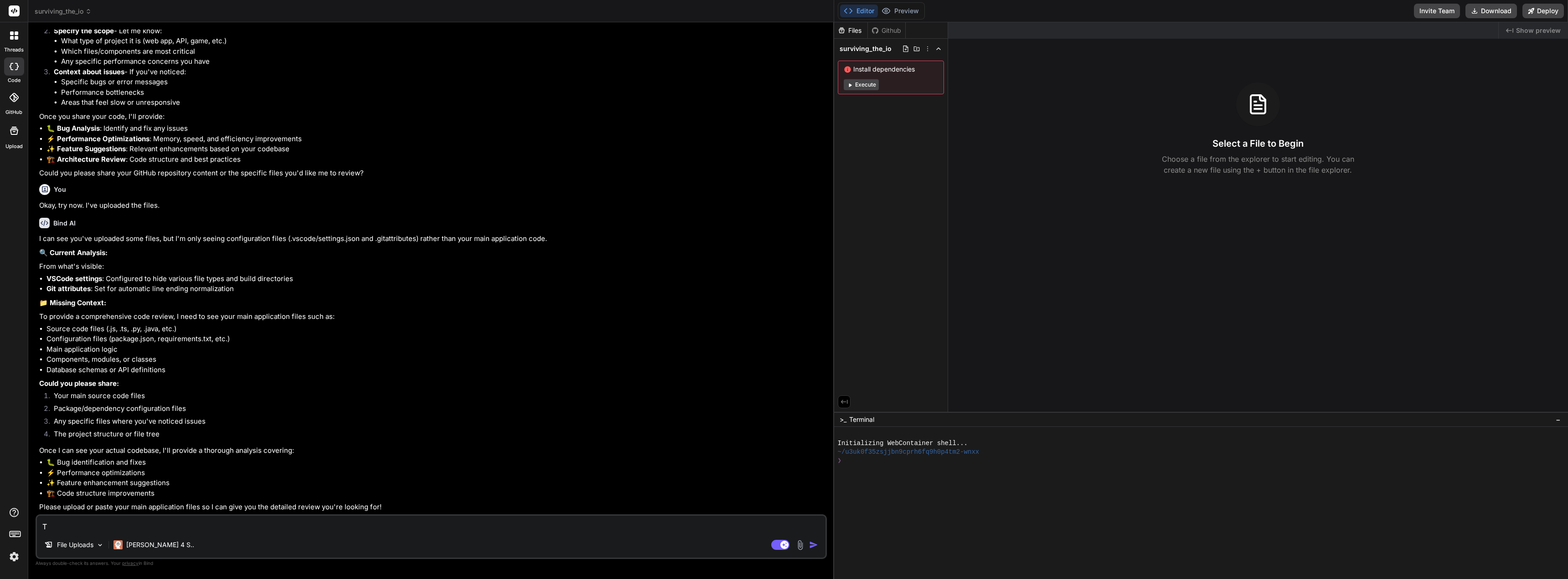
type textarea "x"
type textarea "Tr"
type textarea "x"
type textarea "Try"
type textarea "x"
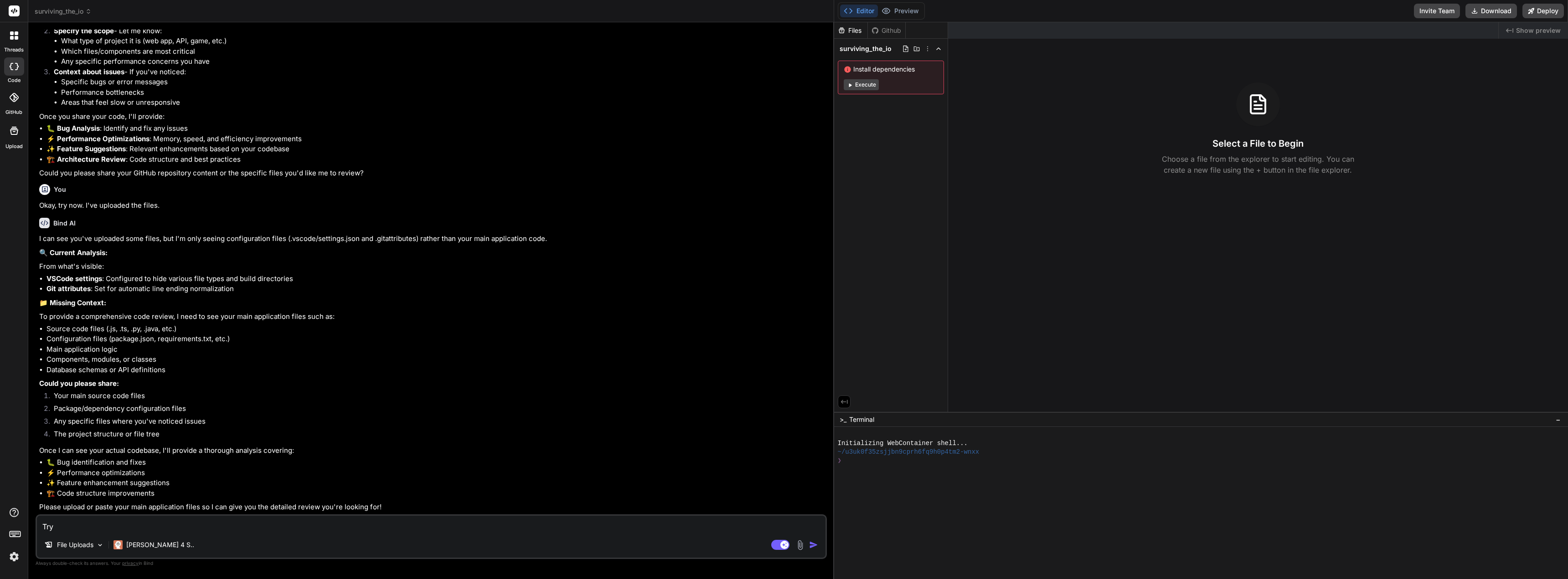
type textarea "Try"
type textarea "x"
type textarea "Try n"
type textarea "x"
type textarea "Try no"
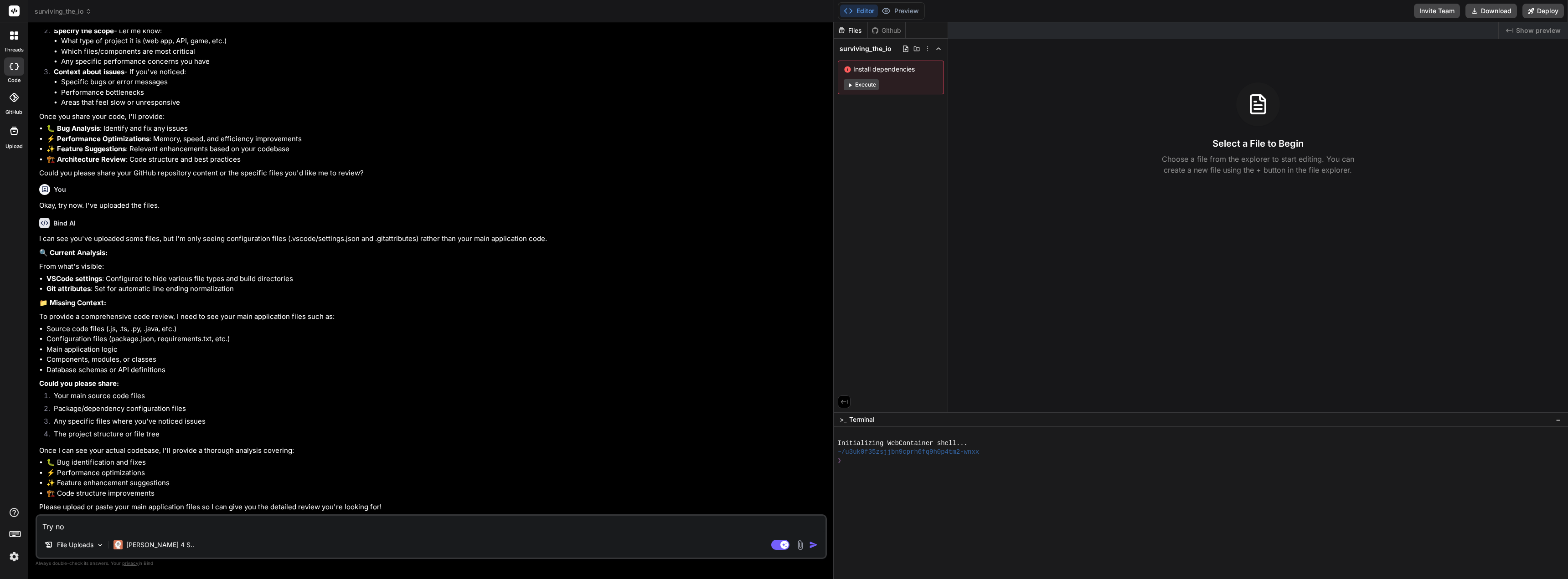
type textarea "x"
type textarea "Try now"
type textarea "x"
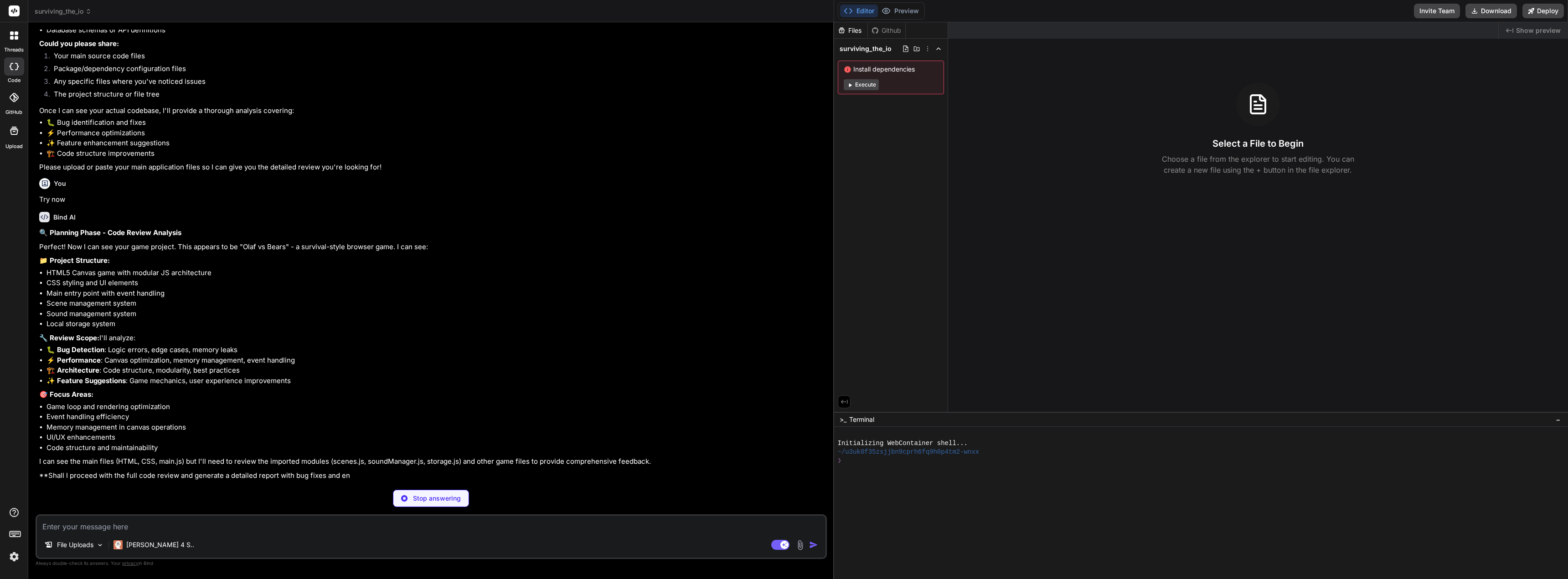
scroll to position [453, 0]
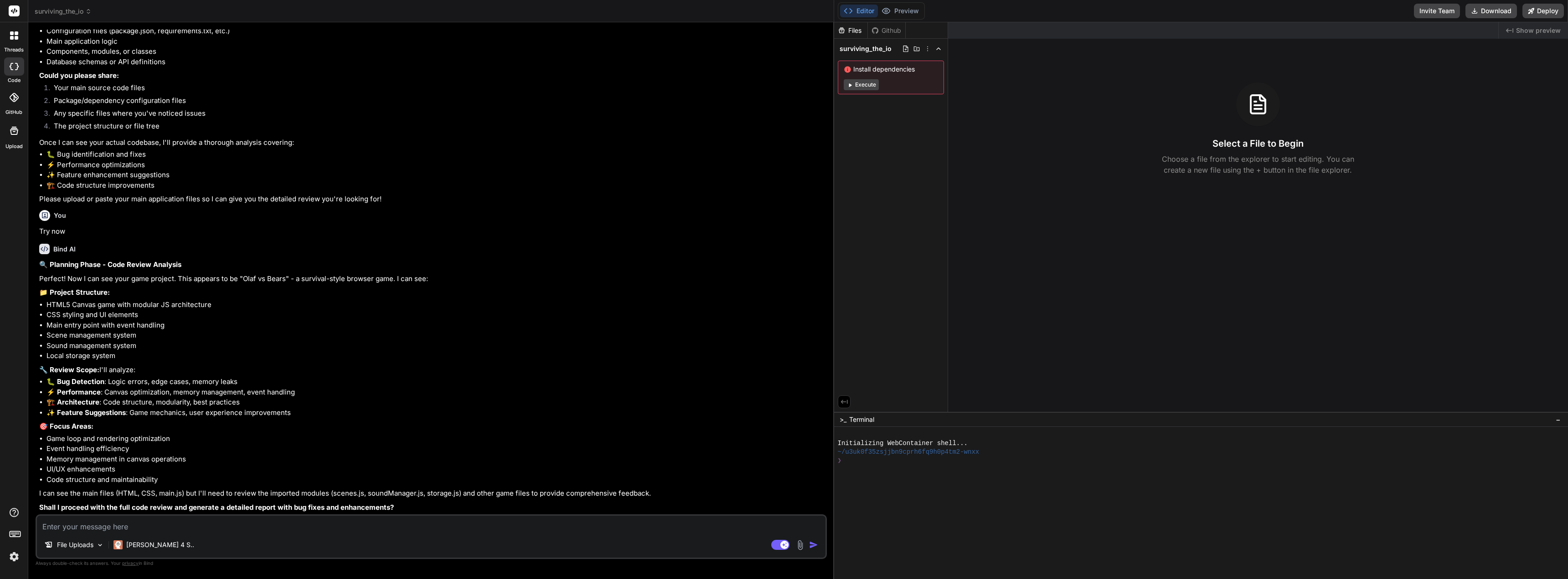
click at [183, 526] on textarea at bounding box center [430, 525] width 788 height 17
type textarea "x"
type textarea "Y"
type textarea "x"
type textarea "Ye"
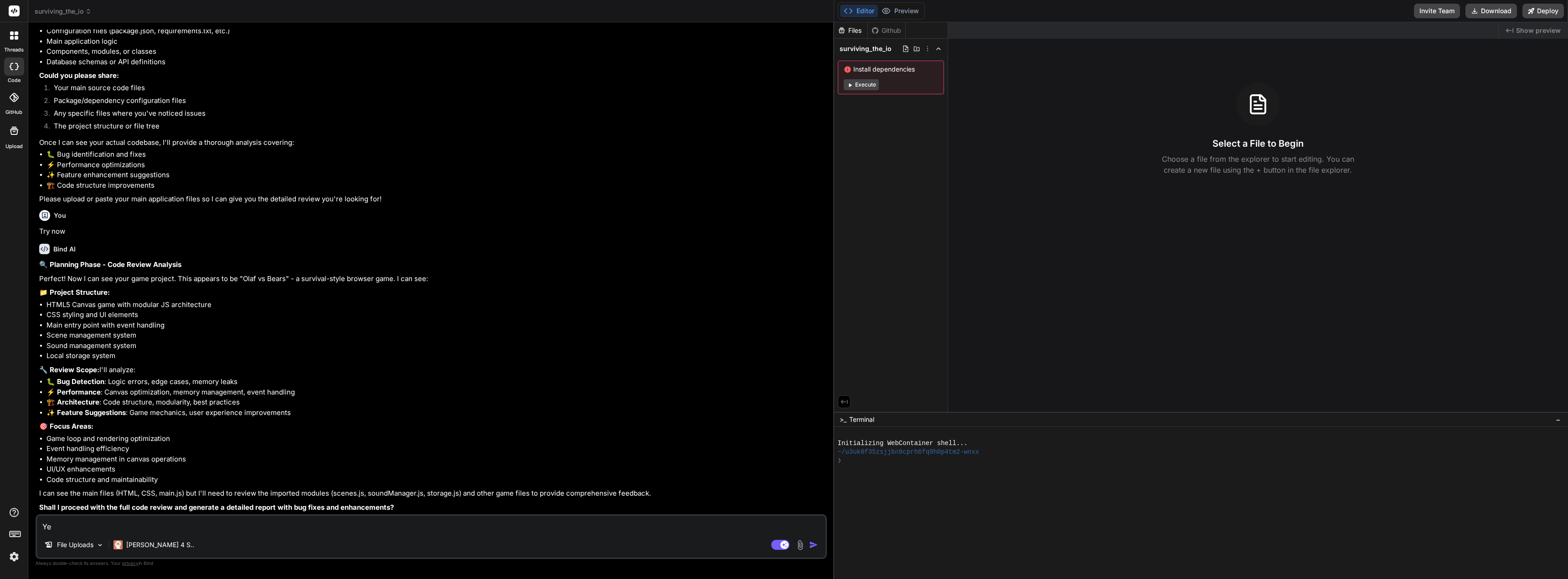
type textarea "x"
type textarea "Yep"
type textarea "x"
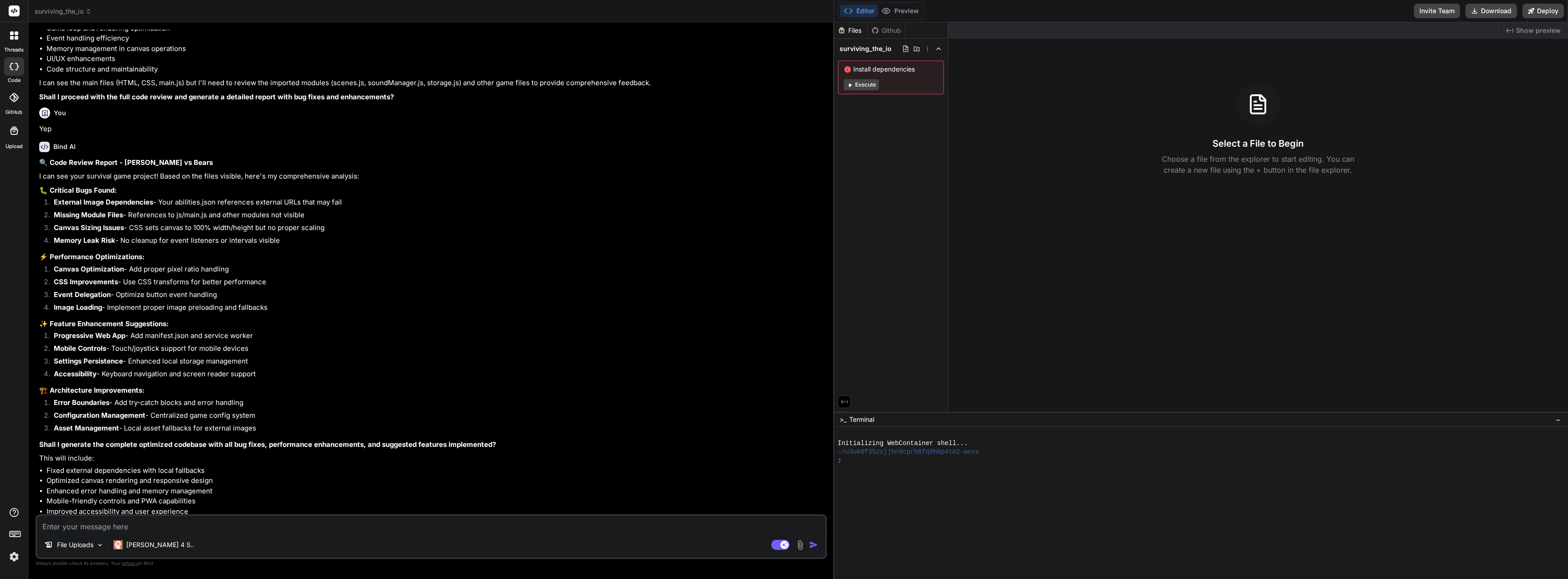
scroll to position [866, 0]
click at [170, 527] on textarea at bounding box center [430, 525] width 788 height 17
type textarea "x"
type textarea "Y"
type textarea "x"
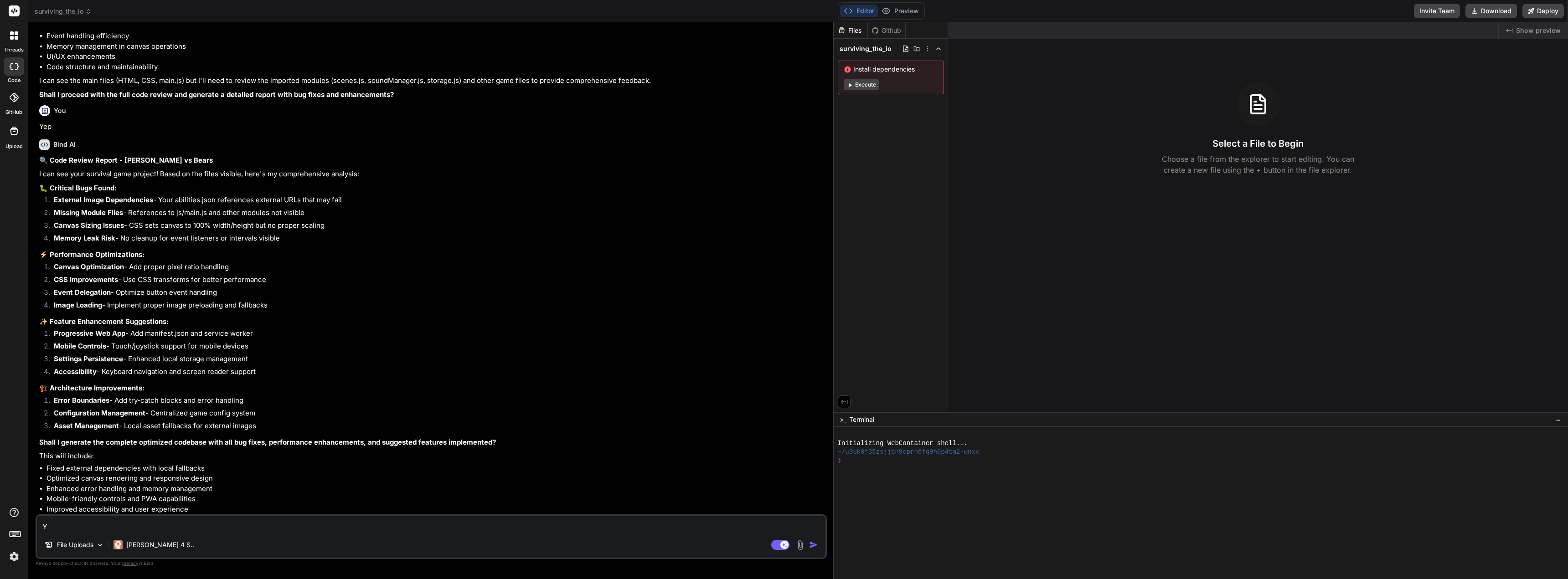
type textarea "Ye"
type textarea "x"
type textarea "Yes"
type textarea "x"
type textarea "Yes,"
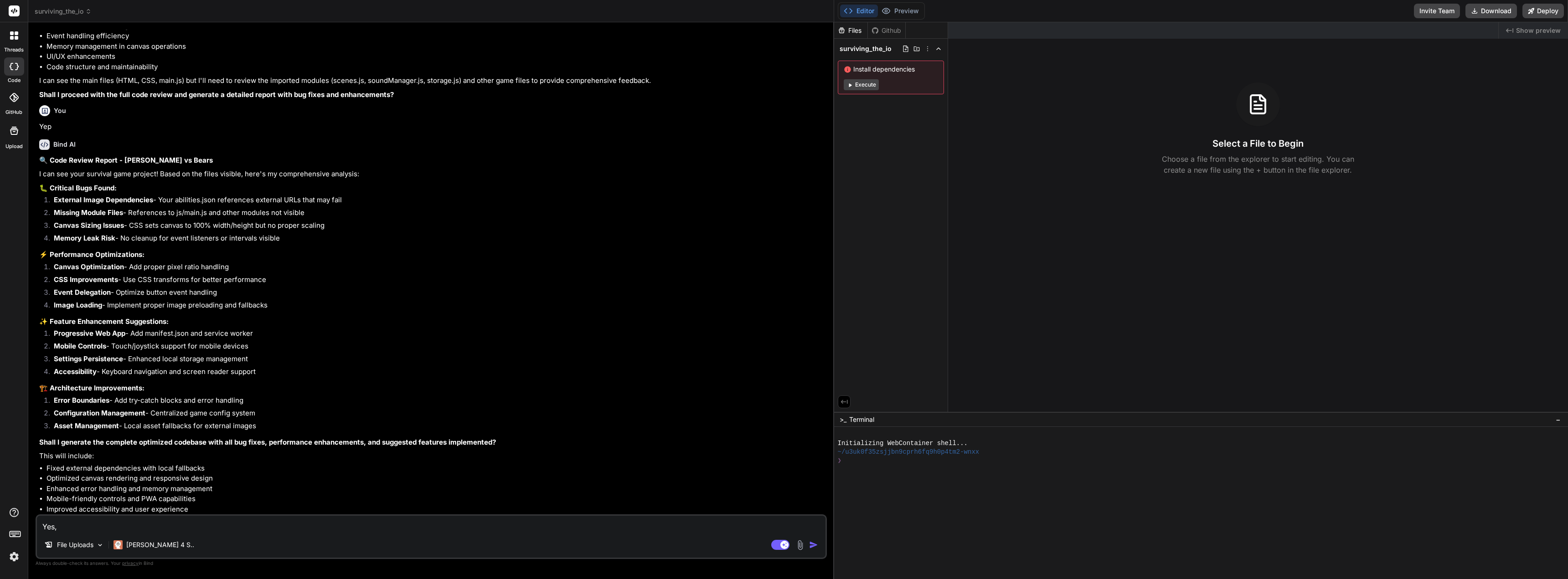
type textarea "x"
type textarea "Yes,"
type textarea "x"
type textarea "Yes, i"
type textarea "x"
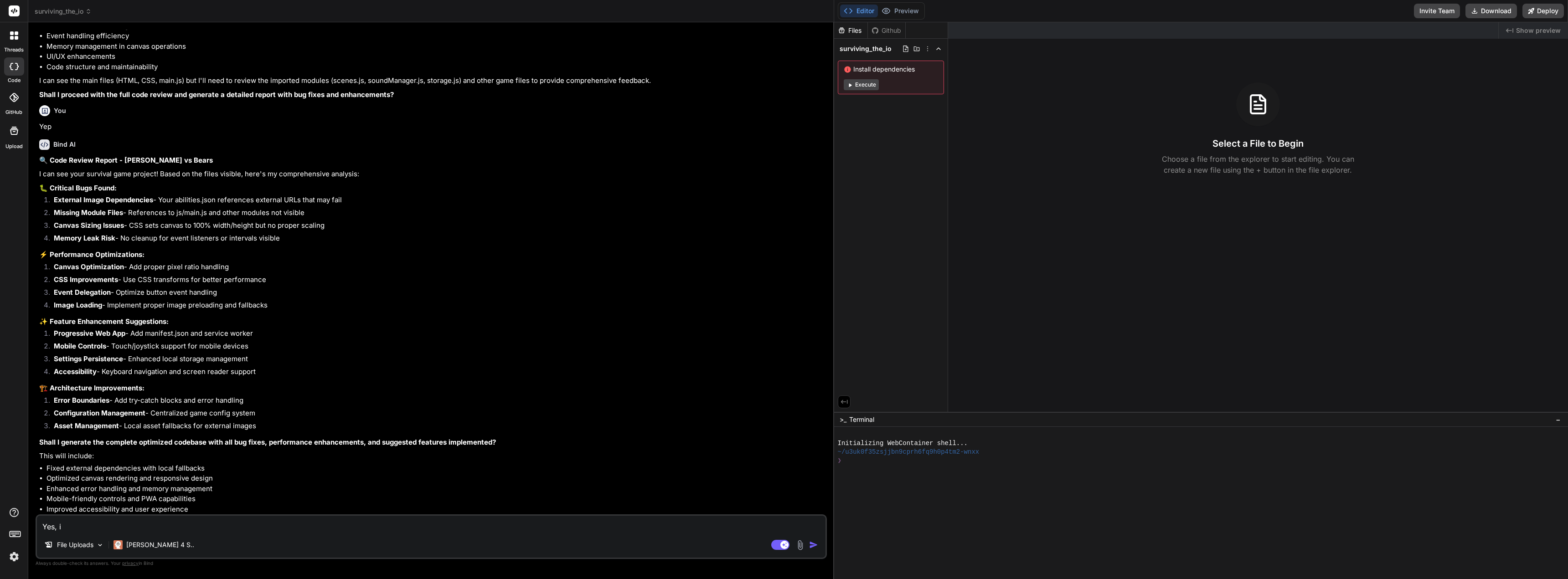
type textarea "Yes, im"
type textarea "x"
type textarea "Yes, imp"
type textarea "x"
type textarea "Yes, impl"
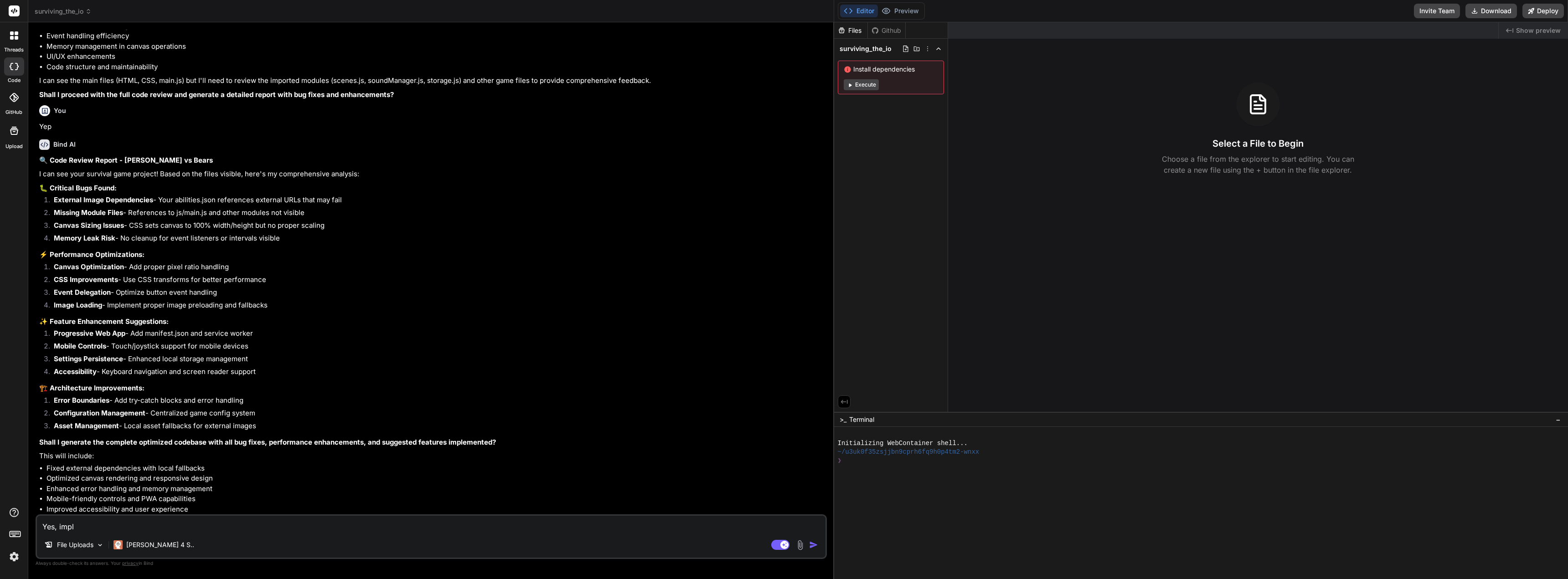
type textarea "x"
type textarea "Yes, imple"
type textarea "x"
type textarea "Yes, implem"
type textarea "x"
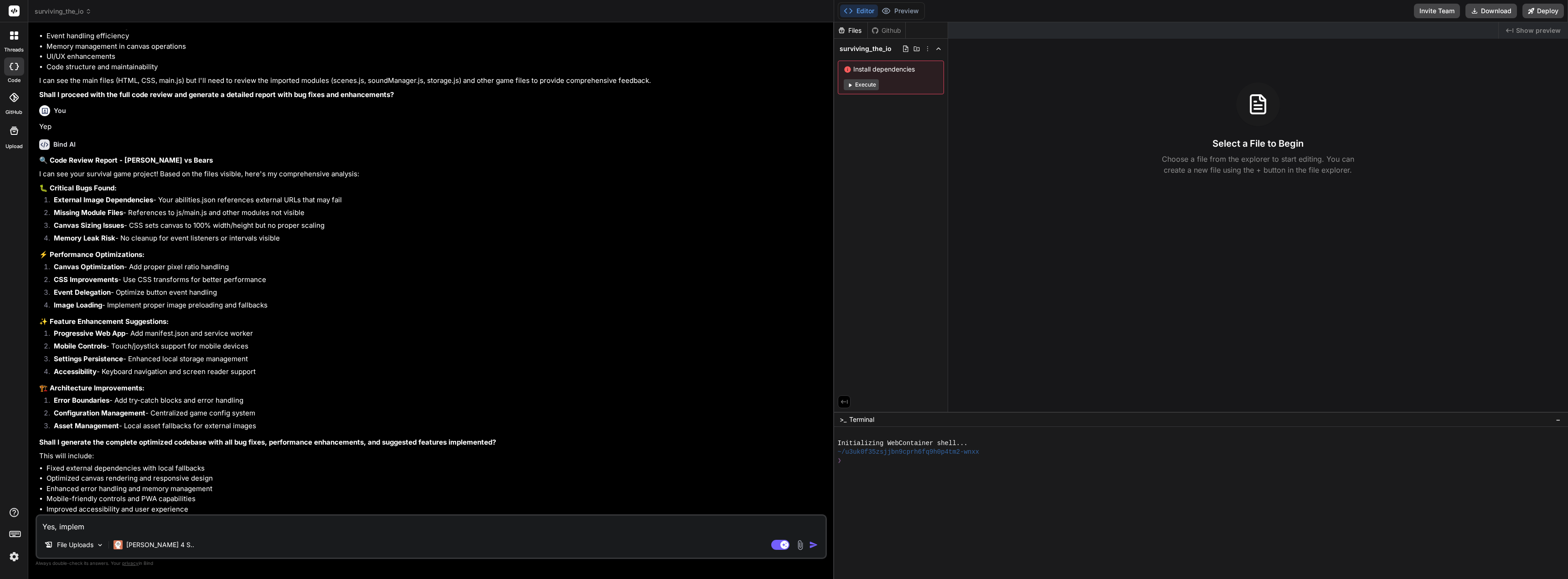
type textarea "Yes, impleme"
type textarea "x"
type textarea "Yes, implemen"
type textarea "x"
type textarea "Yes, implement"
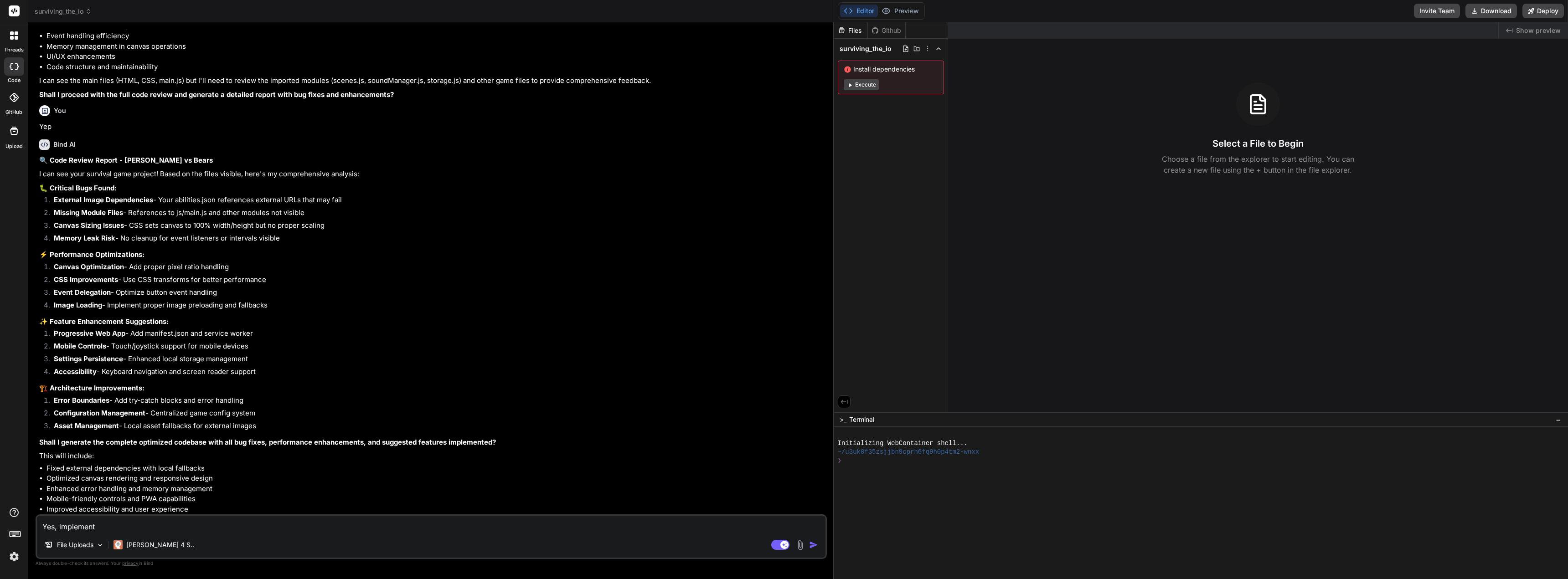
type textarea "x"
type textarea "Yes, implement"
type textarea "x"
type textarea "Yes, implement t"
type textarea "x"
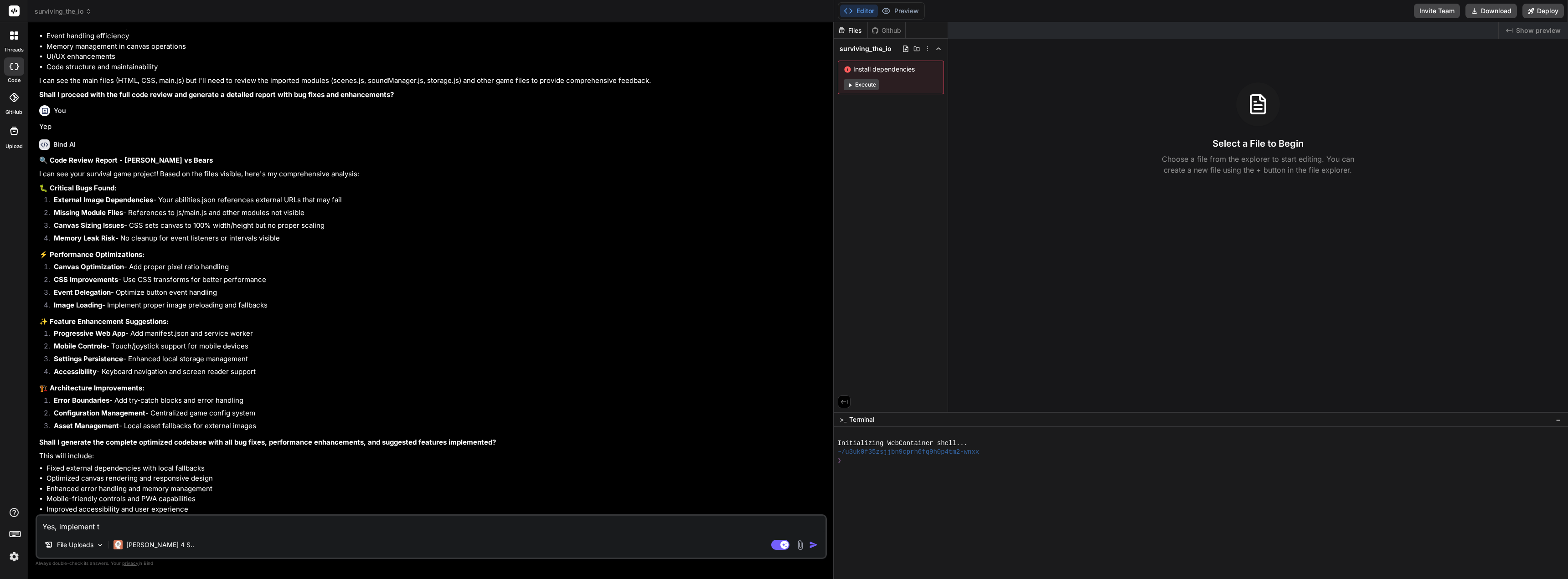
type textarea "Yes, implement th"
type textarea "x"
type textarea "Yes, implement the"
type textarea "x"
type textarea "Yes, implement the"
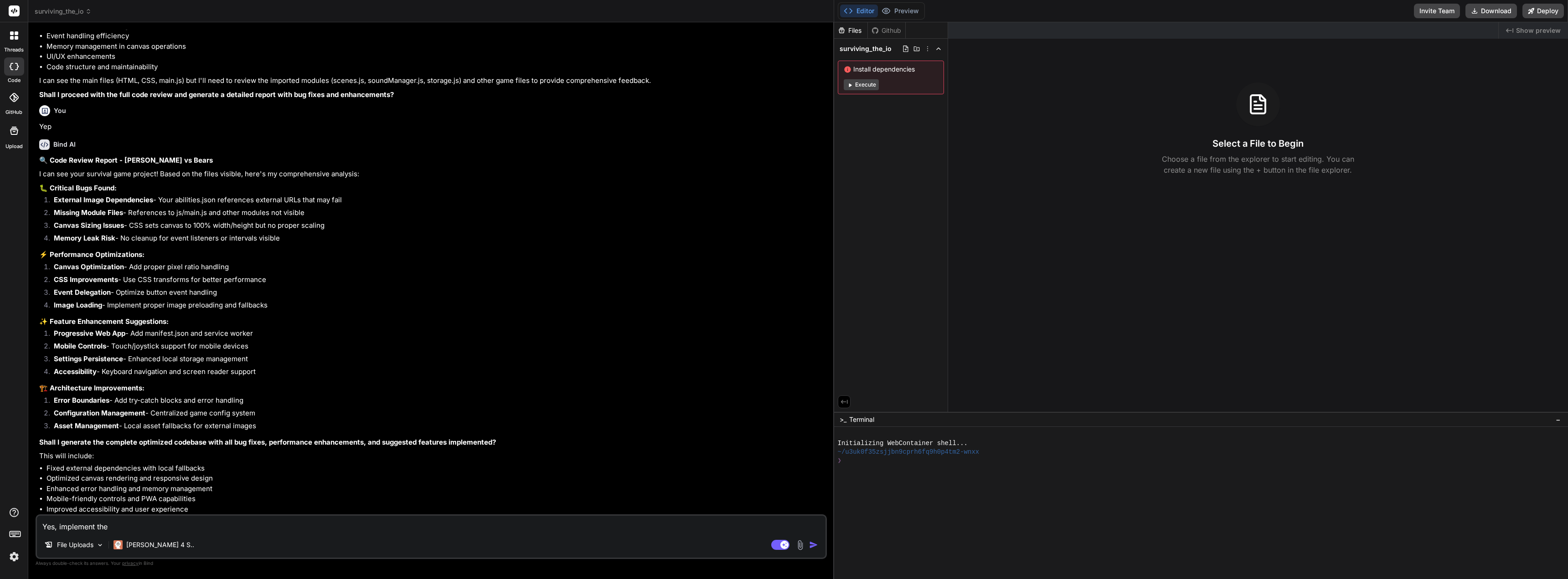
type textarea "x"
type textarea "Yes, implement the ch"
type textarea "x"
type textarea "Yes, implement the chan"
type textarea "x"
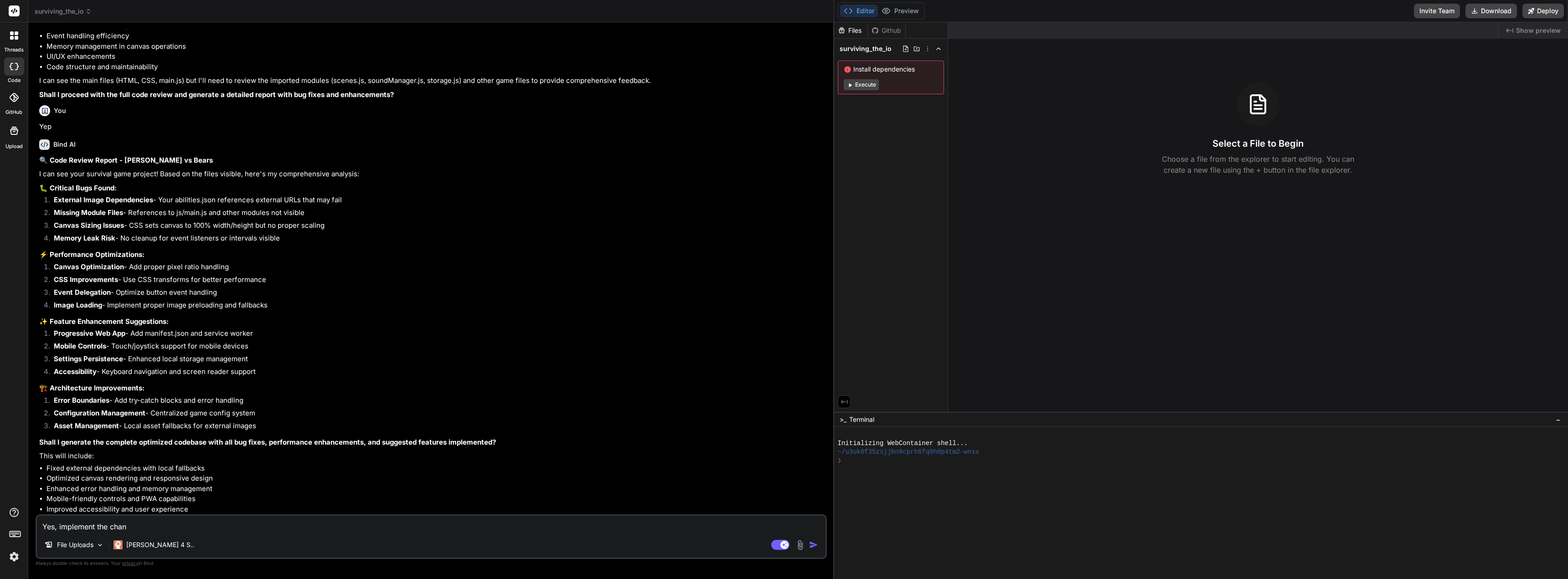
type textarea "Yes, implement the [PERSON_NAME]"
type textarea "x"
type textarea "Yes, implement the change"
type textarea "x"
type textarea "Yes, implement the changes"
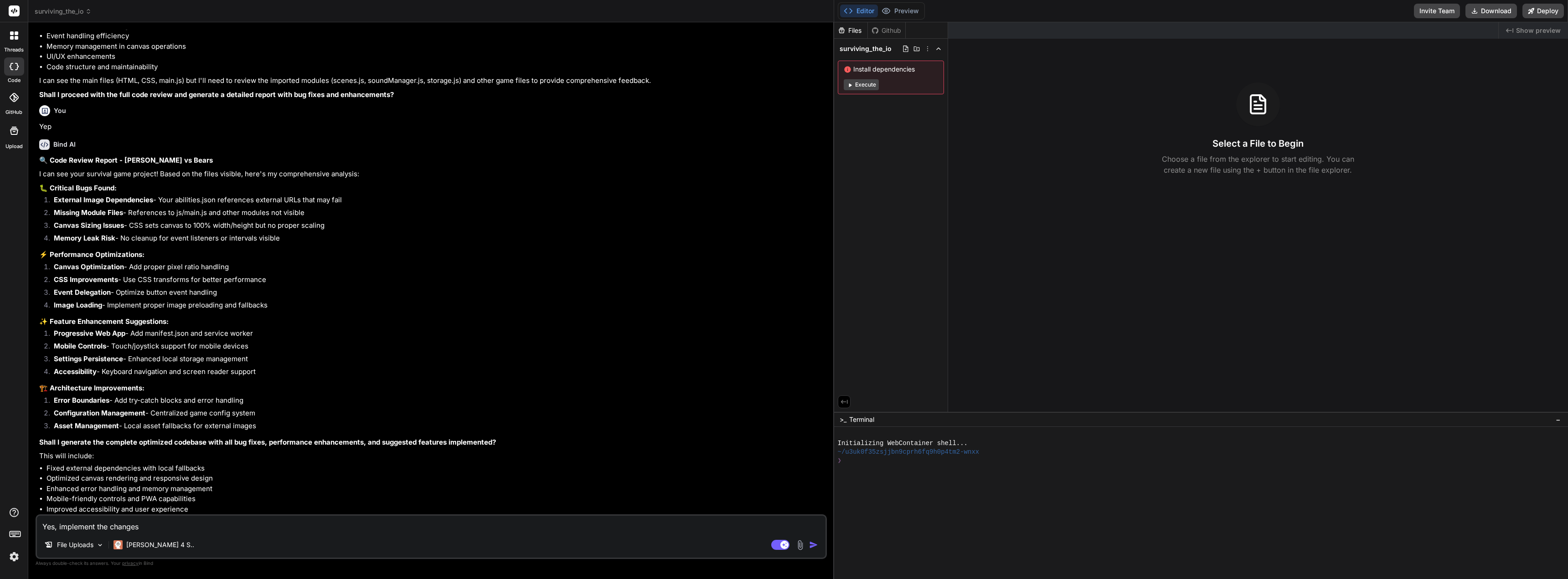
type textarea "x"
type textarea "Yes, implement the changes,"
type textarea "x"
type textarea "Yes, implement the changes,"
type textarea "x"
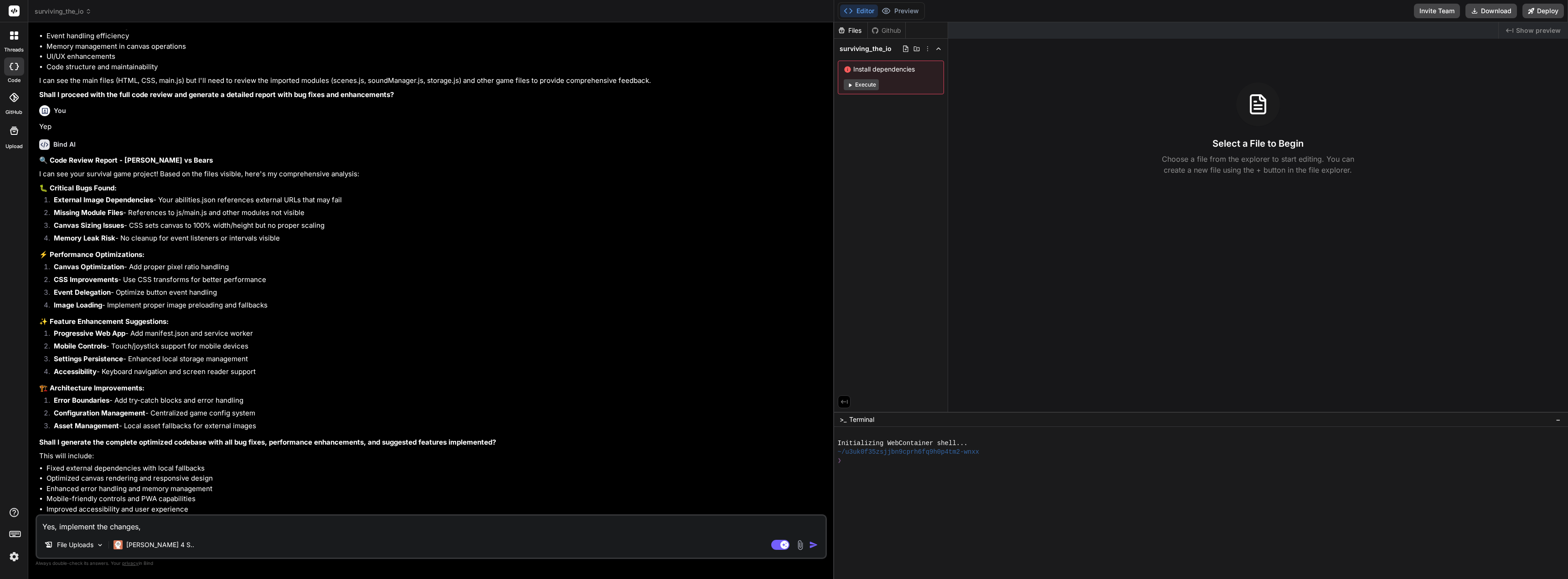
type textarea "Yes, implement the changes, y"
type textarea "x"
type textarea "Yes, implement the changes, yo"
type textarea "x"
type textarea "Yes, implement the changes, you"
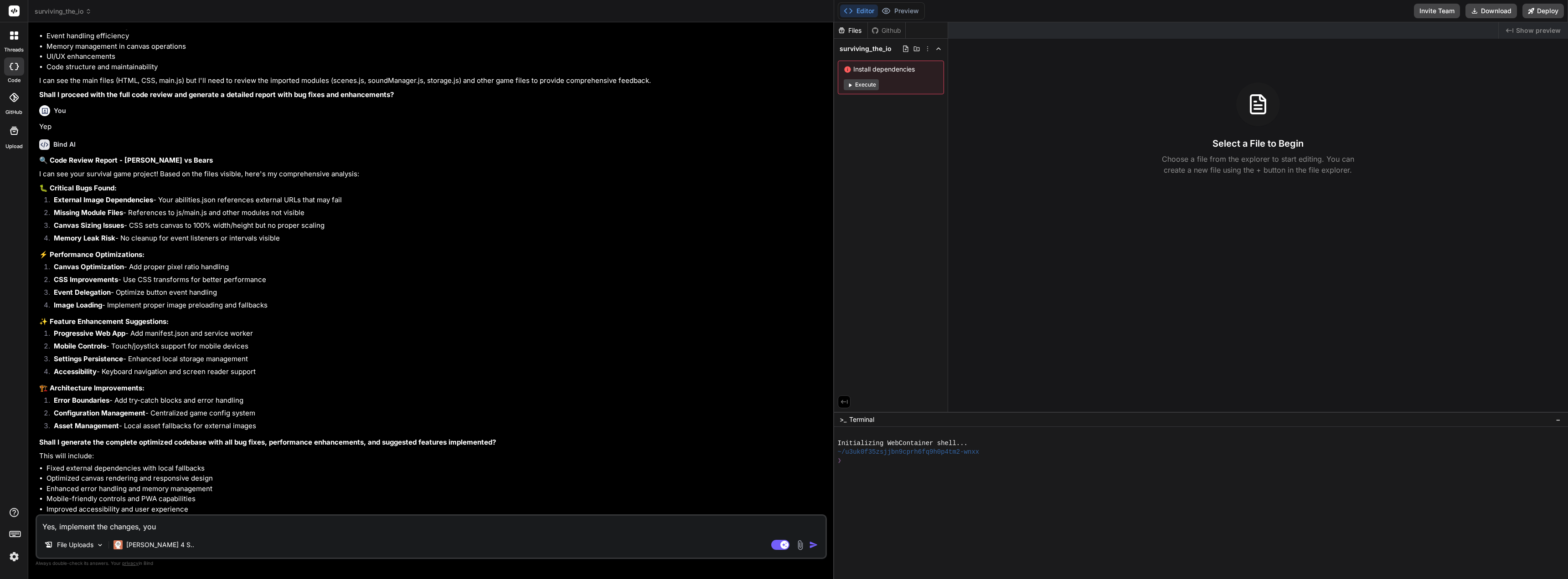
type textarea "x"
type textarea "Yes, implement the changes, you"
type textarea "x"
type textarea "Yes, implement the changes, you d"
type textarea "x"
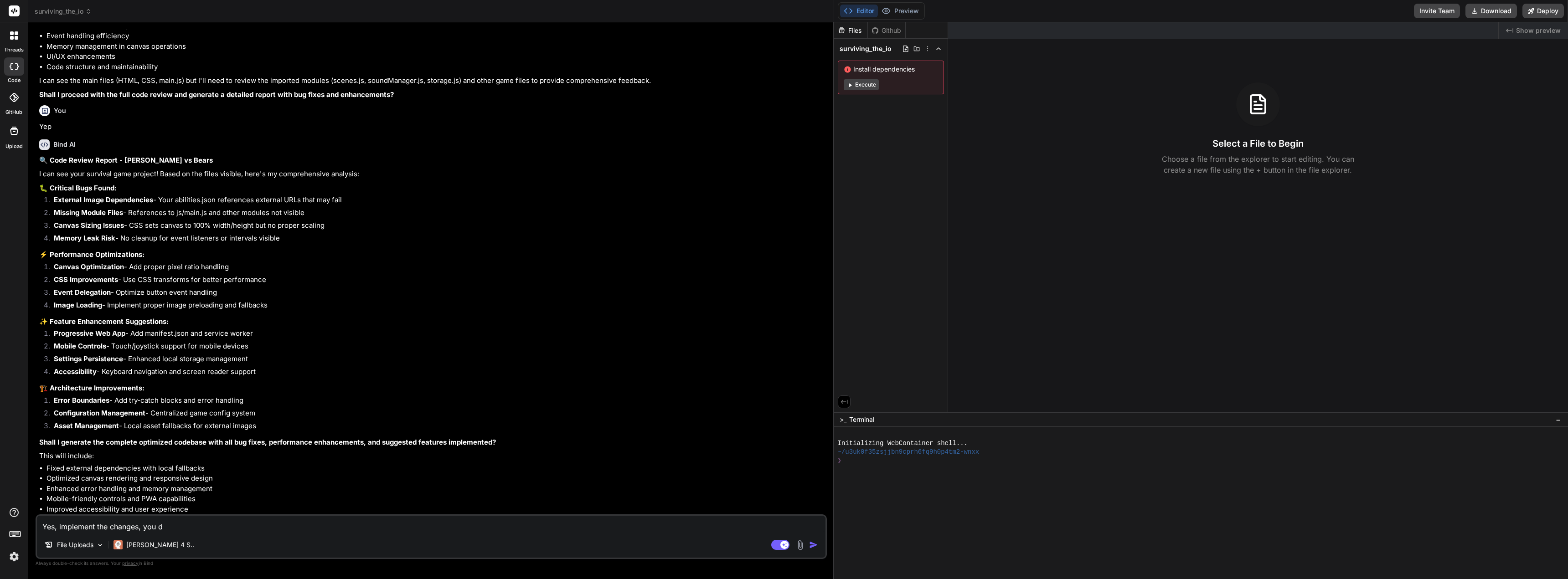
type textarea "Yes, implement the changes, you do"
type textarea "x"
type textarea "Yes, implement the changes, you don"
type textarea "x"
type textarea "Yes, implement the changes, you don'"
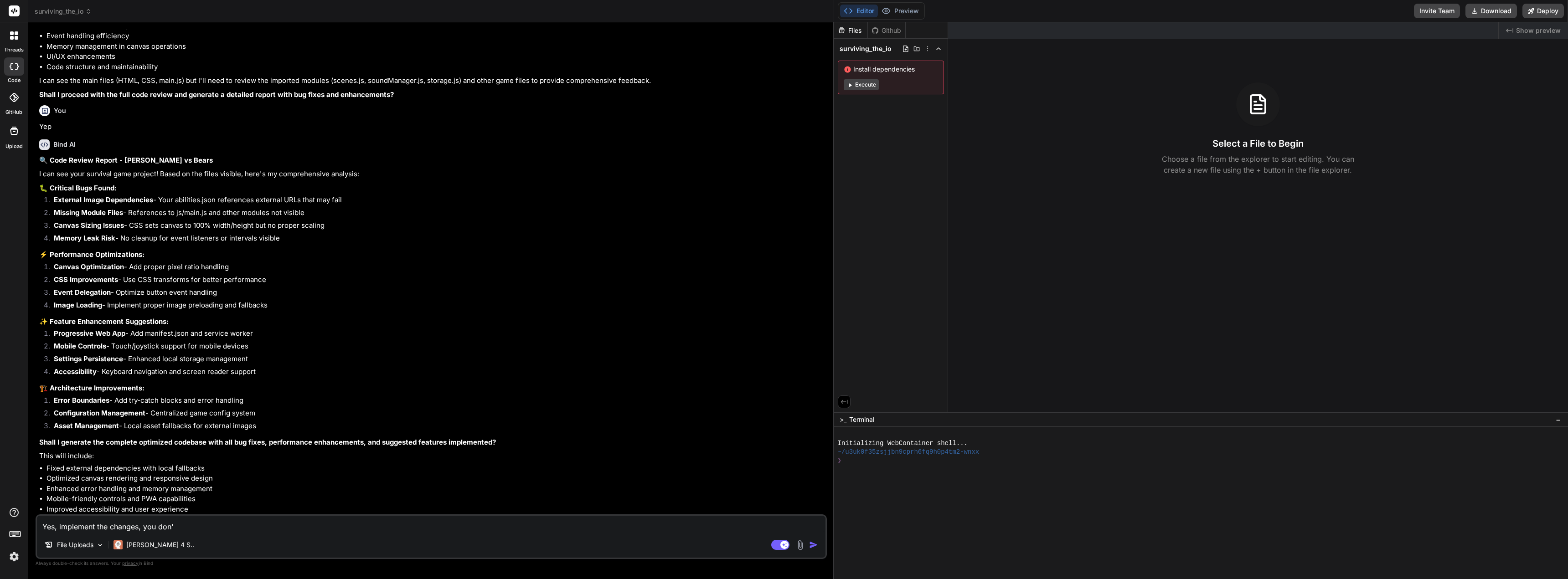
type textarea "x"
type textarea "Yes, implement the changes, you don't"
type textarea "x"
type textarea "Yes, implement the changes, you don't"
type textarea "x"
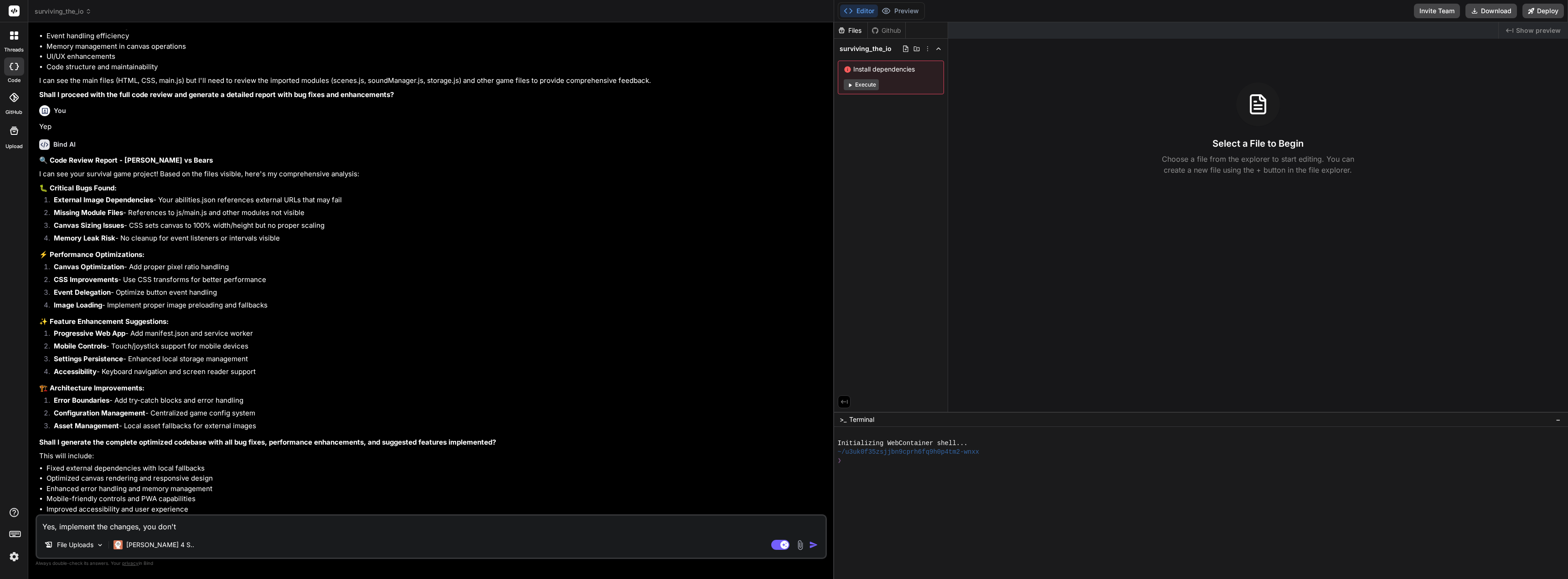
type textarea "Yes, implement the changes, you don't n"
type textarea "x"
type textarea "Yes, implement the changes, you don't ne"
type textarea "x"
type textarea "Yes, implement the changes, you don't nee"
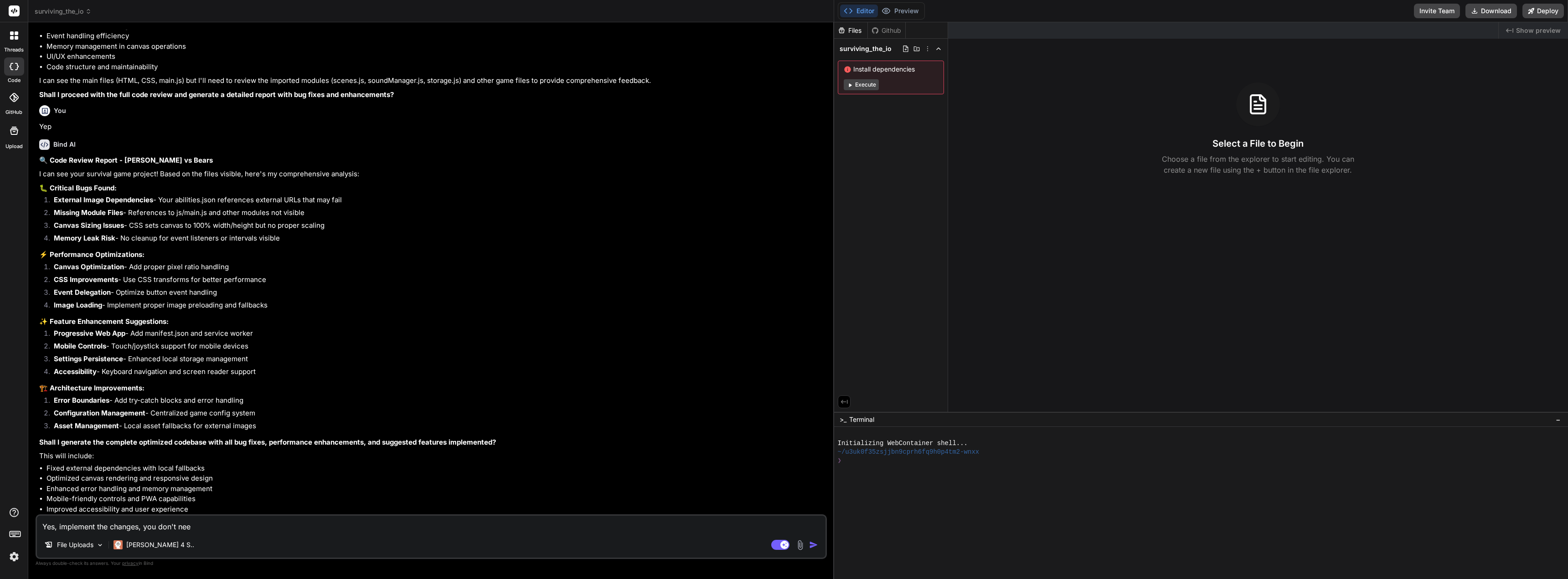
type textarea "x"
type textarea "Yes, implement the changes, you don't need"
type textarea "x"
type textarea "Yes, implement the changes, you don't need t"
type textarea "x"
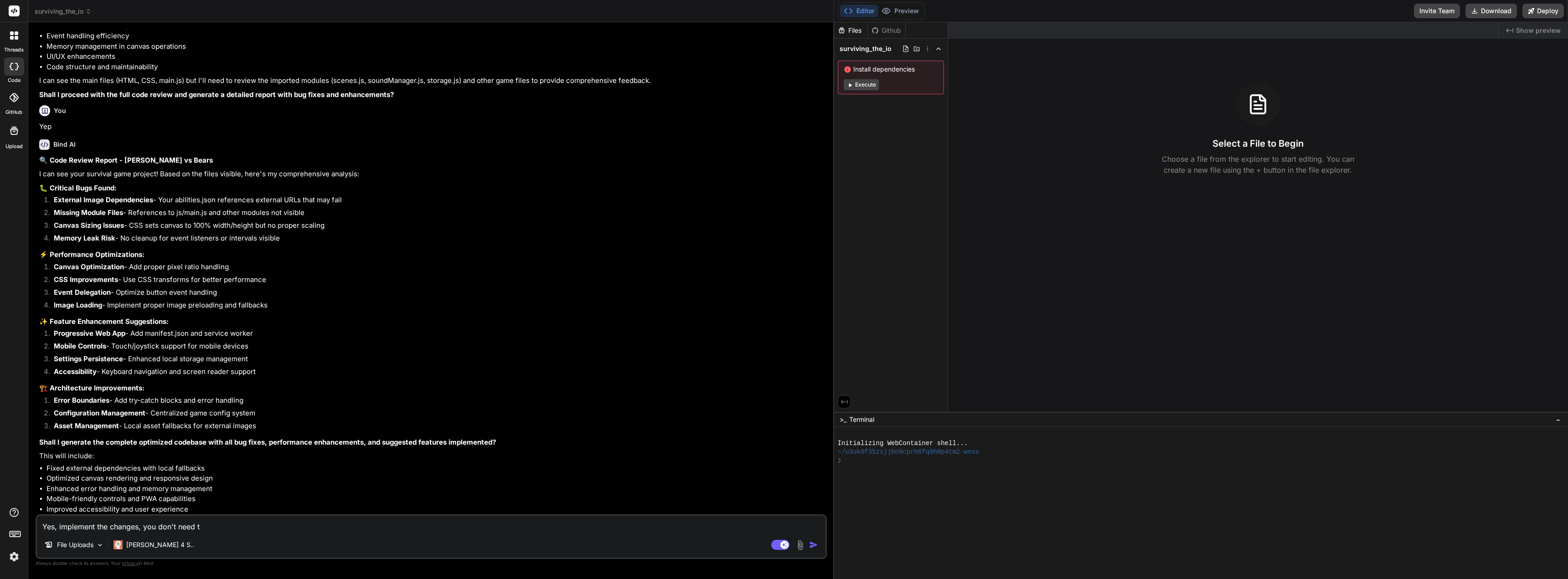
type textarea "Yes, implement the changes, you don't need to"
type textarea "x"
type textarea "Yes, implement the changes, you don't need to"
type textarea "x"
type textarea "Yes, implement the changes, you don't need to c"
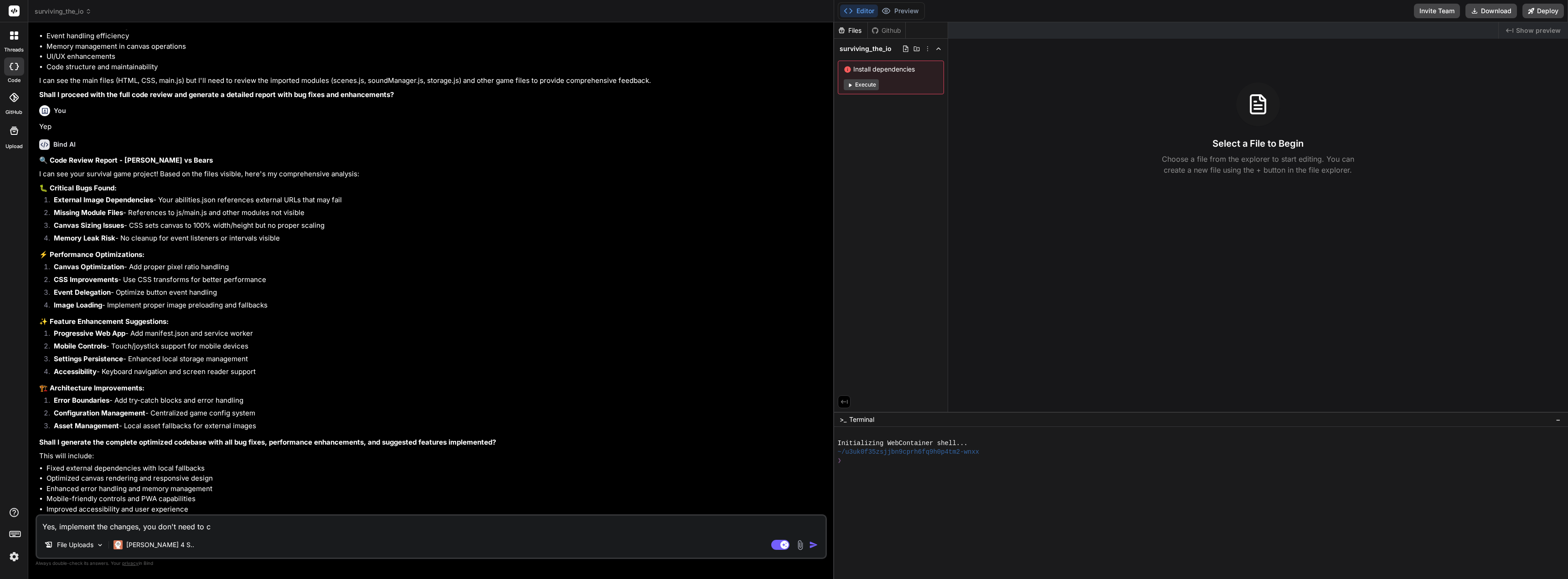
type textarea "x"
type textarea "Yes, implement the changes, you don't need to co"
type textarea "x"
type textarea "Yes, implement the changes, you don't need to con"
type textarea "x"
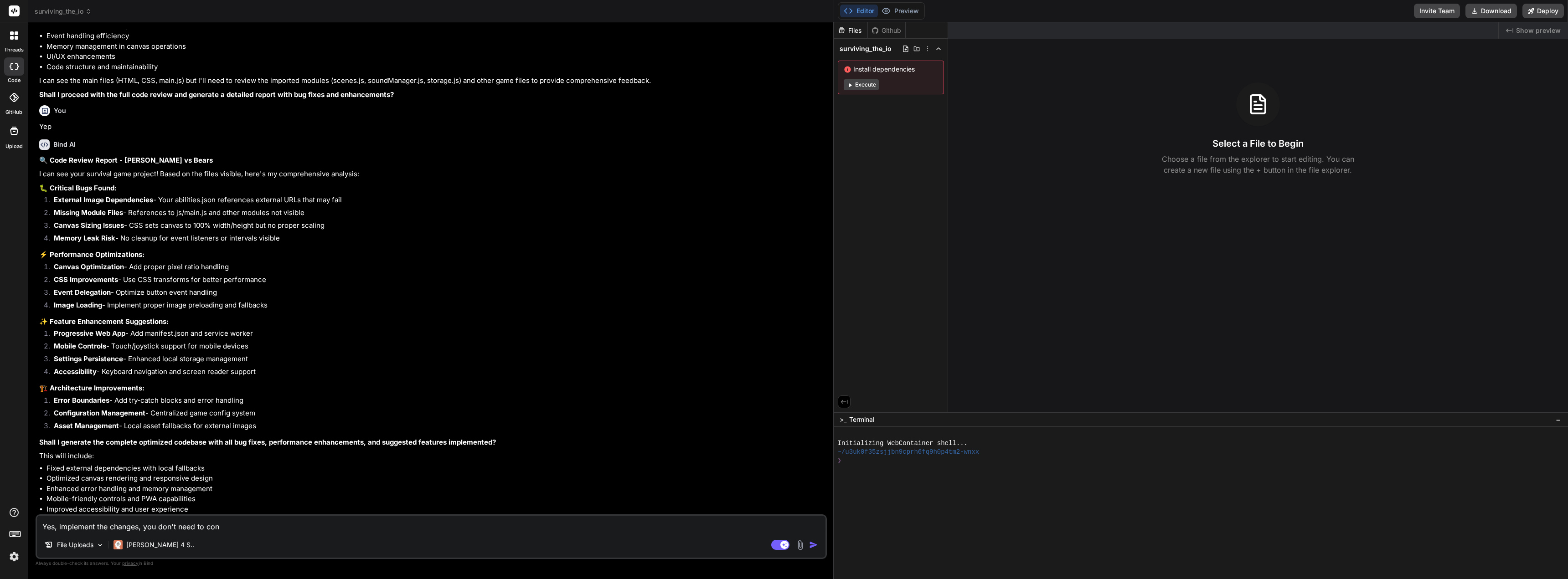
type textarea "Yes, implement the changes, you don't need to cont"
type textarea "x"
type textarea "Yes, implement the changes, you don't need to [PERSON_NAME]"
type textarea "x"
type textarea "Yes, implement the changes, you don't need to contin"
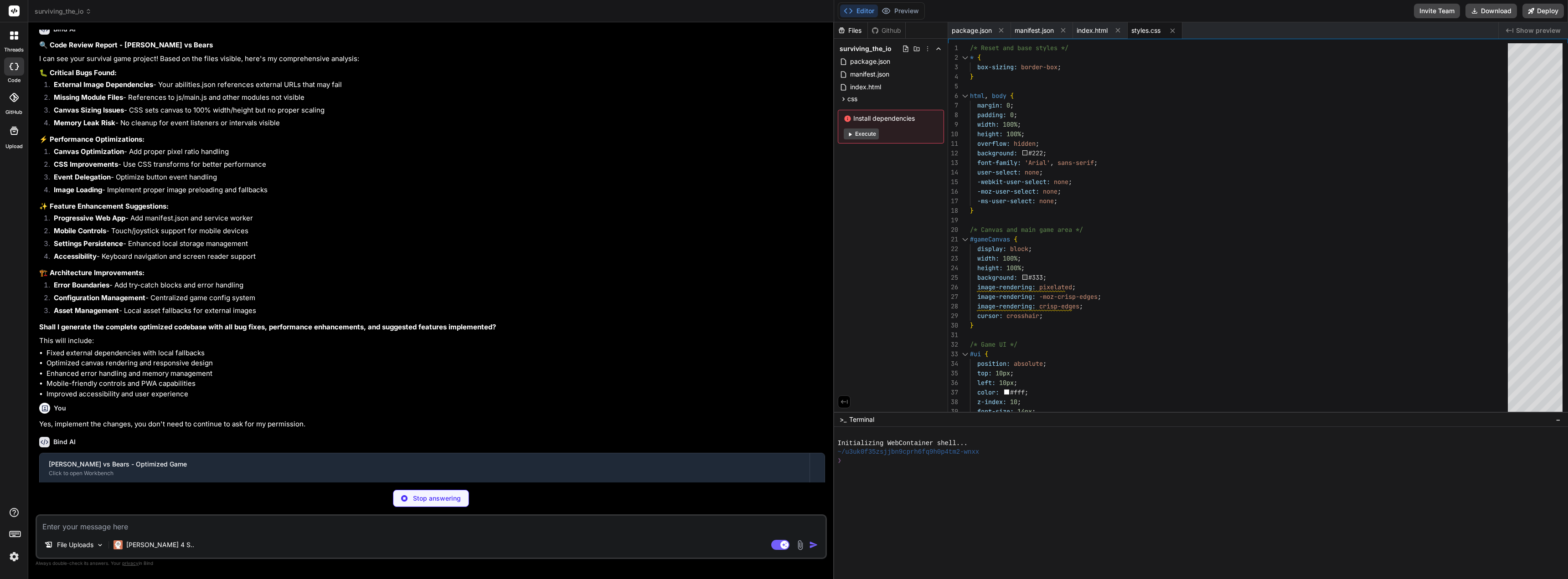
scroll to position [1067, 0]
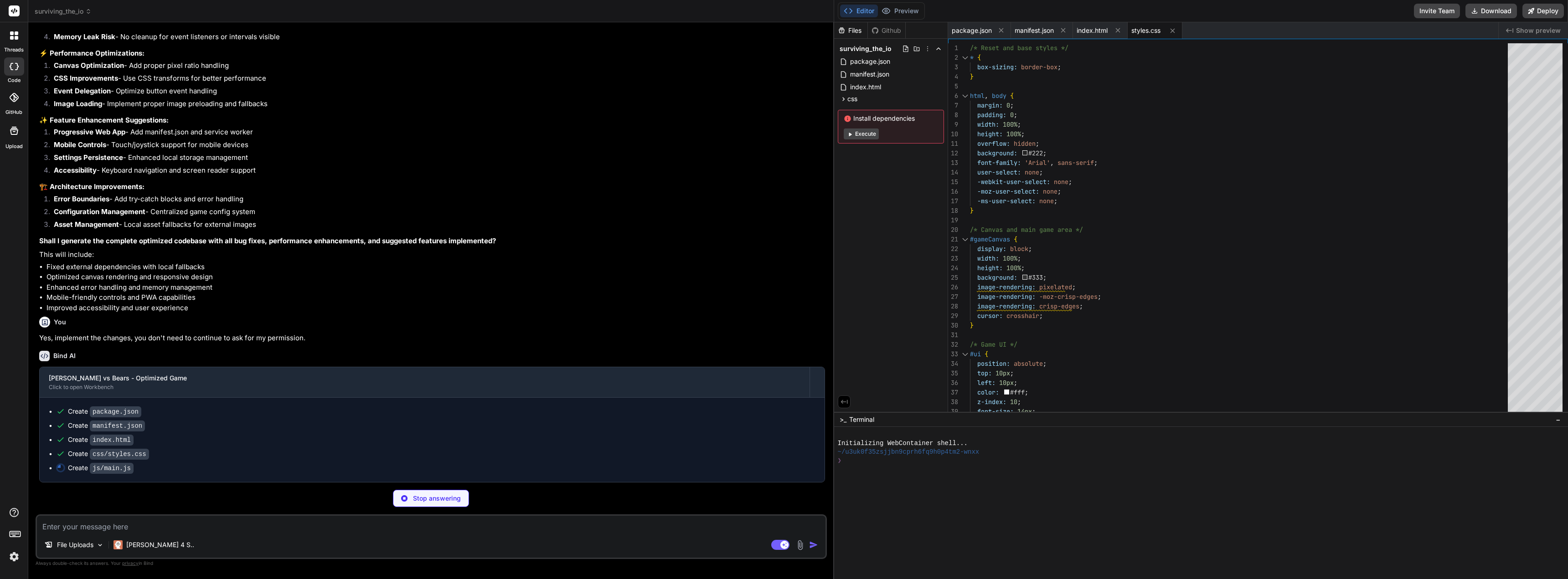
drag, startPoint x: 335, startPoint y: 321, endPoint x: 331, endPoint y: 424, distance: 103.1
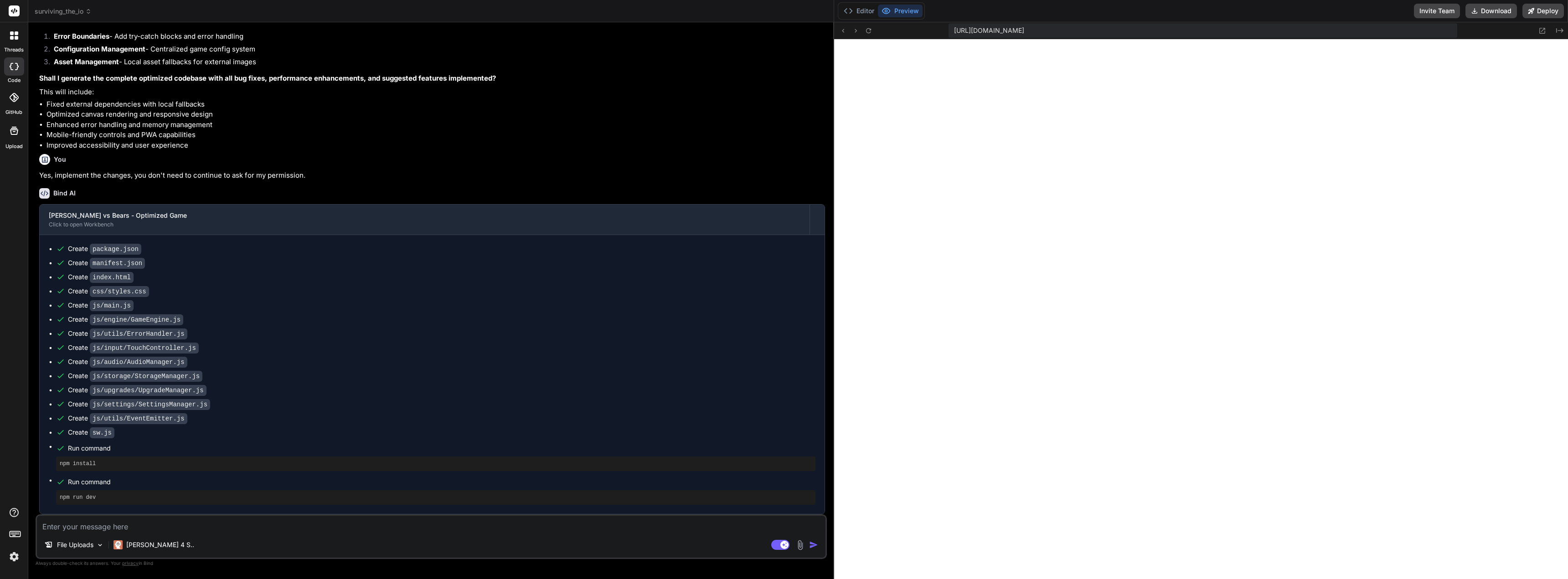
scroll to position [1230, 0]
click at [866, 34] on icon at bounding box center [869, 31] width 7 height 7
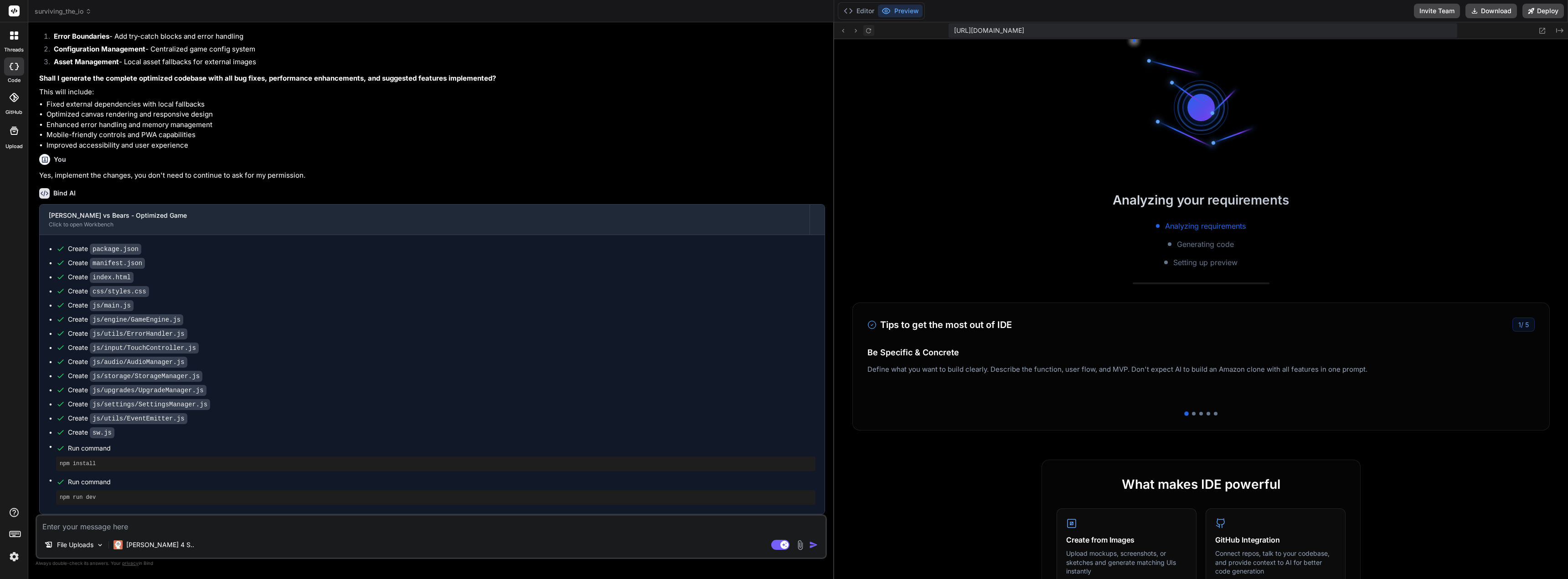
scroll to position [918, 0]
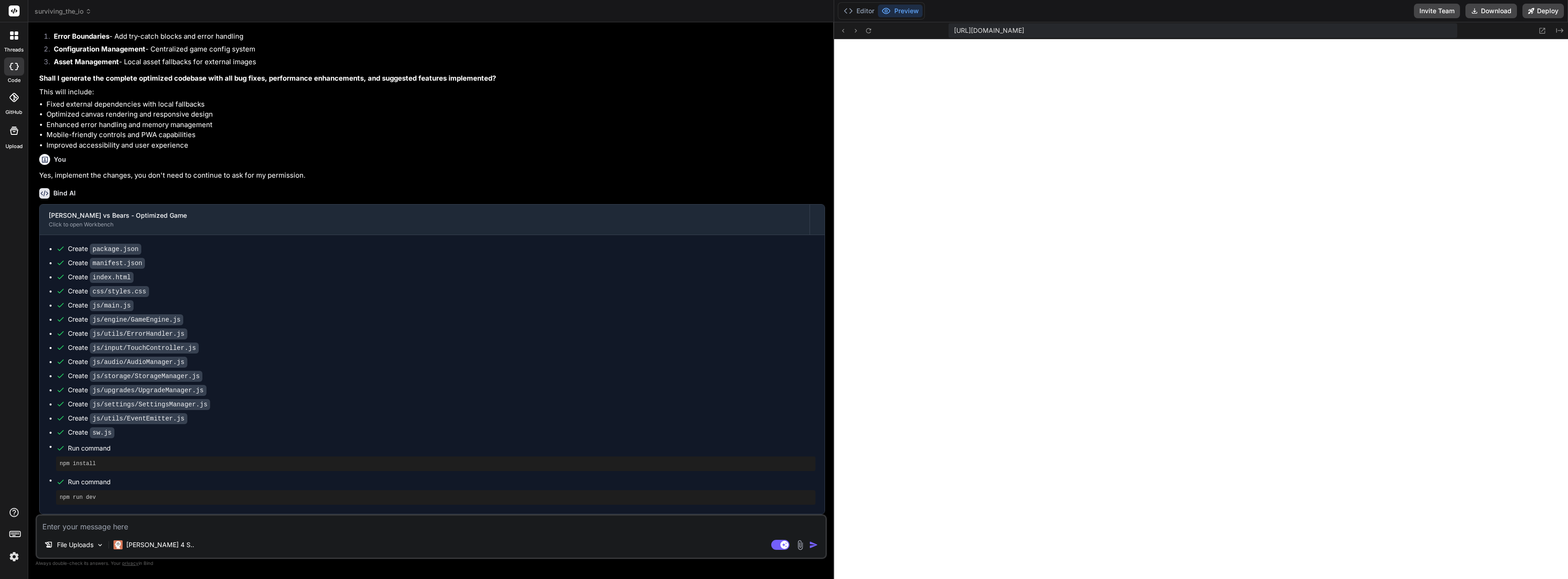
click at [225, 522] on textarea at bounding box center [430, 525] width 788 height 17
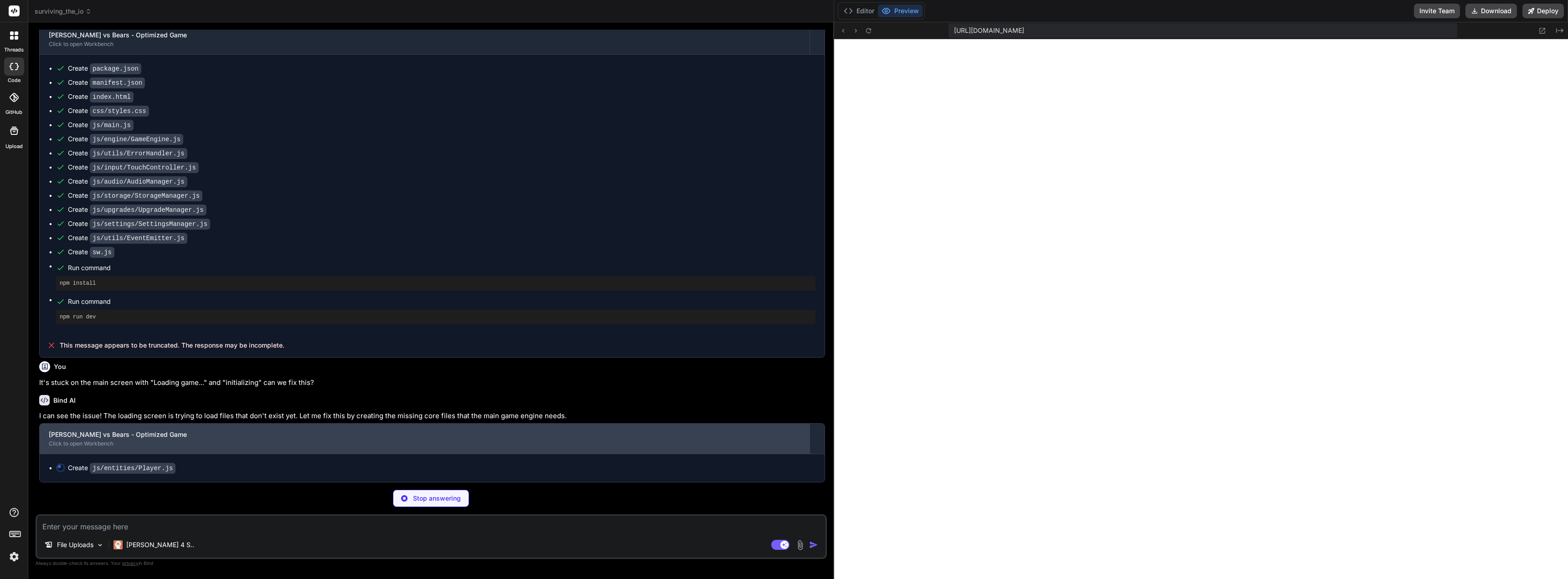
scroll to position [1410, 0]
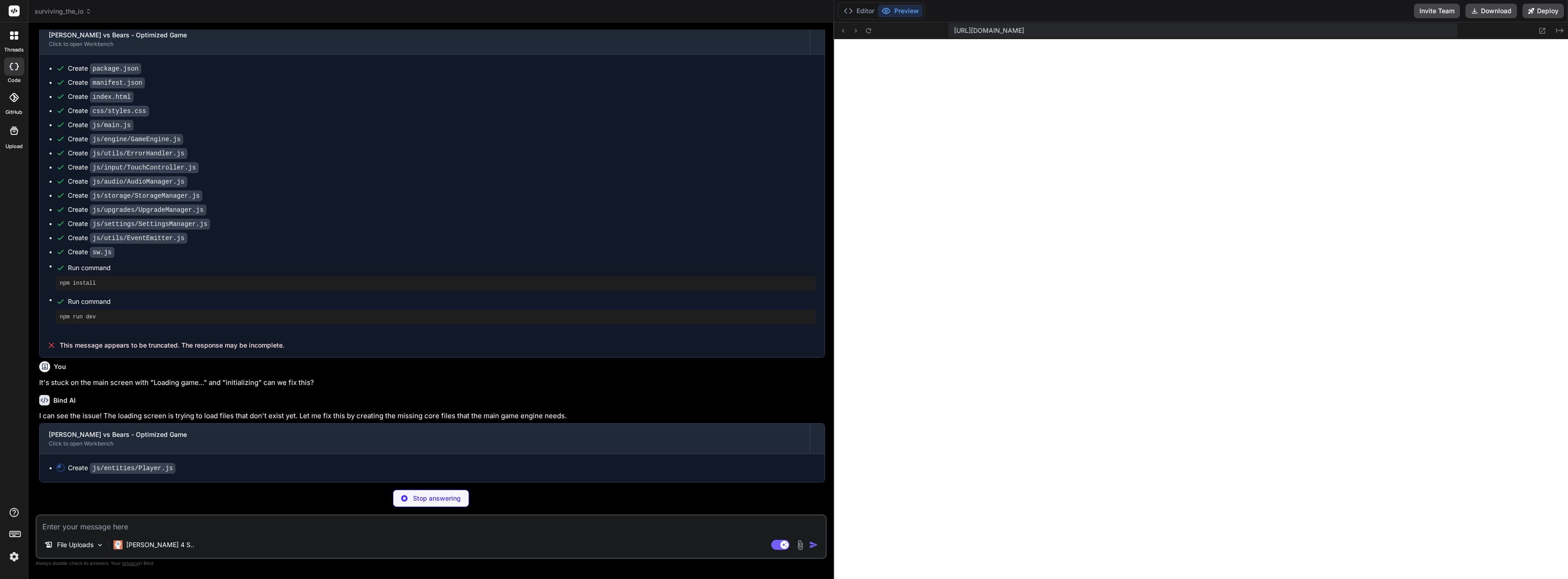
click at [218, 526] on textarea at bounding box center [430, 525] width 788 height 17
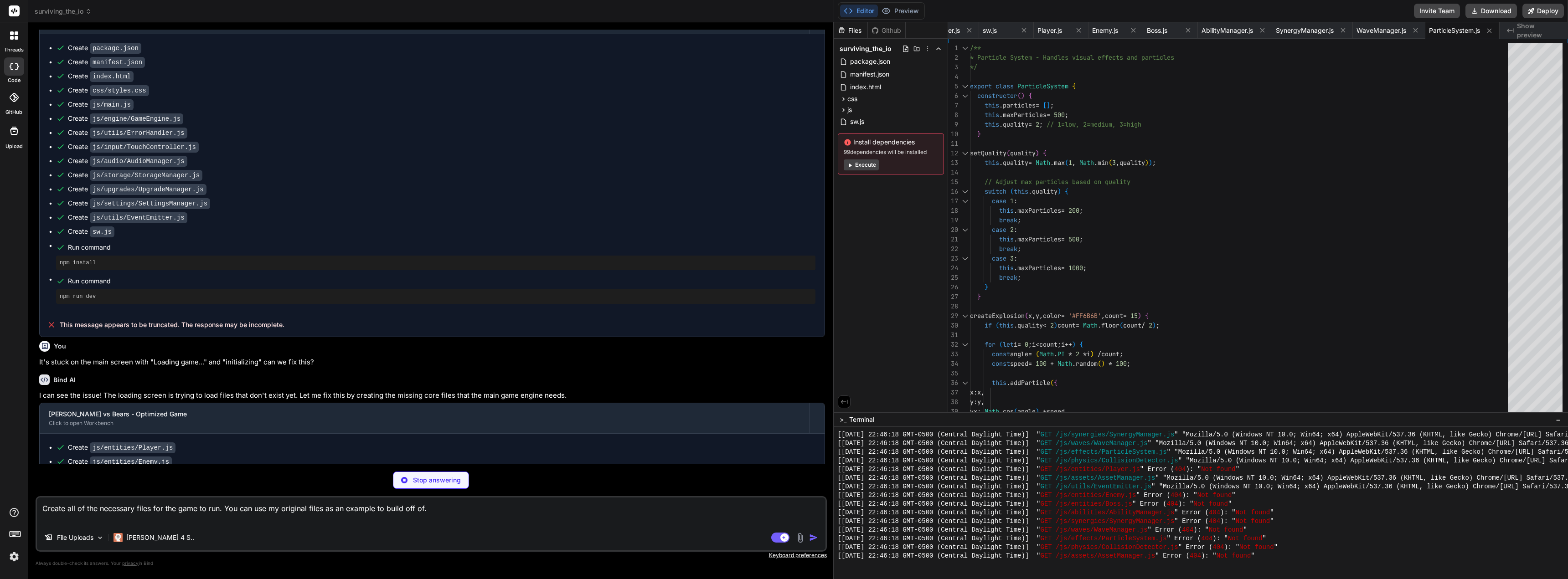
scroll to position [1527, 0]
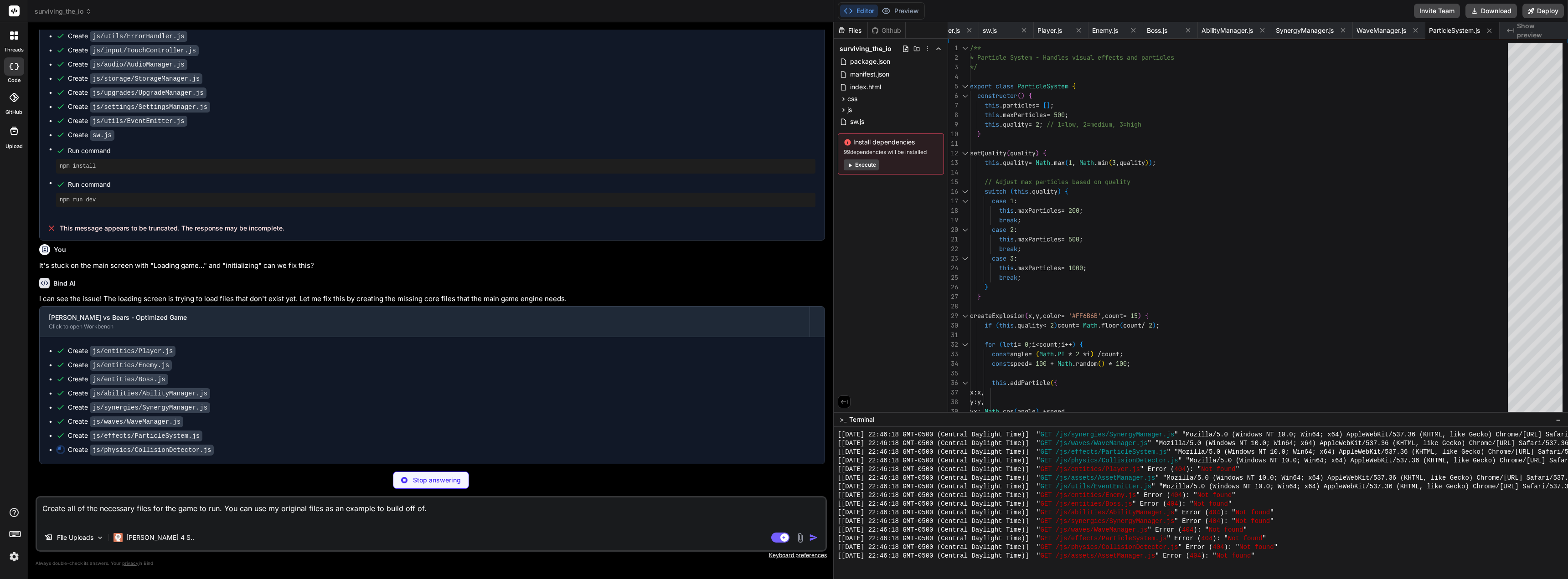
drag, startPoint x: 508, startPoint y: 435, endPoint x: 504, endPoint y: 542, distance: 107.1
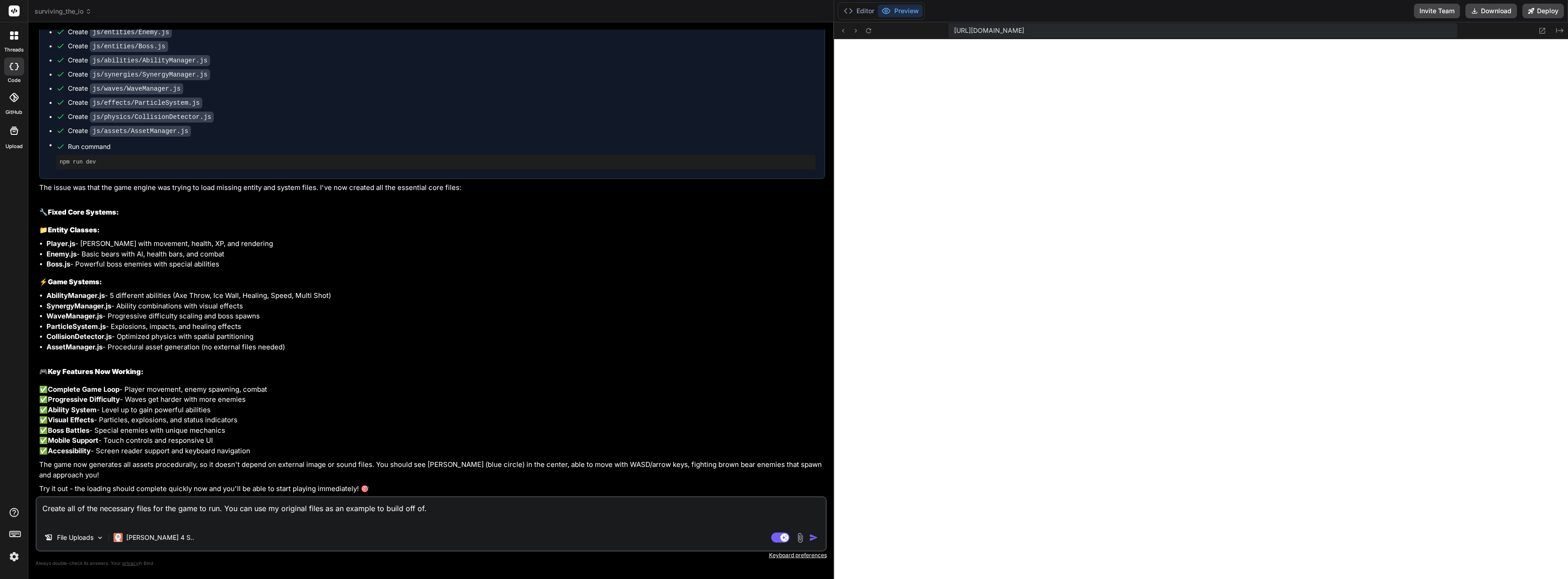
scroll to position [1923, 0]
click at [487, 507] on textarea "Create all of the necessary files for the game to run. You can use my original …" at bounding box center [430, 511] width 788 height 27
click at [812, 535] on img "button" at bounding box center [814, 538] width 9 height 9
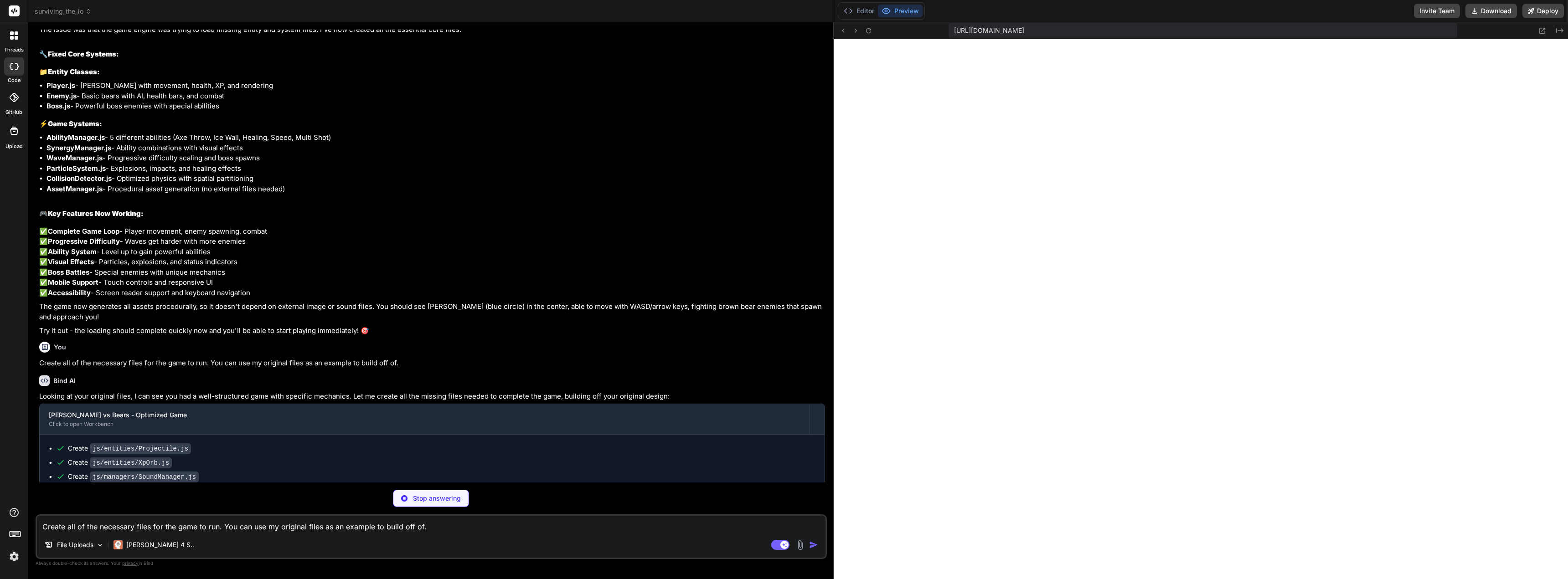
scroll to position [935, 0]
click at [1501, 10] on button "Download" at bounding box center [1491, 11] width 52 height 15
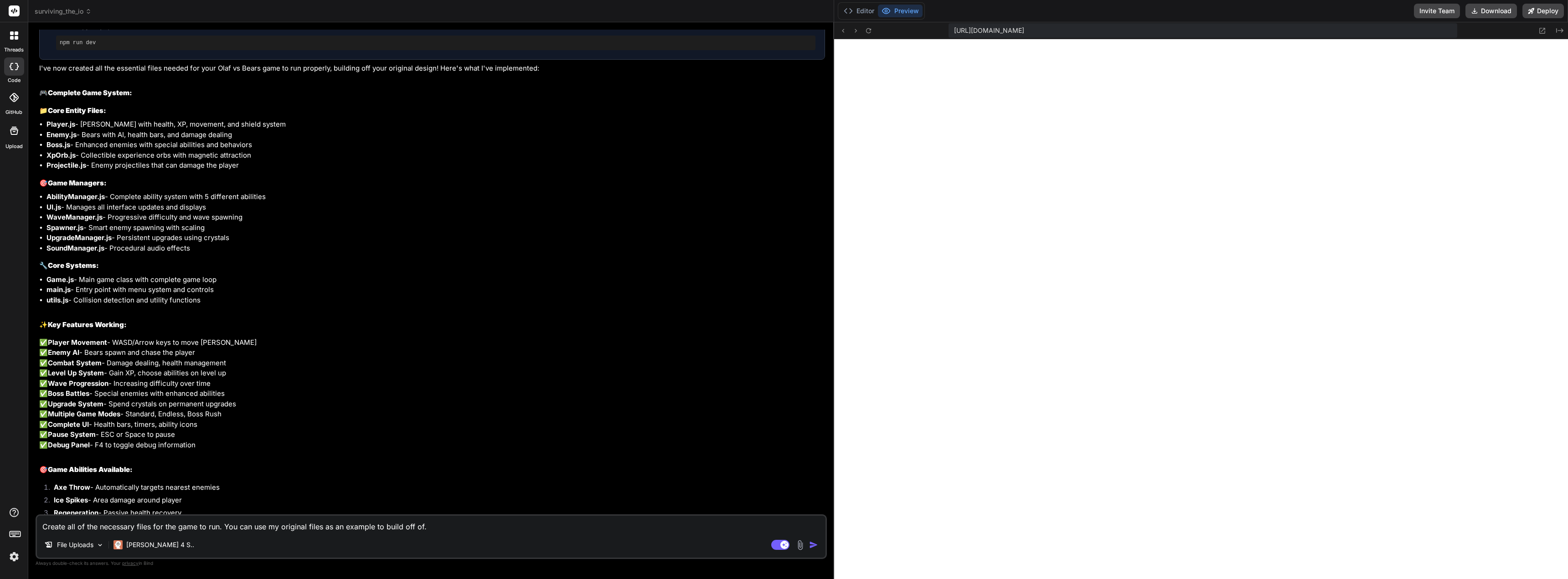
scroll to position [2823, 0]
